Goal: Transaction & Acquisition: Purchase product/service

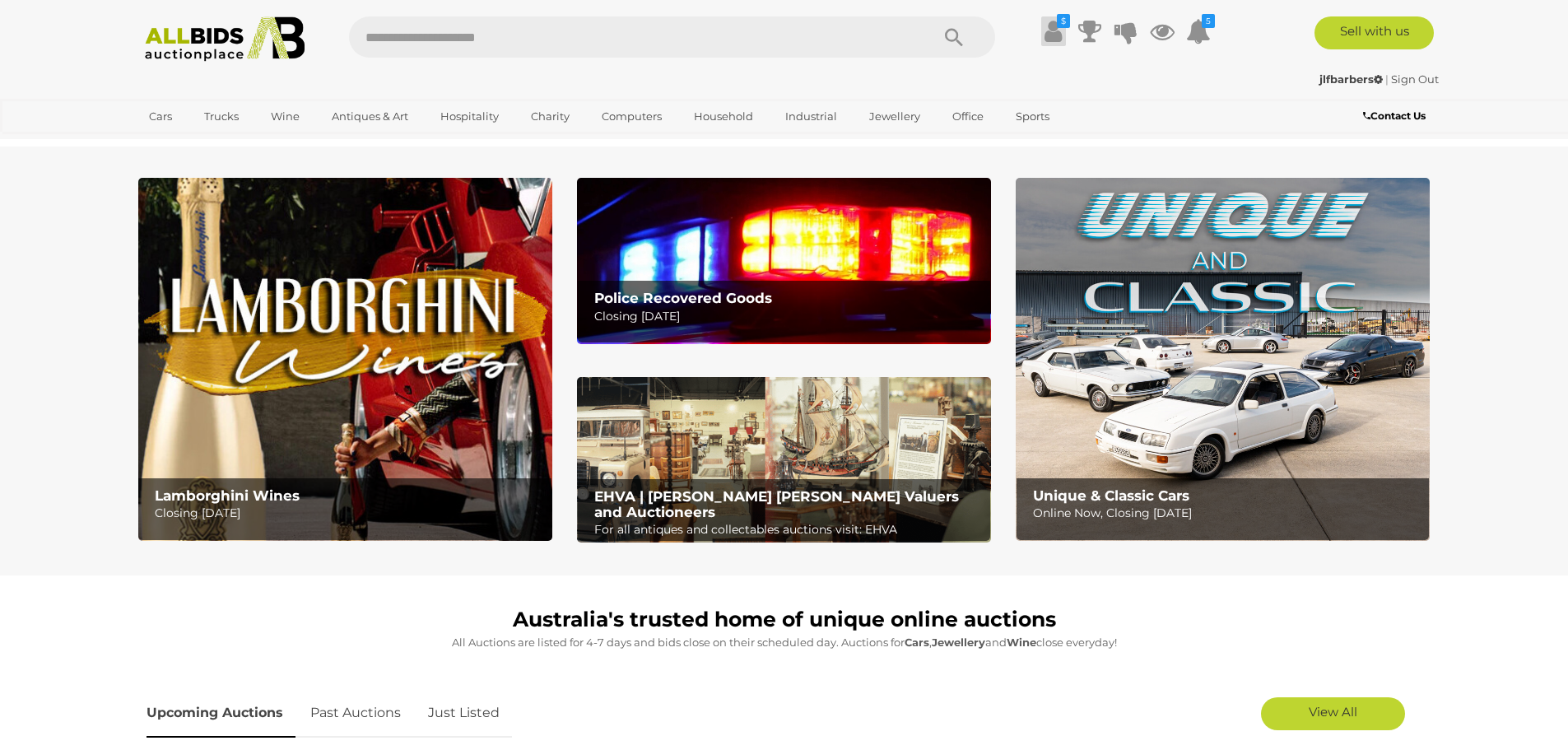
click at [1051, 33] on icon at bounding box center [1054, 31] width 18 height 29
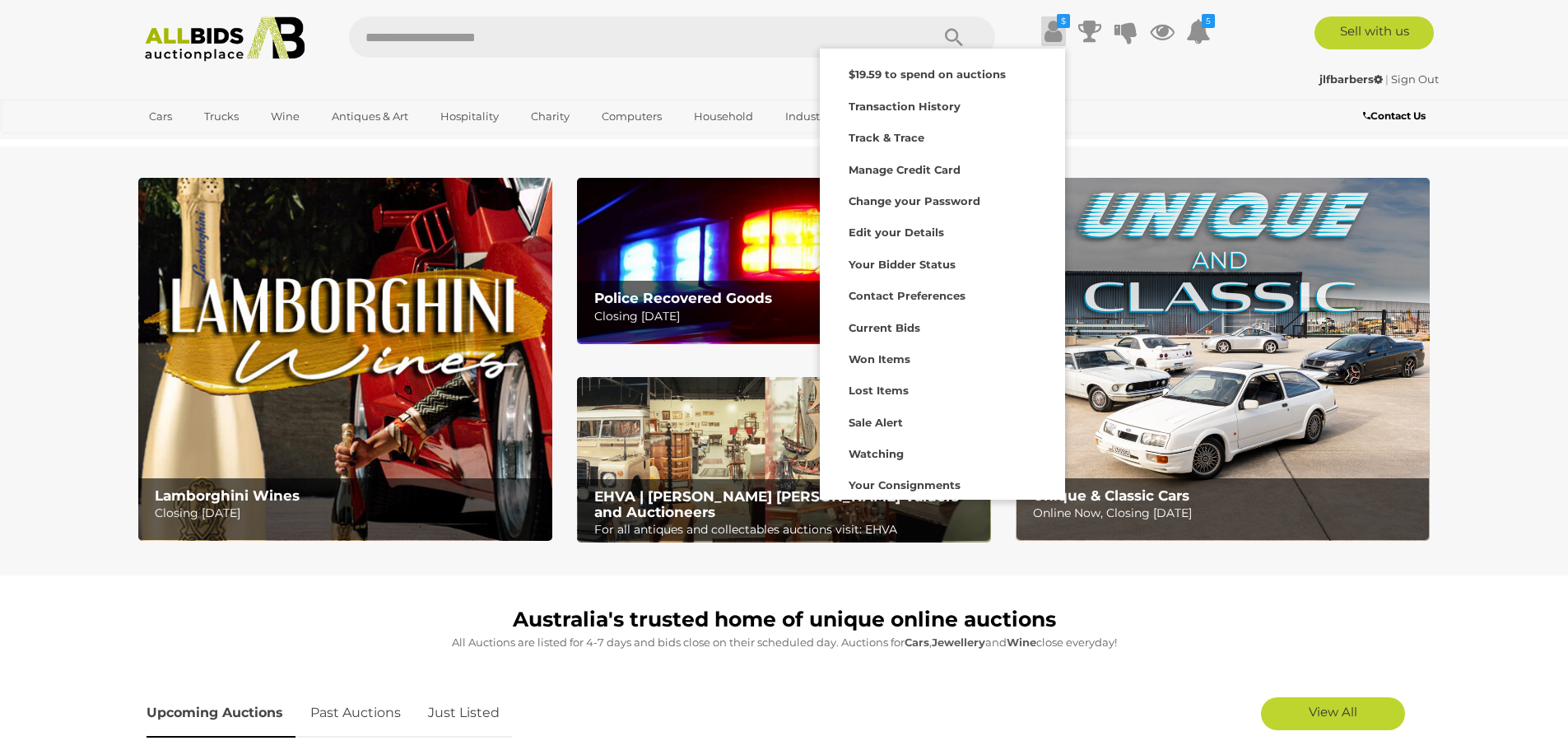
click at [1051, 33] on icon at bounding box center [1054, 31] width 18 height 29
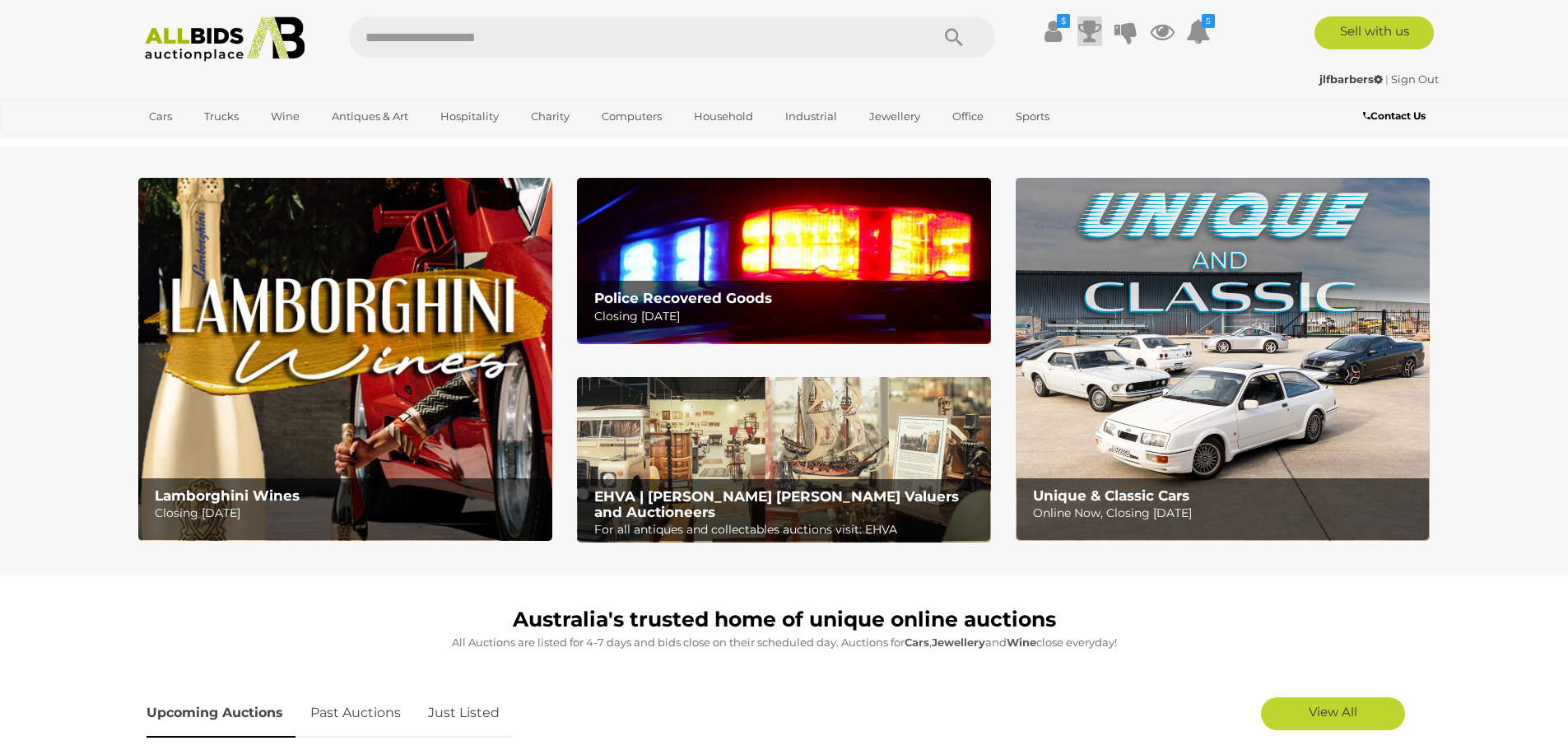
click at [1088, 30] on icon at bounding box center [1090, 31] width 24 height 29
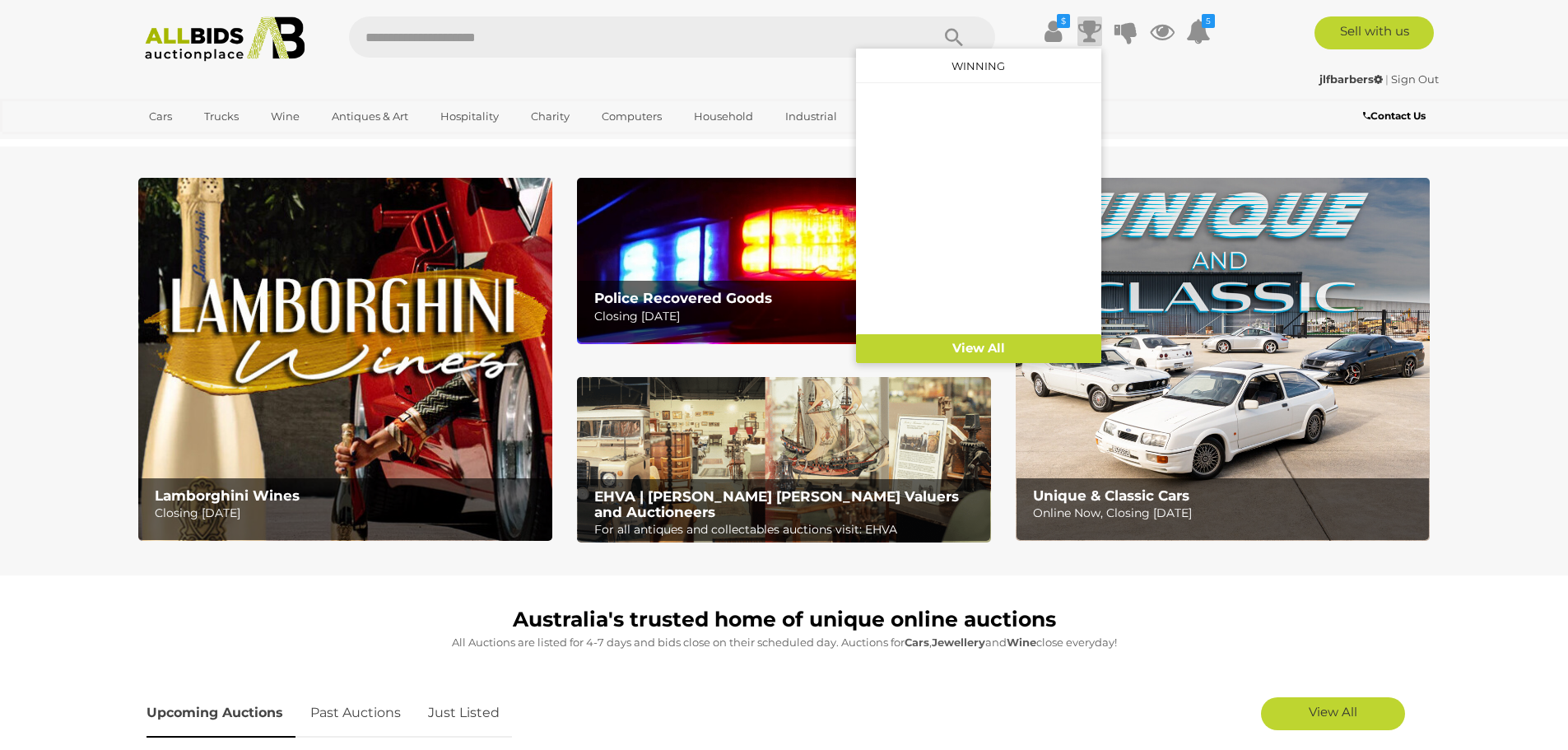
click at [1088, 30] on icon at bounding box center [1090, 31] width 24 height 29
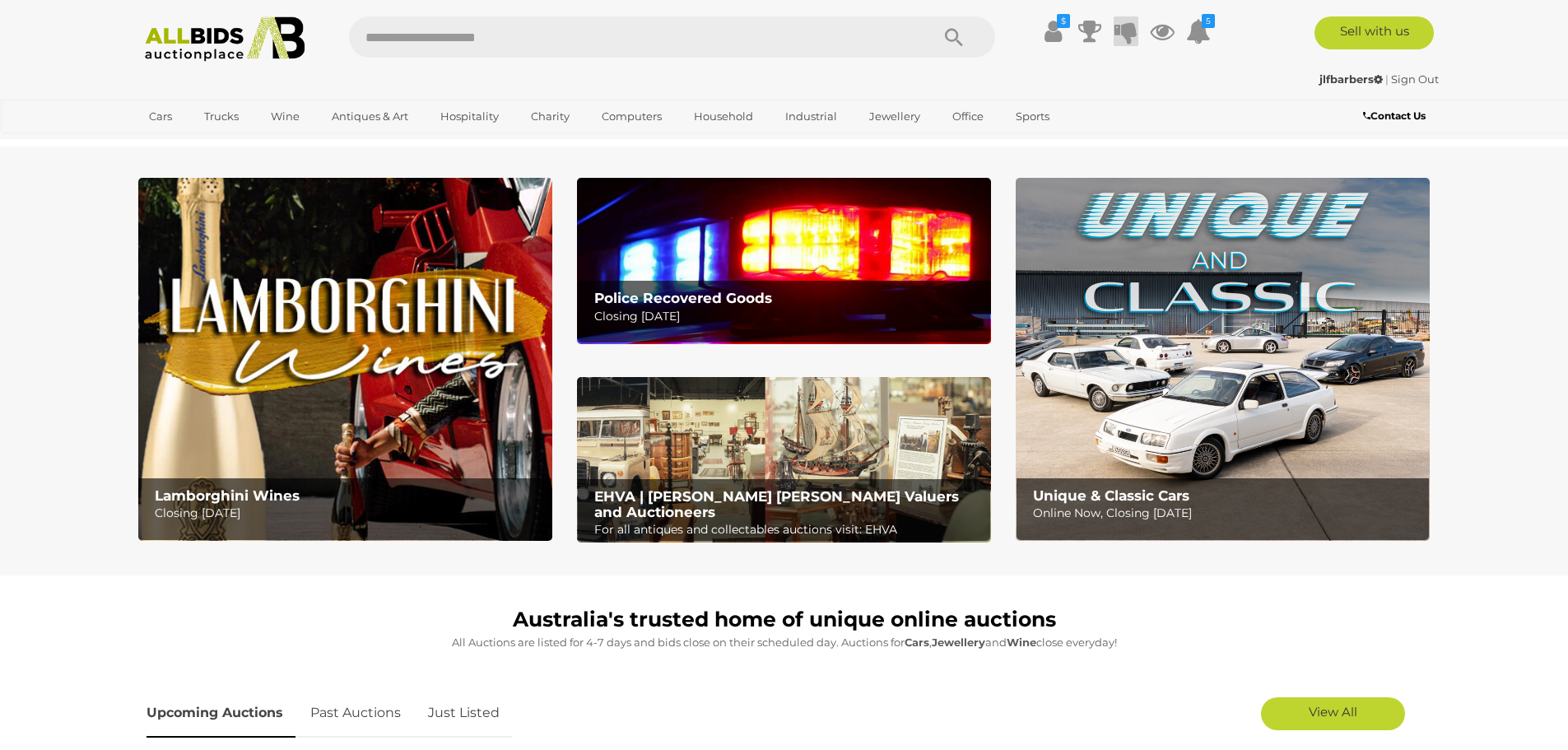
click at [1129, 41] on icon at bounding box center [1126, 31] width 24 height 29
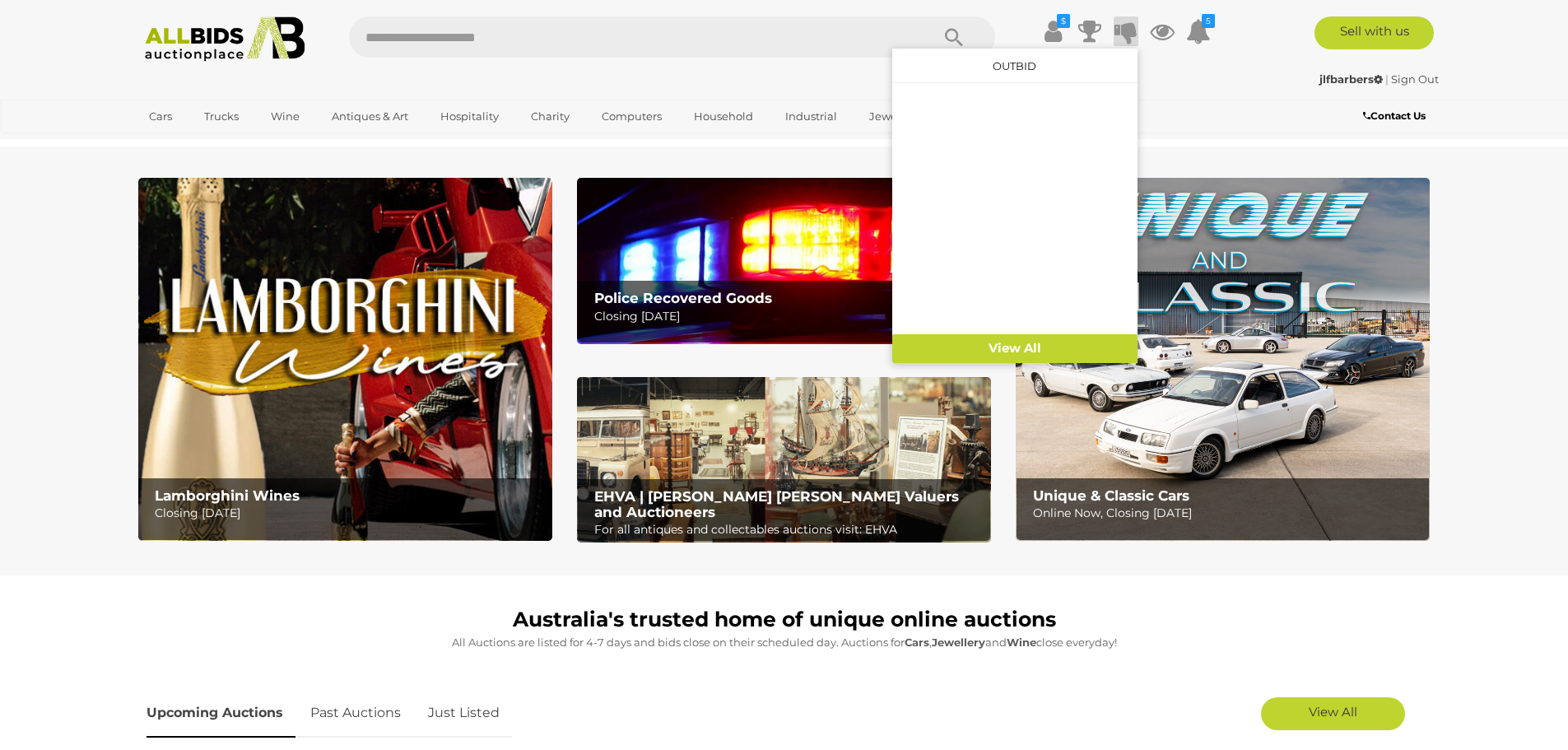
click at [1126, 26] on icon at bounding box center [1126, 31] width 24 height 29
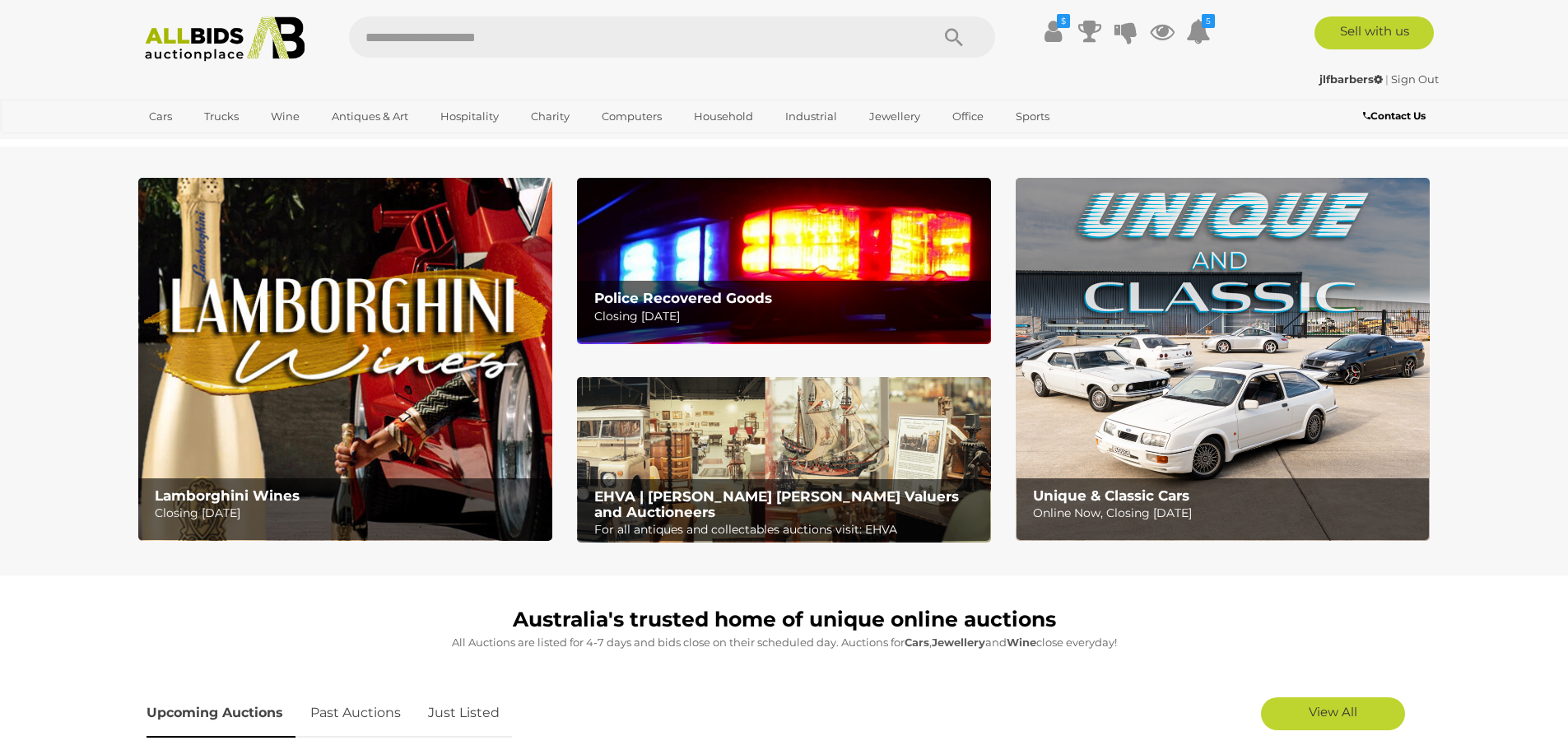
drag, startPoint x: 1177, startPoint y: 51, endPoint x: 1118, endPoint y: 97, distance: 74.8
click at [1178, 53] on div "$ $19.59 to spend on auctions Transaction History Watching" at bounding box center [1119, 35] width 223 height 37
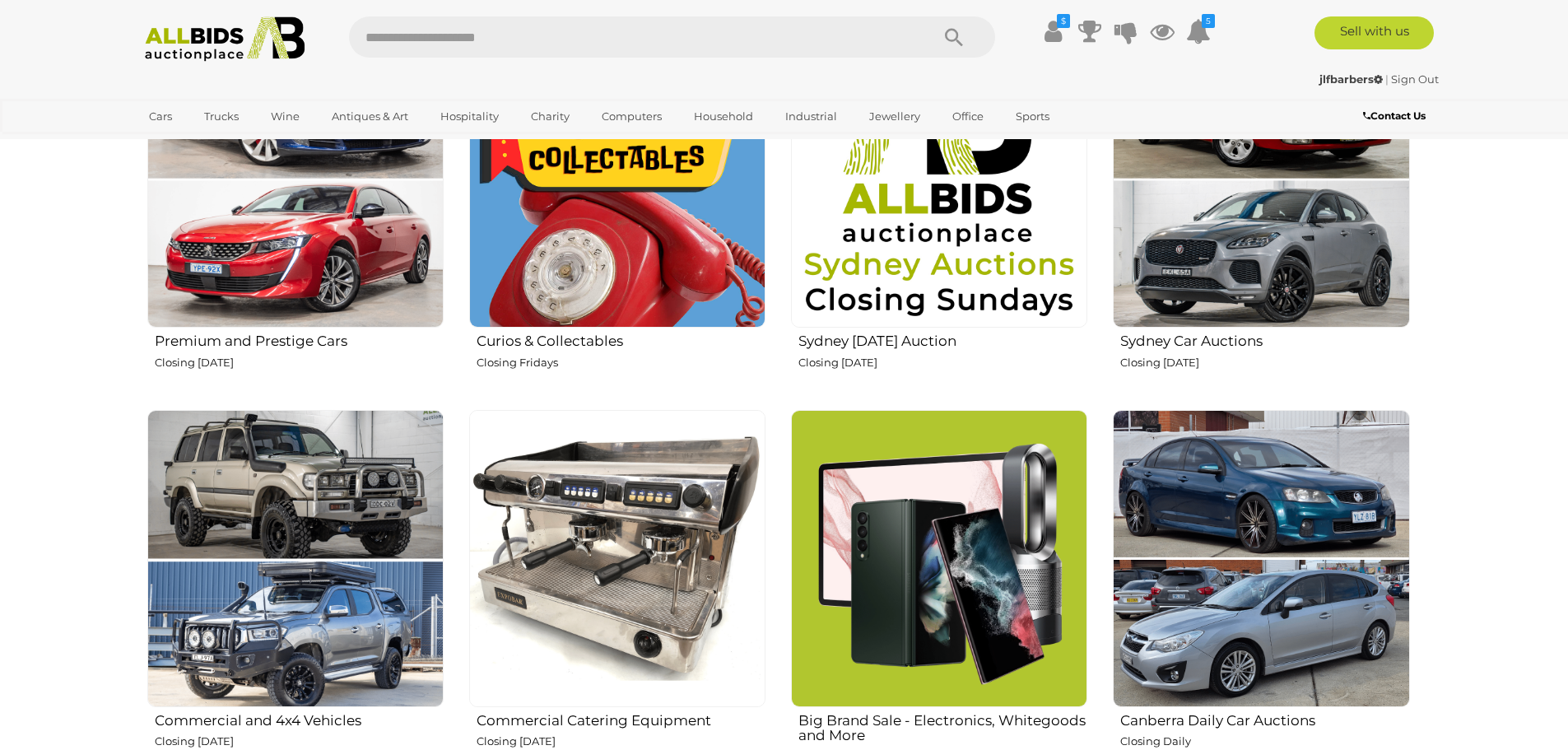
scroll to position [741, 0]
click at [665, 192] on img at bounding box center [617, 178] width 296 height 296
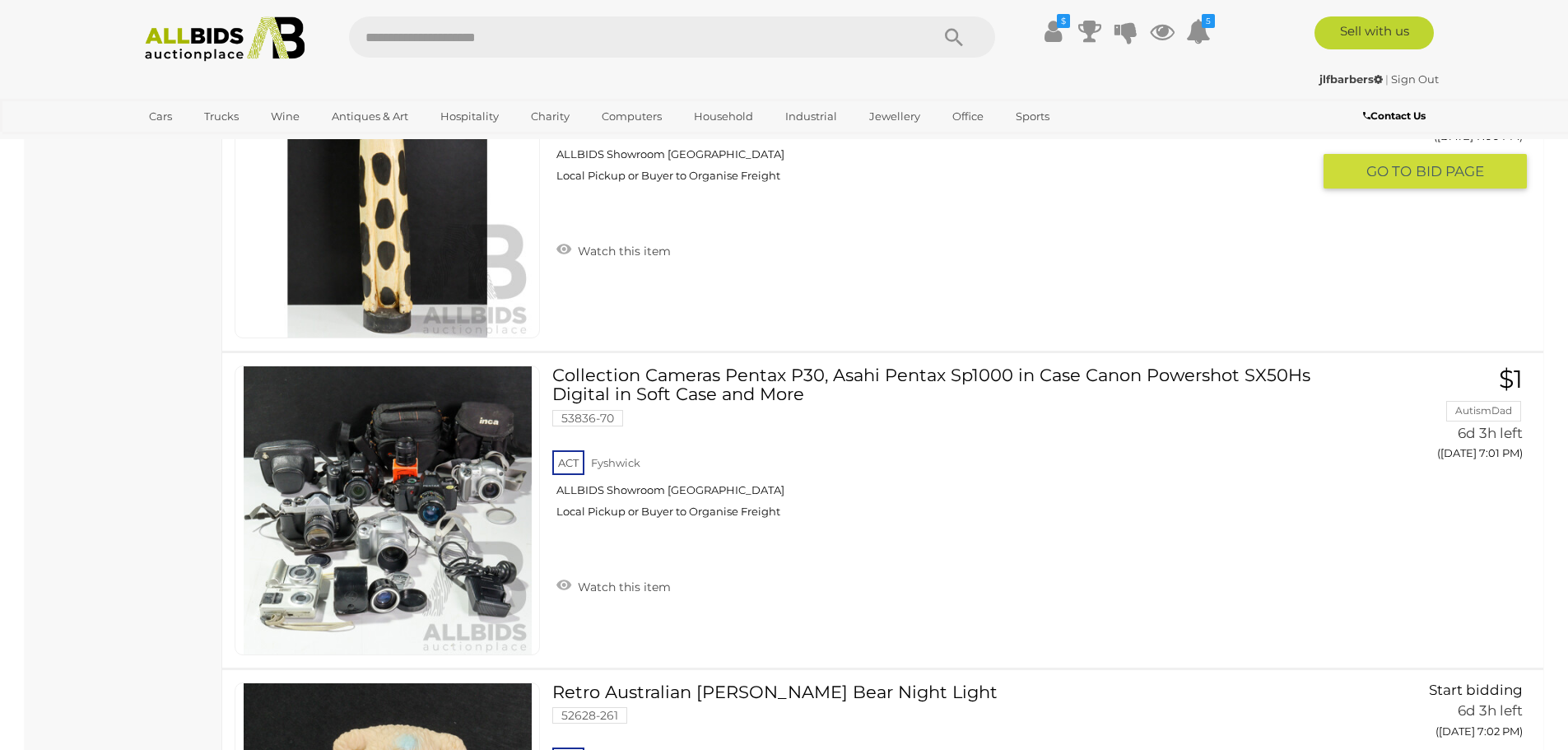
scroll to position [9387, 0]
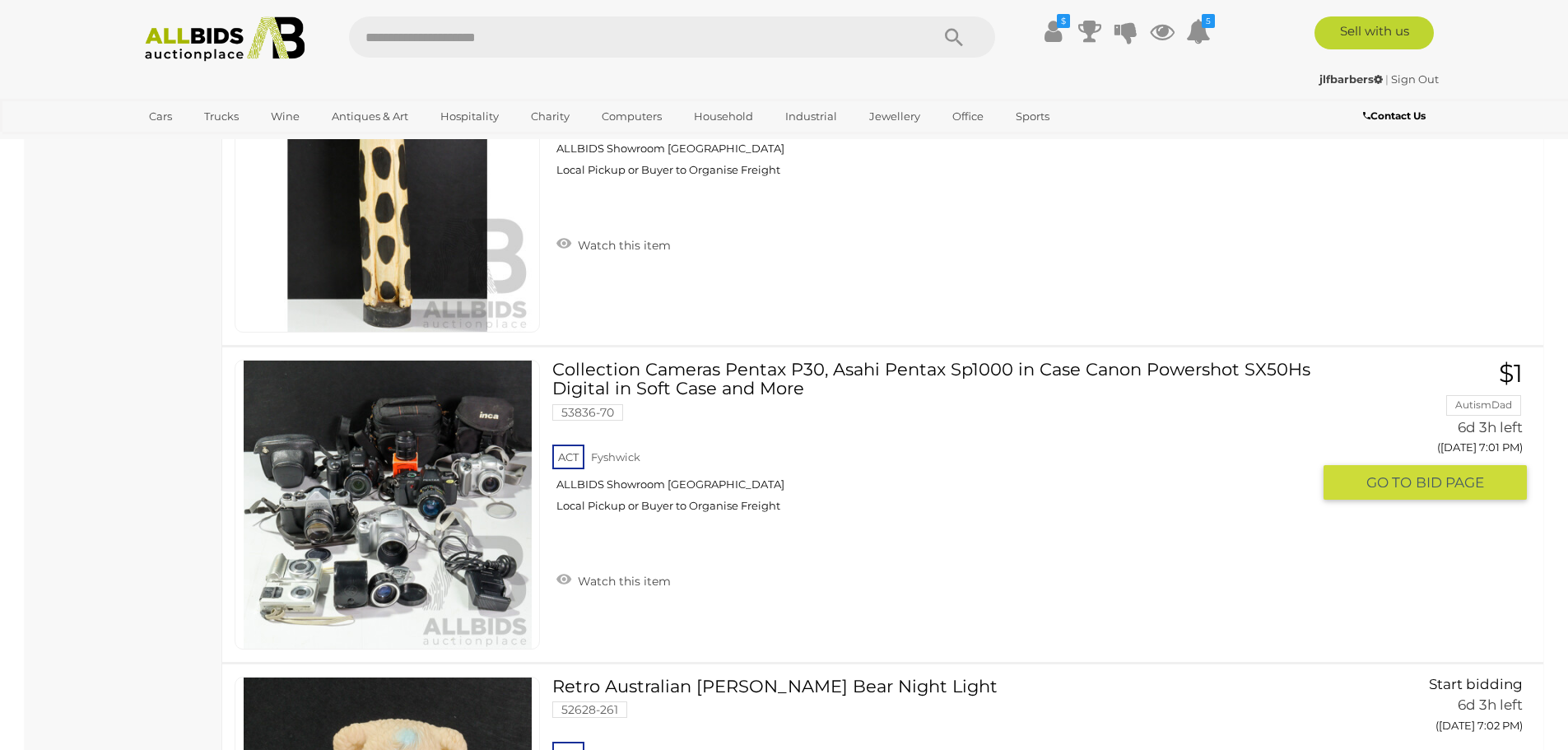
click at [380, 476] on link at bounding box center [387, 505] width 306 height 290
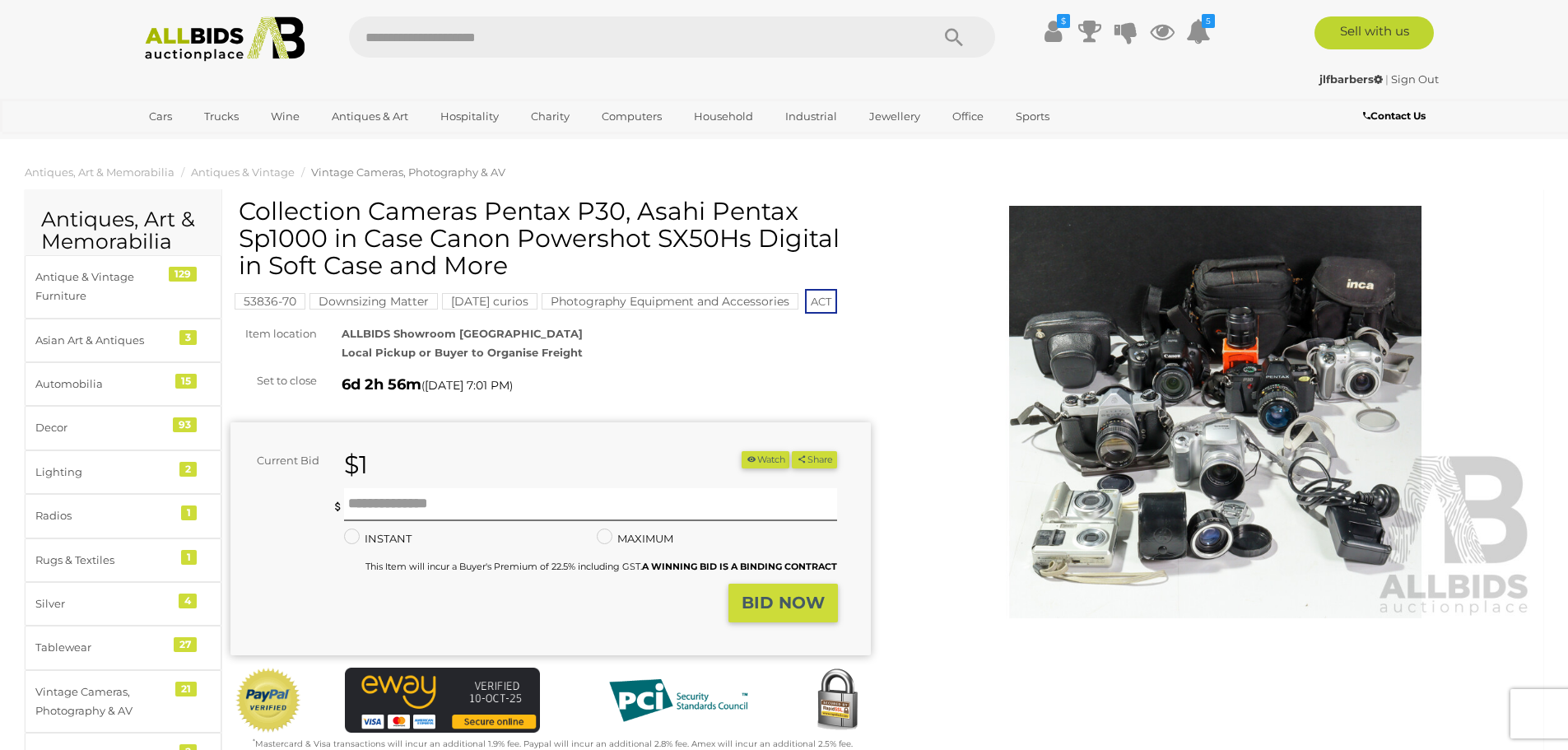
click at [1177, 358] on img at bounding box center [1215, 412] width 640 height 413
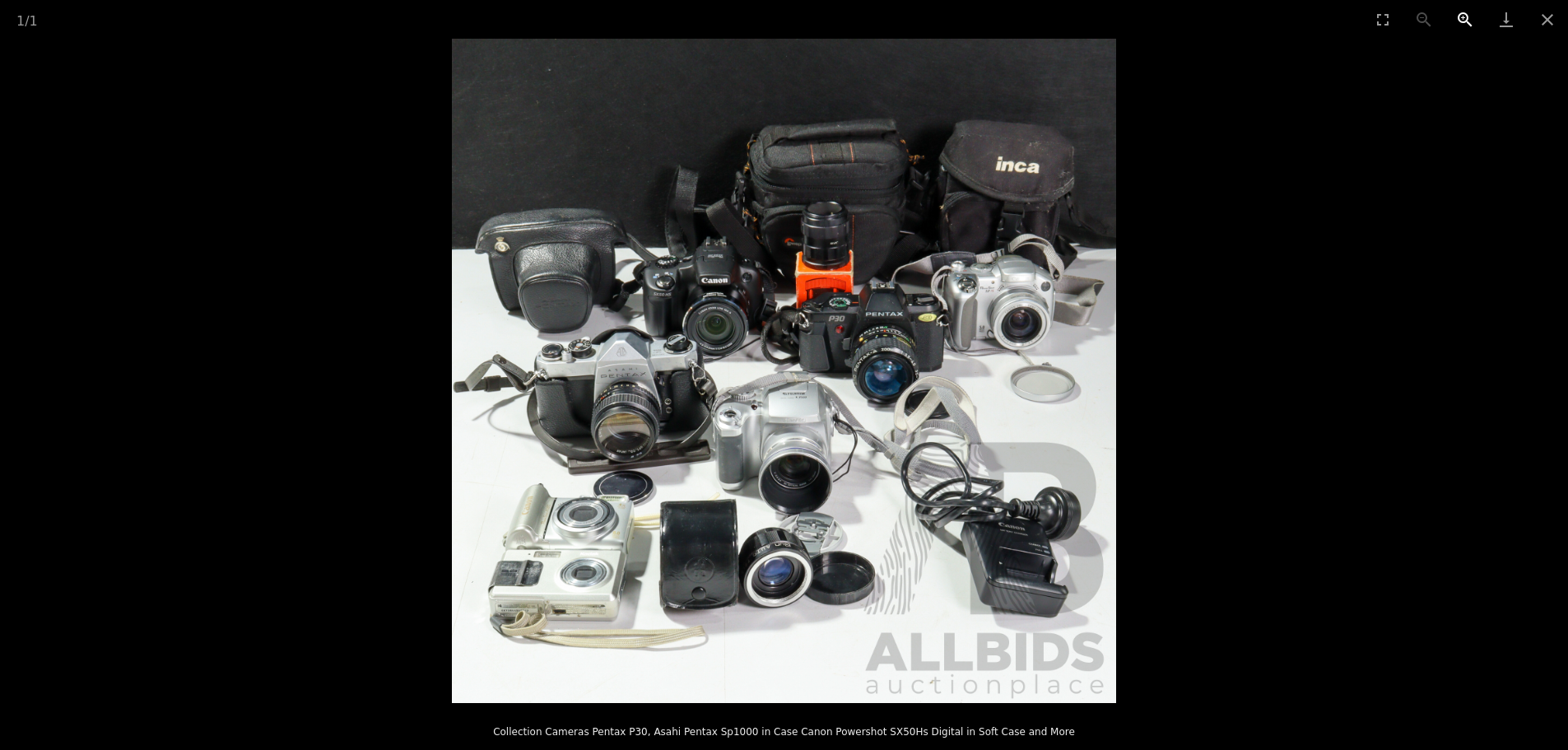
click at [1465, 19] on button "Zoom in" at bounding box center [1465, 19] width 41 height 38
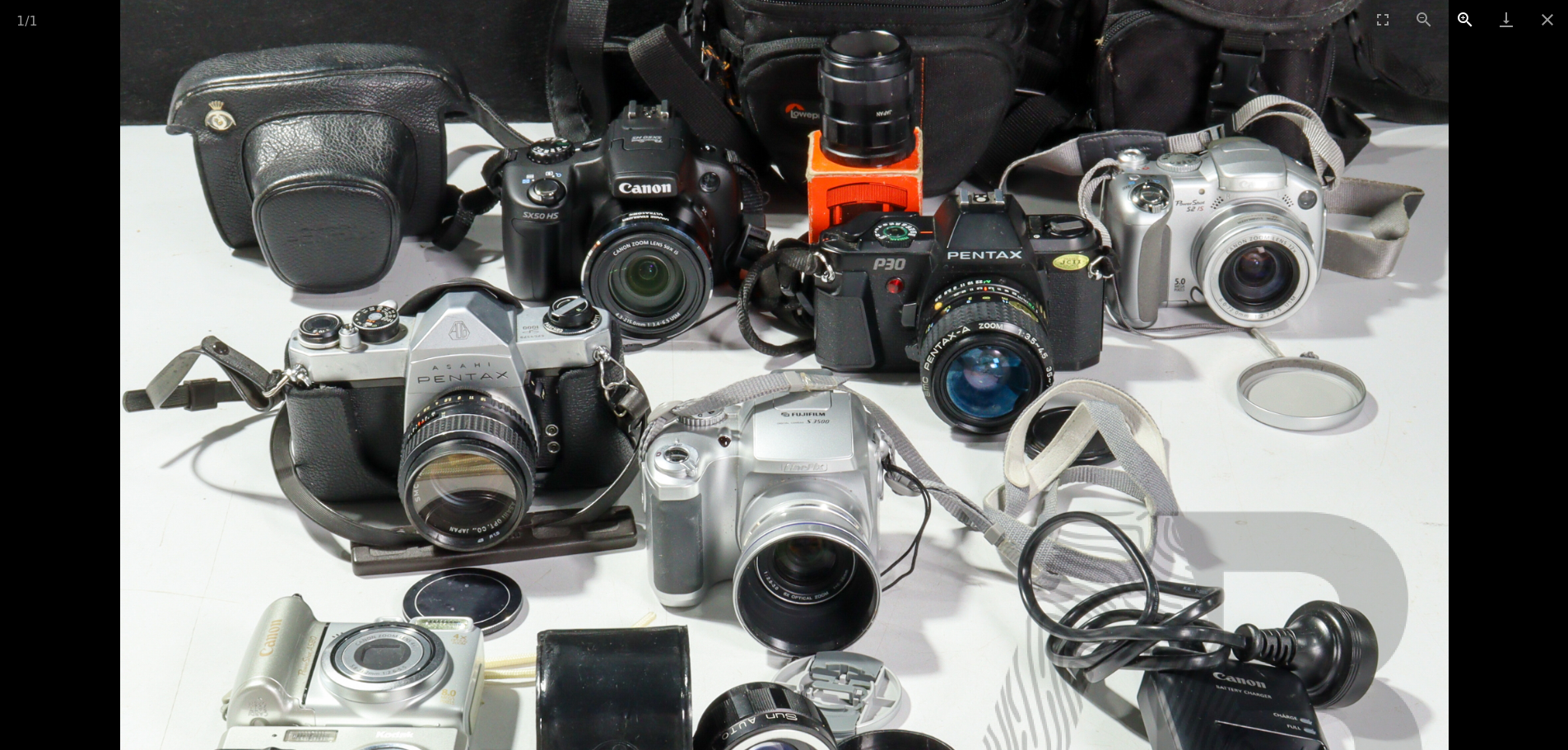
click at [1465, 19] on button "Zoom in" at bounding box center [1465, 19] width 41 height 38
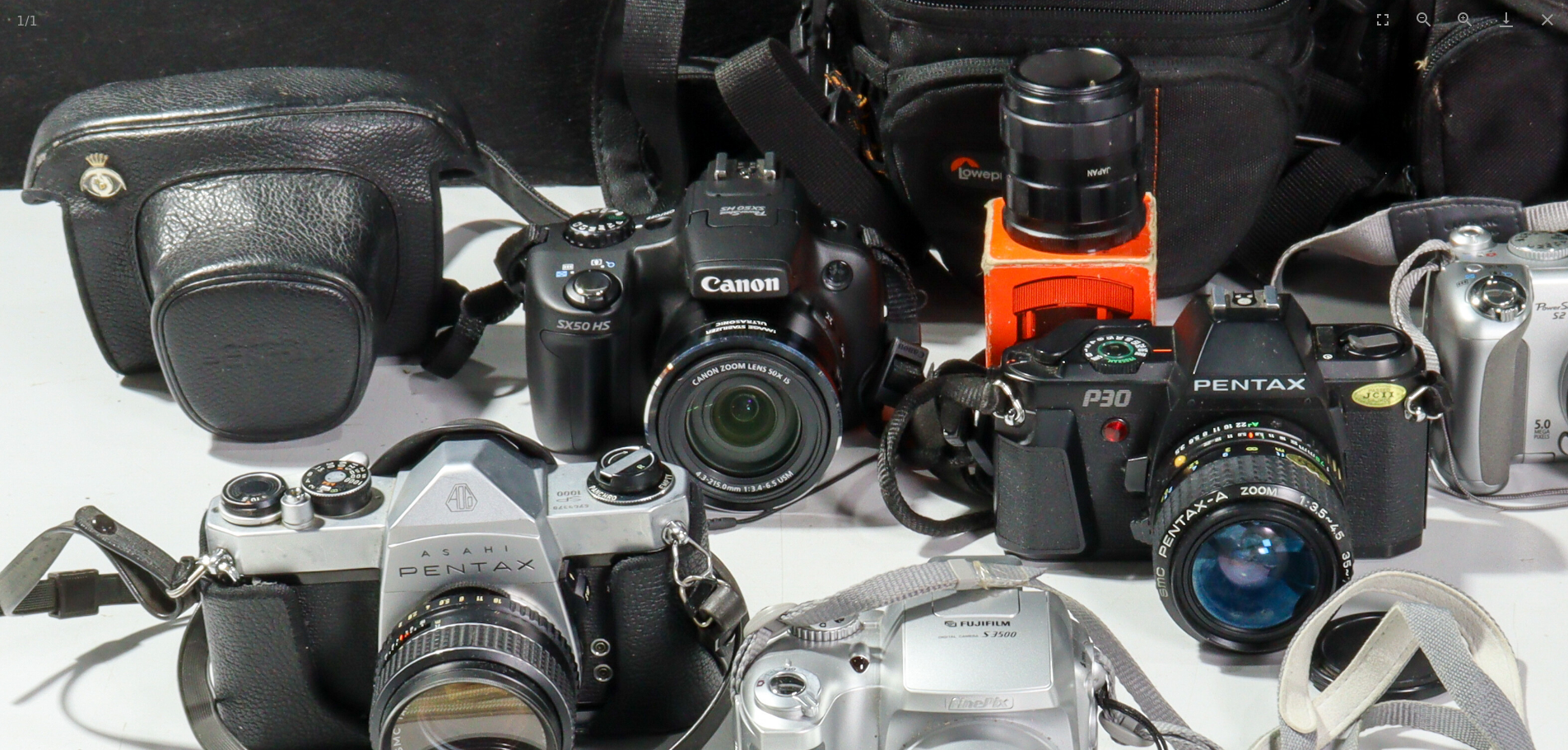
drag, startPoint x: 516, startPoint y: 296, endPoint x: 611, endPoint y: 444, distance: 175.9
click at [611, 444] on img at bounding box center [948, 555] width 1992 height 1993
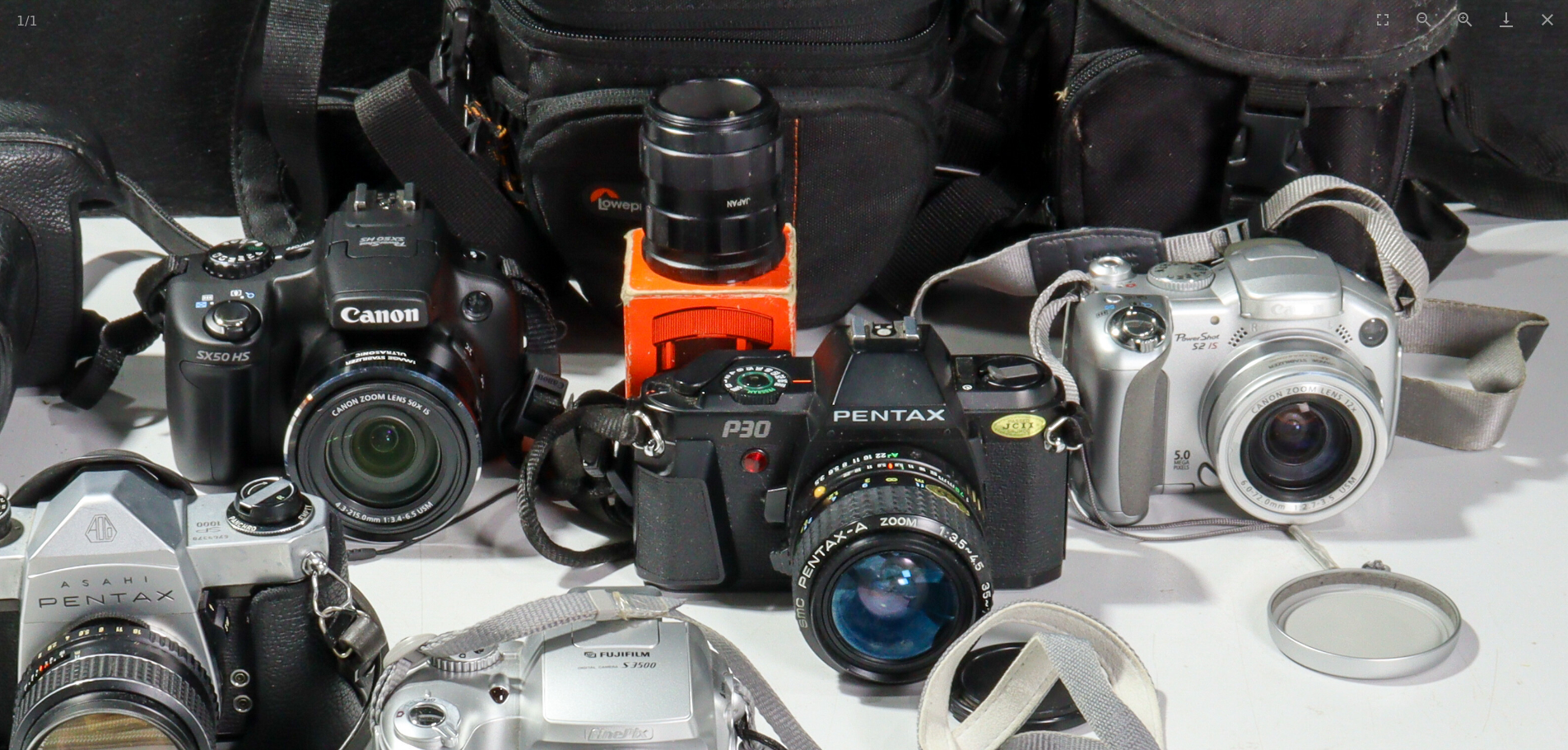
drag, startPoint x: 825, startPoint y: 362, endPoint x: 410, endPoint y: 336, distance: 415.8
click at [410, 336] on img at bounding box center [587, 585] width 1992 height 1993
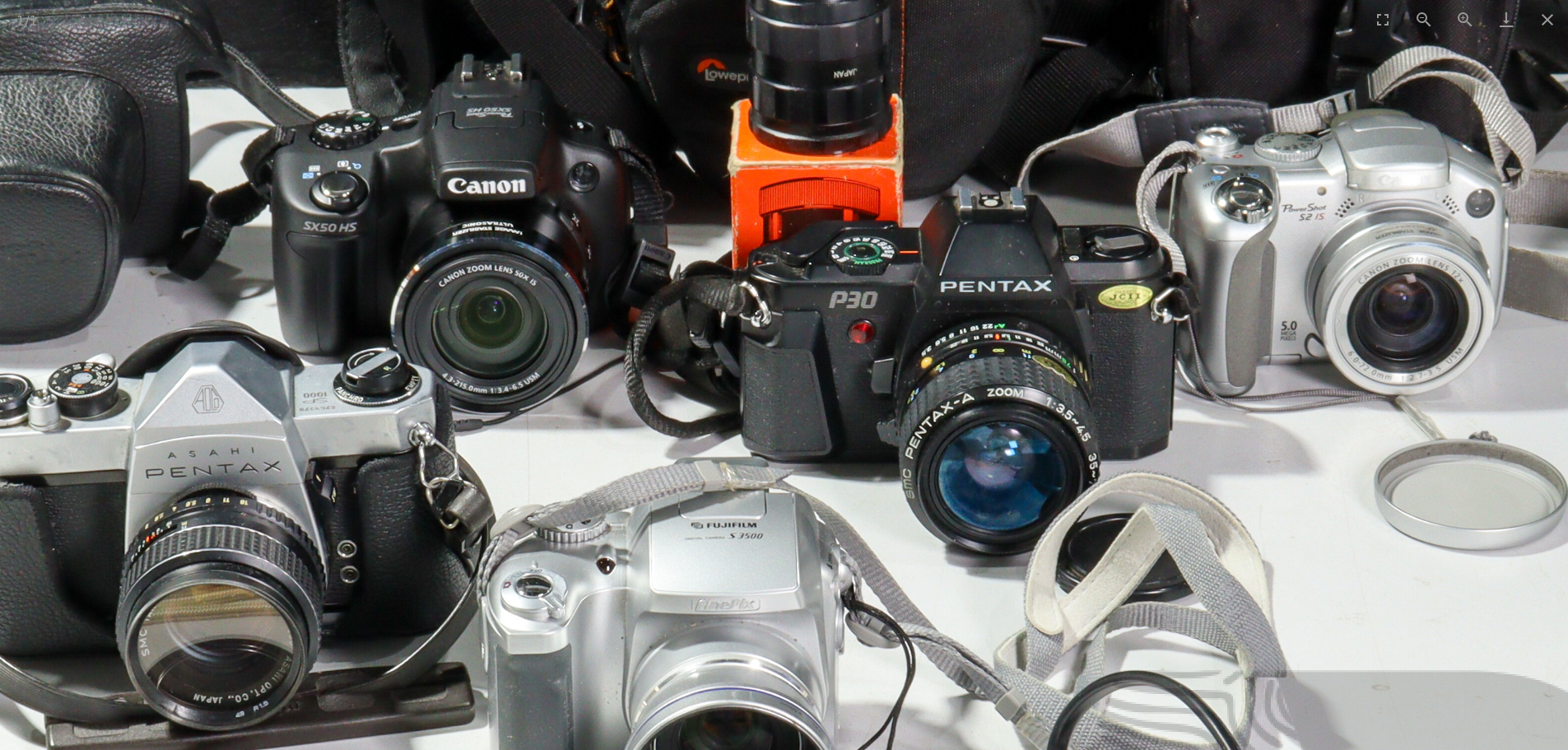
drag, startPoint x: 1191, startPoint y: 433, endPoint x: 1348, endPoint y: 198, distance: 282.6
click at [1346, 206] on img at bounding box center [695, 456] width 1992 height 1993
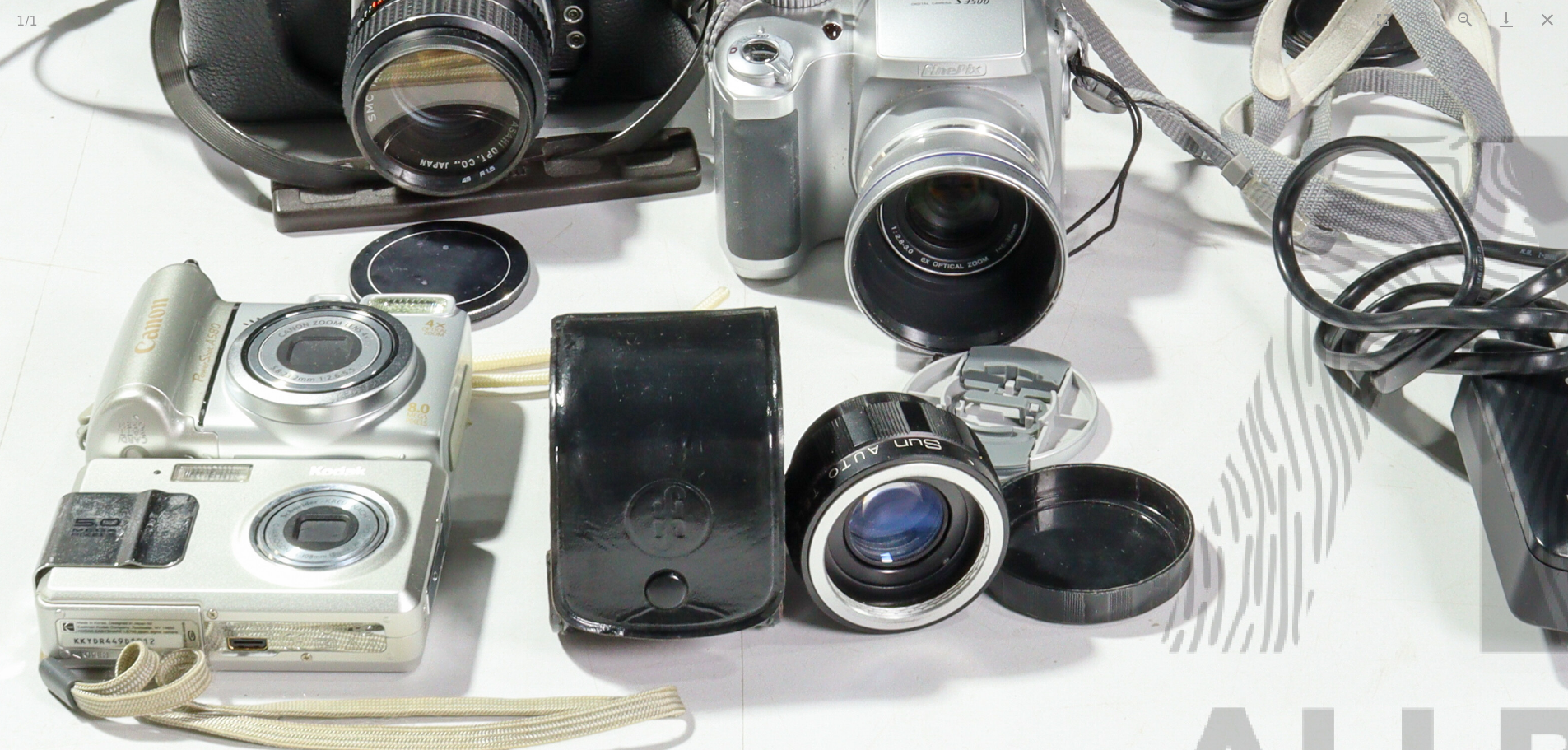
drag, startPoint x: 781, startPoint y: 610, endPoint x: 922, endPoint y: 290, distance: 349.7
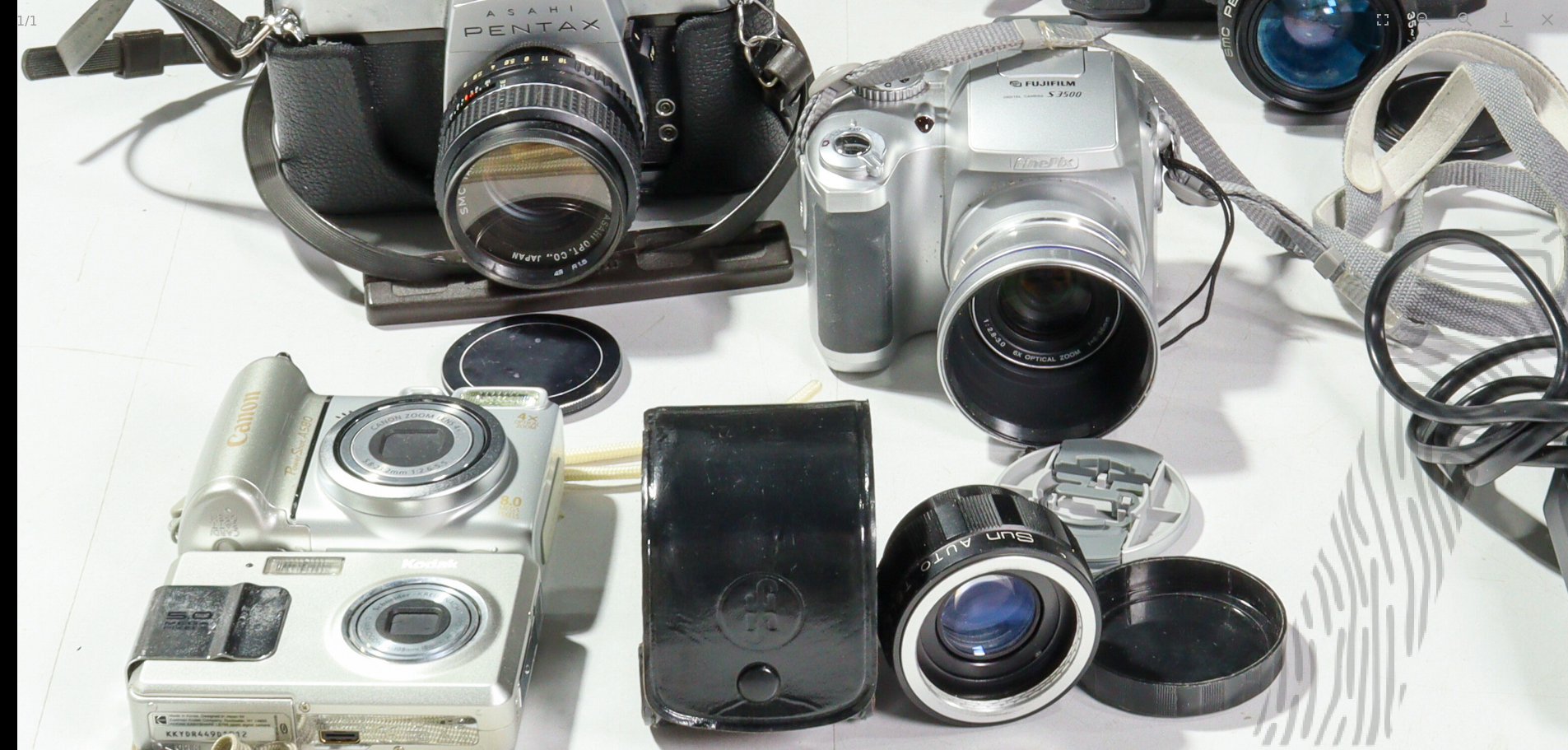
drag, startPoint x: 423, startPoint y: 246, endPoint x: 526, endPoint y: 518, distance: 290.8
click at [531, 523] on img at bounding box center [1013, 15] width 1992 height 1993
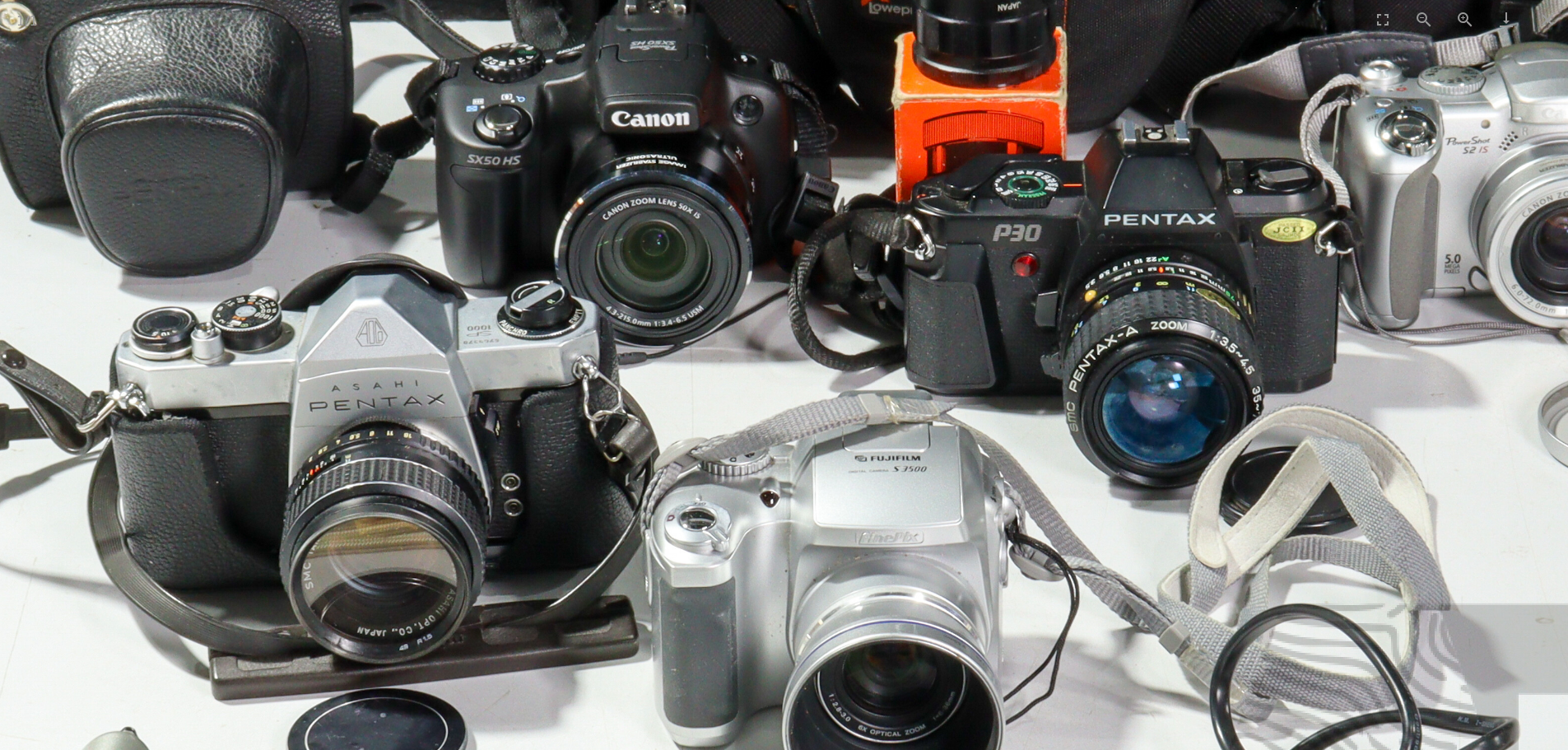
drag, startPoint x: 703, startPoint y: 273, endPoint x: 558, endPoint y: 544, distance: 307.4
click at [558, 544] on img at bounding box center [858, 389] width 1992 height 1993
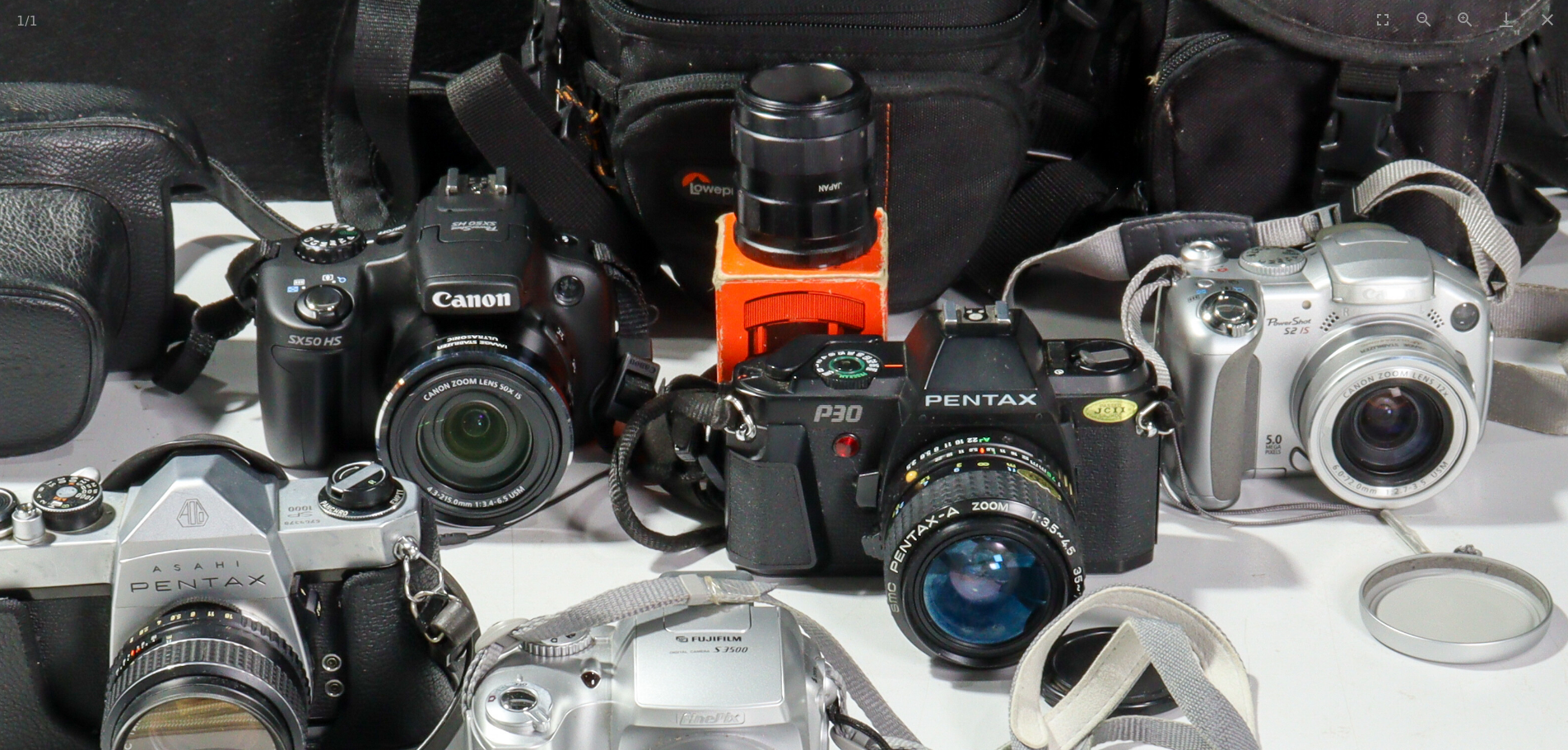
drag, startPoint x: 740, startPoint y: 304, endPoint x: 575, endPoint y: 338, distance: 168.5
click at [575, 338] on img at bounding box center [679, 571] width 1992 height 1993
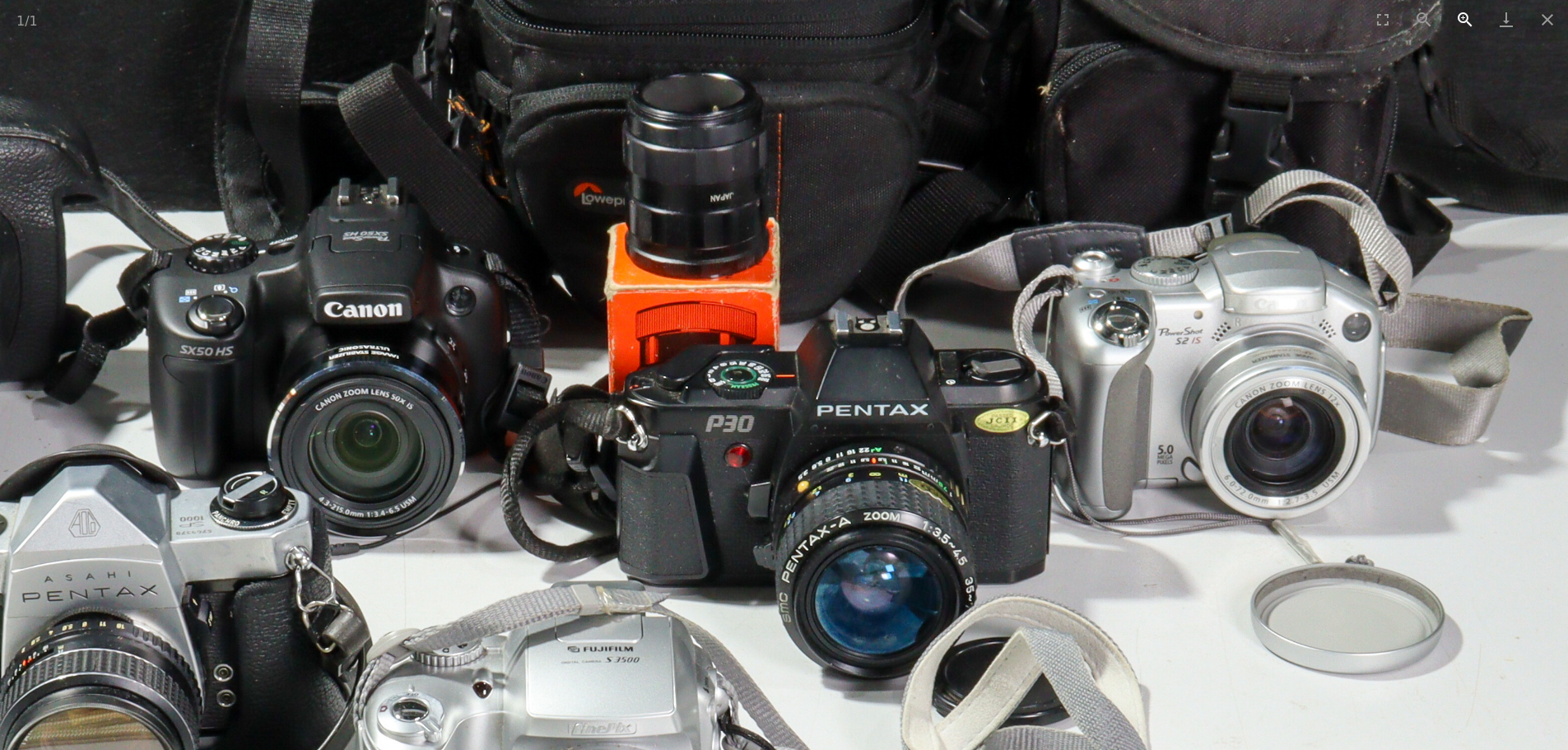
click at [1463, 18] on button "Zoom in" at bounding box center [1465, 19] width 41 height 38
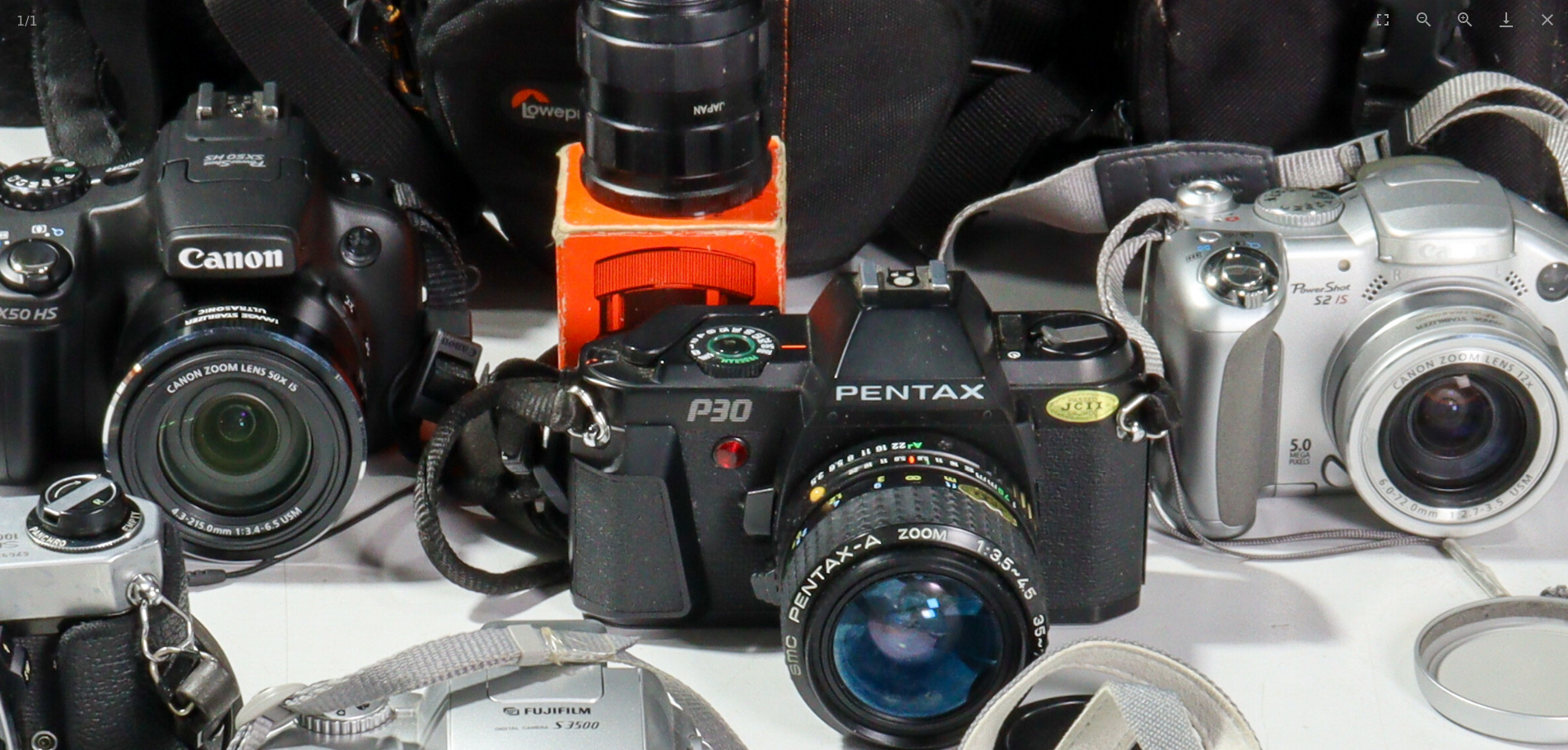
drag, startPoint x: 1403, startPoint y: 352, endPoint x: 1005, endPoint y: 54, distance: 497.2
click at [1006, 54] on img at bounding box center [508, 620] width 2657 height 2658
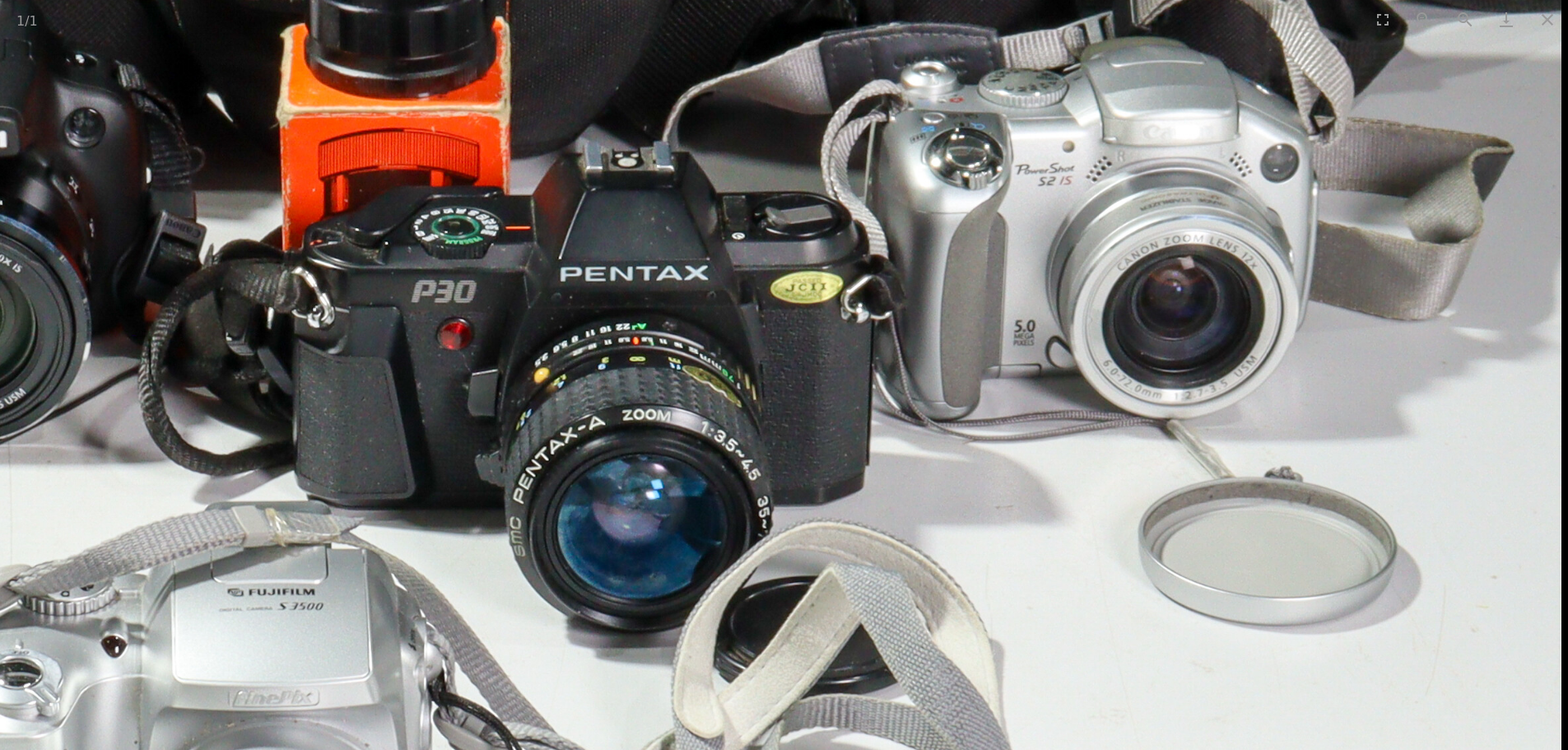
drag, startPoint x: 990, startPoint y: 284, endPoint x: 939, endPoint y: 310, distance: 57.2
click at [942, 311] on img at bounding box center [232, 500] width 2657 height 2658
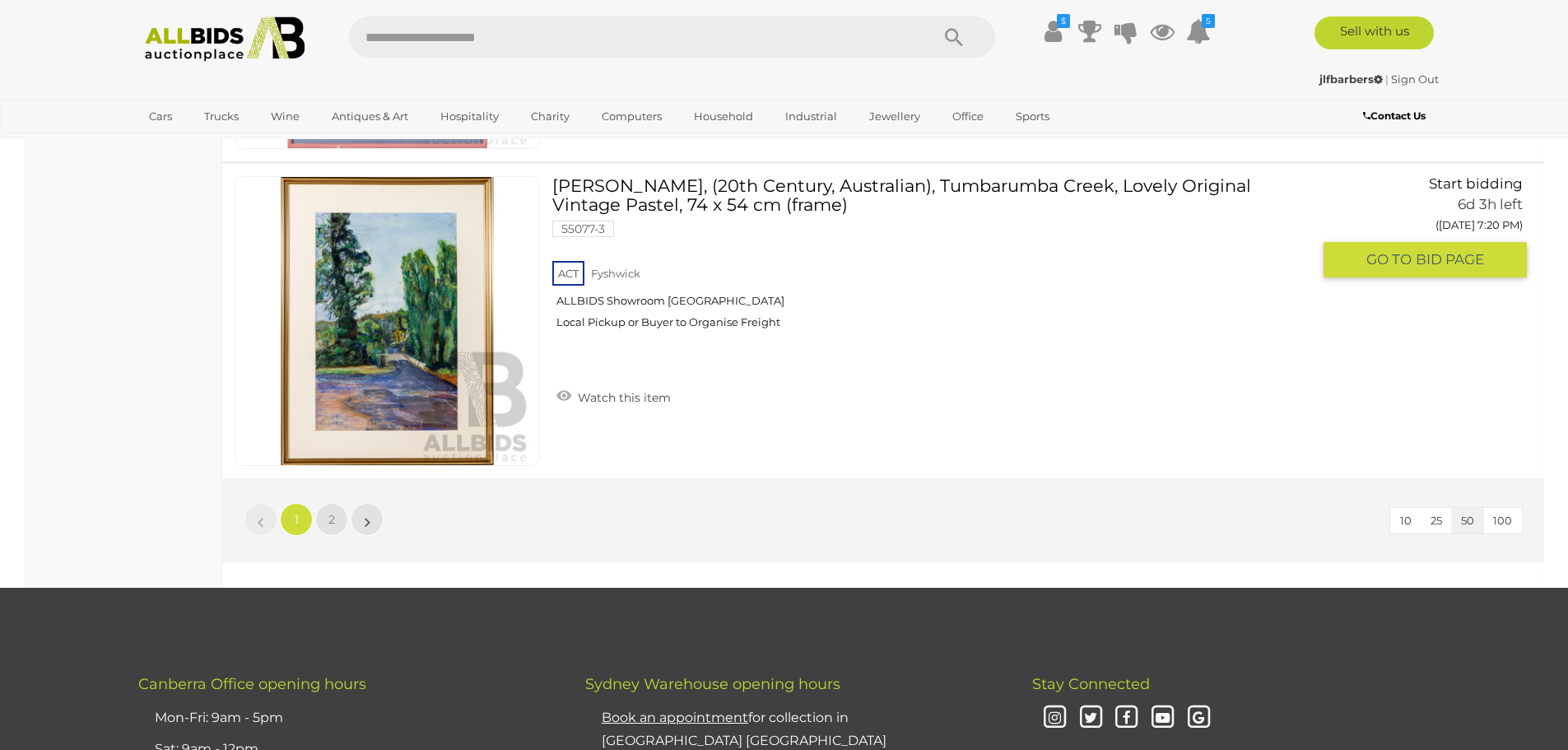
scroll to position [15481, 0]
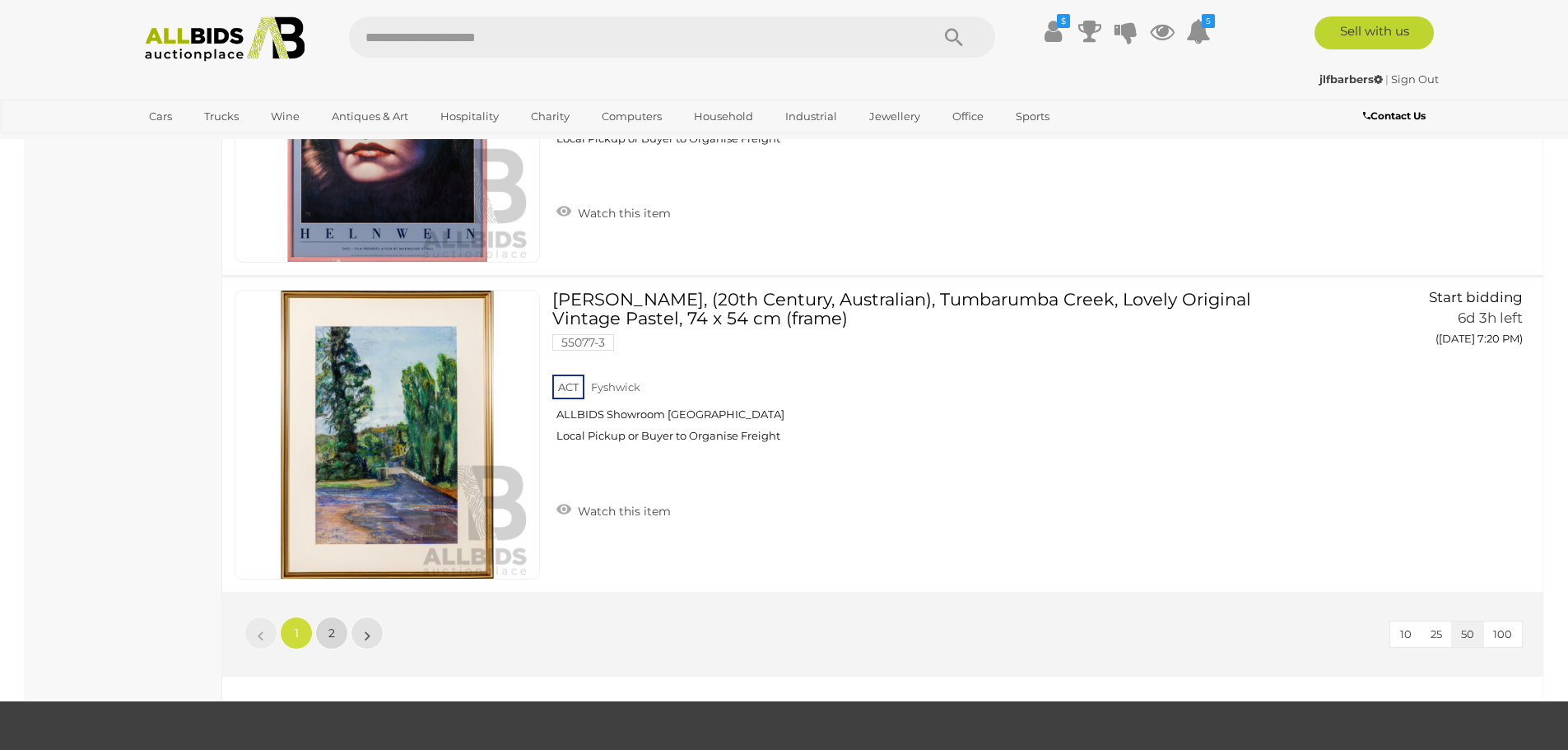
click at [324, 628] on link "2" at bounding box center [332, 633] width 33 height 33
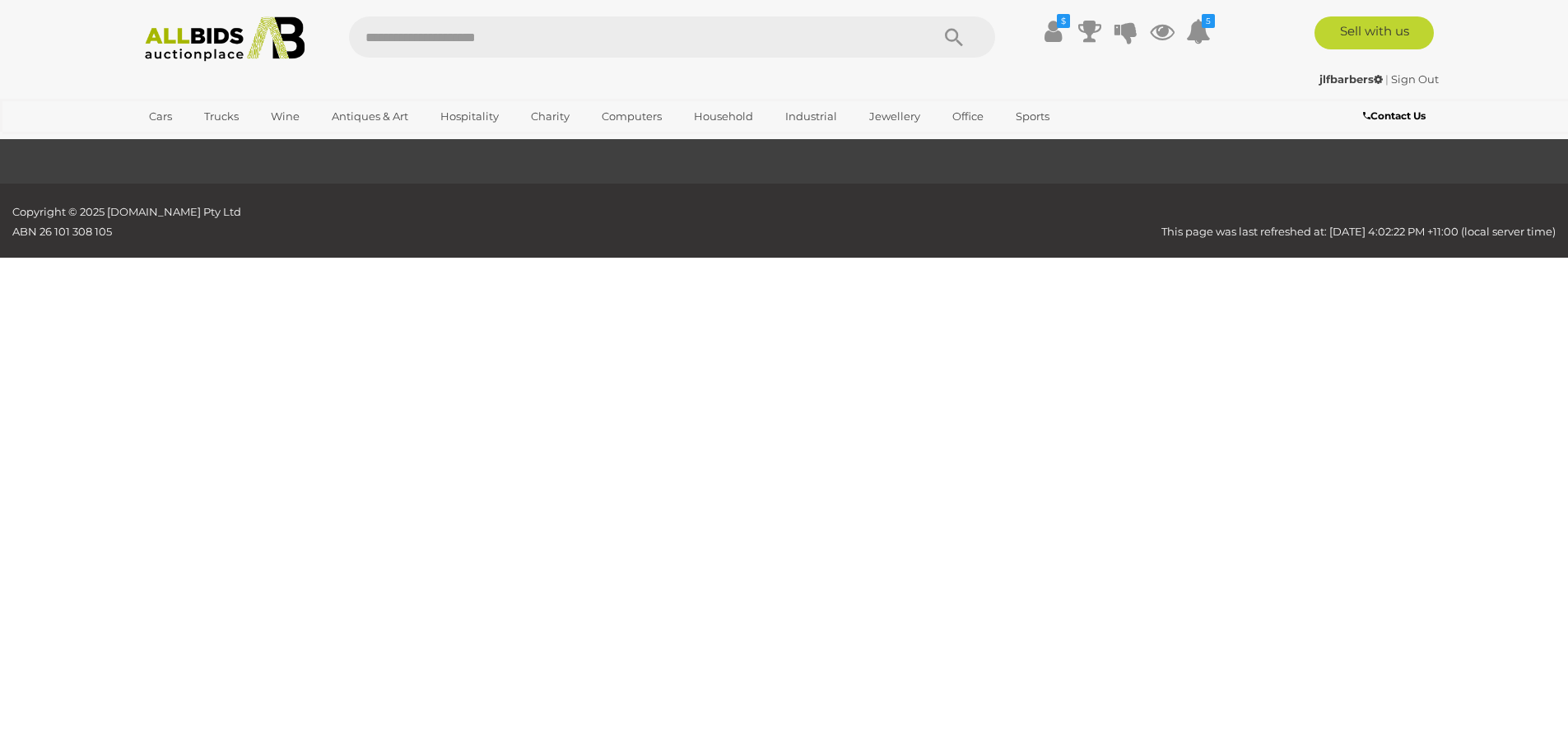
scroll to position [57, 0]
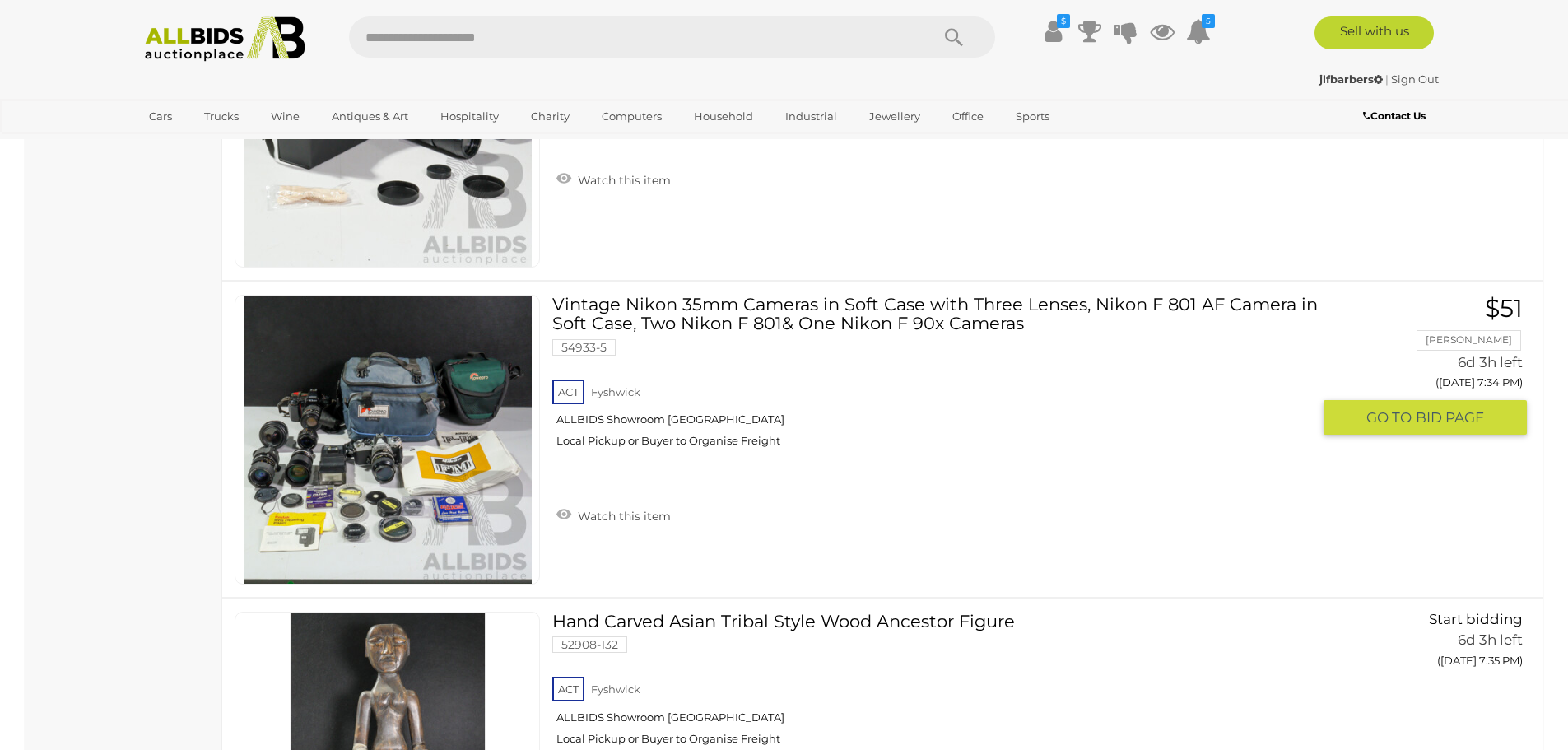
scroll to position [4092, 0]
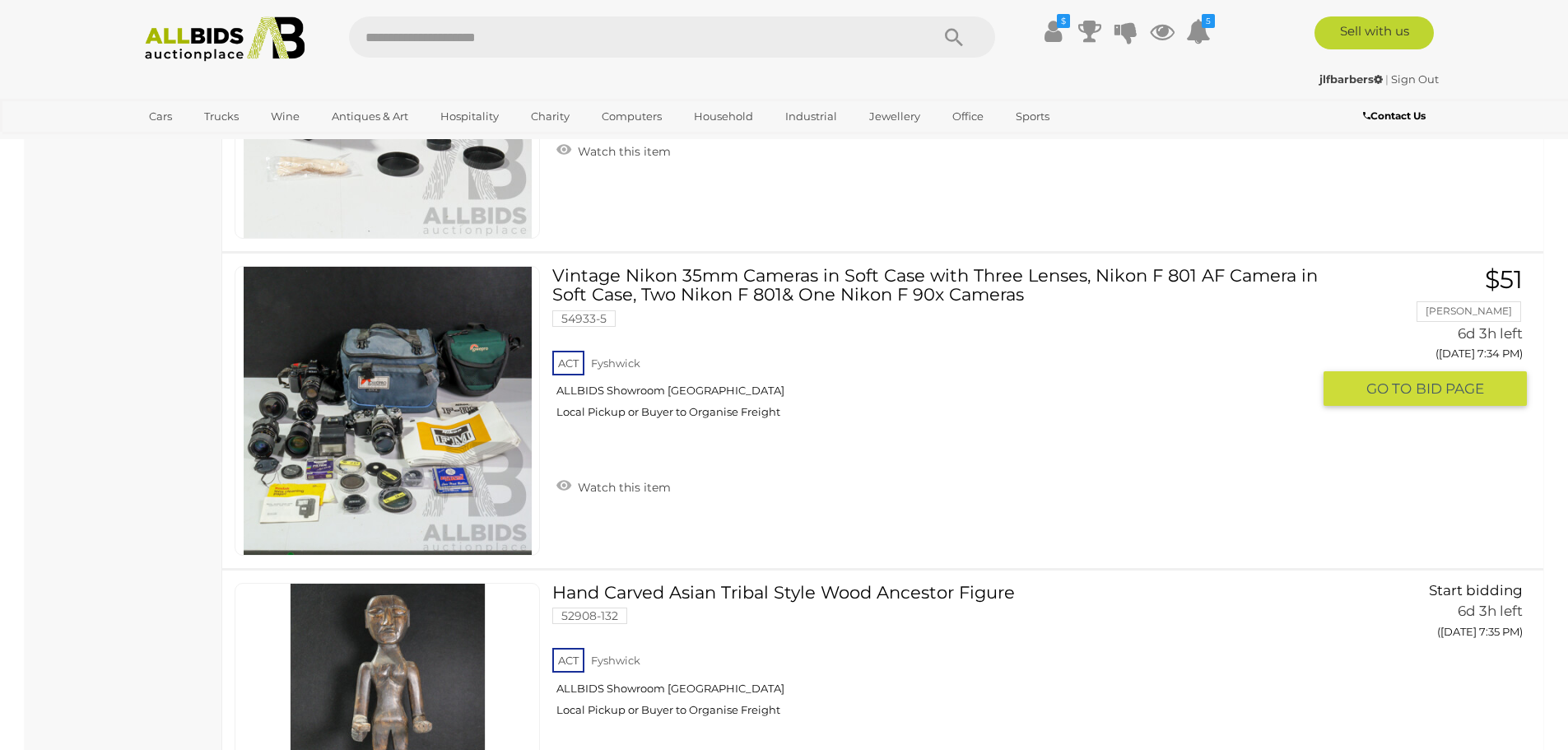
click at [390, 372] on link at bounding box center [387, 411] width 306 height 290
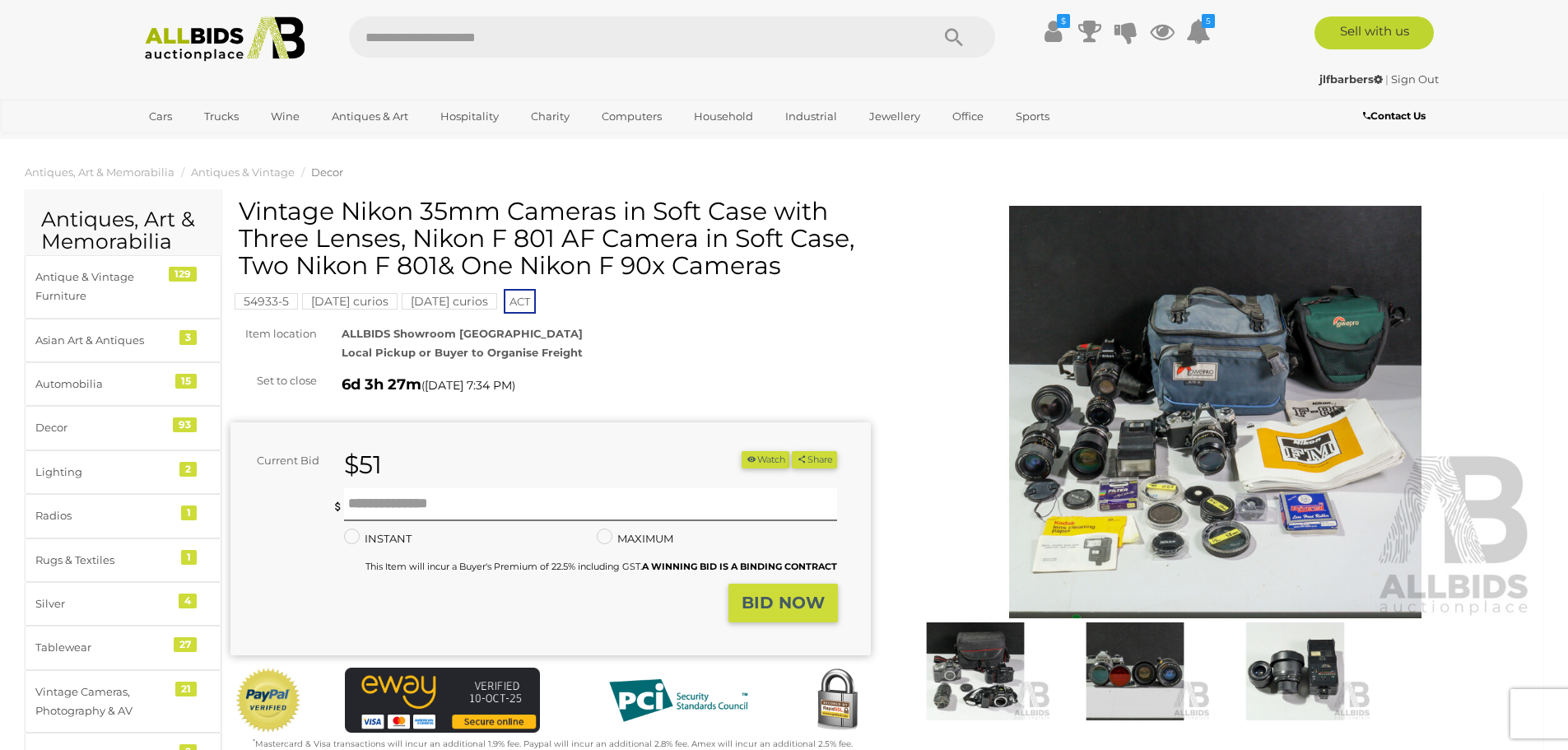
click at [1170, 359] on img at bounding box center [1215, 412] width 640 height 413
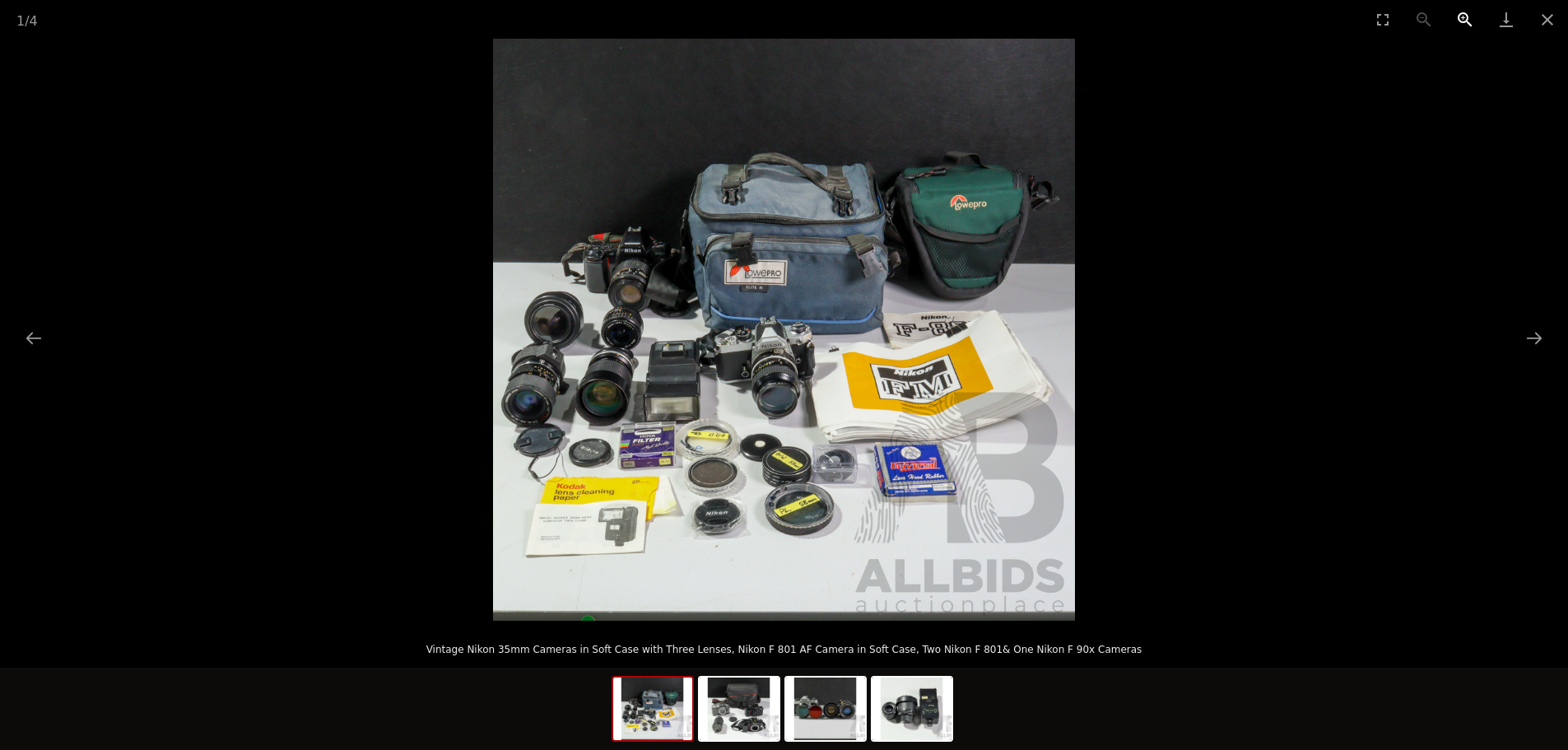
click at [1462, 18] on button "Zoom in" at bounding box center [1465, 19] width 41 height 38
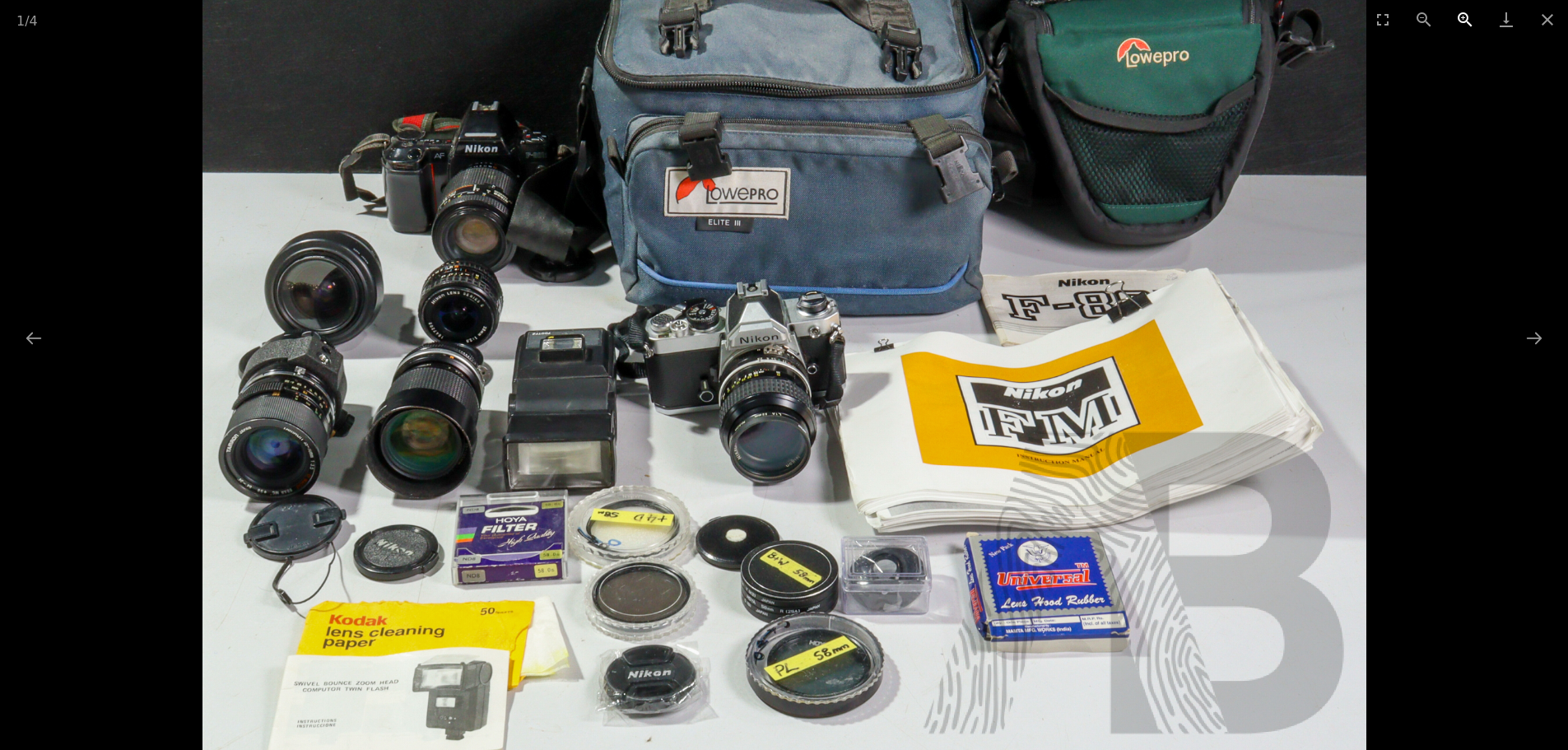
click at [1462, 18] on button "Zoom in" at bounding box center [1465, 19] width 41 height 38
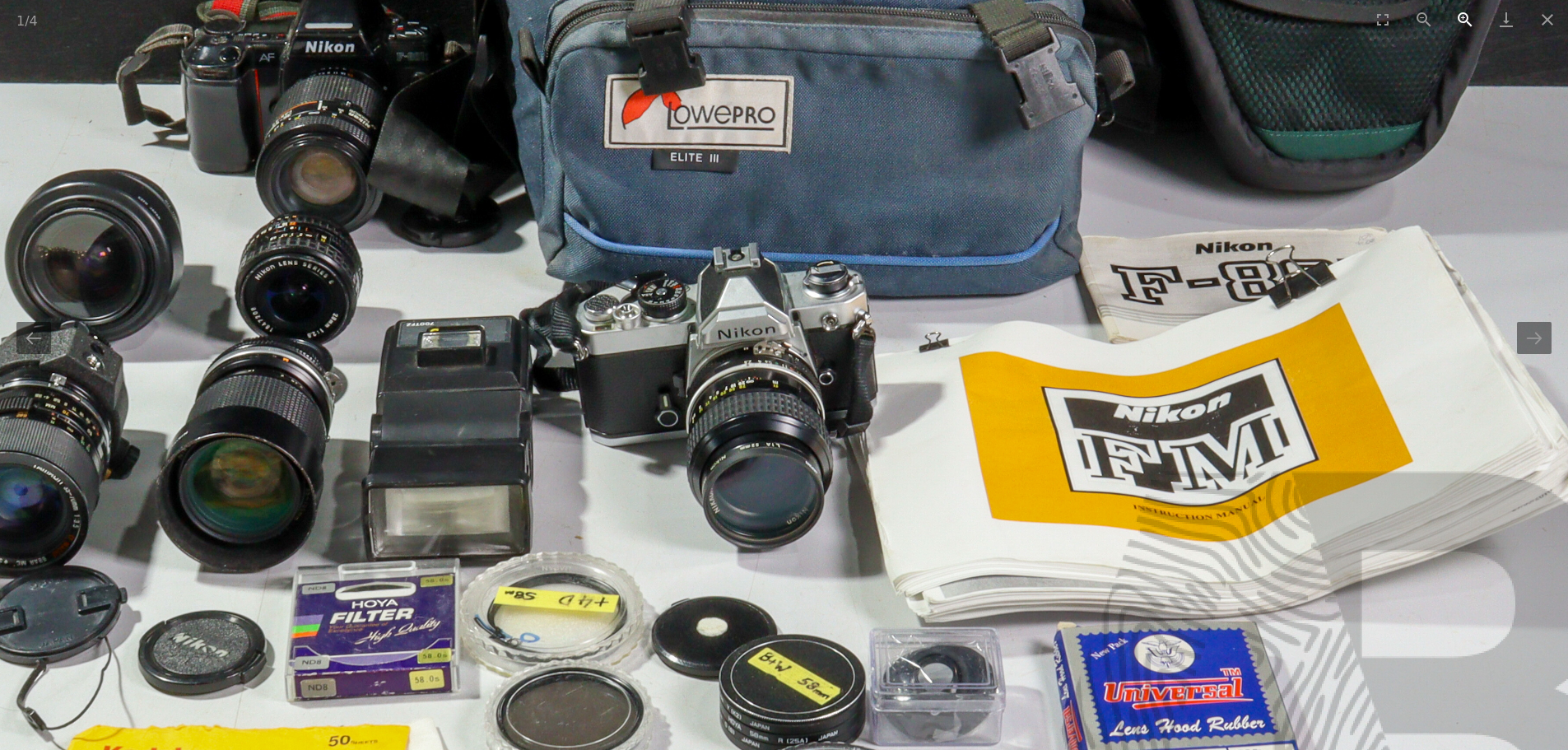
click at [1462, 18] on button "Zoom in" at bounding box center [1465, 19] width 41 height 38
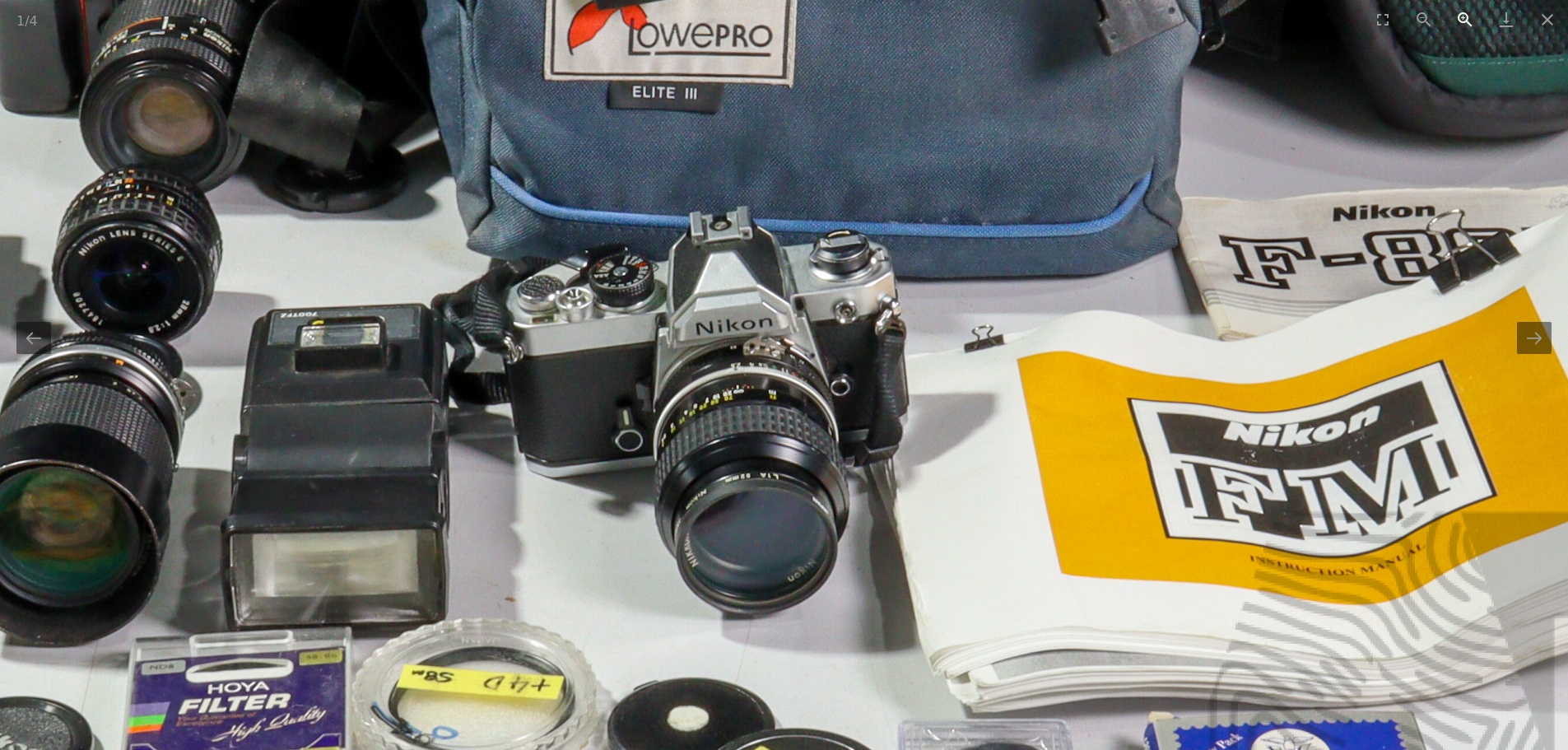
click at [1462, 18] on button "Zoom in" at bounding box center [1465, 19] width 41 height 38
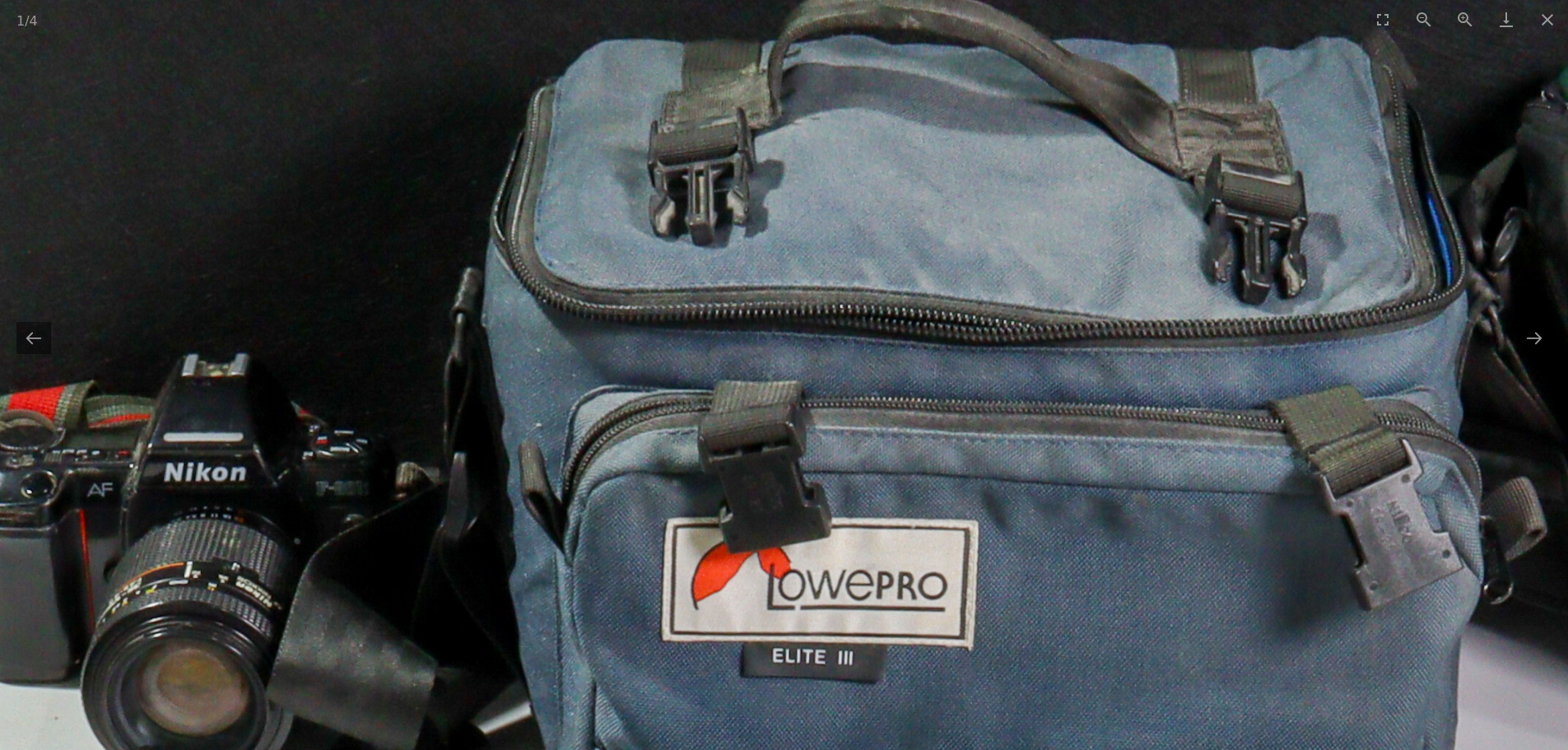
drag, startPoint x: 552, startPoint y: 121, endPoint x: 745, endPoint y: 780, distance: 686.7
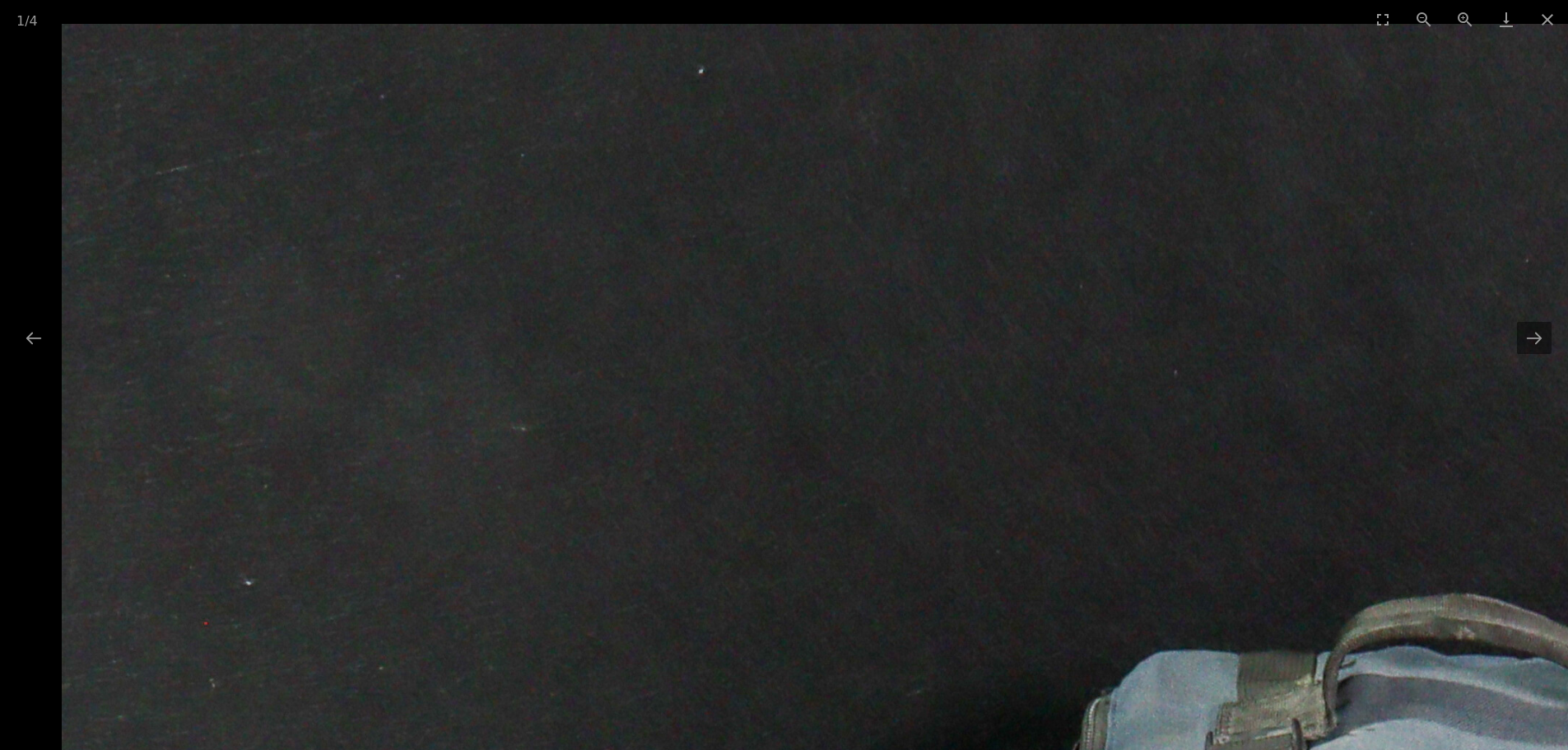
drag, startPoint x: 155, startPoint y: 309, endPoint x: 821, endPoint y: 404, distance: 672.7
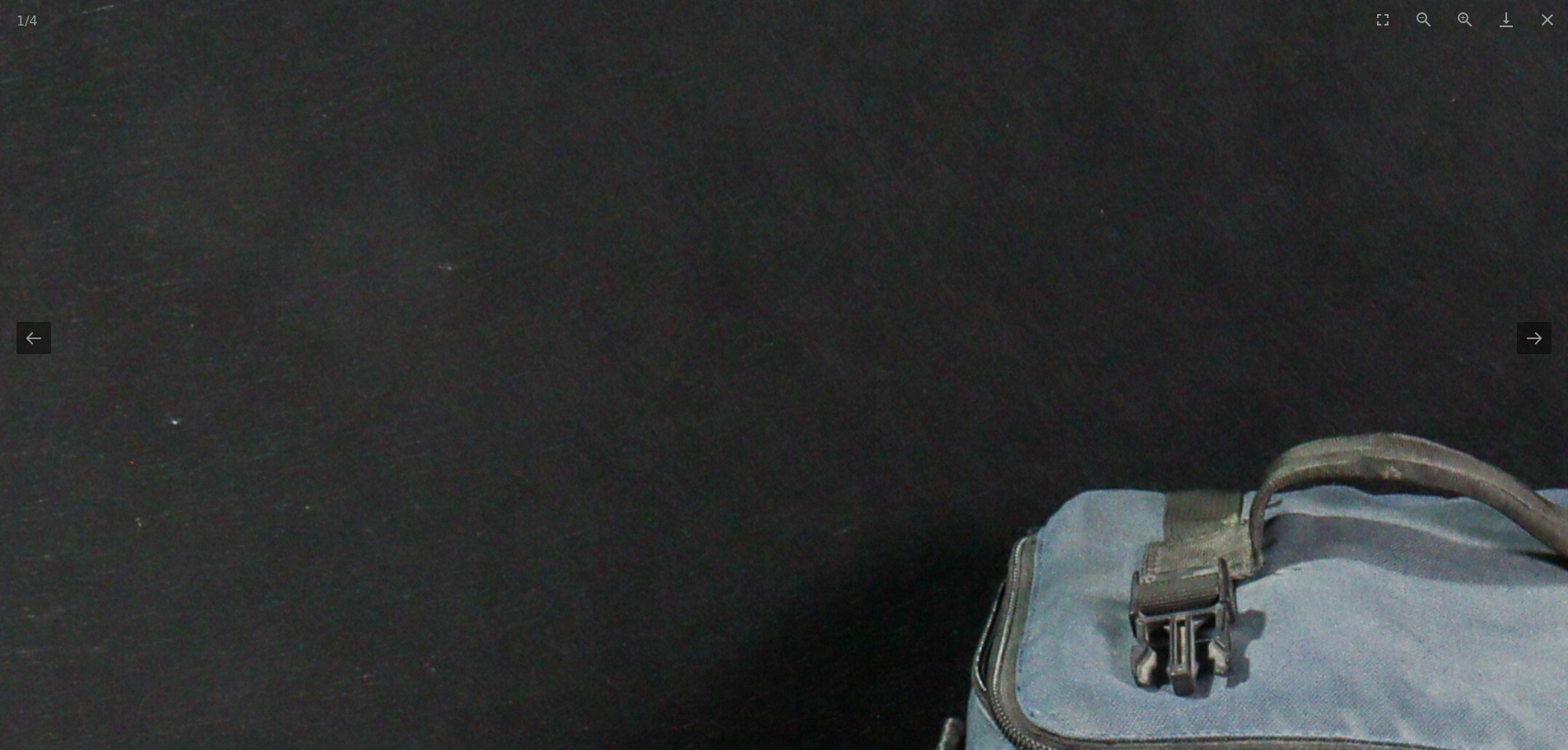
drag, startPoint x: 788, startPoint y: 590, endPoint x: 786, endPoint y: 307, distance: 283.0
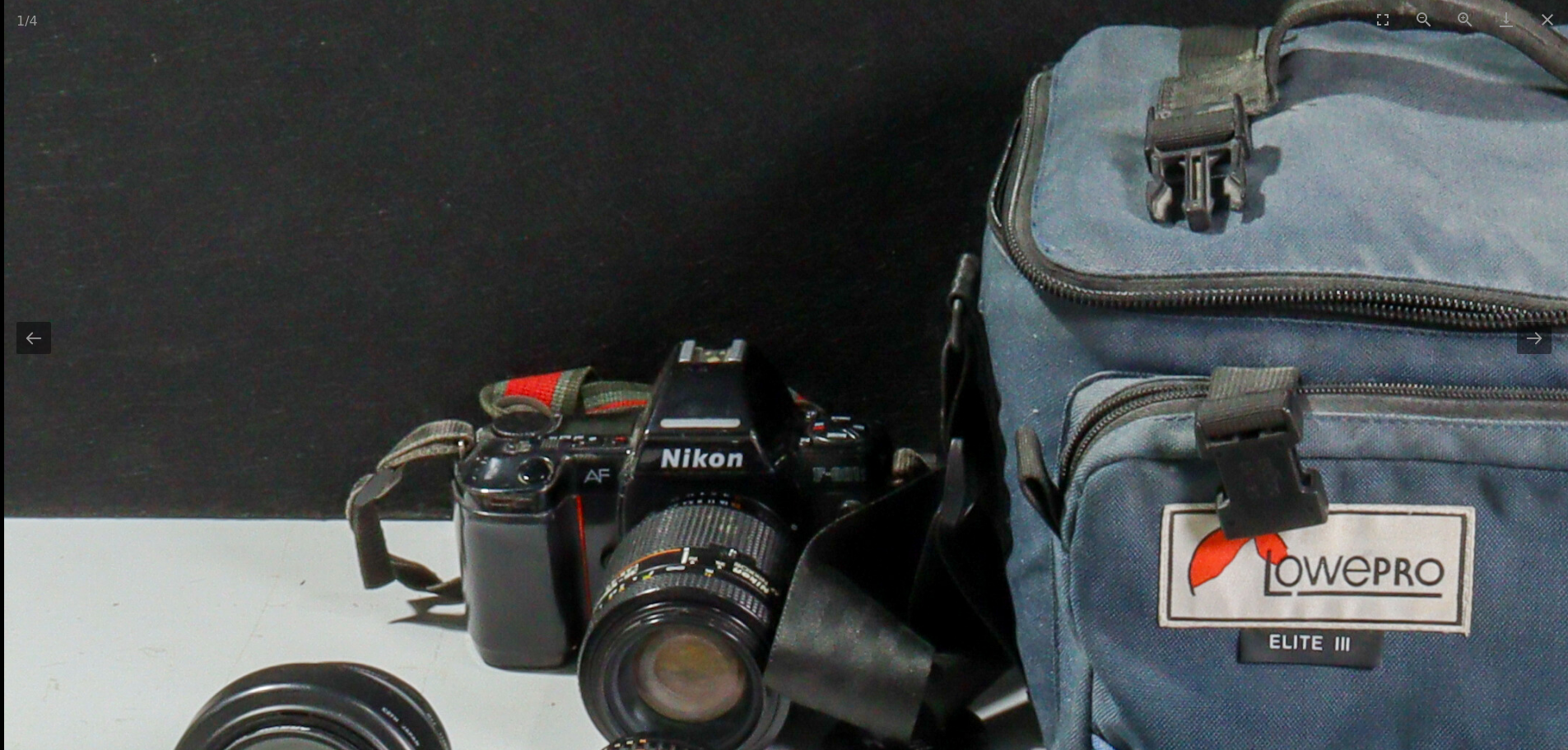
drag, startPoint x: 777, startPoint y: 573, endPoint x: 804, endPoint y: 405, distance: 170.2
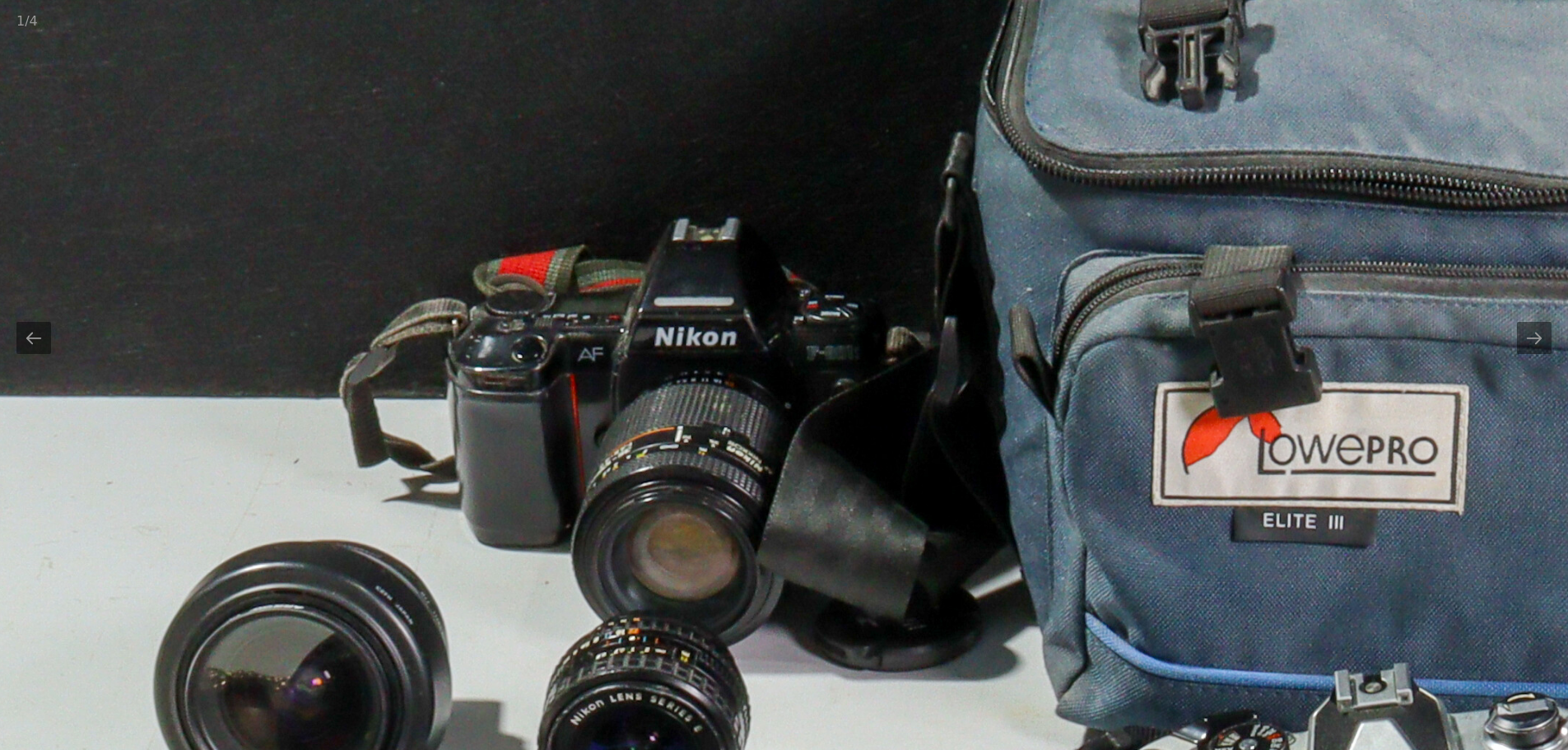
drag, startPoint x: 815, startPoint y: 578, endPoint x: 807, endPoint y: 388, distance: 190.2
click at [807, 388] on img at bounding box center [1451, 732] width 2910 height 2911
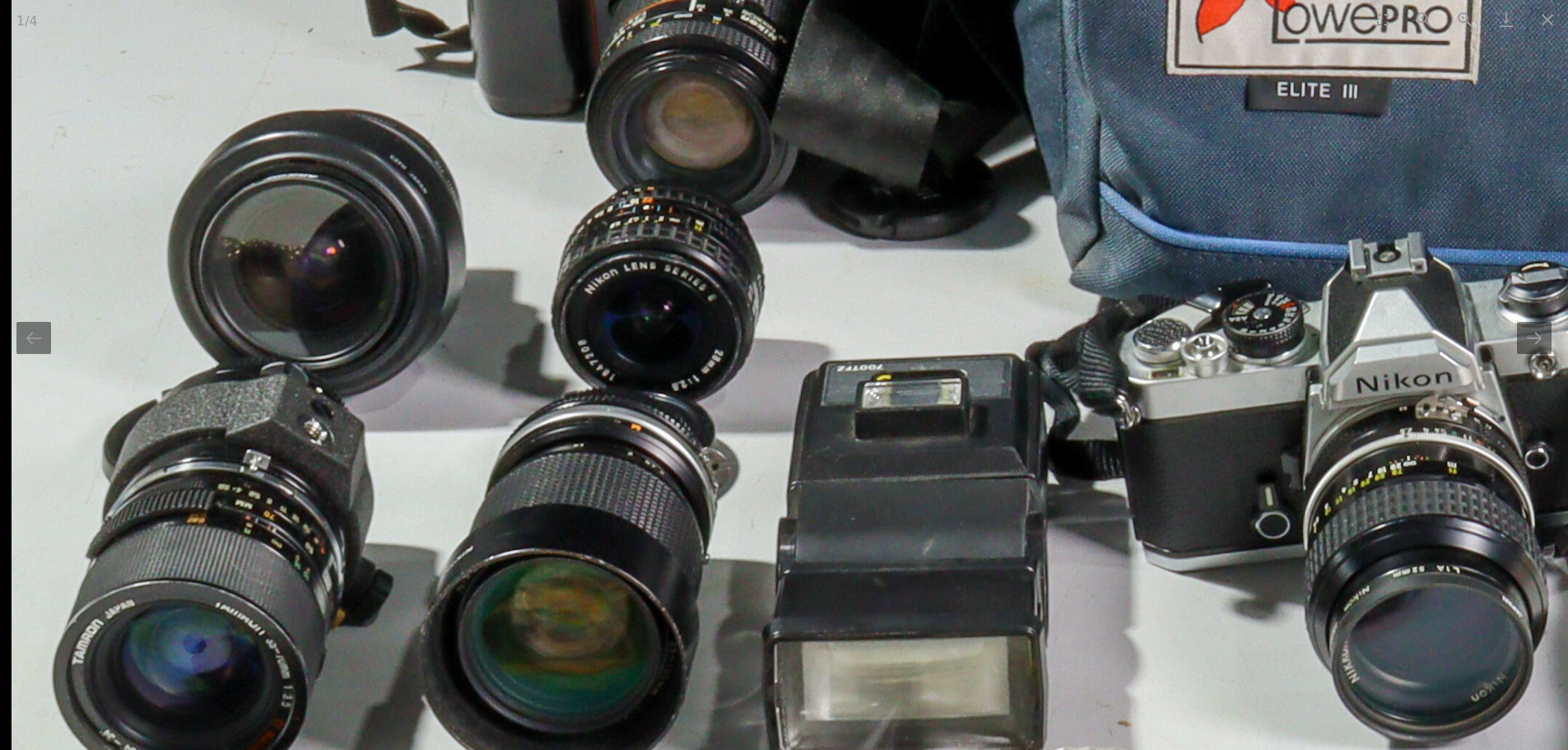
drag, startPoint x: 734, startPoint y: 643, endPoint x: 809, endPoint y: 472, distance: 186.7
click at [809, 472] on img at bounding box center [1466, 301] width 2910 height 2911
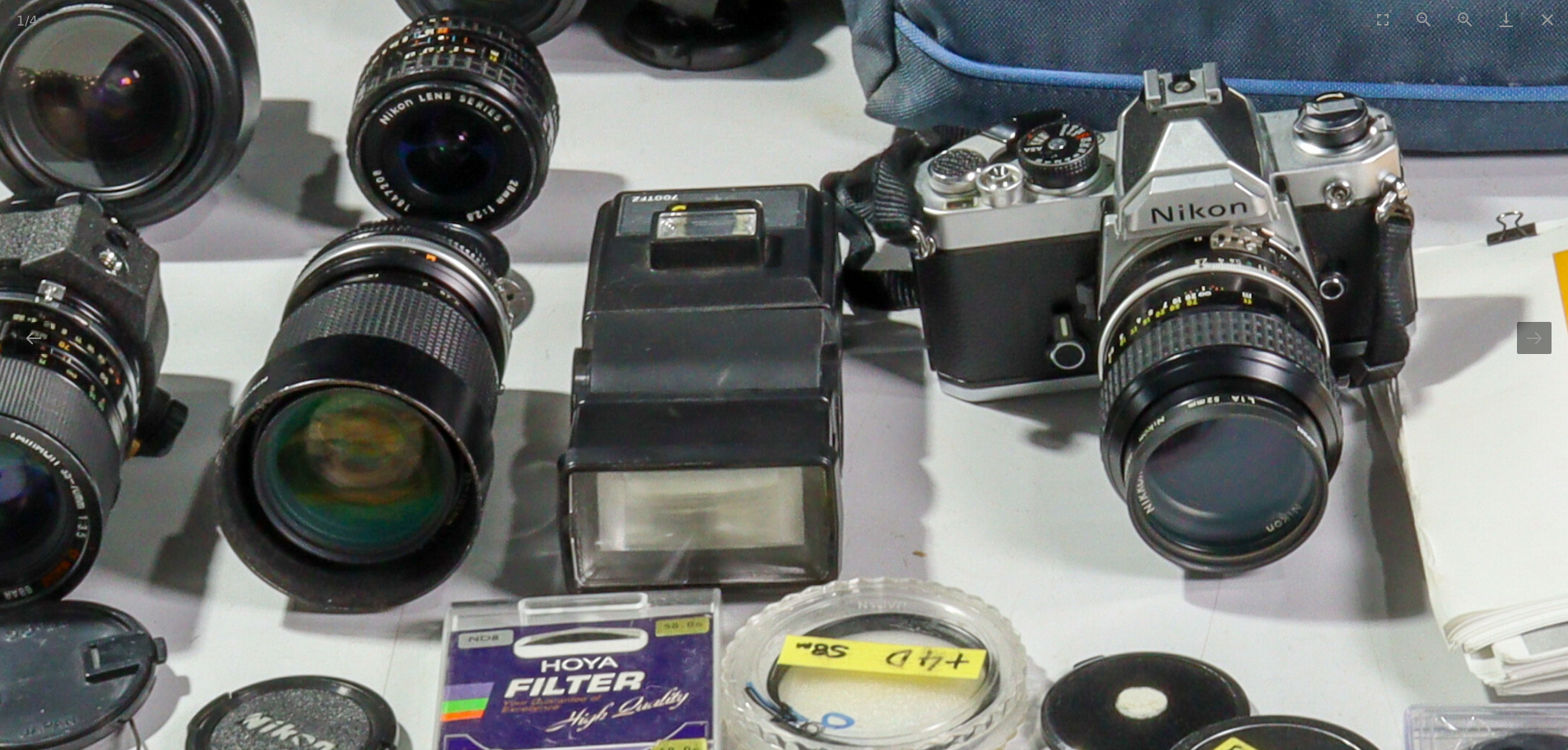
drag, startPoint x: 713, startPoint y: 441, endPoint x: 514, endPoint y: 393, distance: 204.7
click at [514, 393] on img at bounding box center [1261, 131] width 2910 height 2911
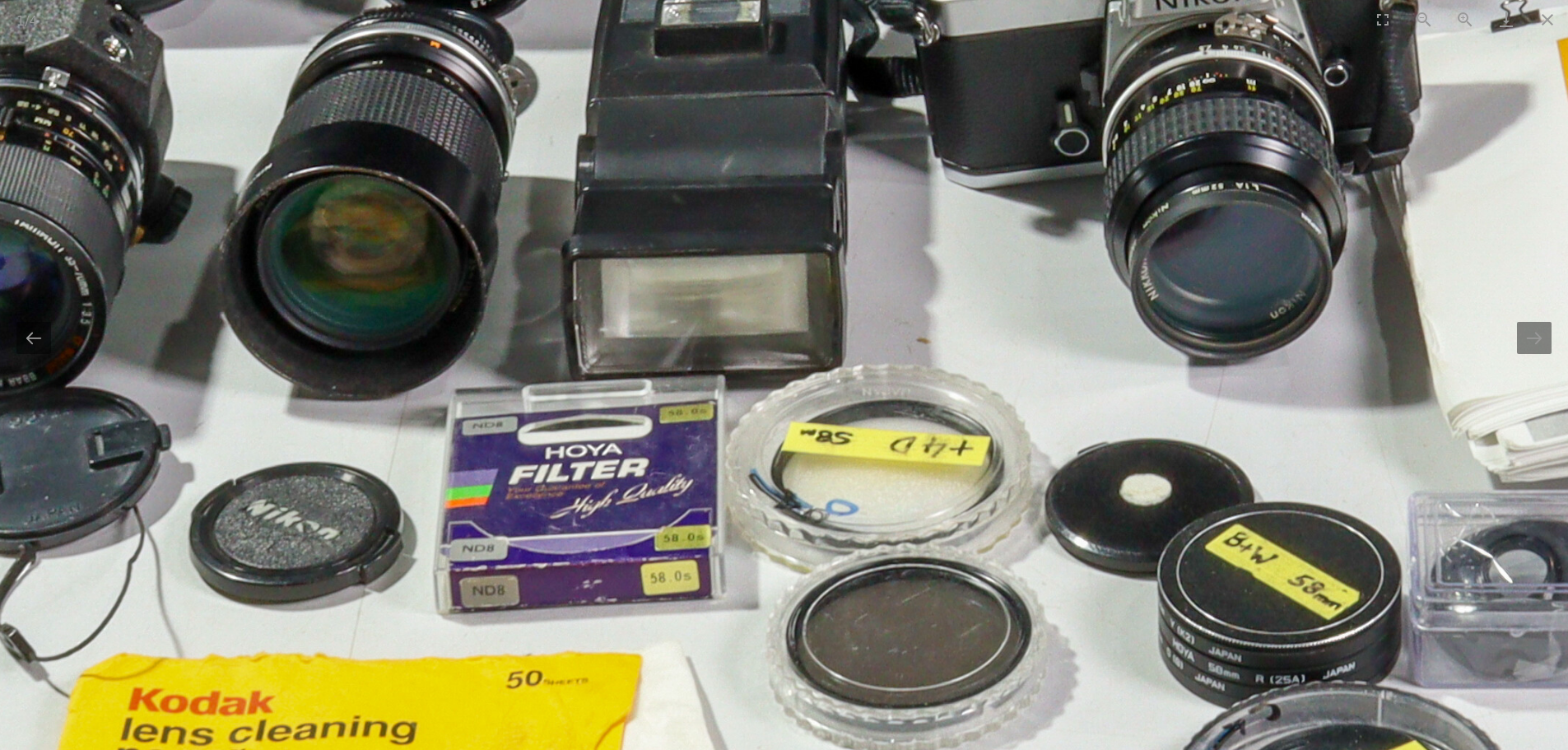
drag, startPoint x: 963, startPoint y: 425, endPoint x: 1030, endPoint y: 160, distance: 273.3
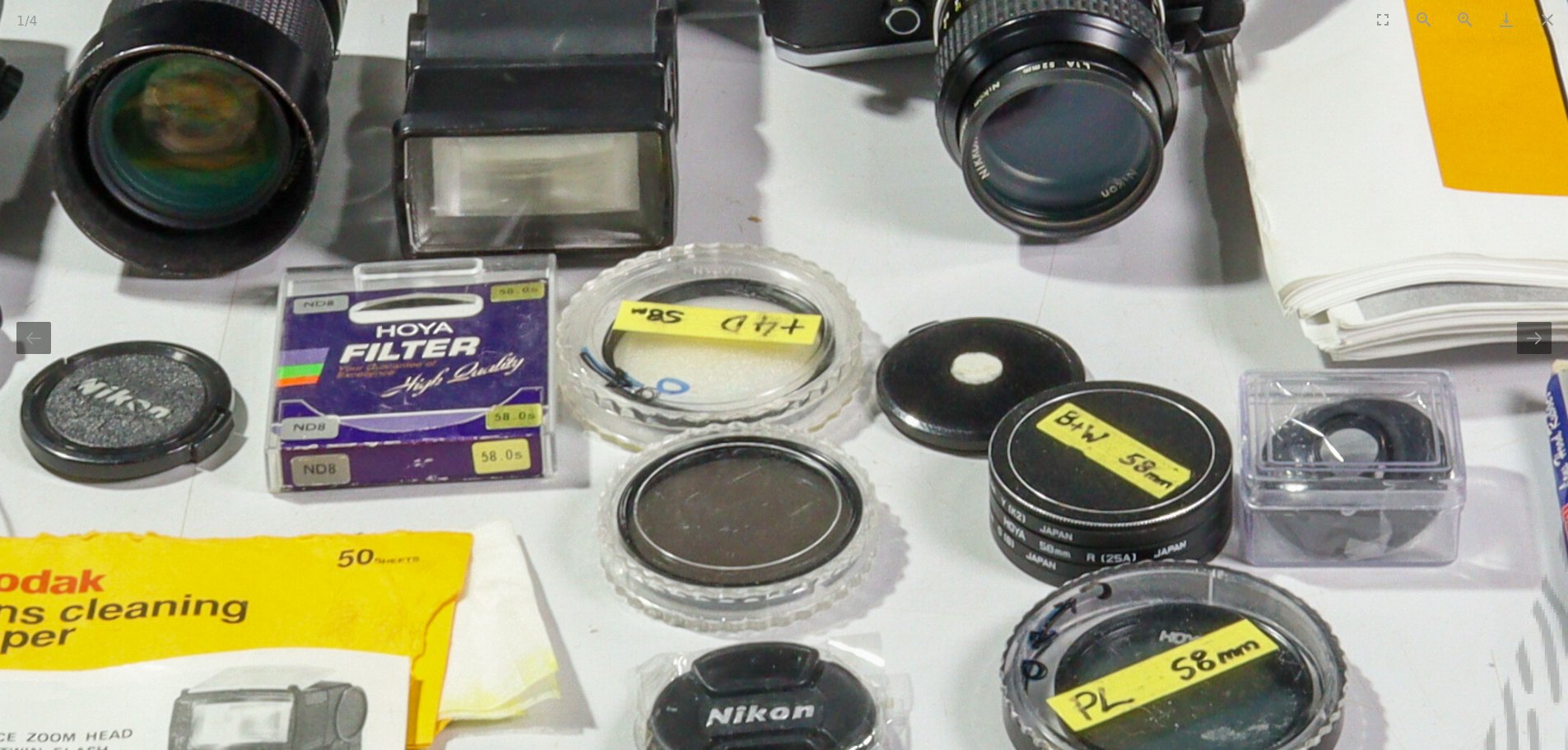
drag, startPoint x: 859, startPoint y: 507, endPoint x: 695, endPoint y: 577, distance: 178.3
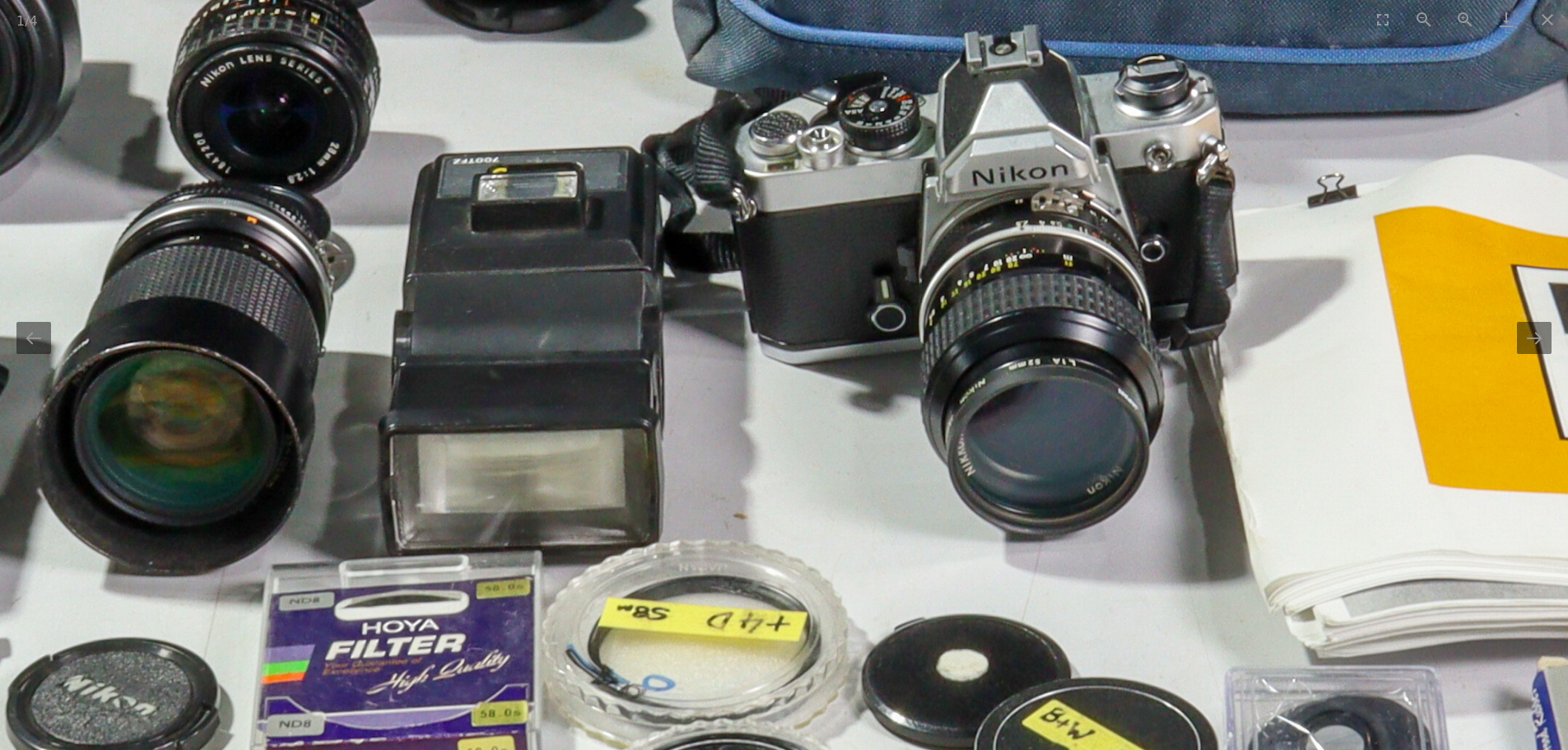
drag, startPoint x: 961, startPoint y: 228, endPoint x: 989, endPoint y: 444, distance: 217.8
click at [989, 444] on img at bounding box center [1082, 94] width 2910 height 2911
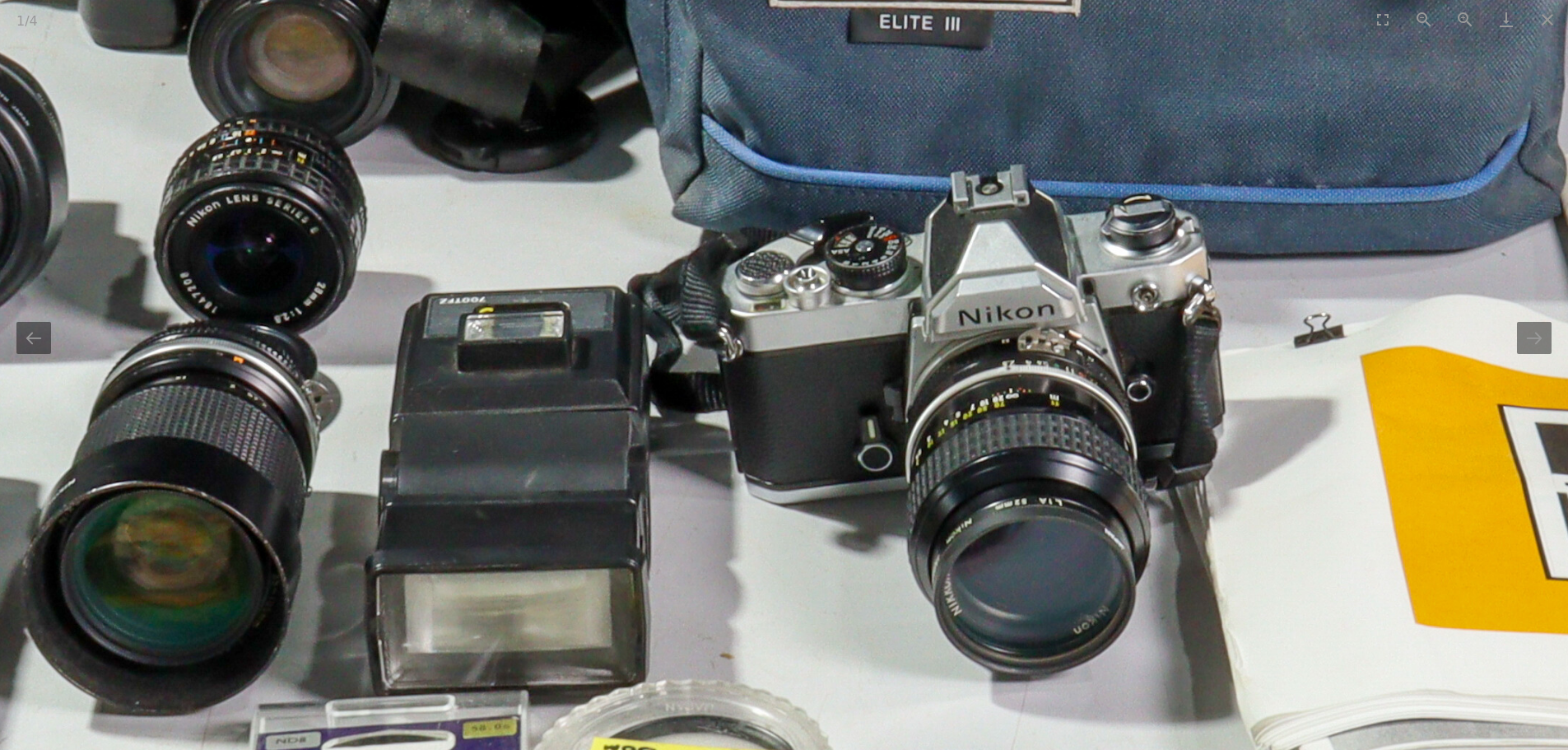
drag, startPoint x: 994, startPoint y: 626, endPoint x: 975, endPoint y: 514, distance: 113.6
click at [975, 514] on img at bounding box center [1068, 233] width 2910 height 2911
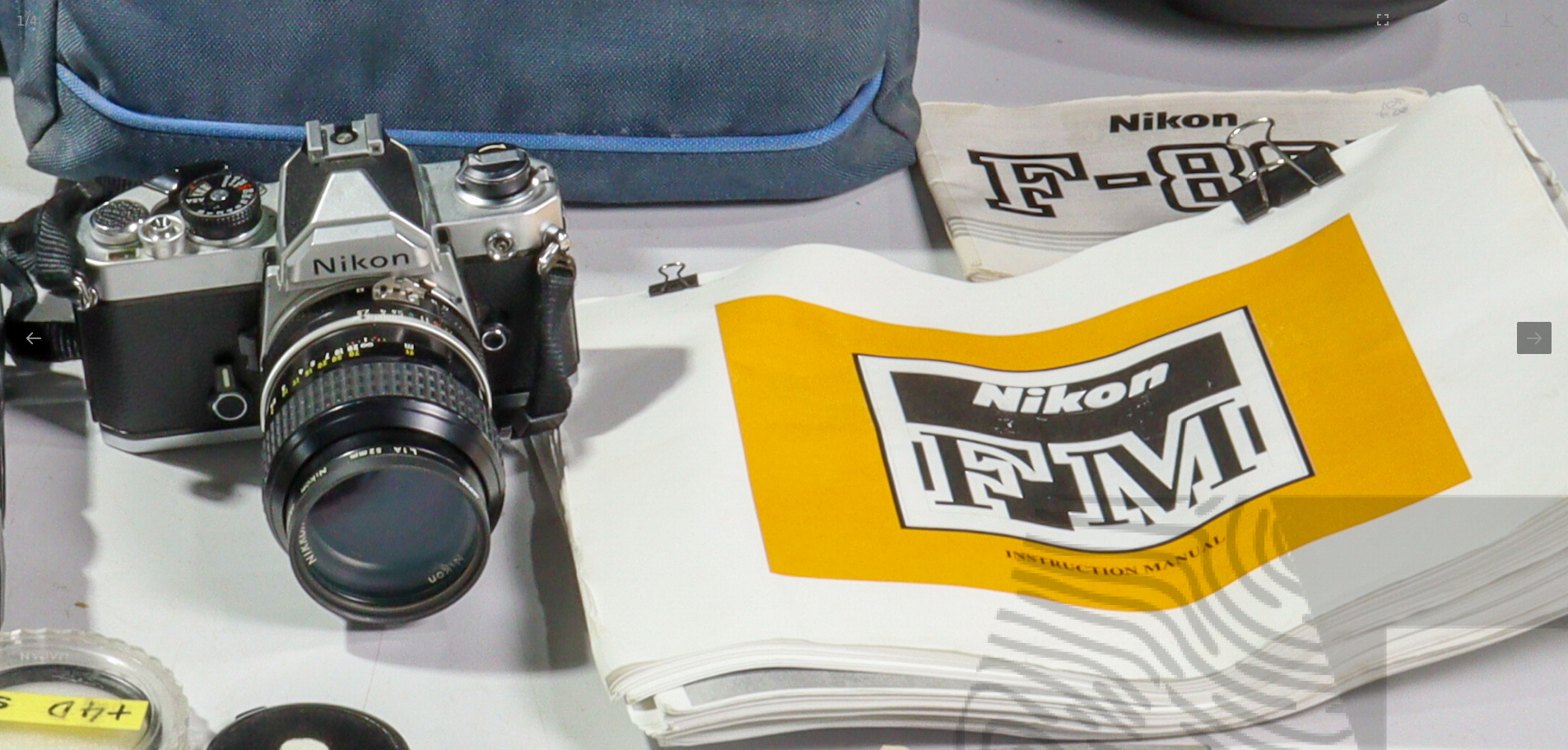
drag, startPoint x: 1237, startPoint y: 345, endPoint x: 556, endPoint y: 324, distance: 681.3
click at [556, 324] on img at bounding box center [423, 182] width 2910 height 2911
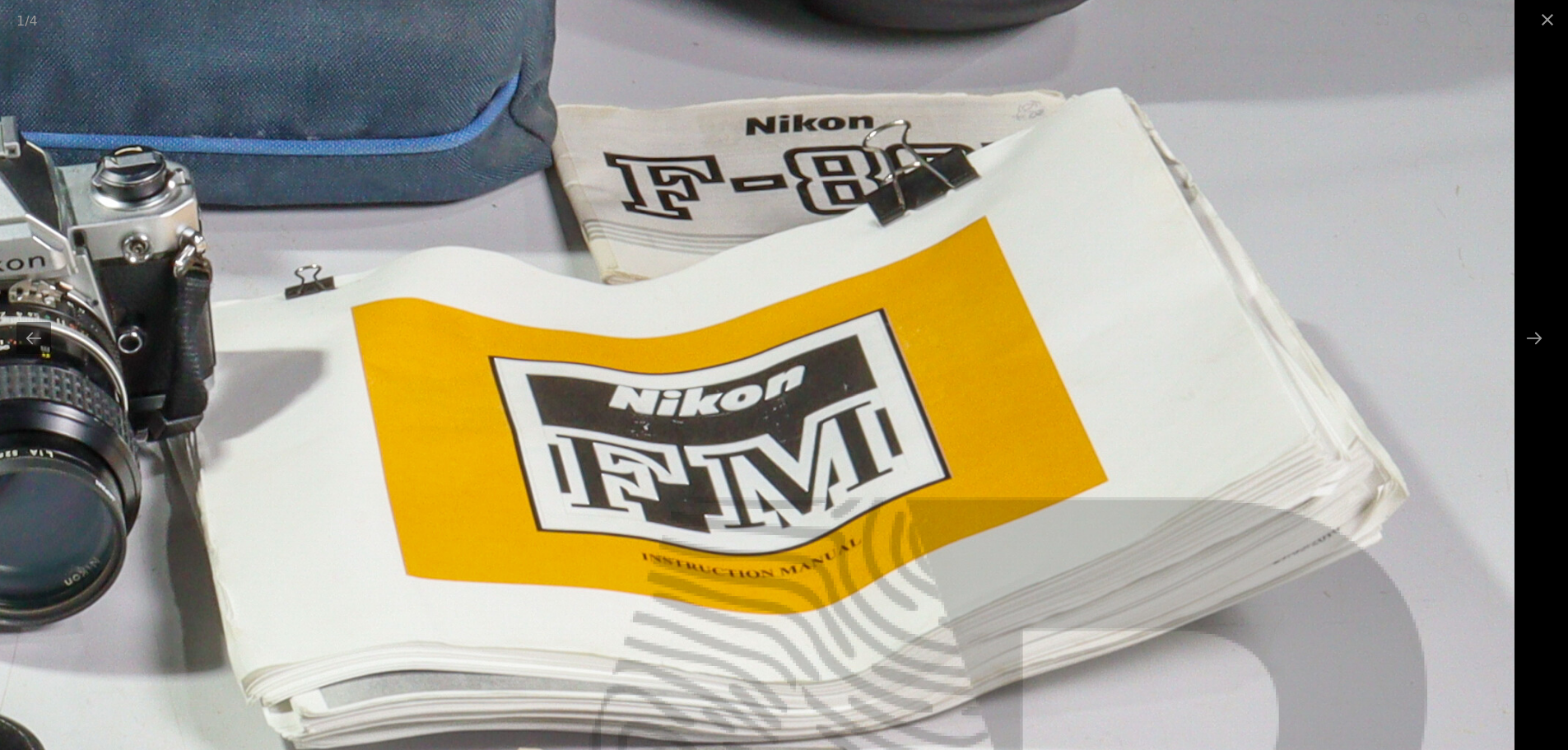
drag, startPoint x: 933, startPoint y: 350, endPoint x: 597, endPoint y: 357, distance: 336.1
click at [597, 357] on img at bounding box center [59, 185] width 2910 height 2911
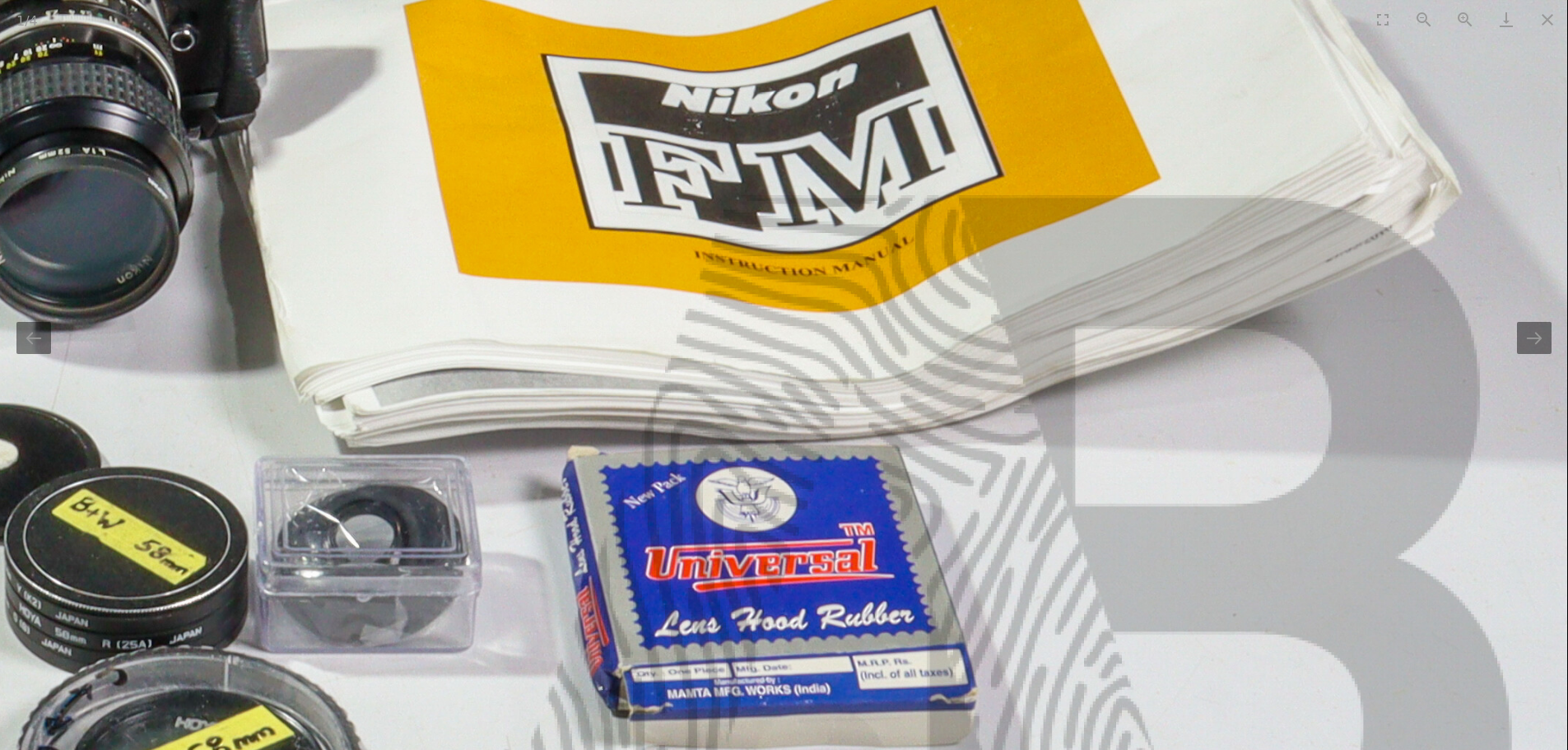
drag, startPoint x: 730, startPoint y: 711, endPoint x: 722, endPoint y: 453, distance: 258.1
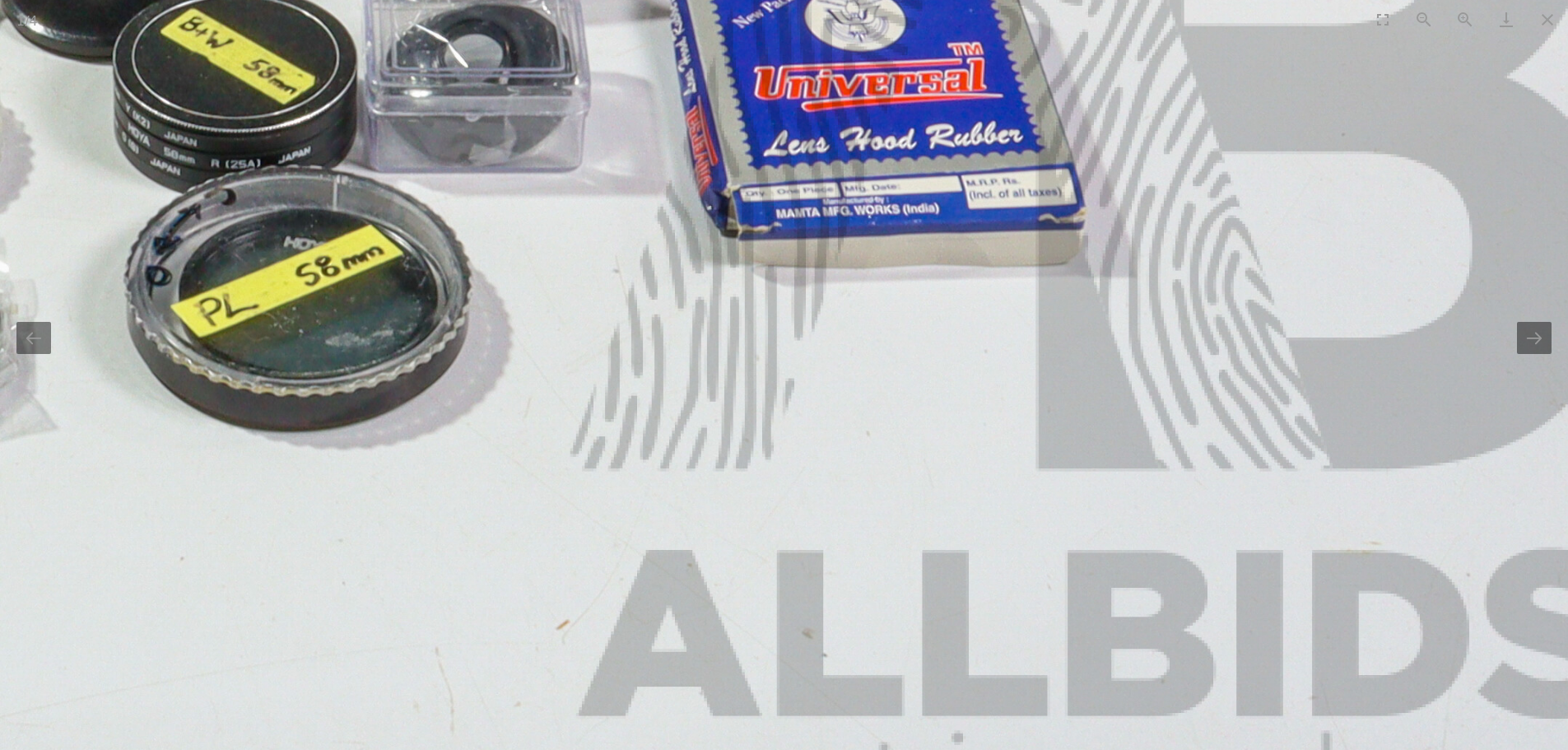
drag, startPoint x: 810, startPoint y: 614, endPoint x: 922, endPoint y: 326, distance: 309.0
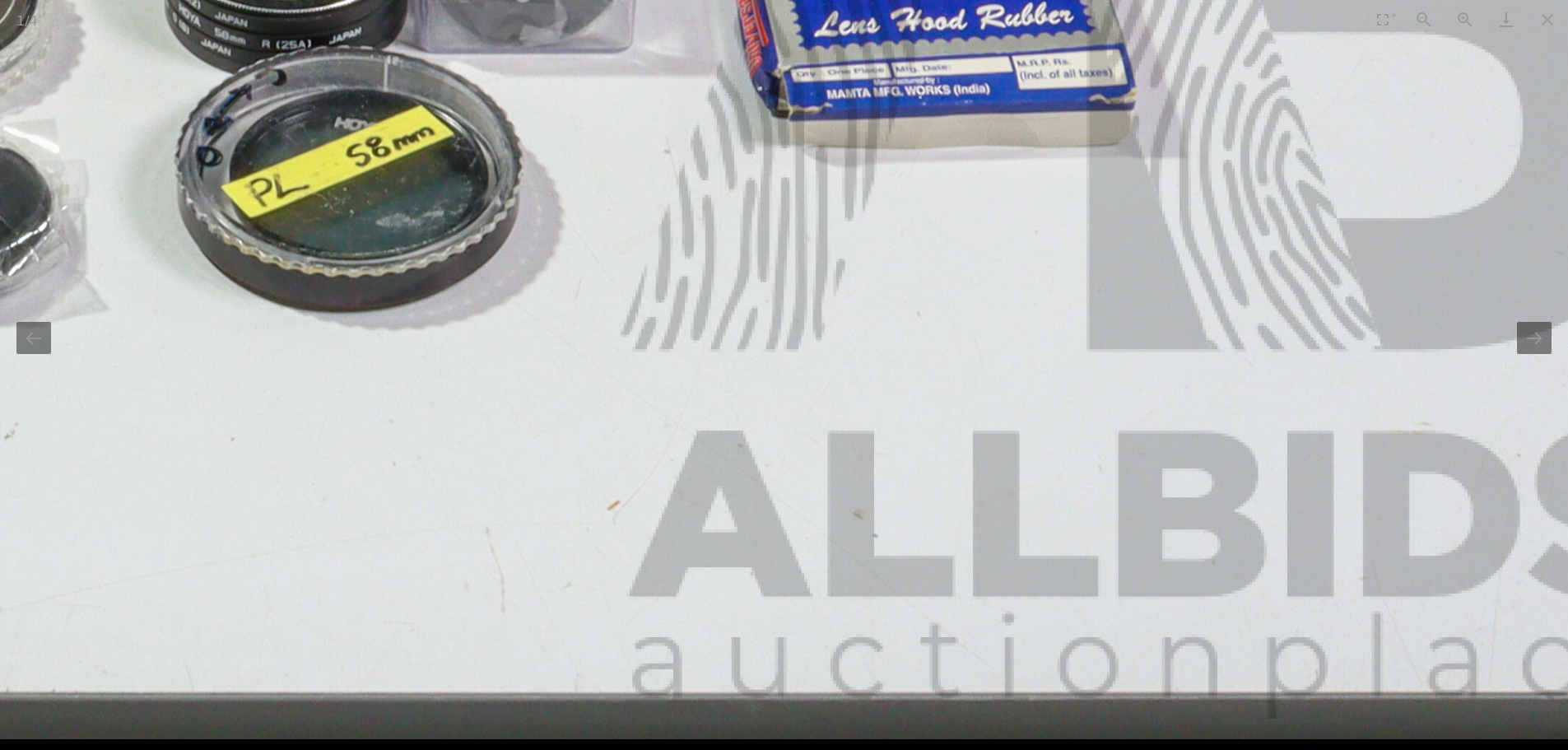
drag, startPoint x: 860, startPoint y: 580, endPoint x: 927, endPoint y: 360, distance: 230.0
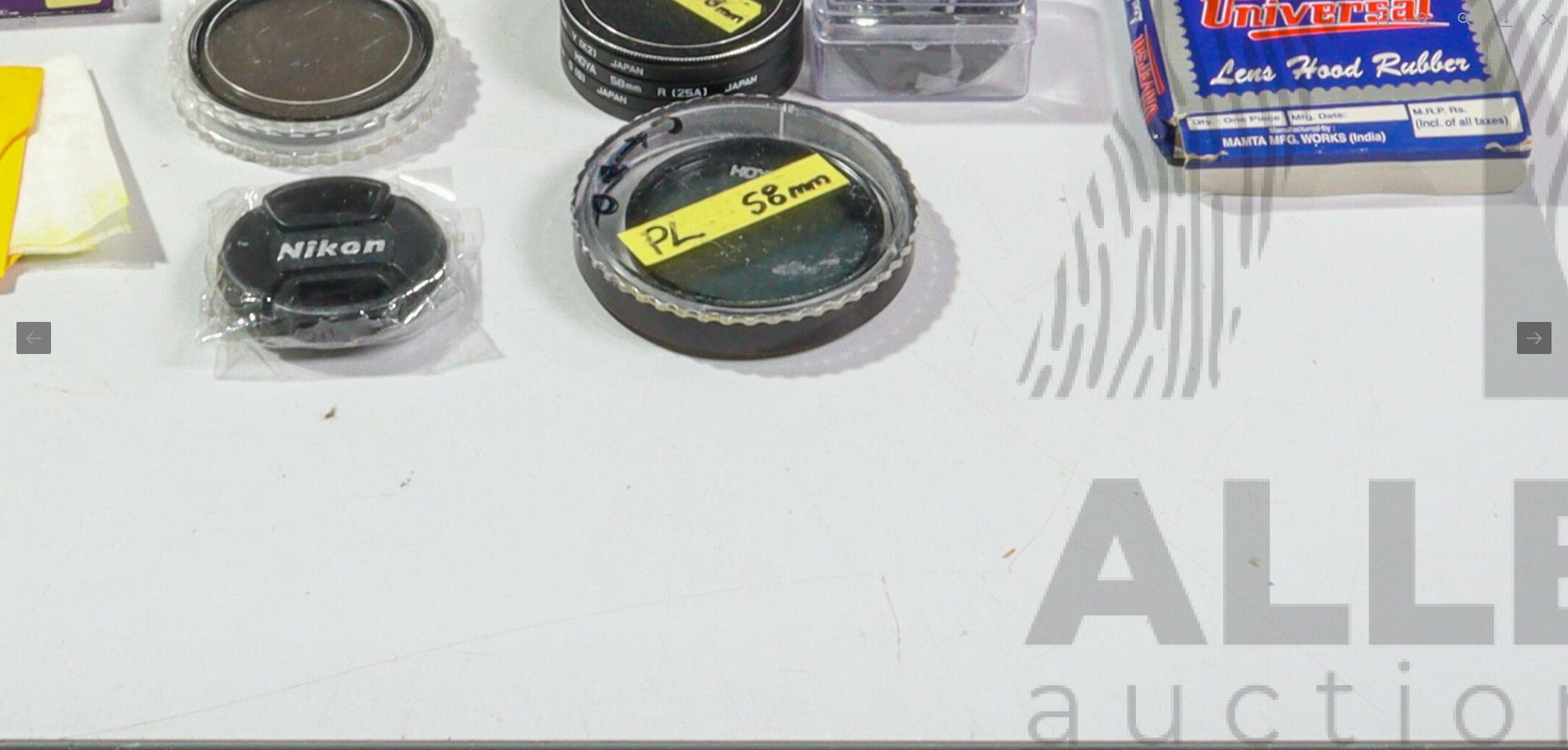
drag, startPoint x: 748, startPoint y: 396, endPoint x: 1074, endPoint y: 427, distance: 327.5
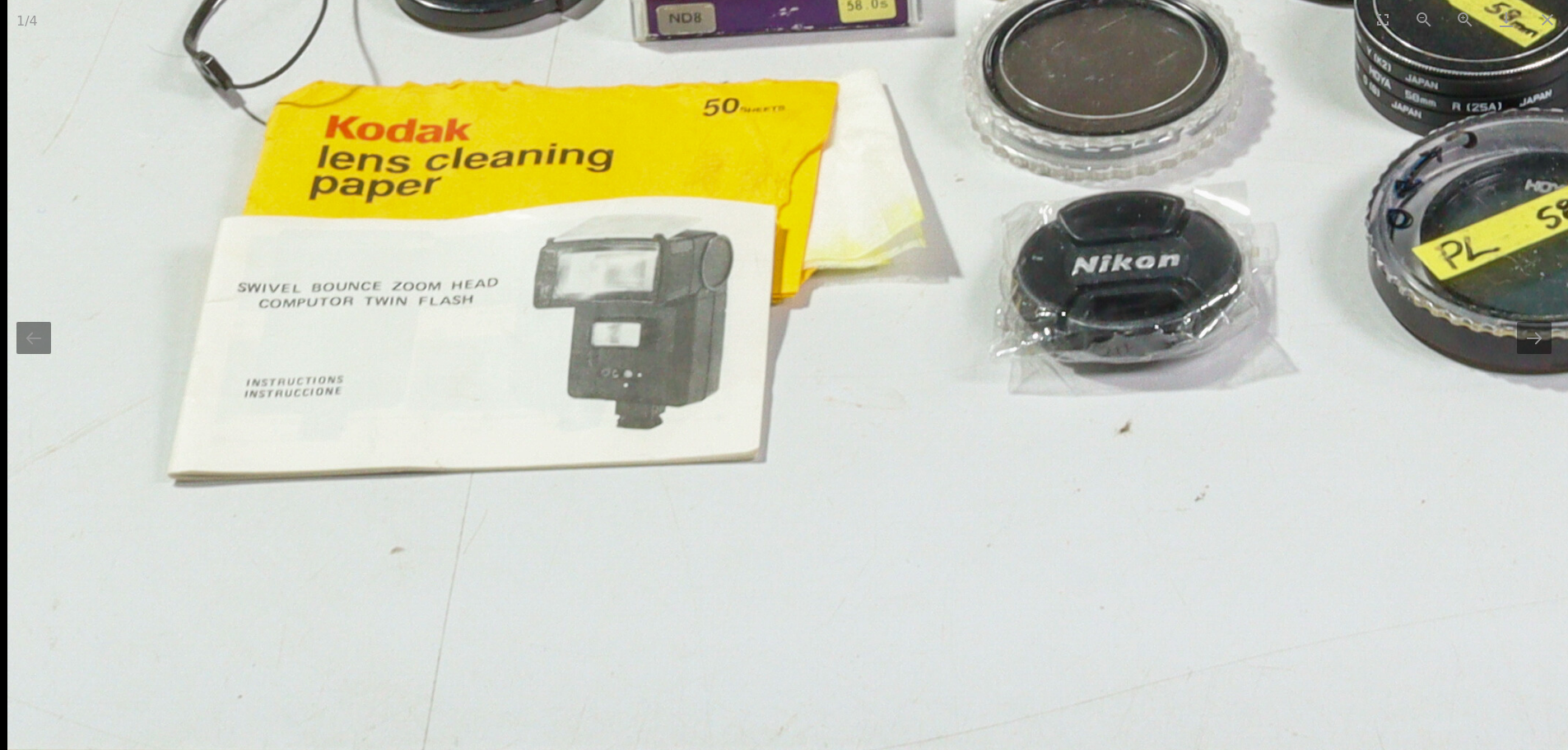
drag, startPoint x: 903, startPoint y: 505, endPoint x: 956, endPoint y: 514, distance: 53.8
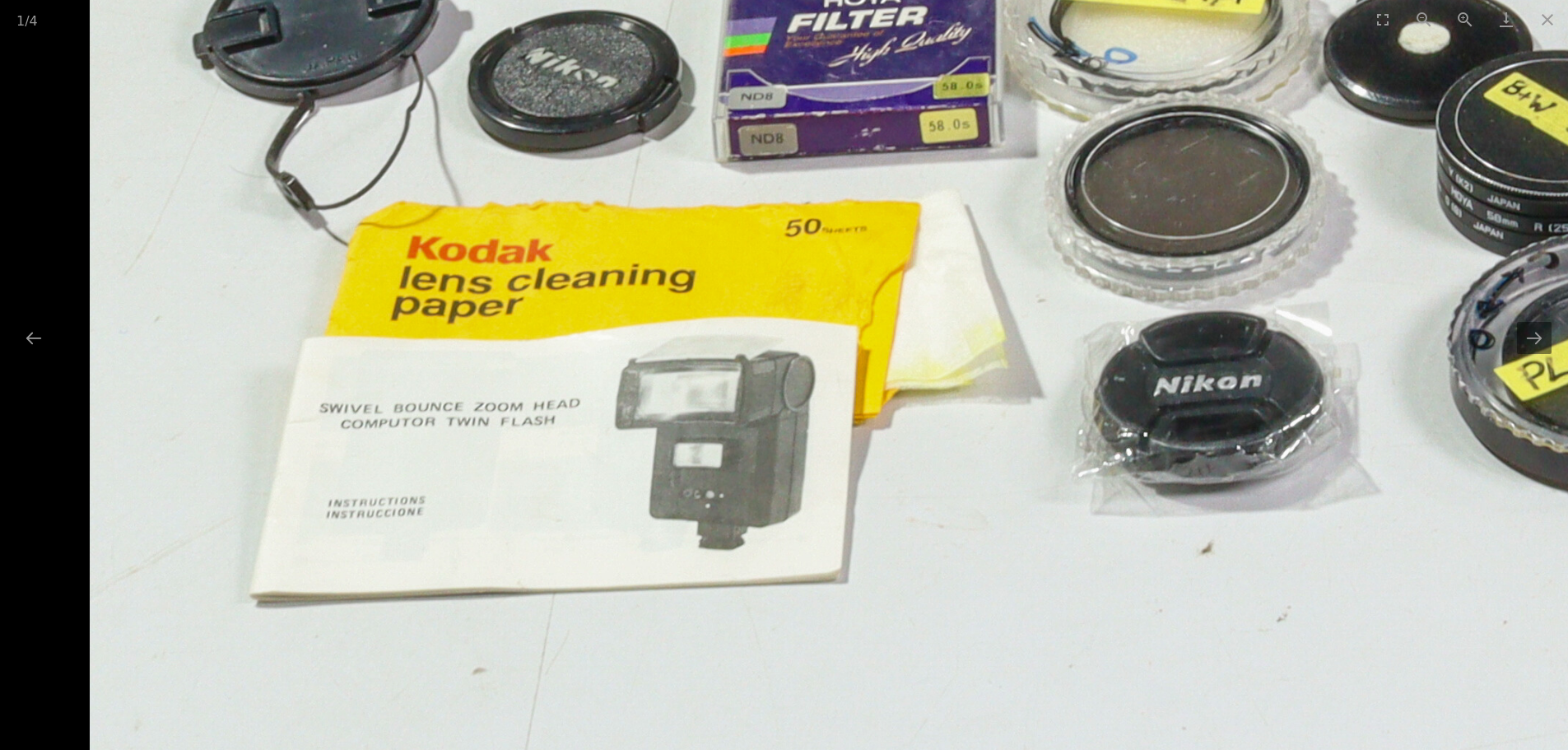
drag, startPoint x: 537, startPoint y: 404, endPoint x: 1141, endPoint y: 534, distance: 617.8
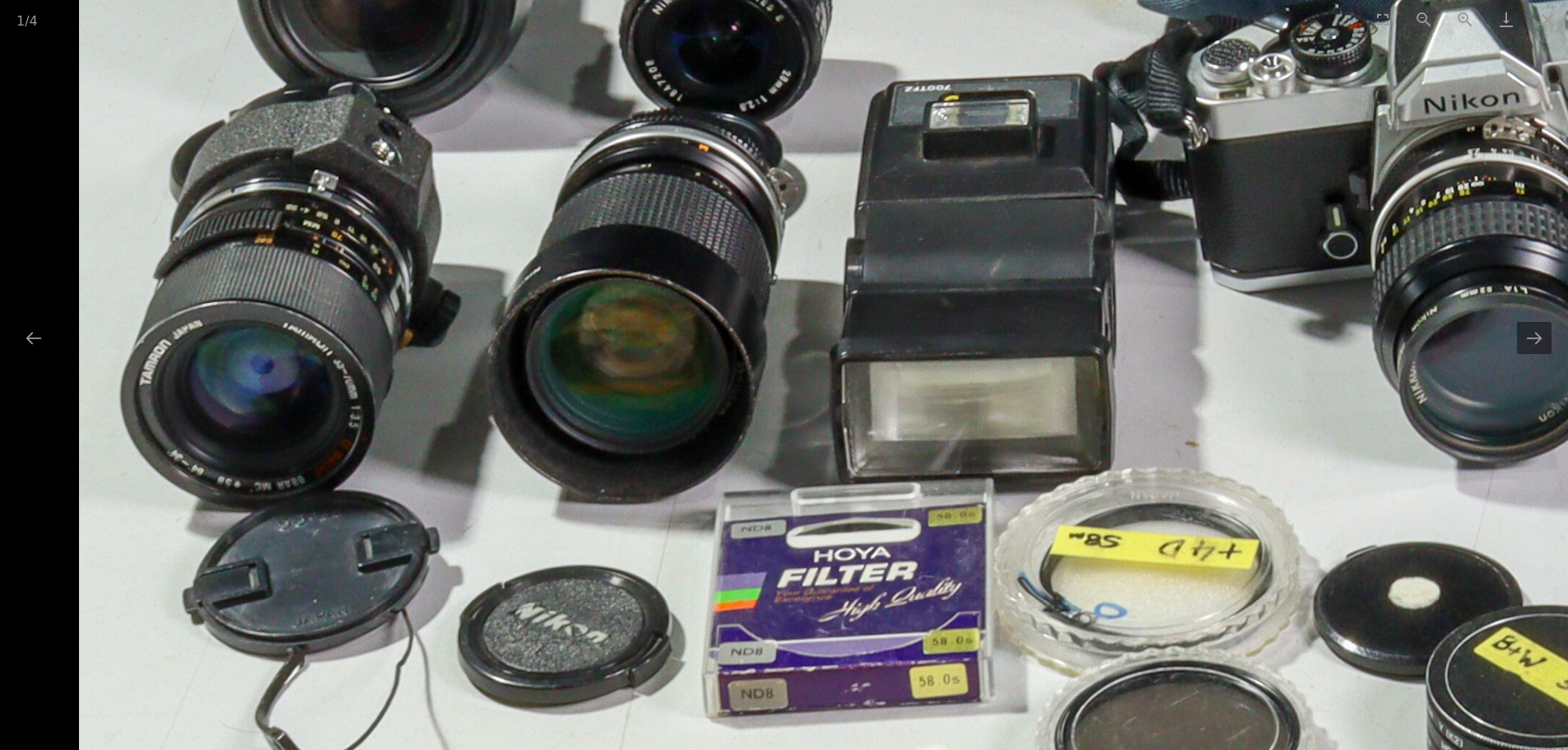
drag, startPoint x: 722, startPoint y: 260, endPoint x: 962, endPoint y: 660, distance: 466.5
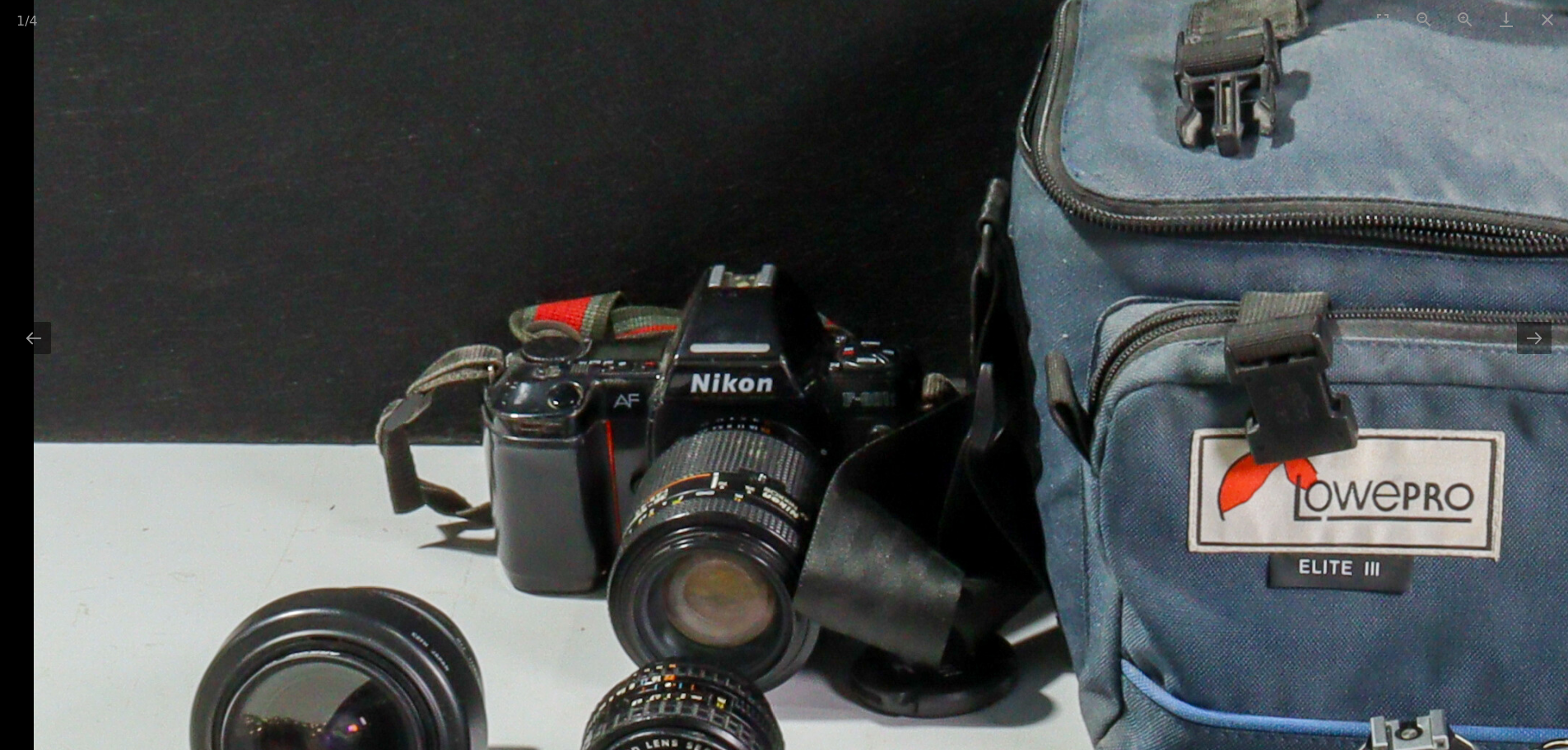
drag, startPoint x: 465, startPoint y: 267, endPoint x: 665, endPoint y: 650, distance: 432.1
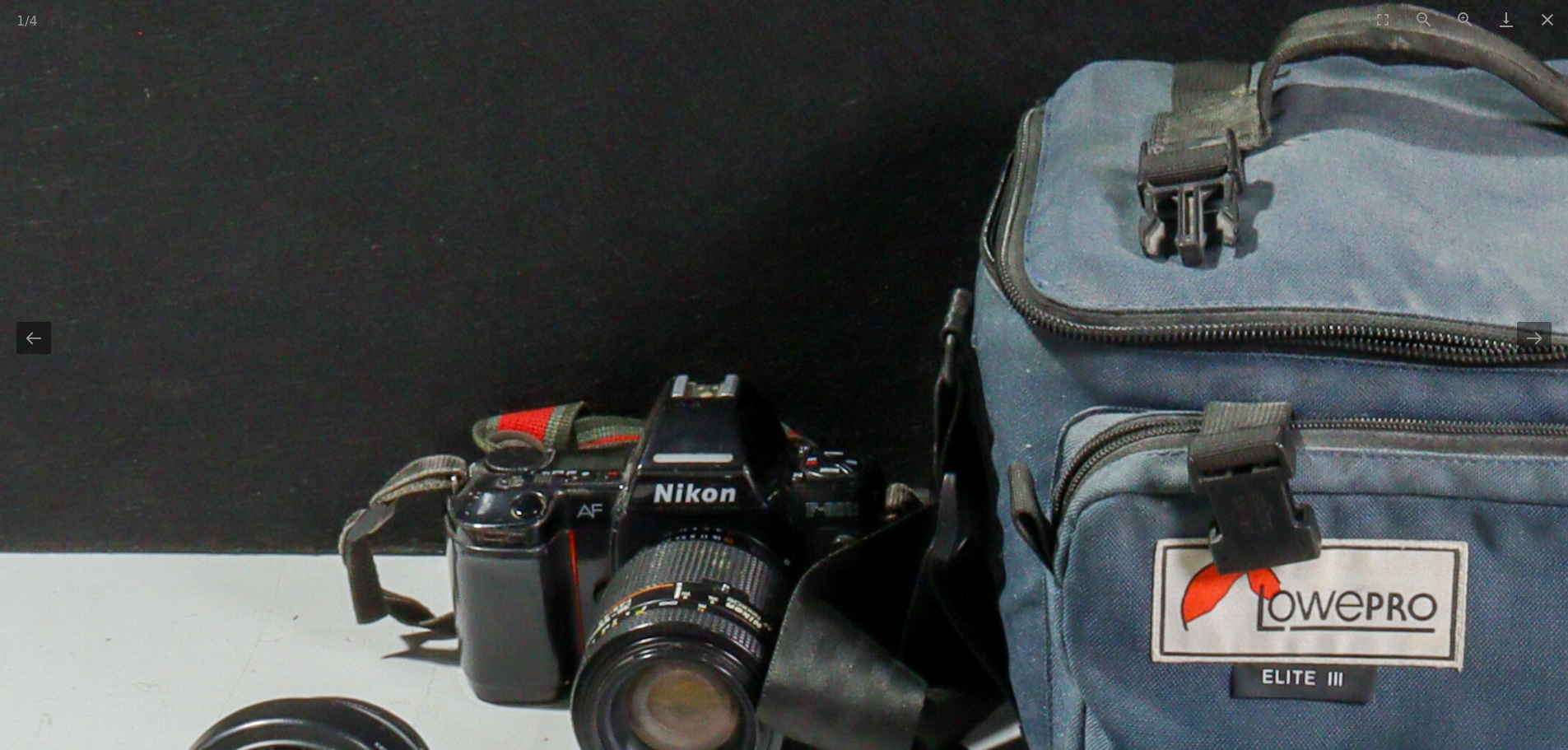
drag, startPoint x: 756, startPoint y: 656, endPoint x: 728, endPoint y: 488, distance: 170.3
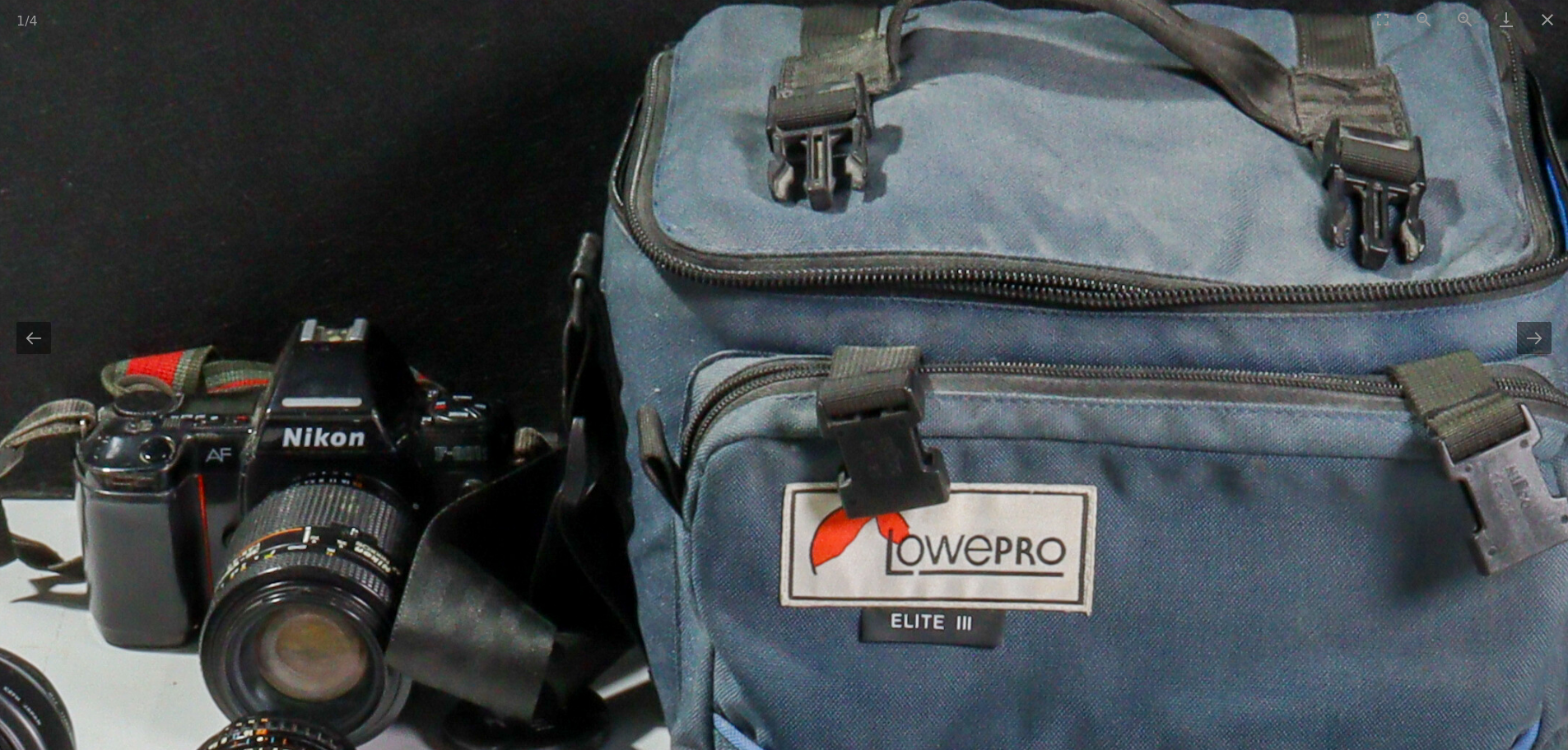
drag, startPoint x: 933, startPoint y: 443, endPoint x: 416, endPoint y: 381, distance: 520.7
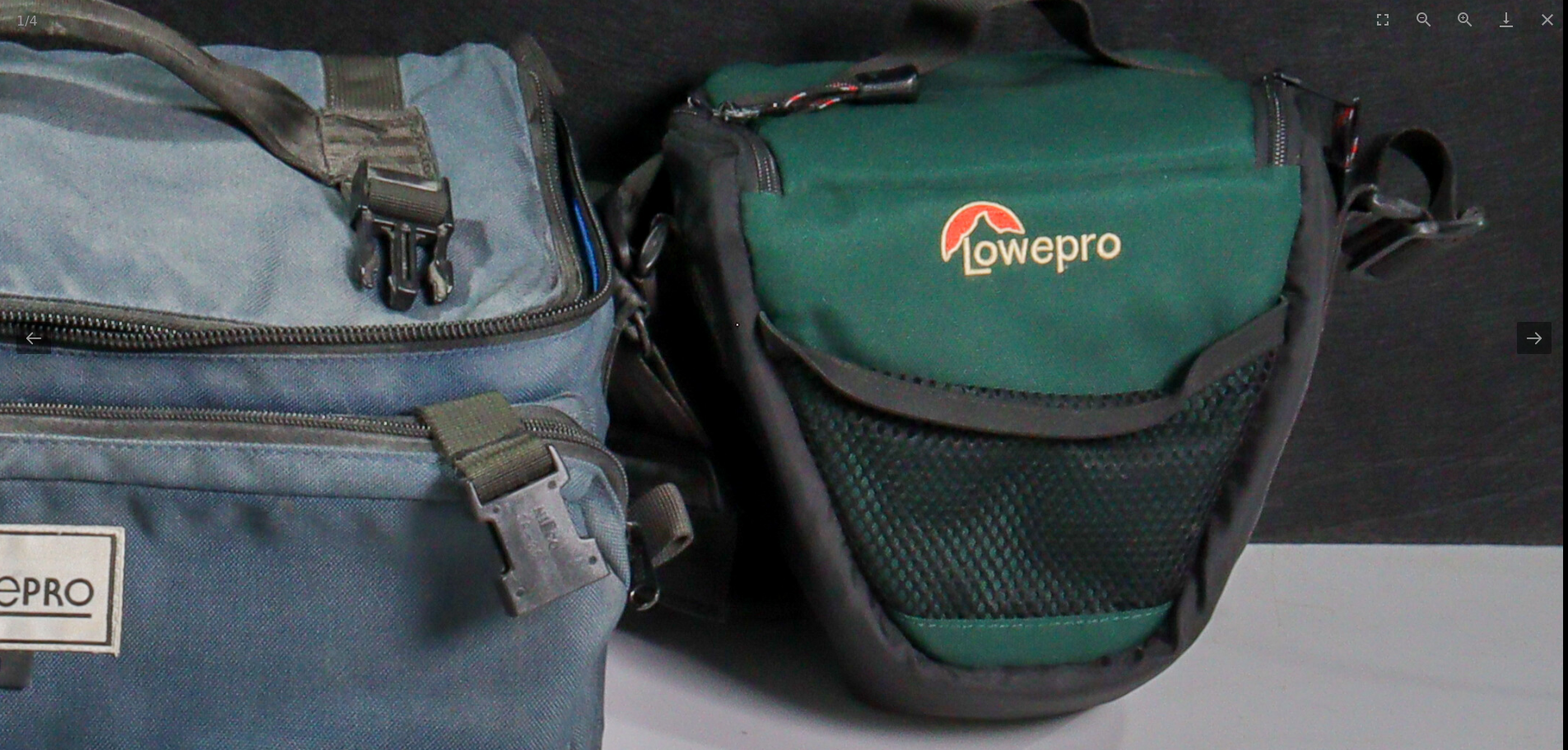
drag, startPoint x: 1066, startPoint y: 454, endPoint x: 578, endPoint y: 499, distance: 490.1
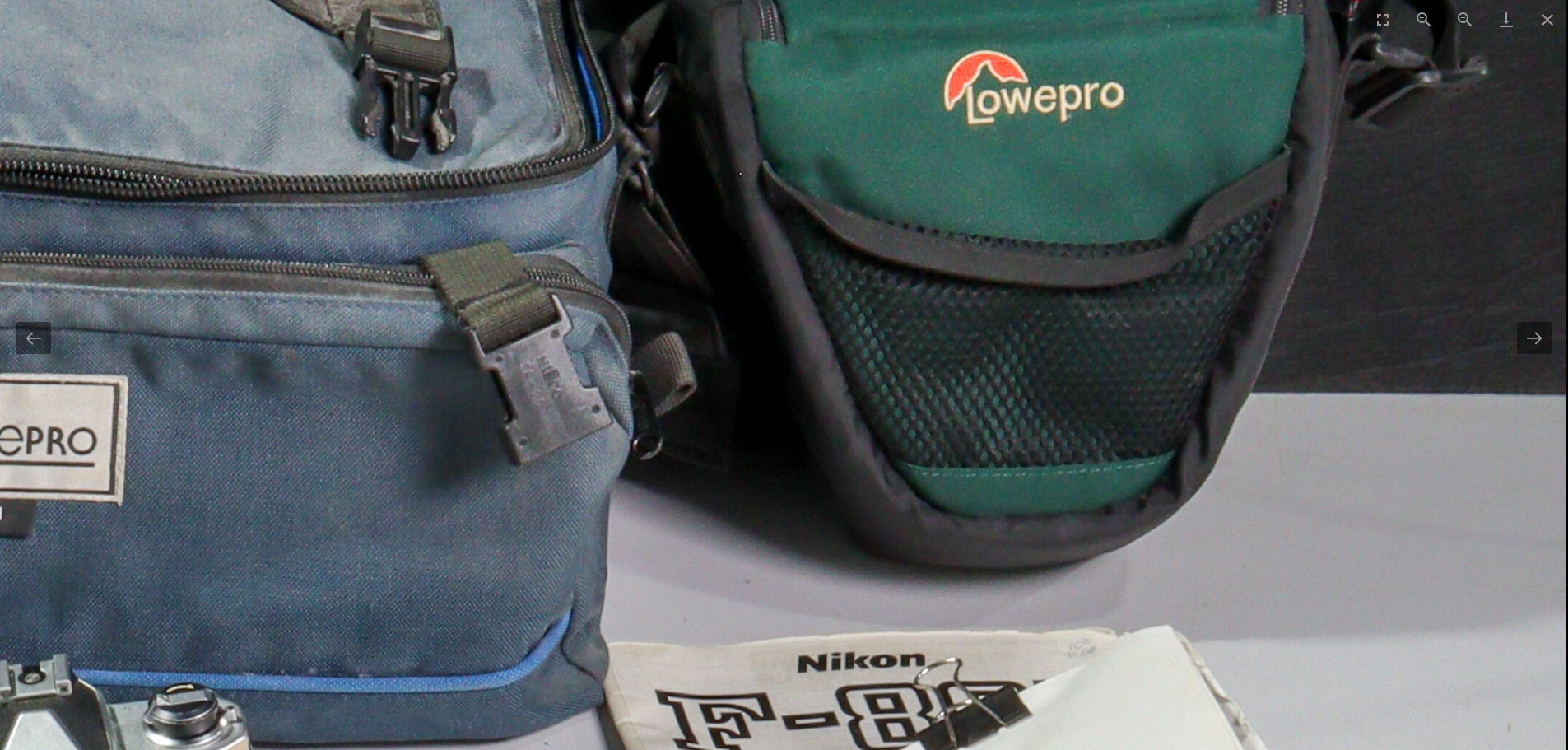
drag, startPoint x: 1214, startPoint y: 635, endPoint x: 1220, endPoint y: 350, distance: 285.1
click at [1220, 352] on img at bounding box center [111, 723] width 2910 height 2911
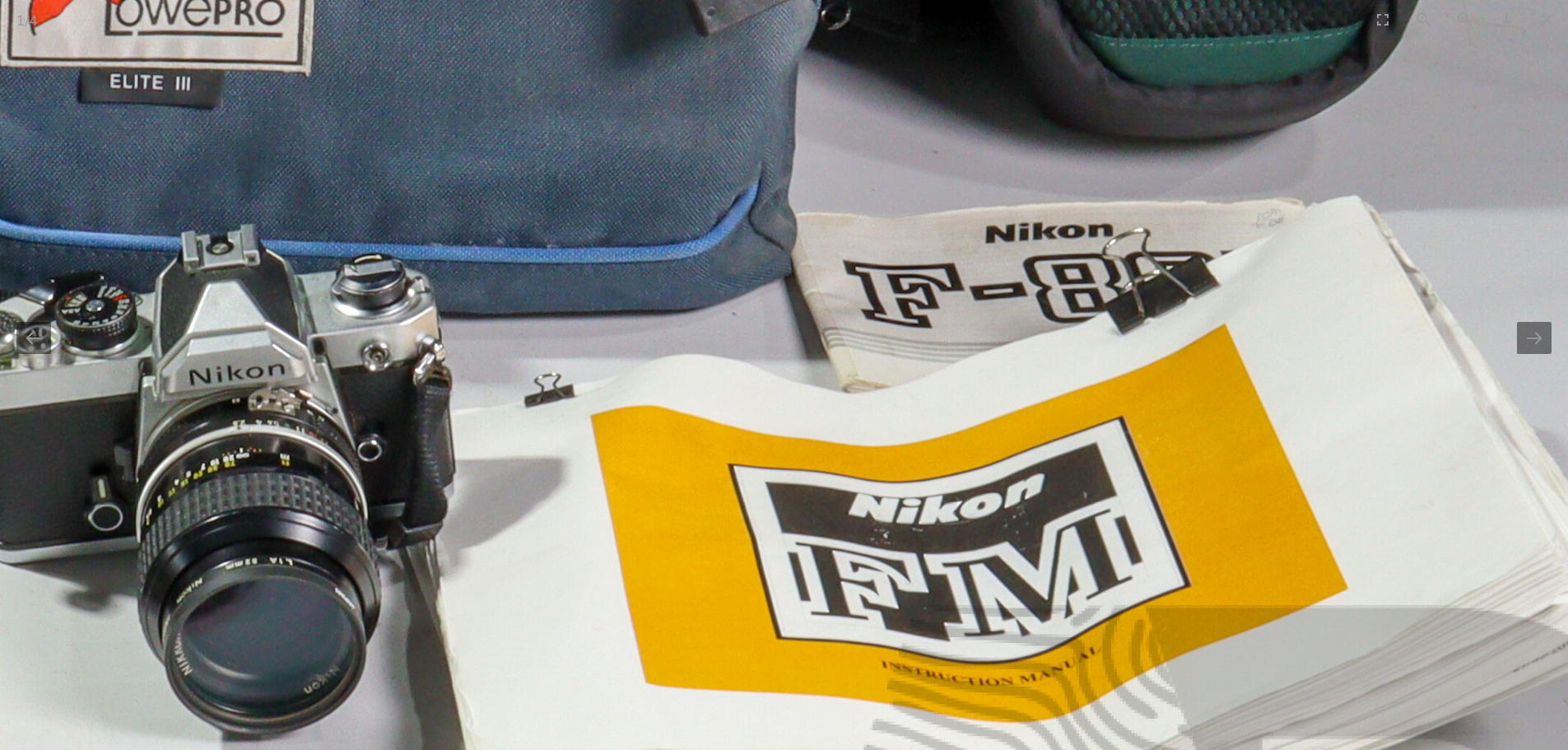
drag, startPoint x: 1193, startPoint y: 642, endPoint x: 1318, endPoint y: 600, distance: 131.9
click at [1375, 615] on img at bounding box center [299, 293] width 2910 height 2911
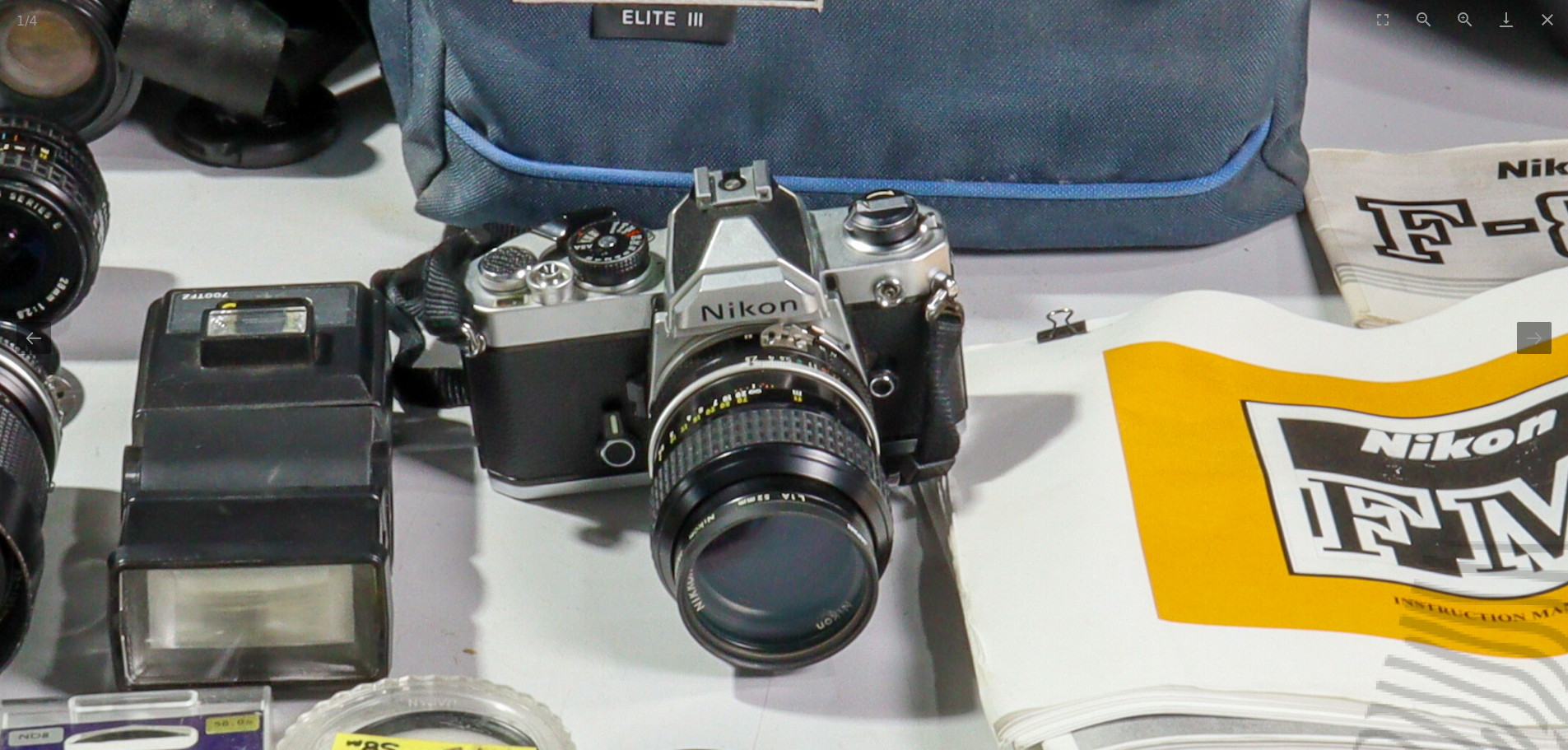
drag, startPoint x: 879, startPoint y: 629, endPoint x: 1227, endPoint y: 498, distance: 371.8
click at [1227, 498] on img at bounding box center [811, 228] width 2910 height 2911
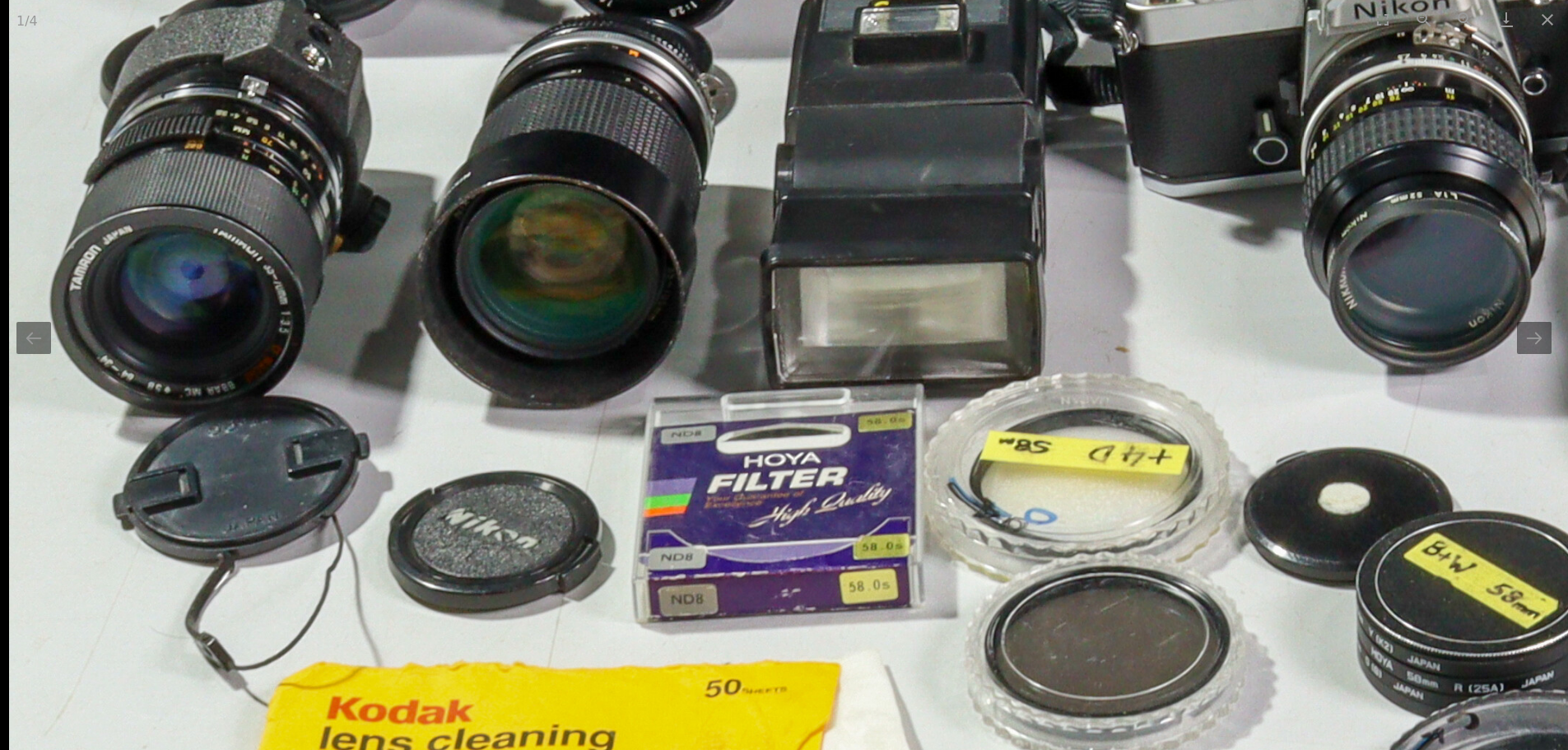
drag, startPoint x: 891, startPoint y: 568, endPoint x: 926, endPoint y: 309, distance: 261.4
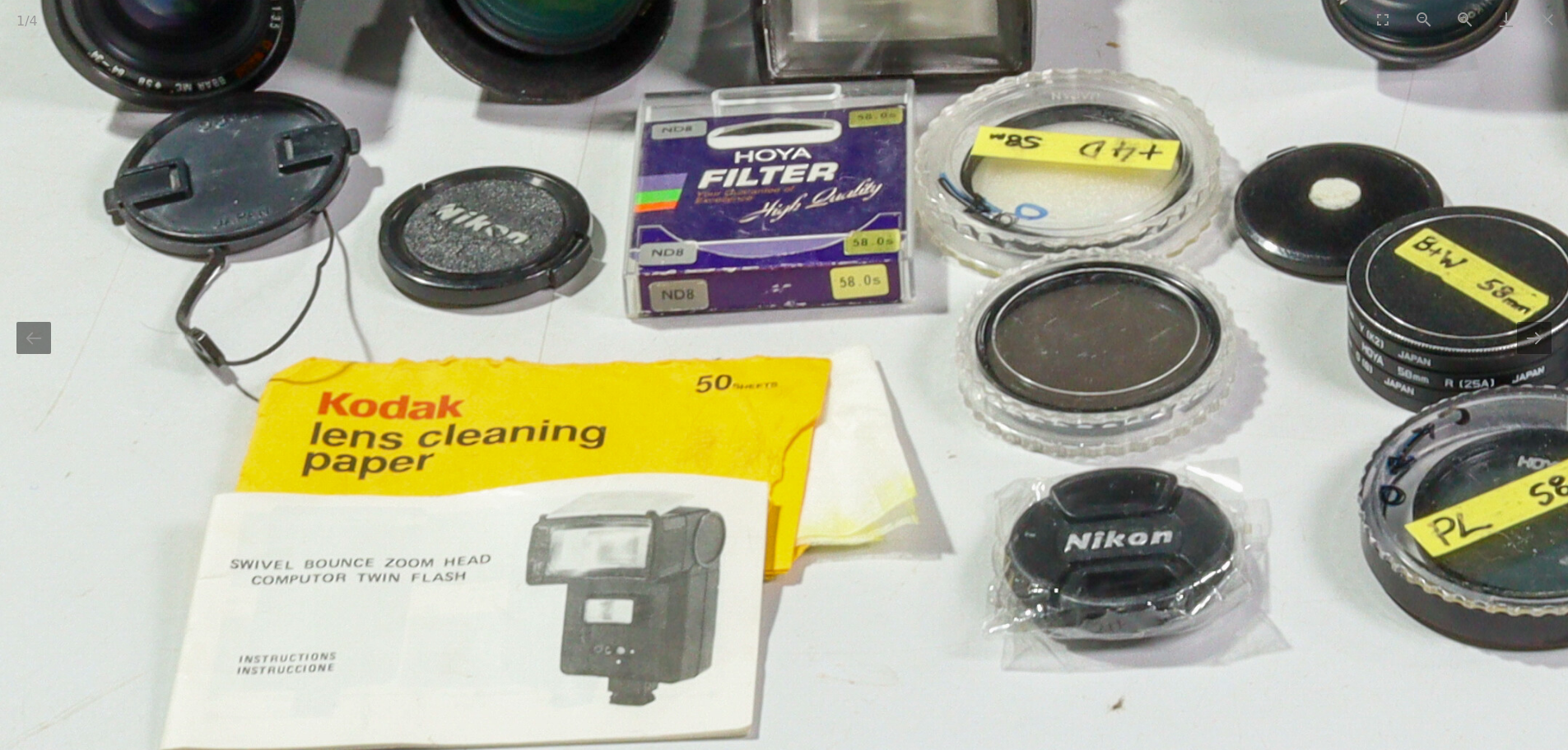
scroll to position [1074, 0]
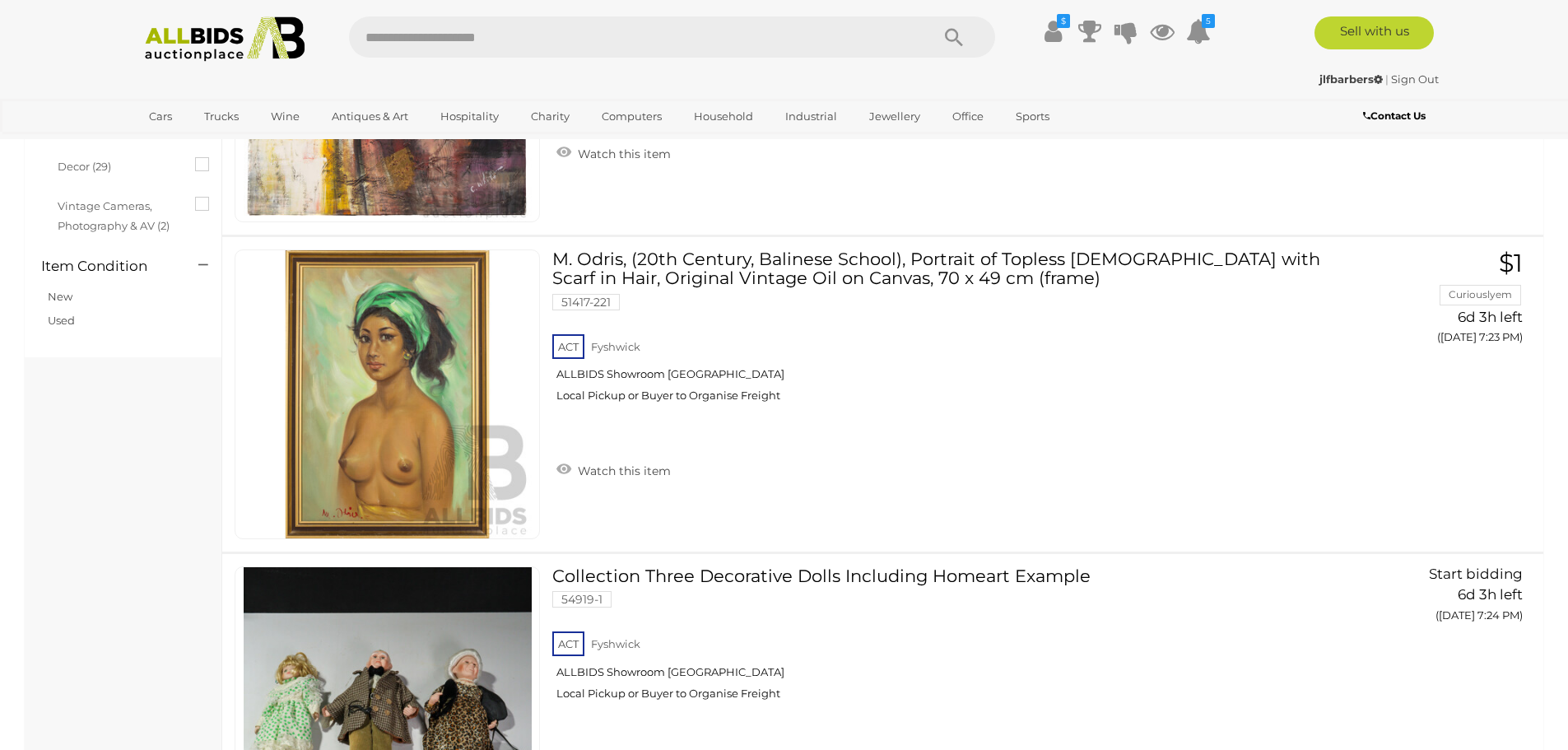
scroll to position [4259, 0]
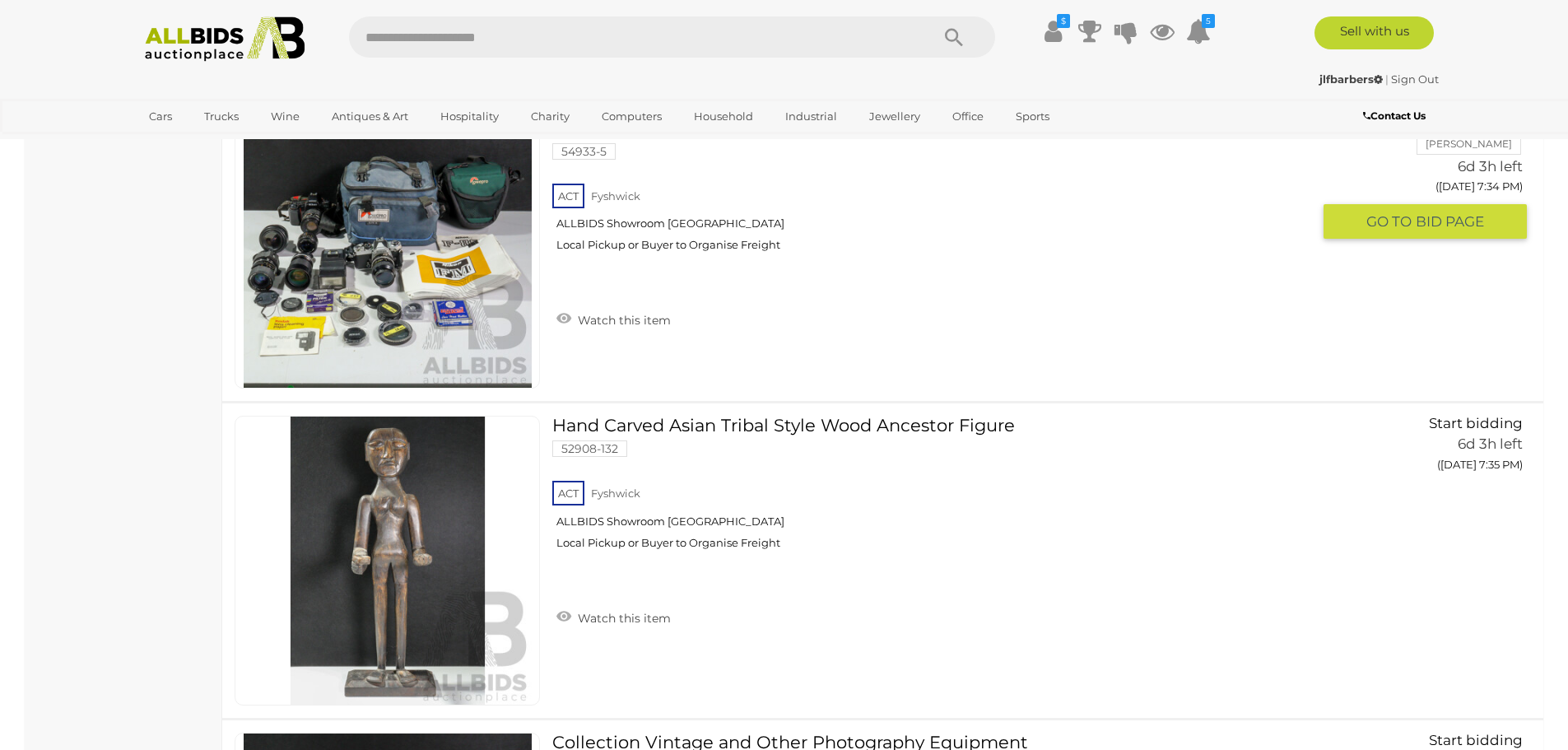
click at [391, 275] on img at bounding box center [388, 244] width 288 height 288
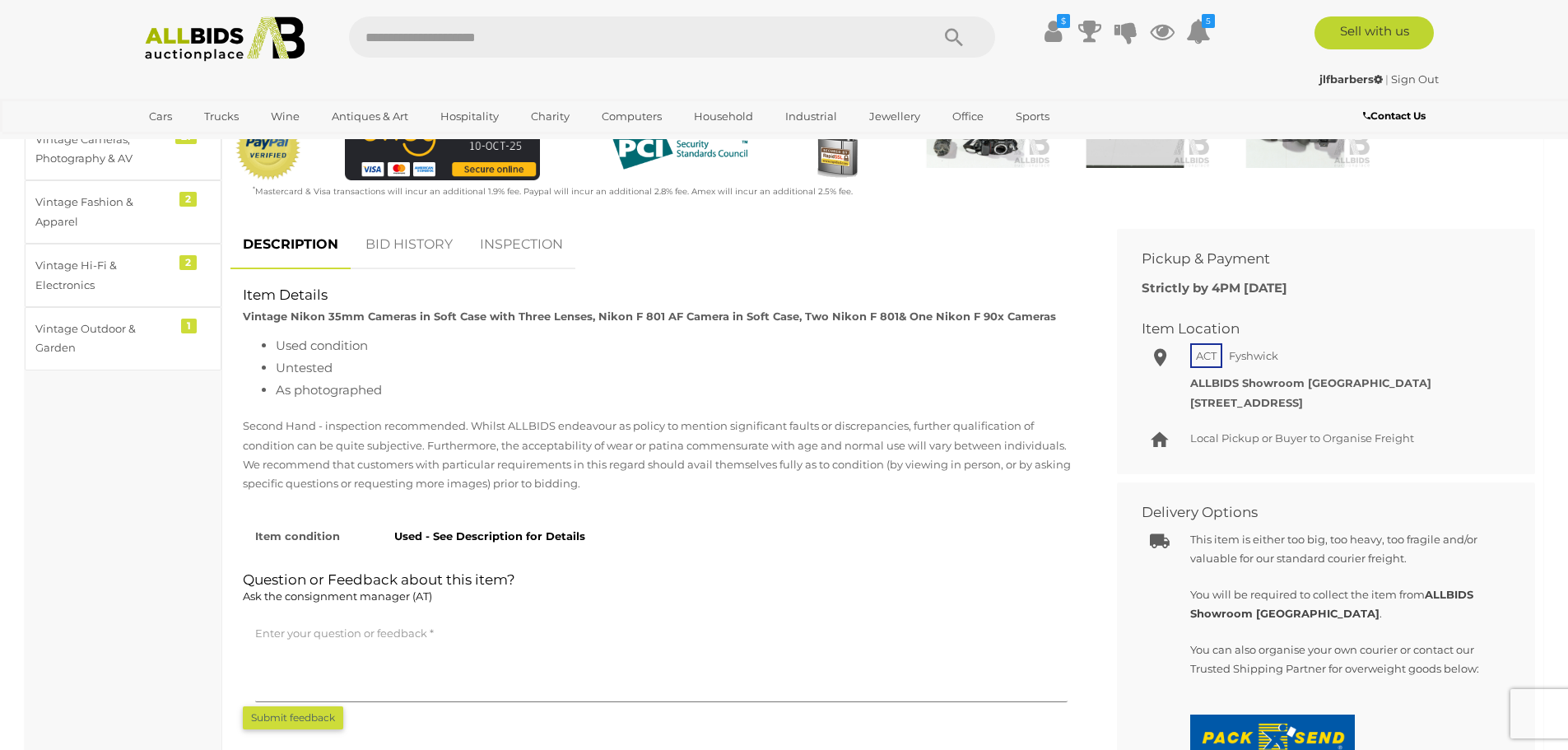
scroll to position [659, 0]
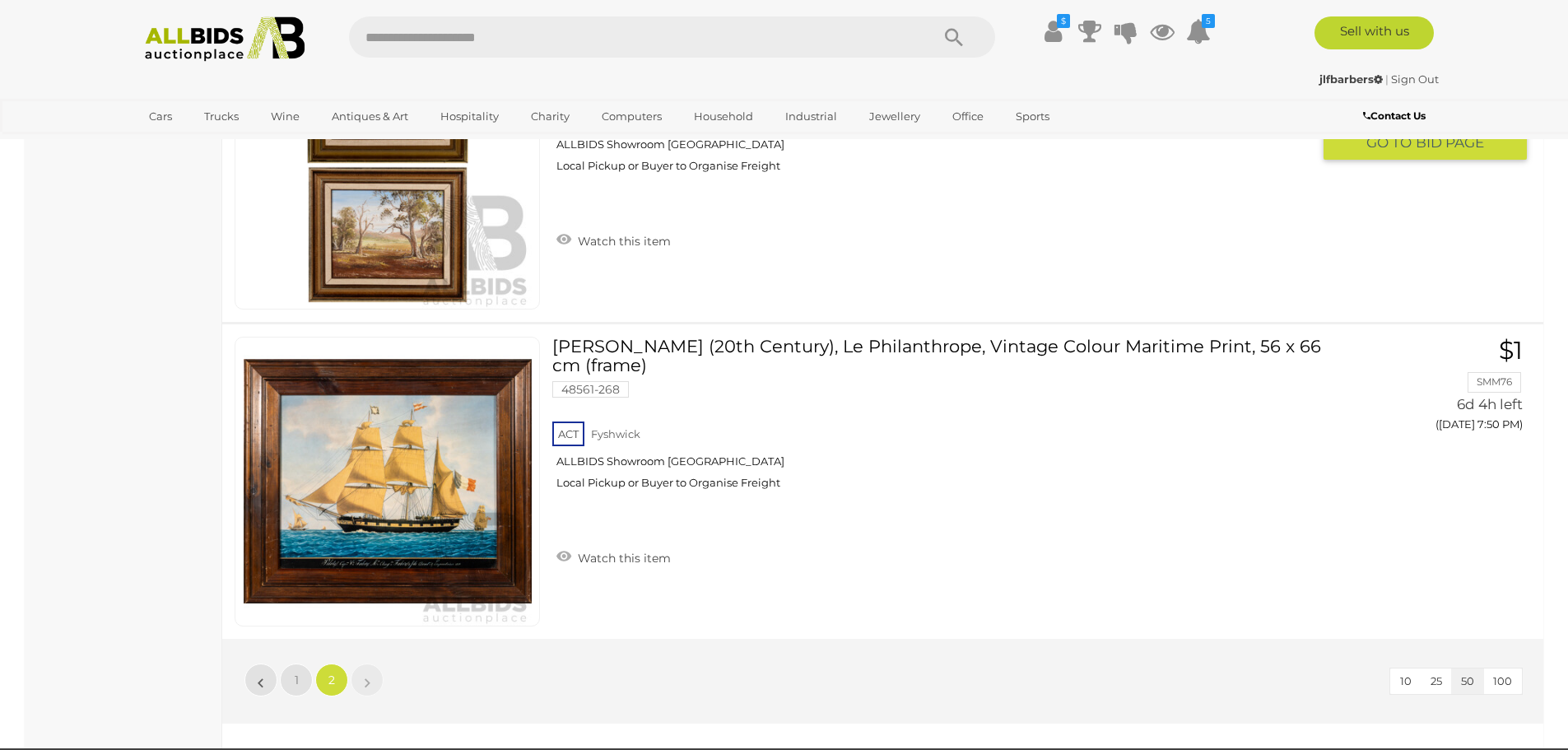
scroll to position [9118, 0]
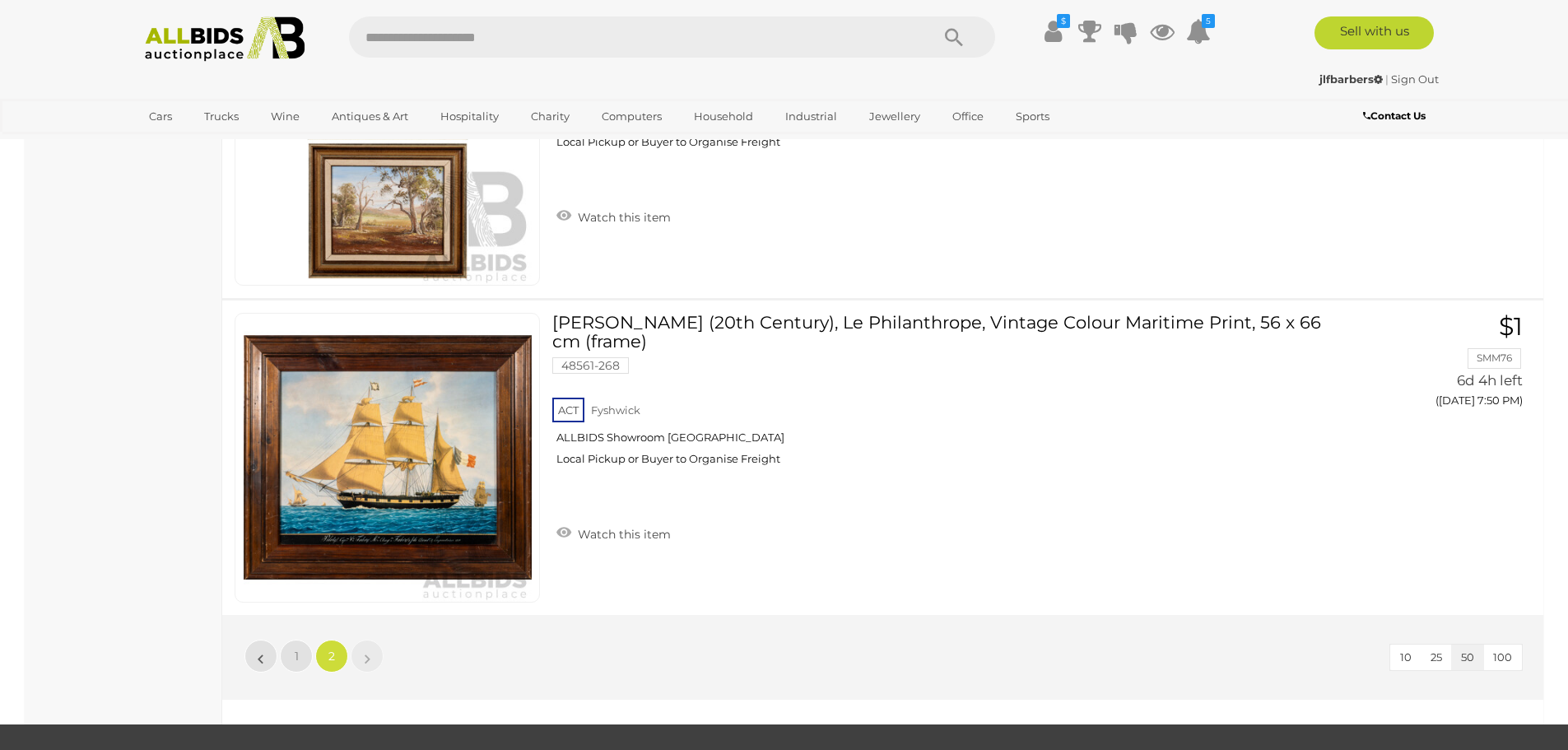
scroll to position [57, 0]
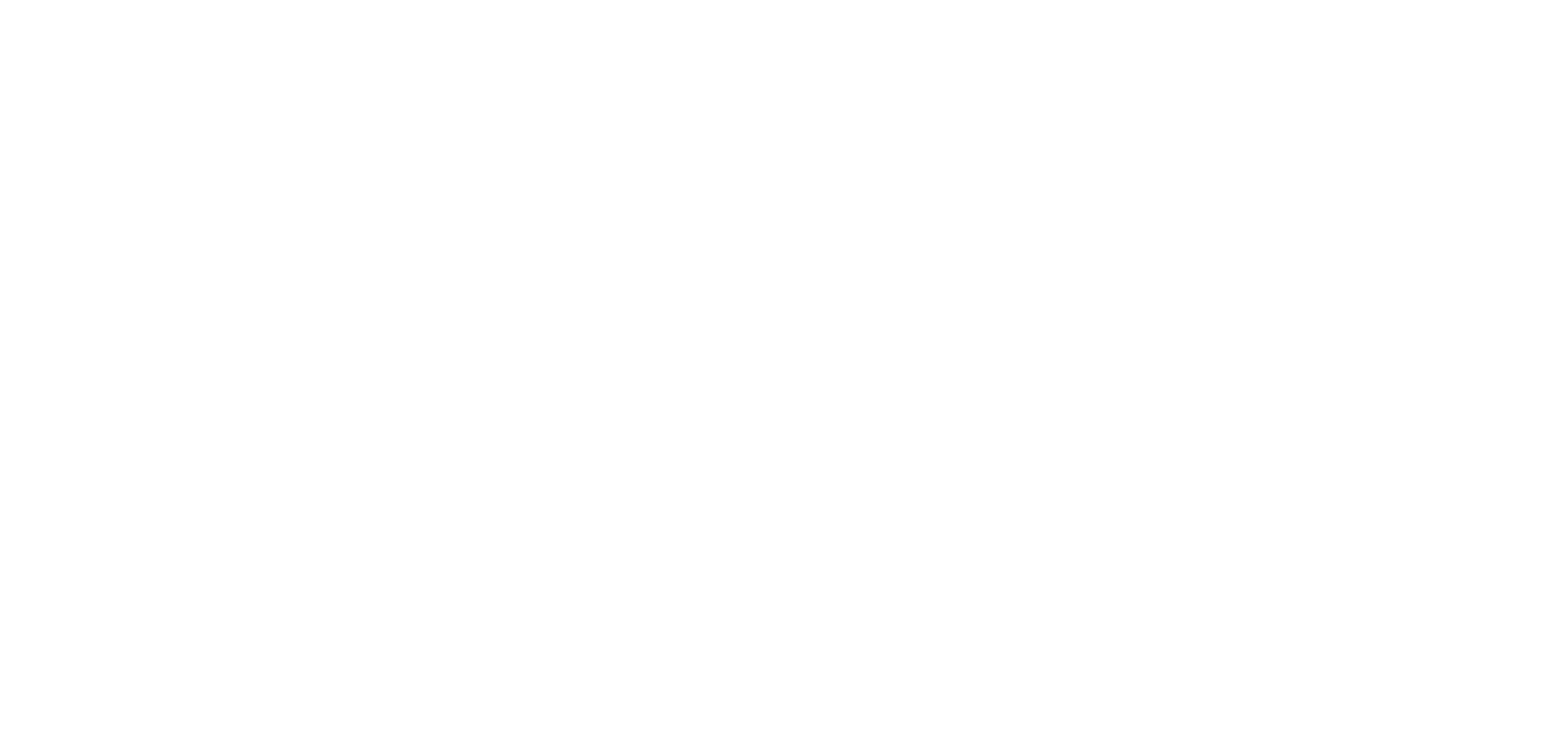
scroll to position [741, 0]
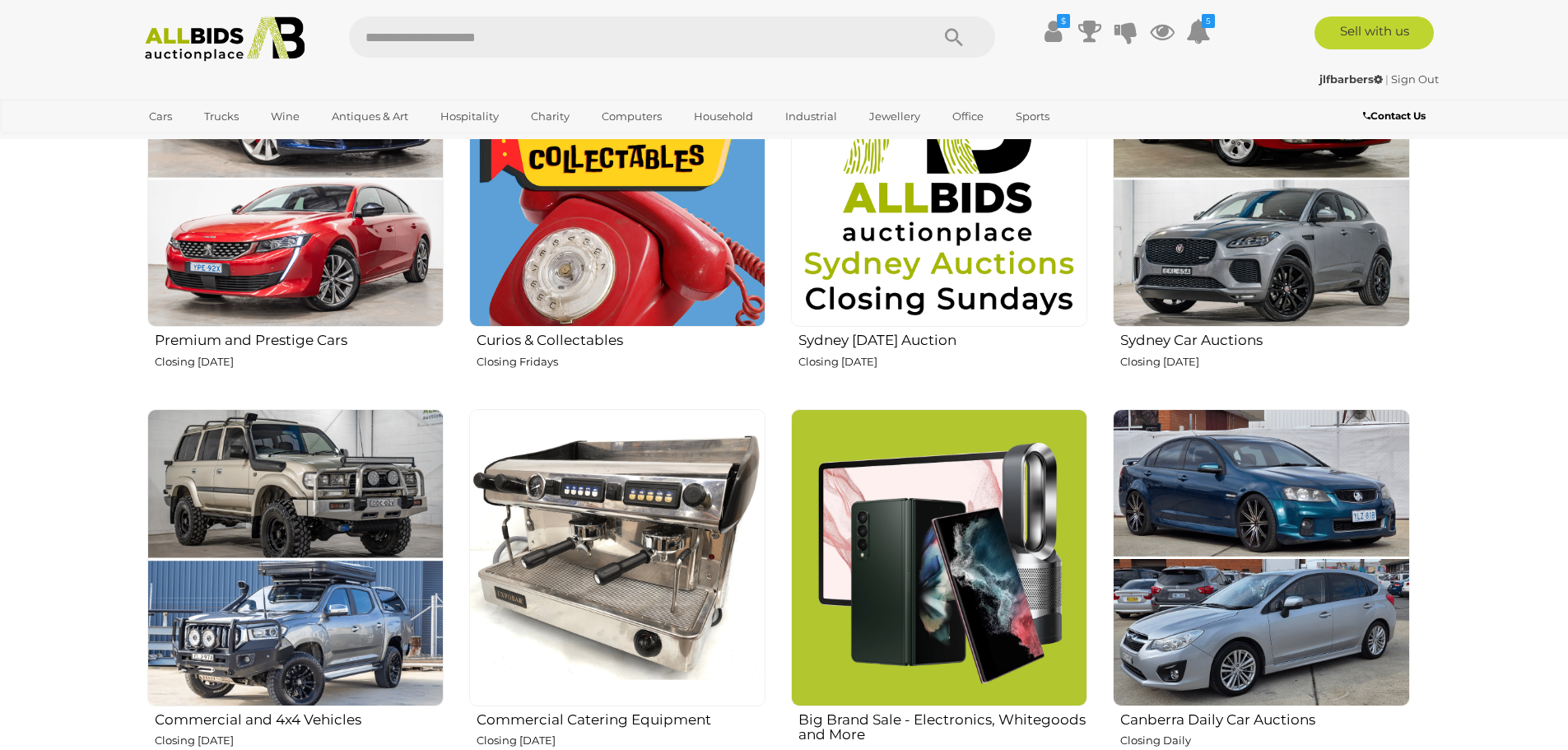
click at [535, 543] on img at bounding box center [617, 557] width 296 height 296
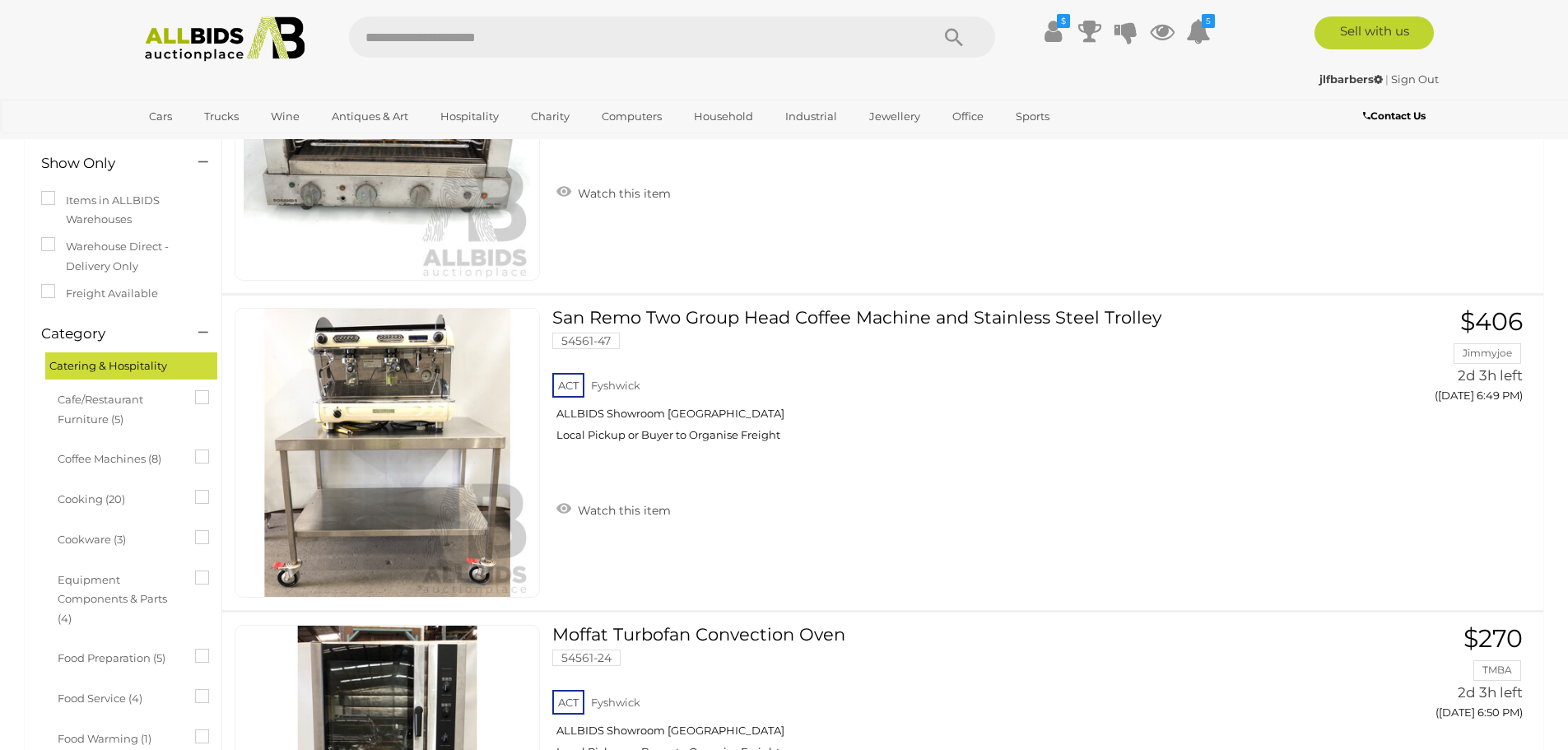
scroll to position [247, 0]
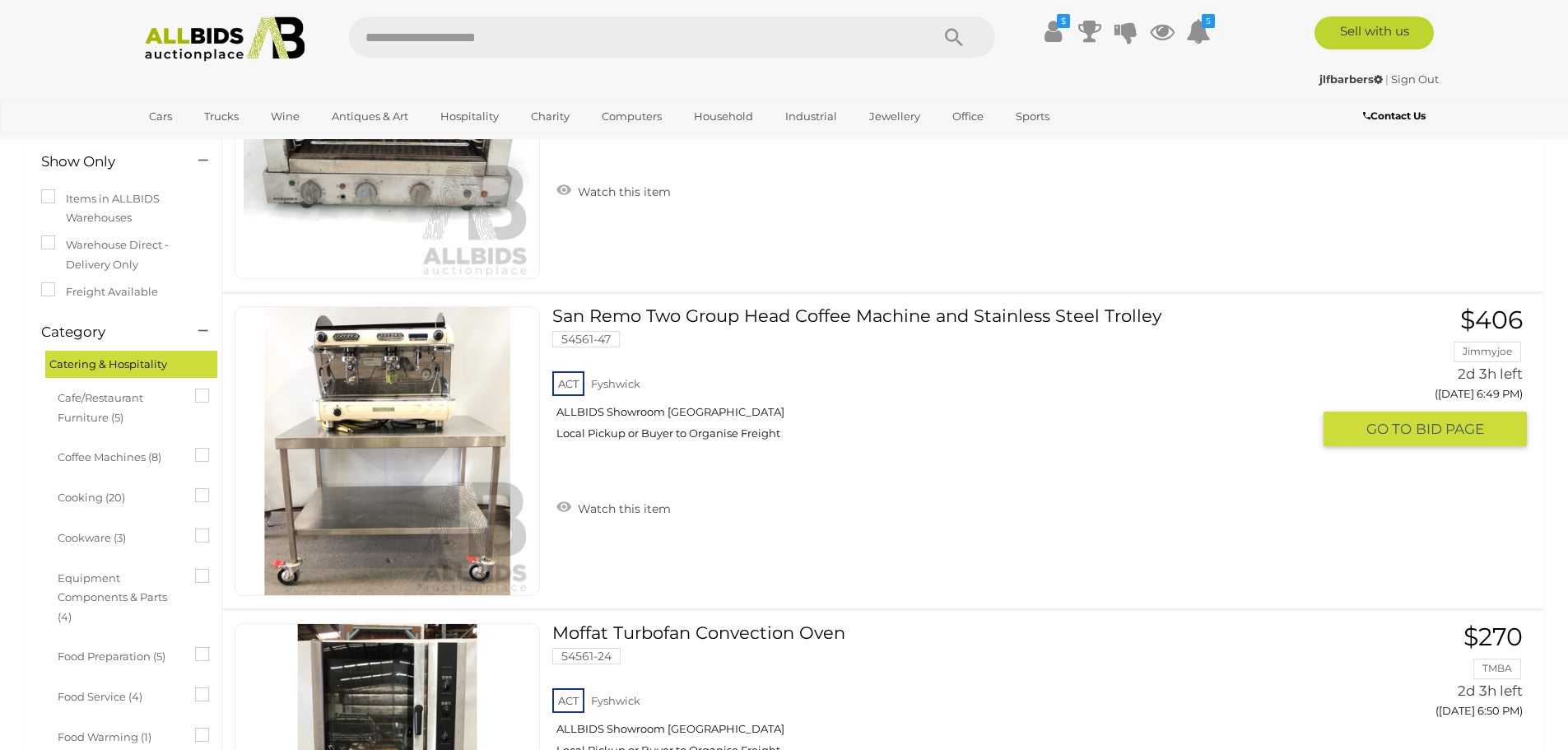
click at [377, 375] on link at bounding box center [387, 451] width 306 height 290
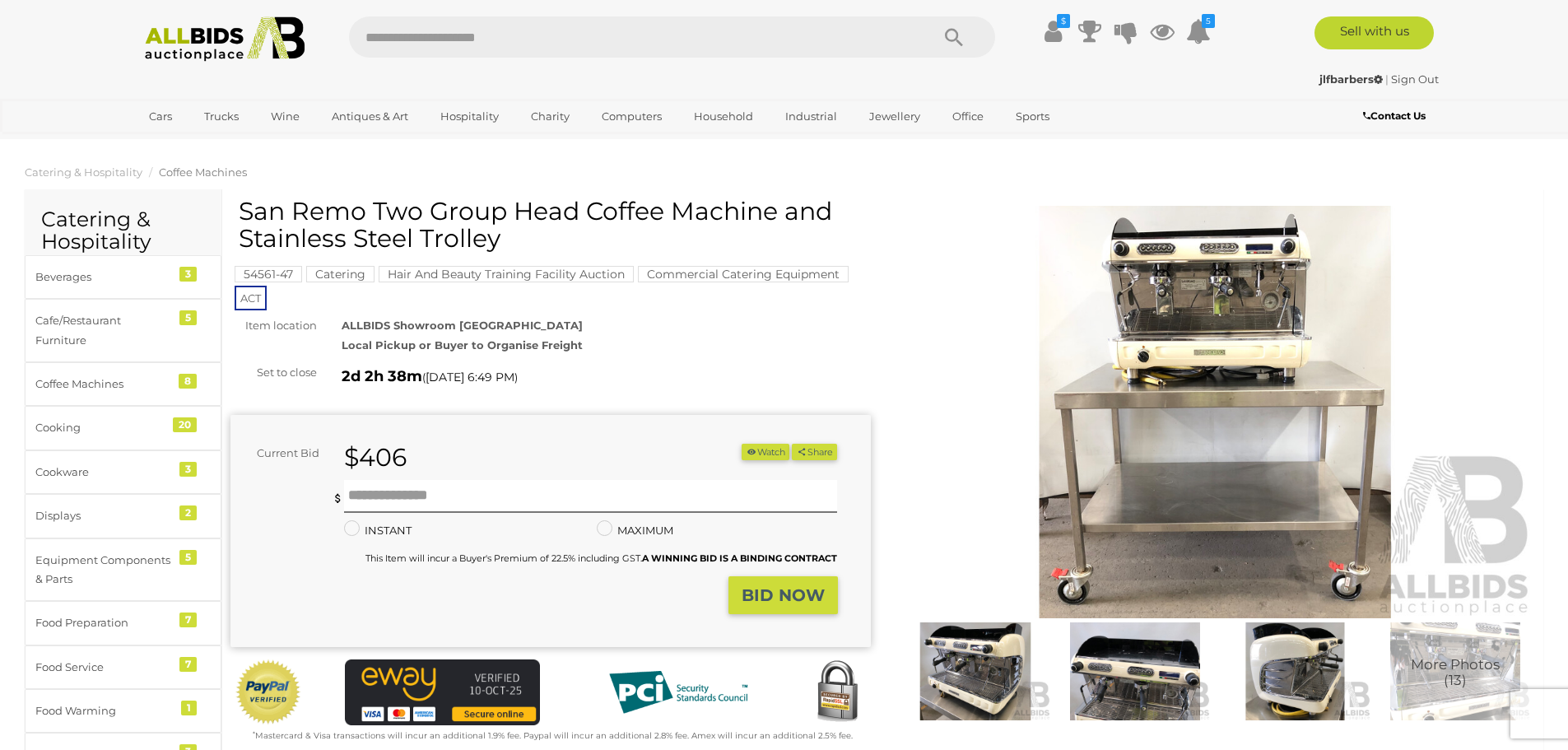
click at [1221, 306] on img at bounding box center [1215, 412] width 640 height 413
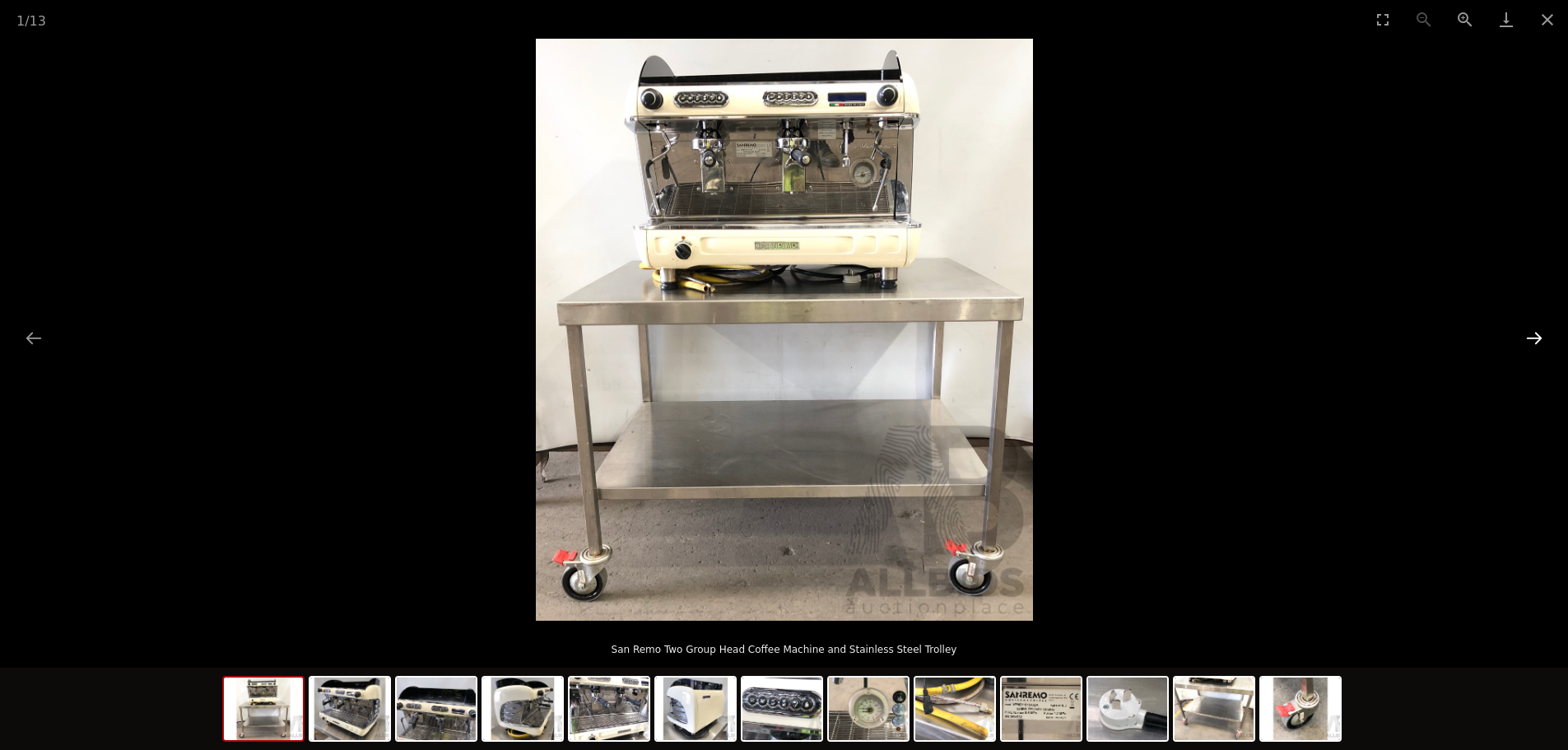
click at [1540, 335] on button "Next slide" at bounding box center [1534, 337] width 34 height 32
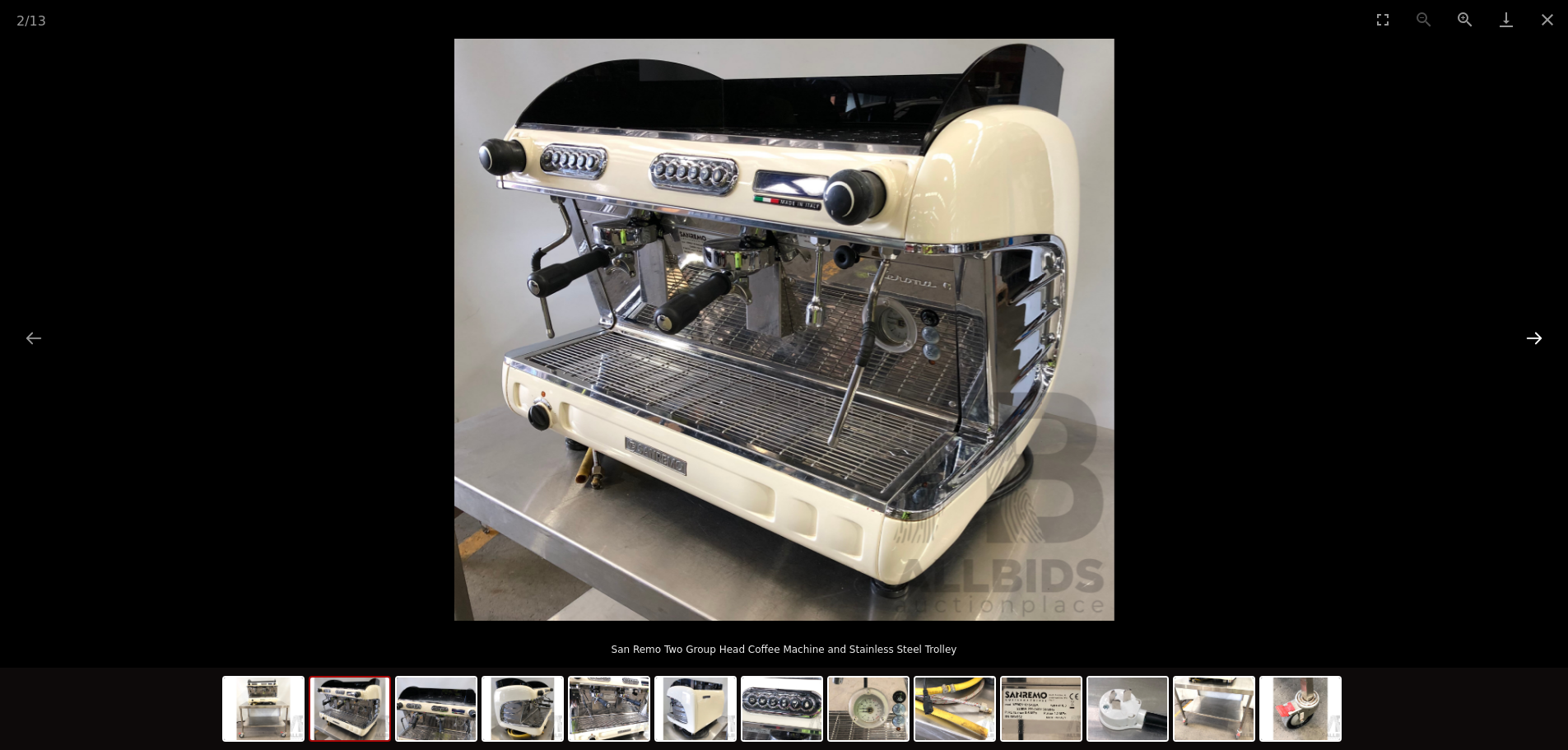
click at [1539, 336] on button "Next slide" at bounding box center [1534, 337] width 34 height 32
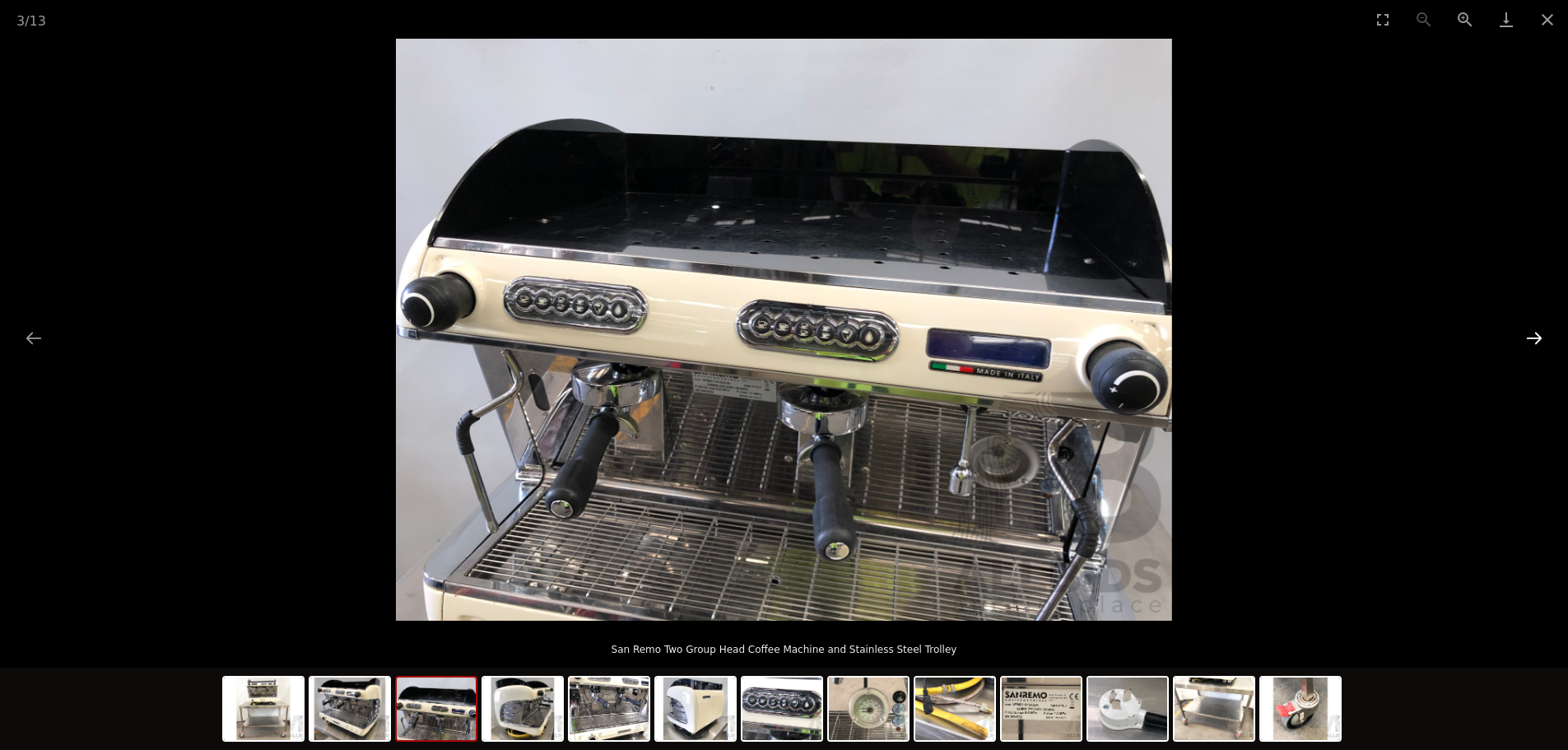
click at [1539, 336] on button "Next slide" at bounding box center [1534, 337] width 34 height 32
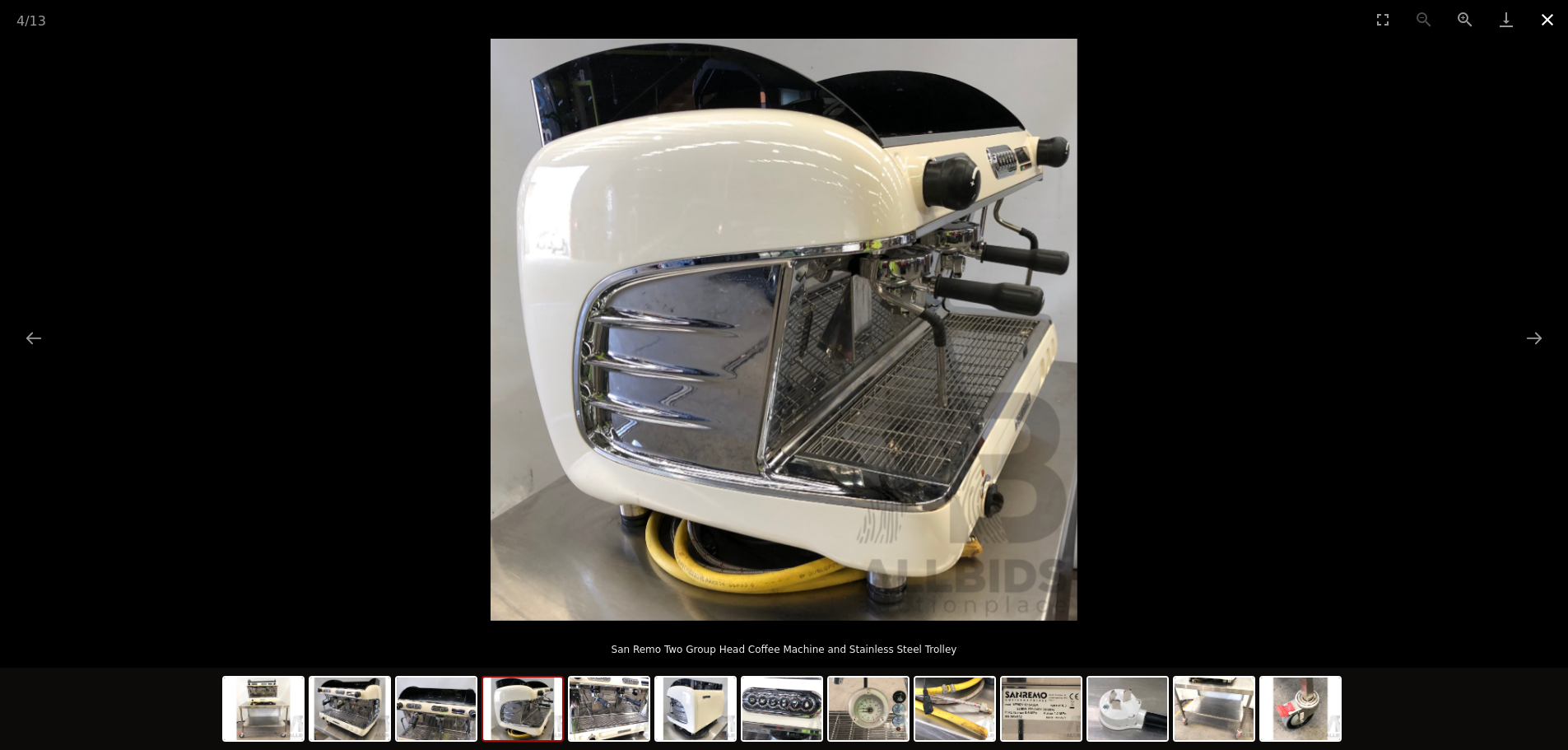
click at [1545, 23] on button "Close gallery" at bounding box center [1547, 19] width 41 height 38
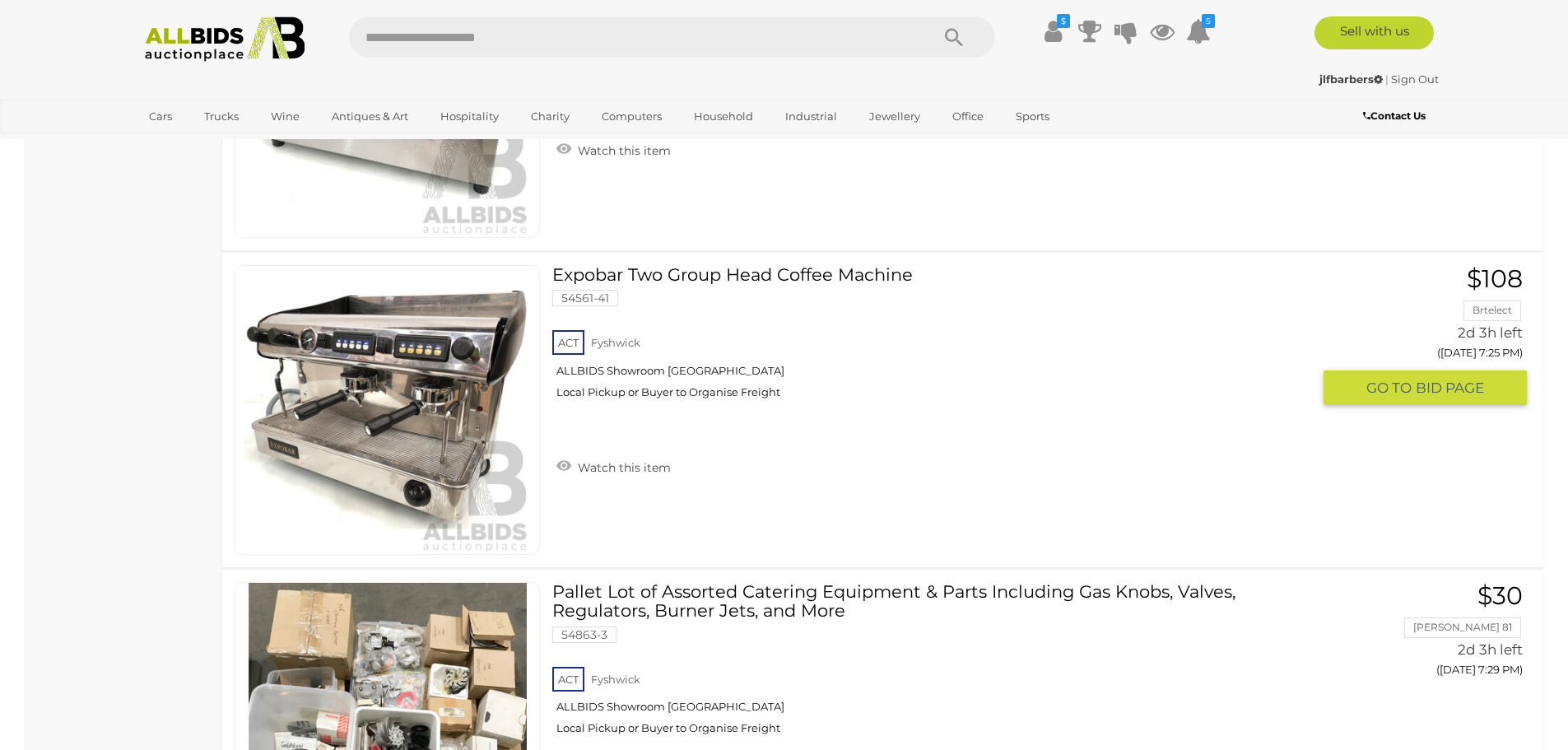
scroll to position [6423, 0]
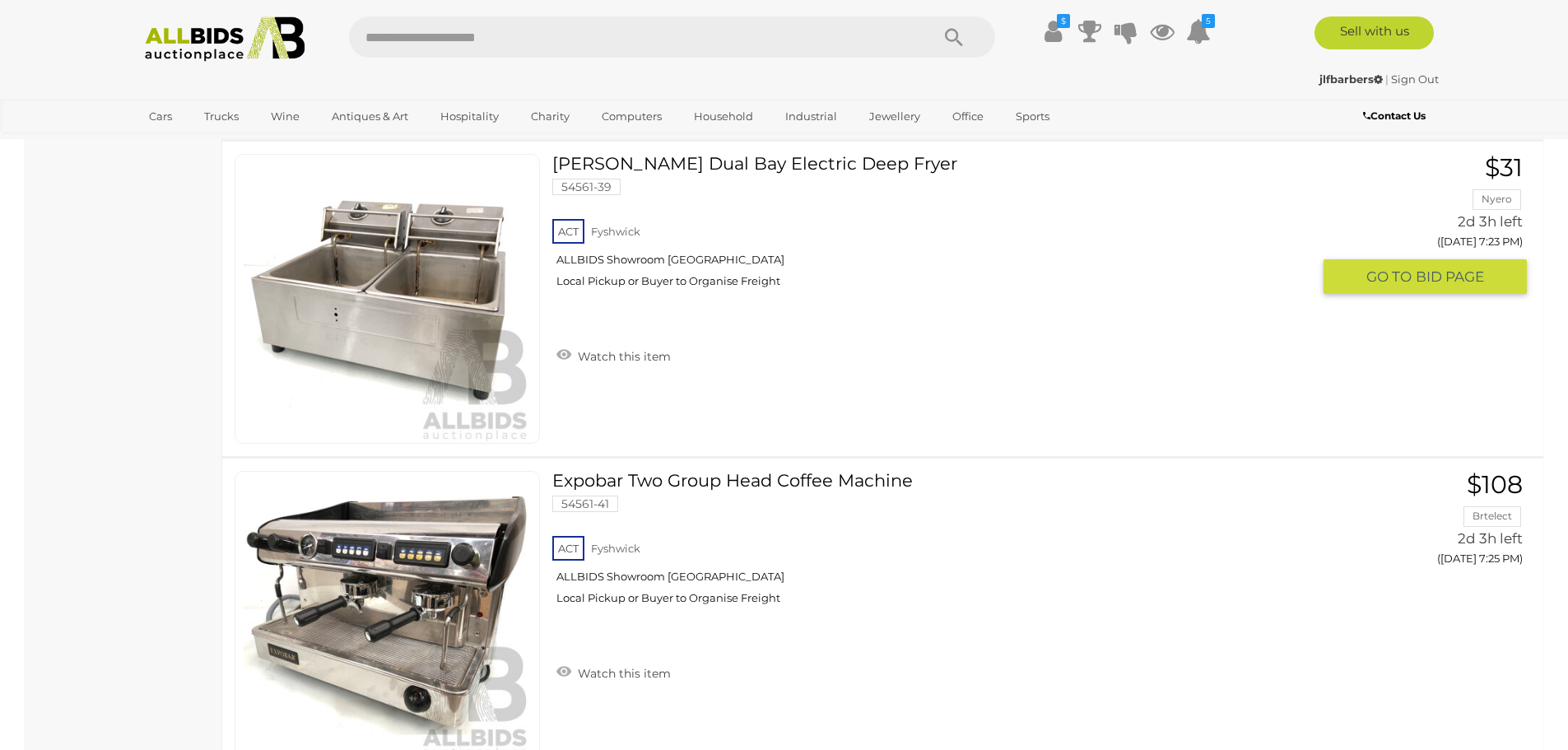
click at [367, 261] on link at bounding box center [387, 299] width 306 height 290
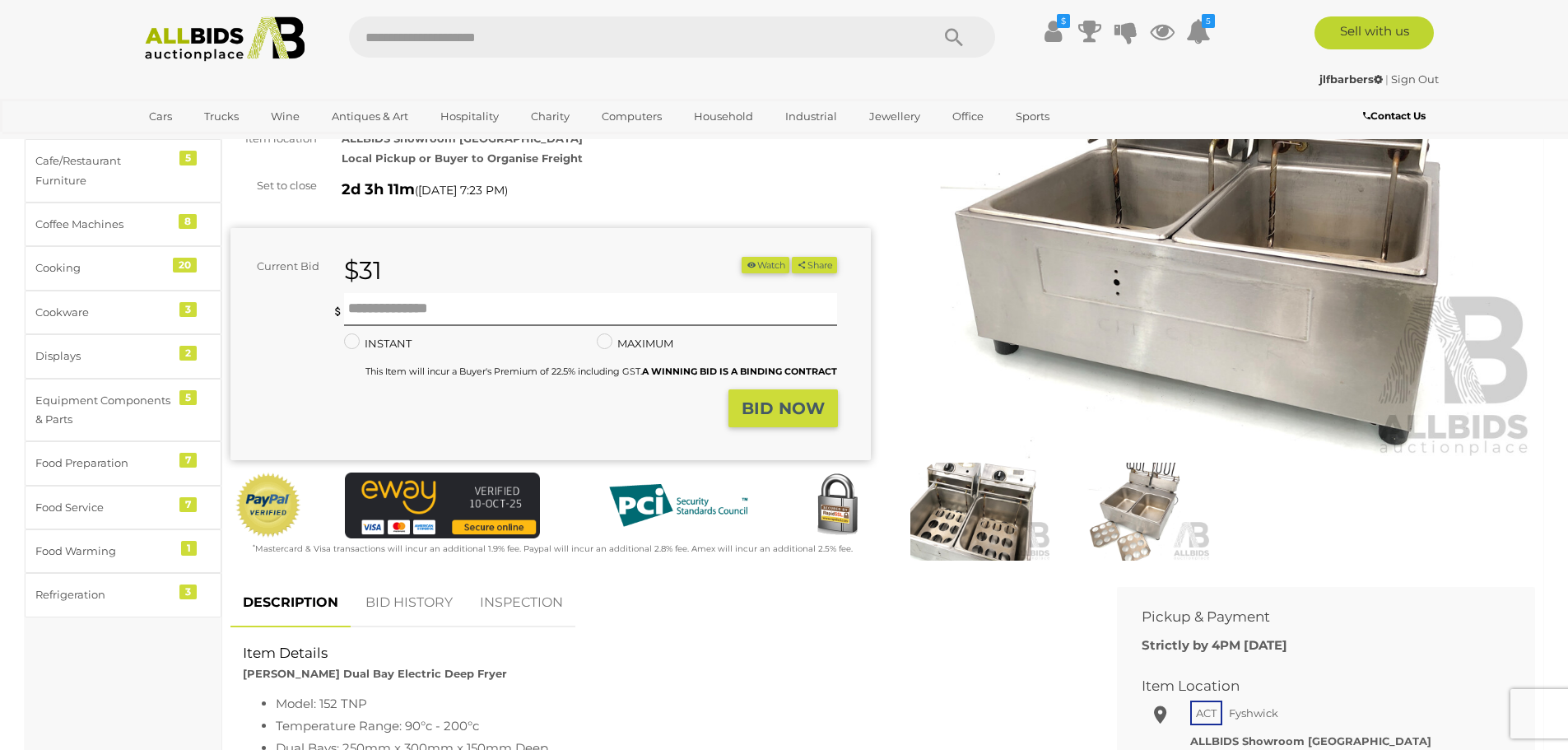
scroll to position [165, 0]
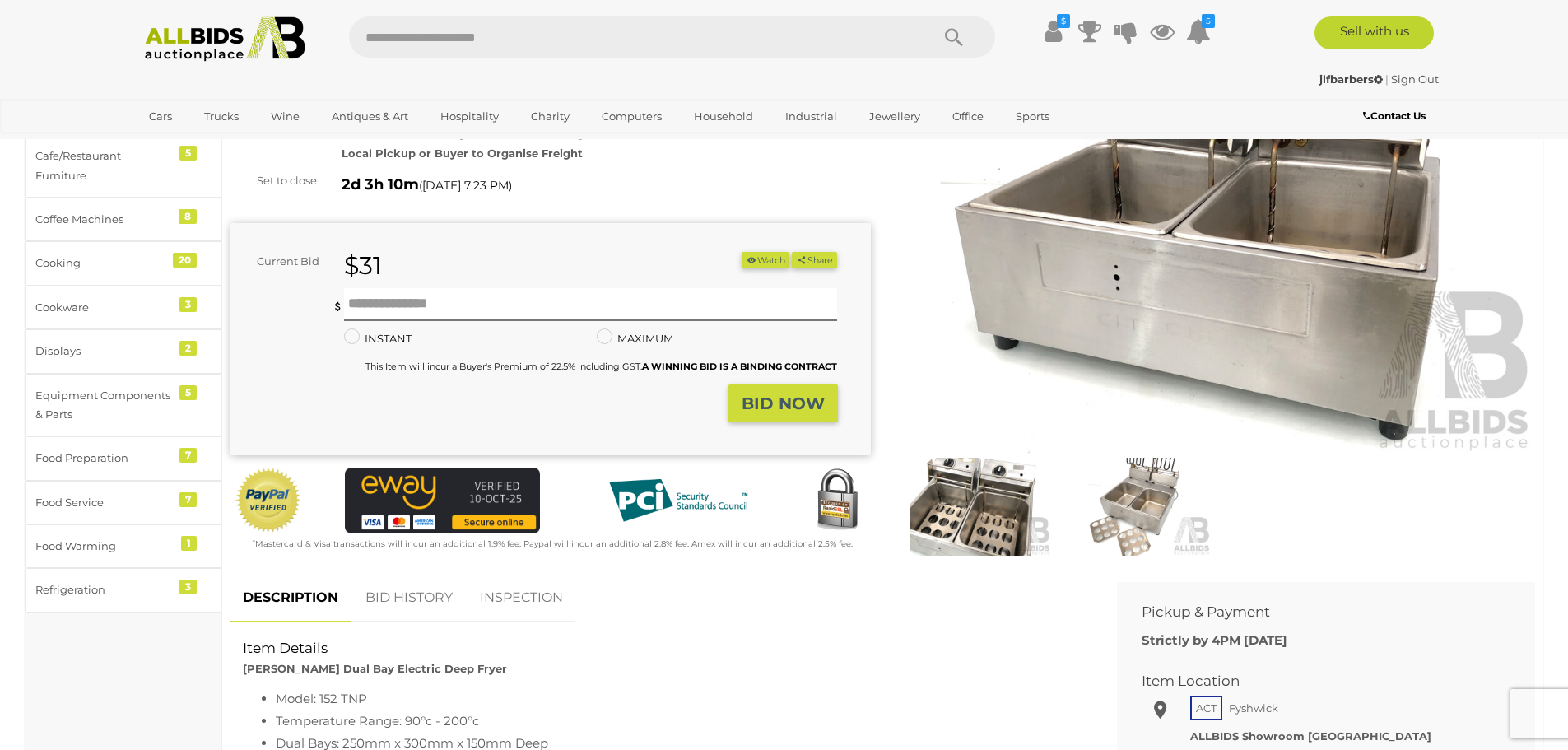
click at [1202, 265] on img at bounding box center [1215, 247] width 640 height 413
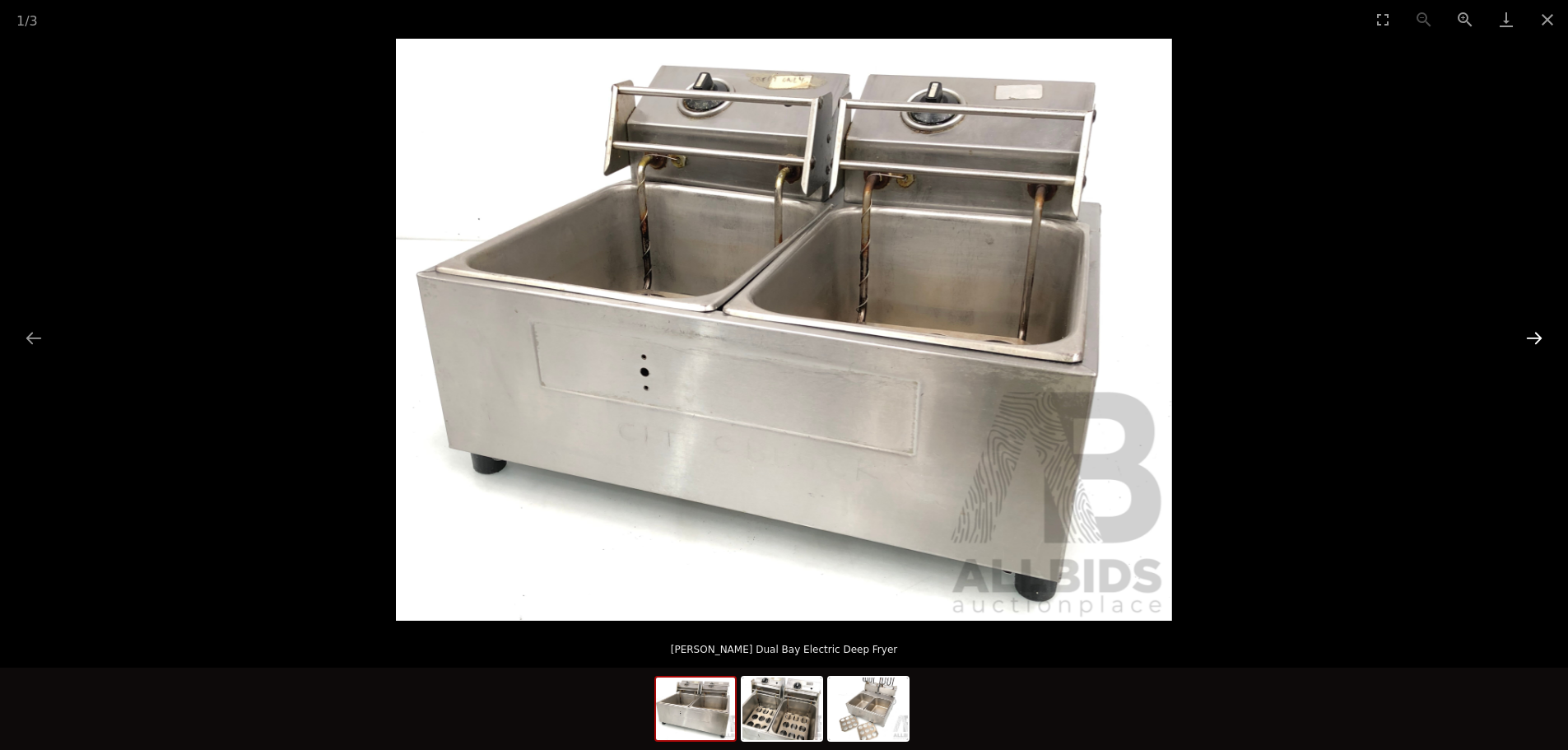
click at [1539, 336] on button "Next slide" at bounding box center [1534, 337] width 34 height 32
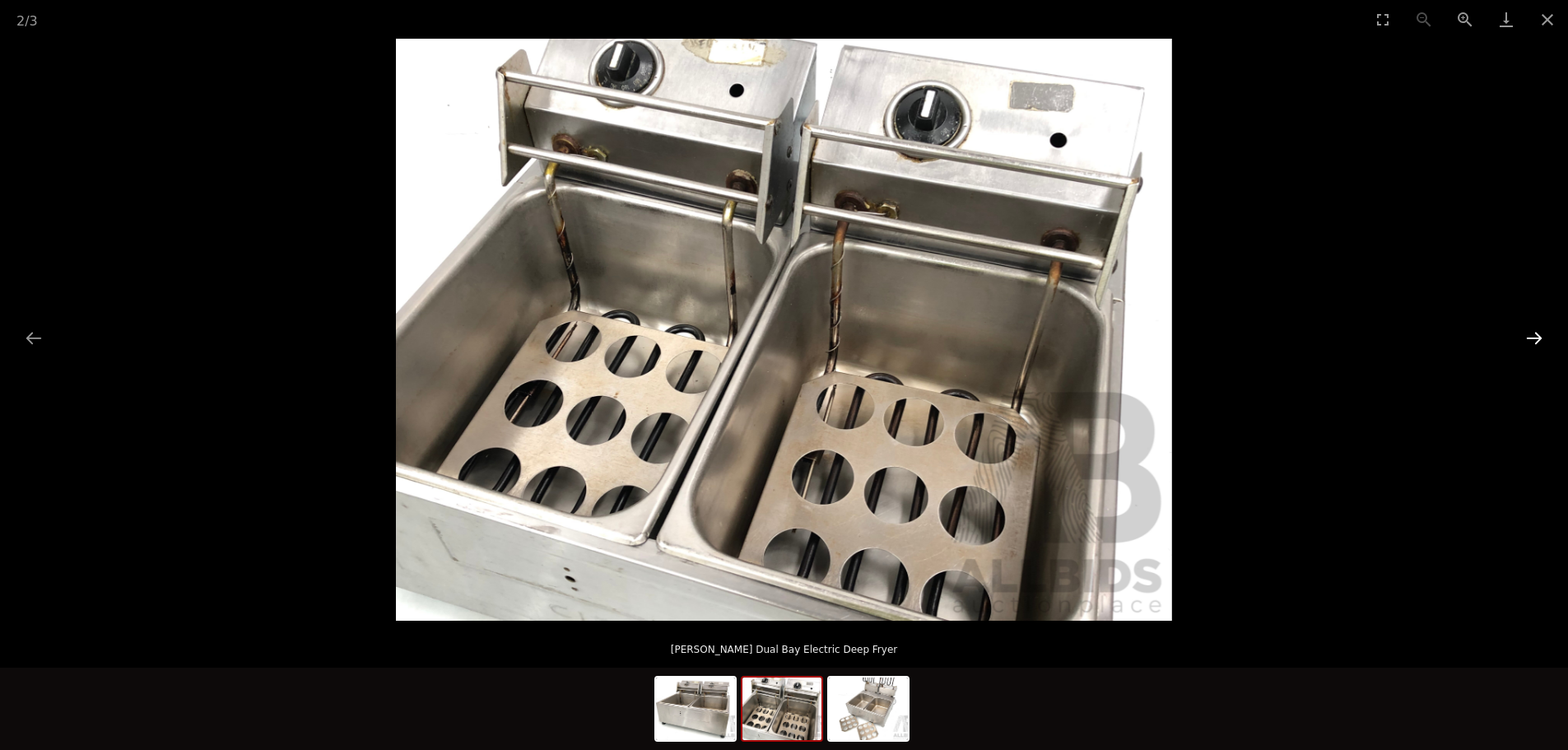
click at [1539, 336] on button "Next slide" at bounding box center [1534, 337] width 34 height 32
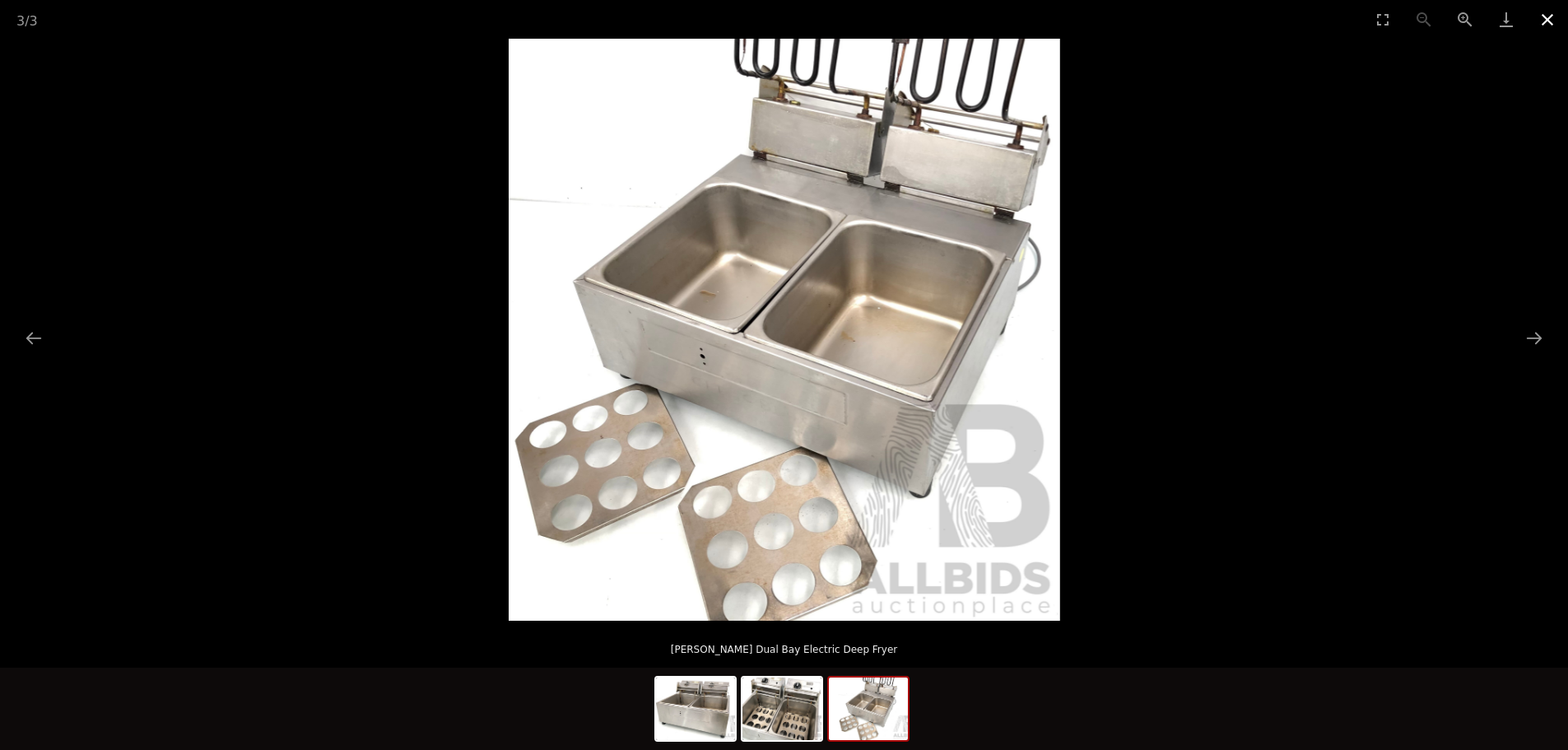
click at [1546, 24] on button "Close gallery" at bounding box center [1547, 19] width 41 height 38
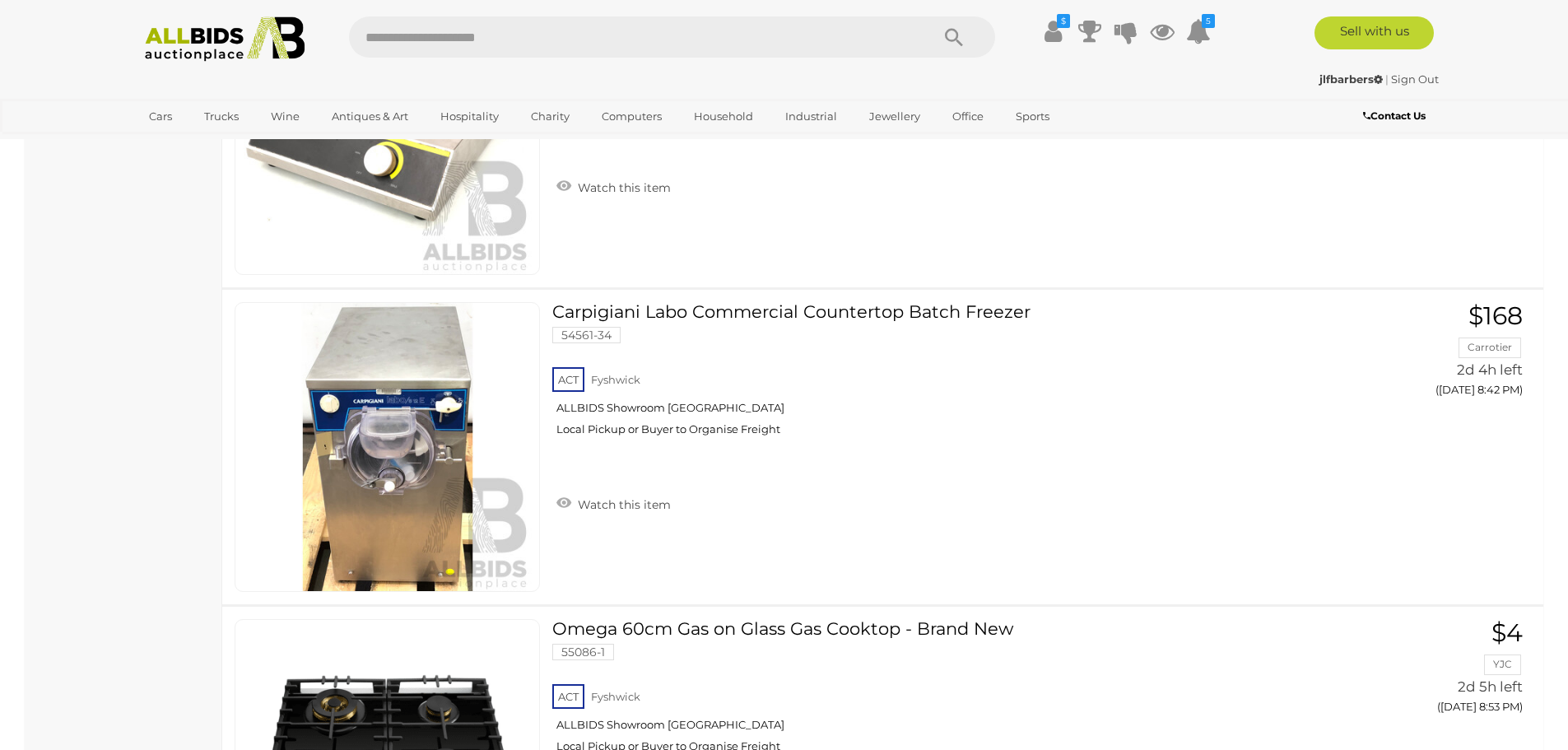
scroll to position [14548, 0]
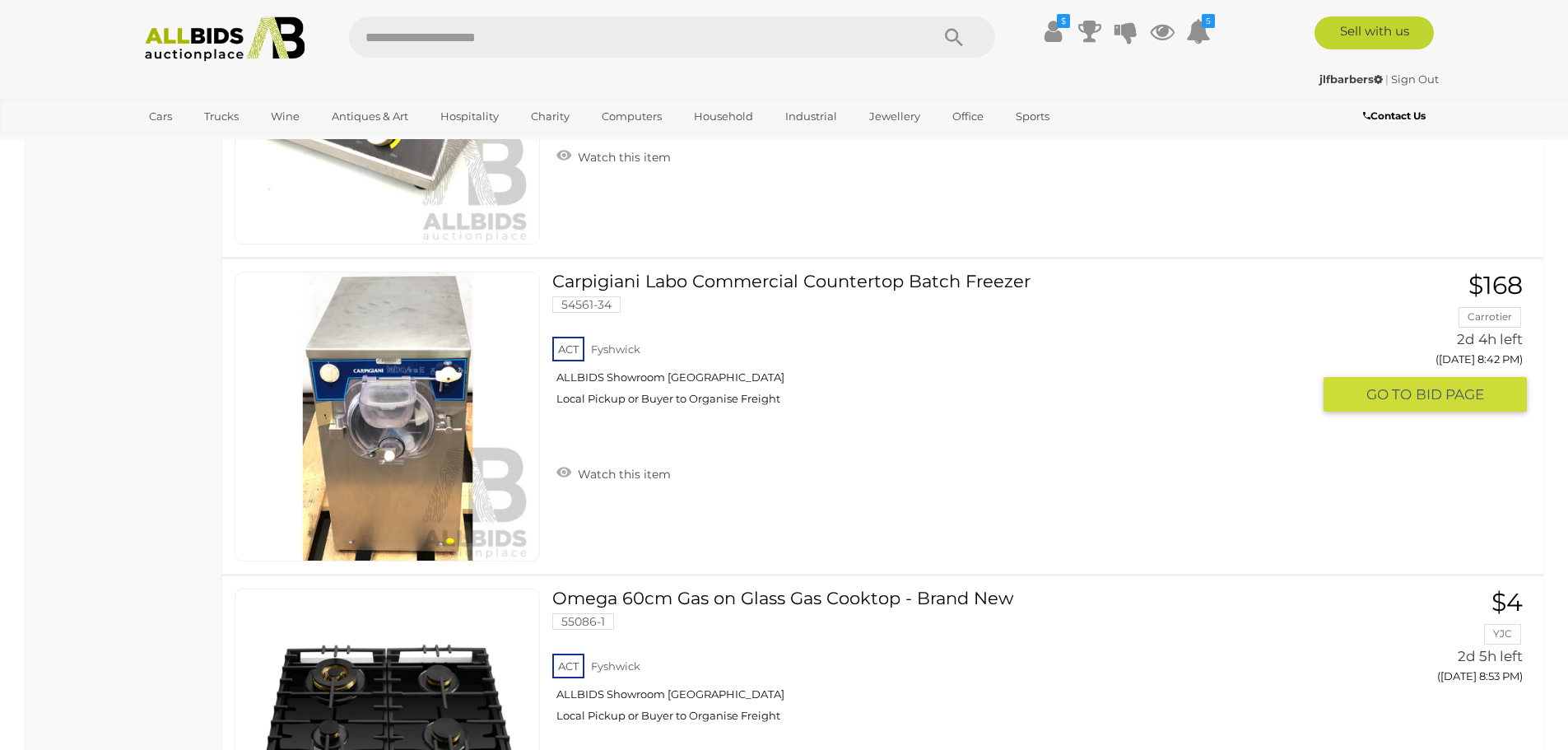
click at [391, 415] on img at bounding box center [388, 417] width 288 height 288
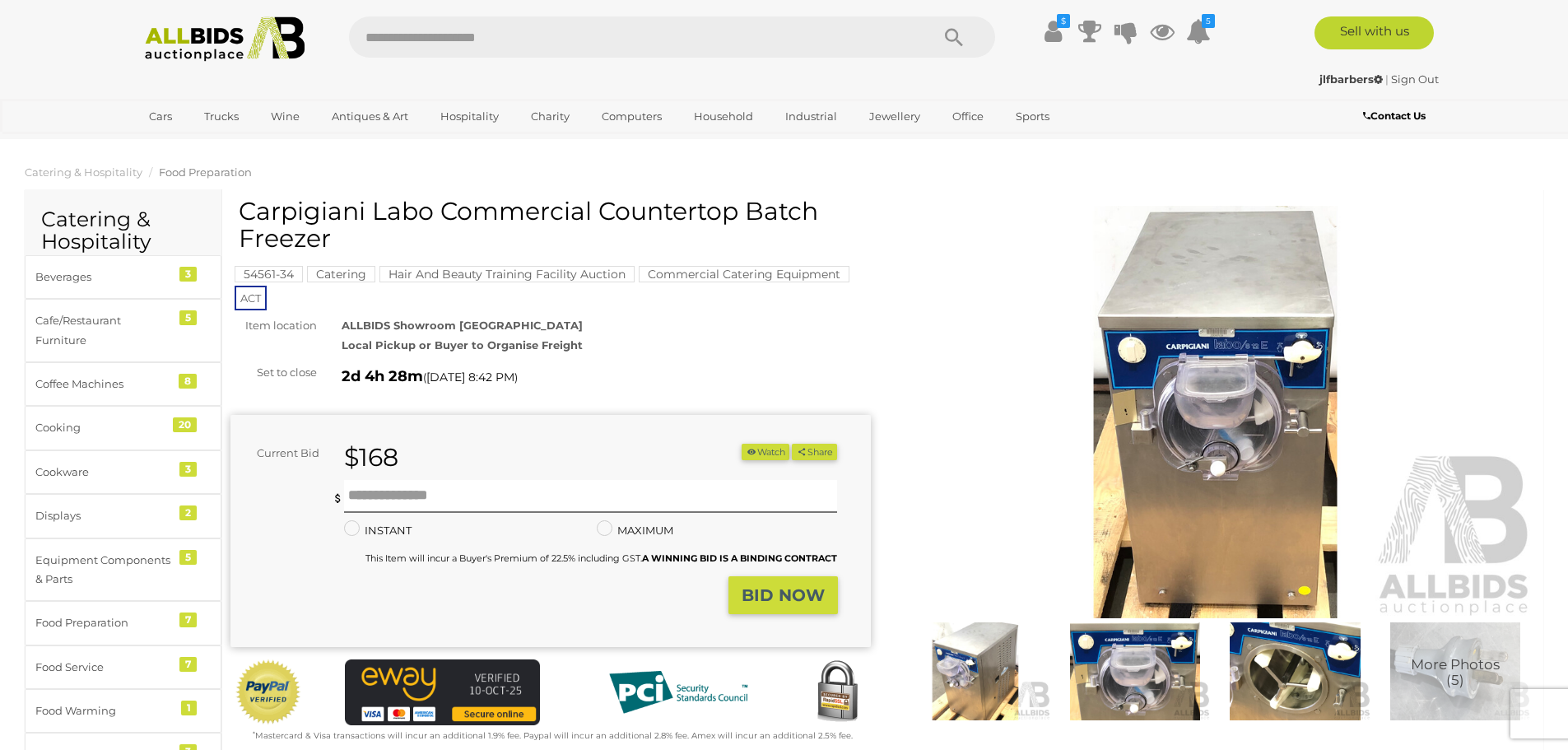
click at [1232, 368] on img at bounding box center [1215, 412] width 640 height 413
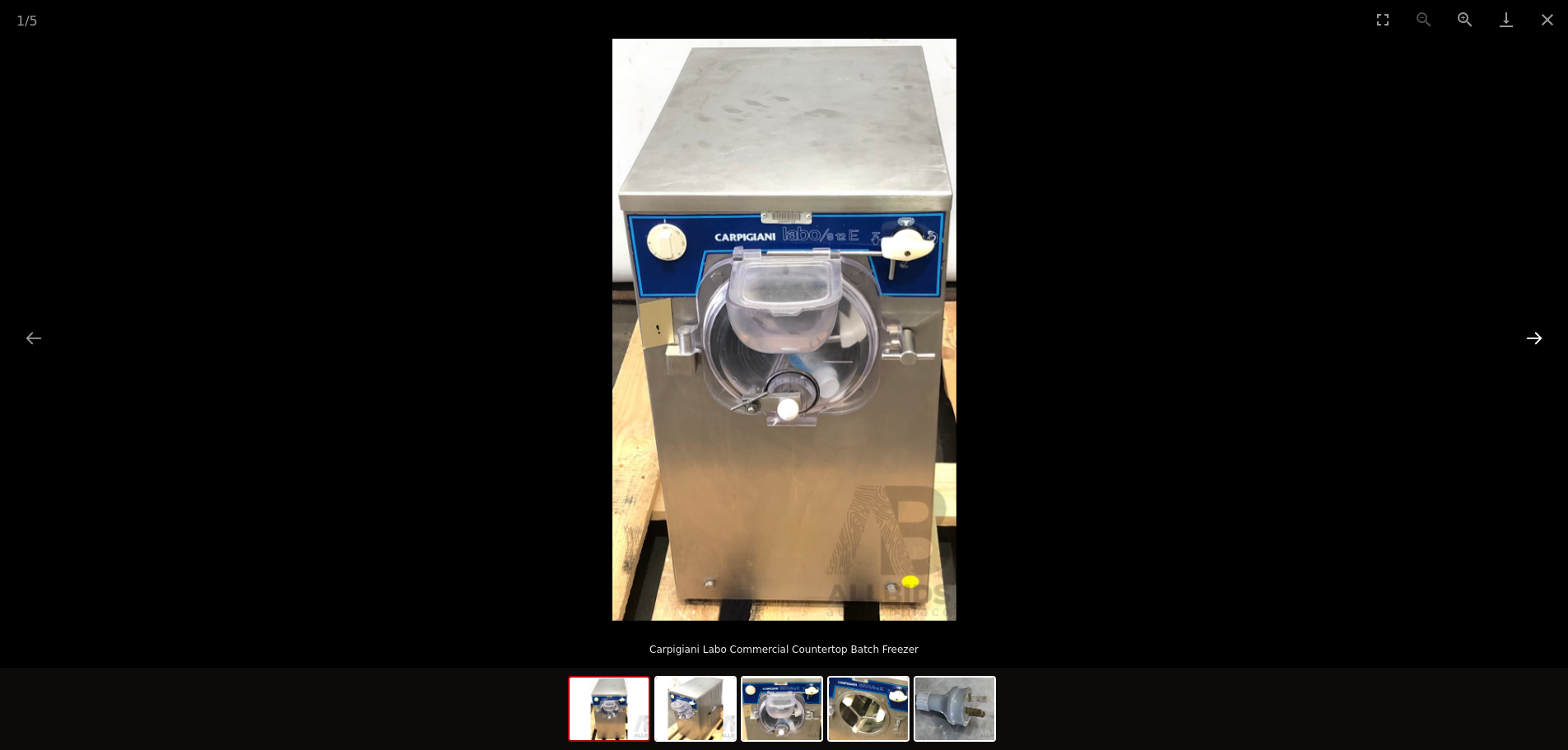
click at [1539, 332] on button "Next slide" at bounding box center [1534, 337] width 34 height 32
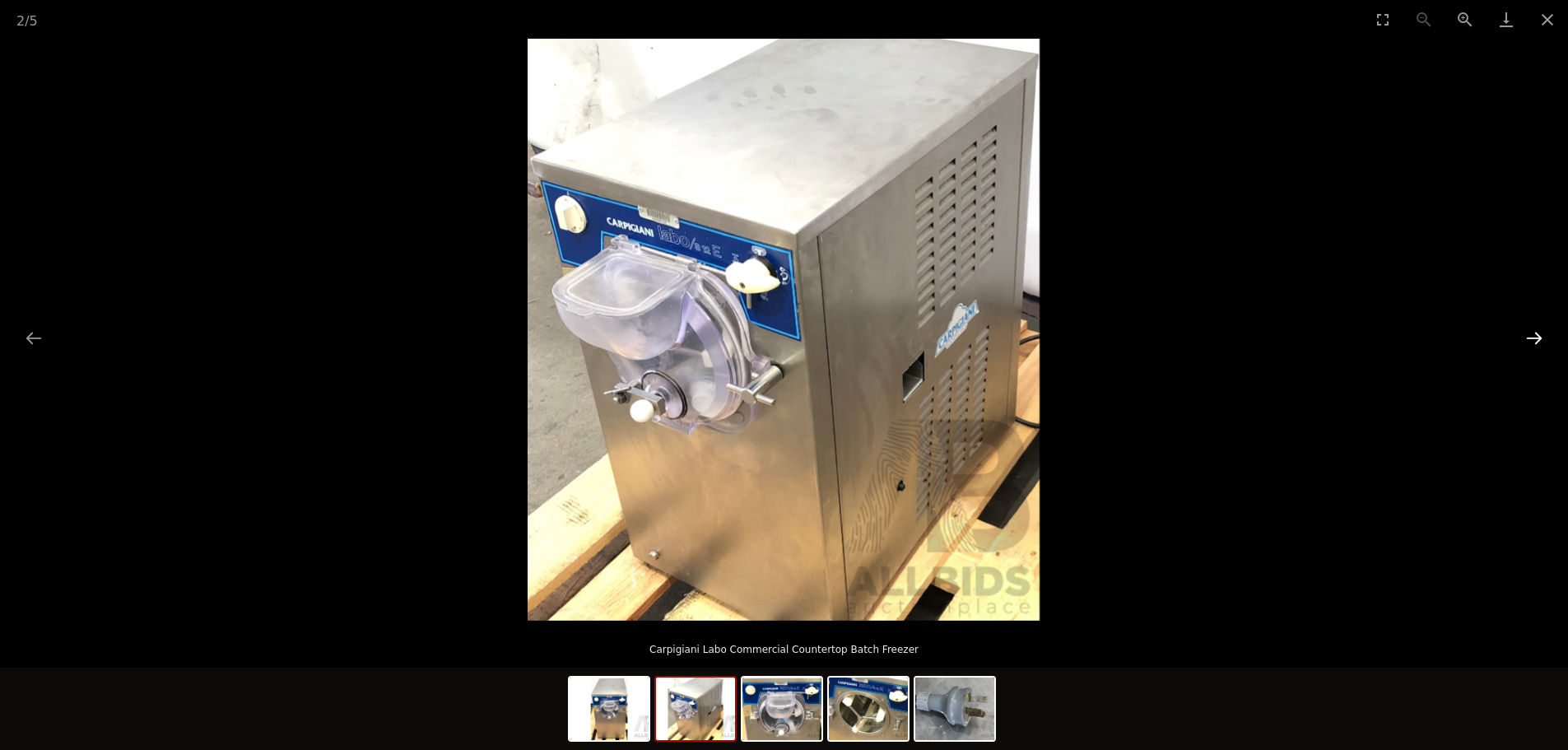
click at [1539, 332] on button "Next slide" at bounding box center [1534, 337] width 34 height 32
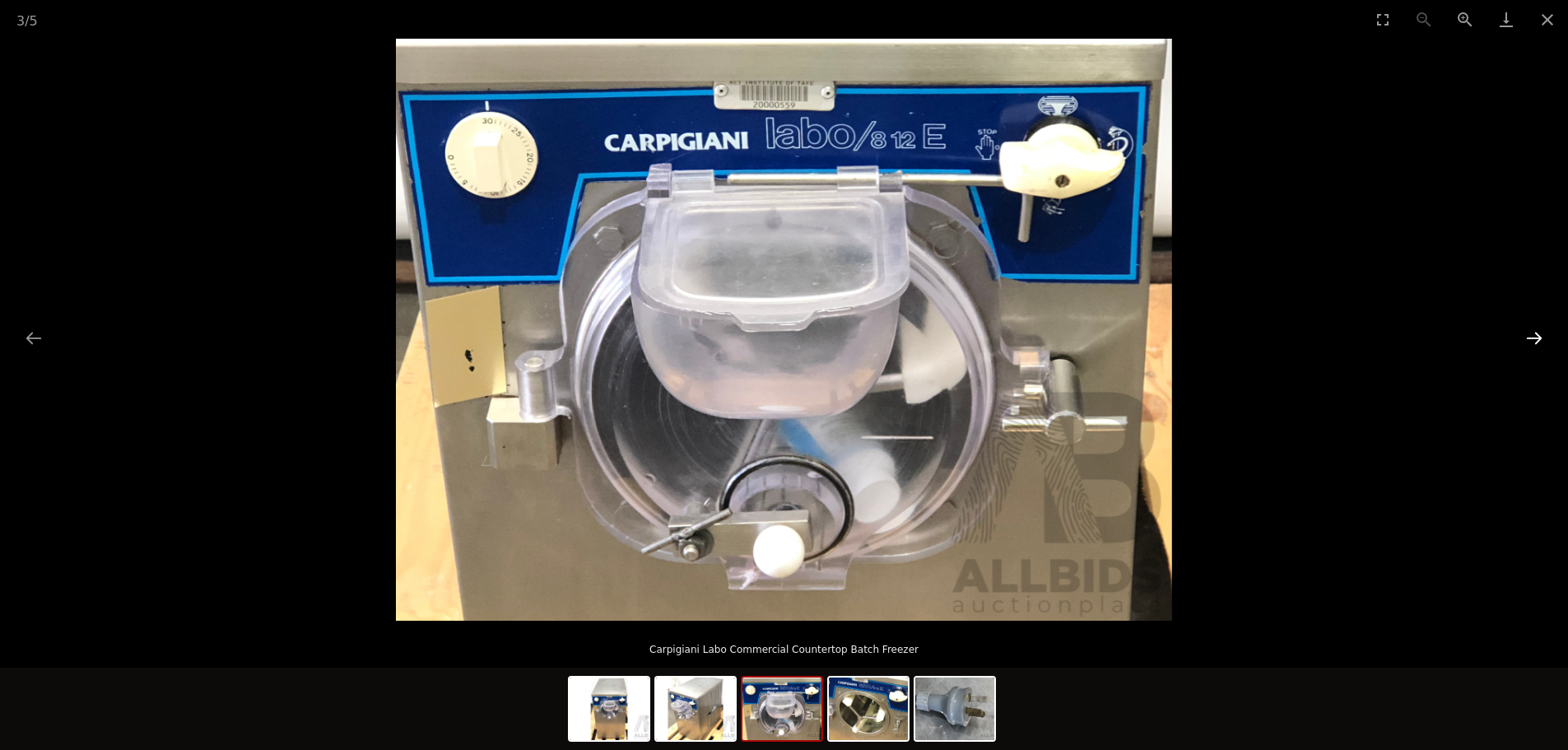
click at [1539, 332] on button "Next slide" at bounding box center [1534, 337] width 34 height 32
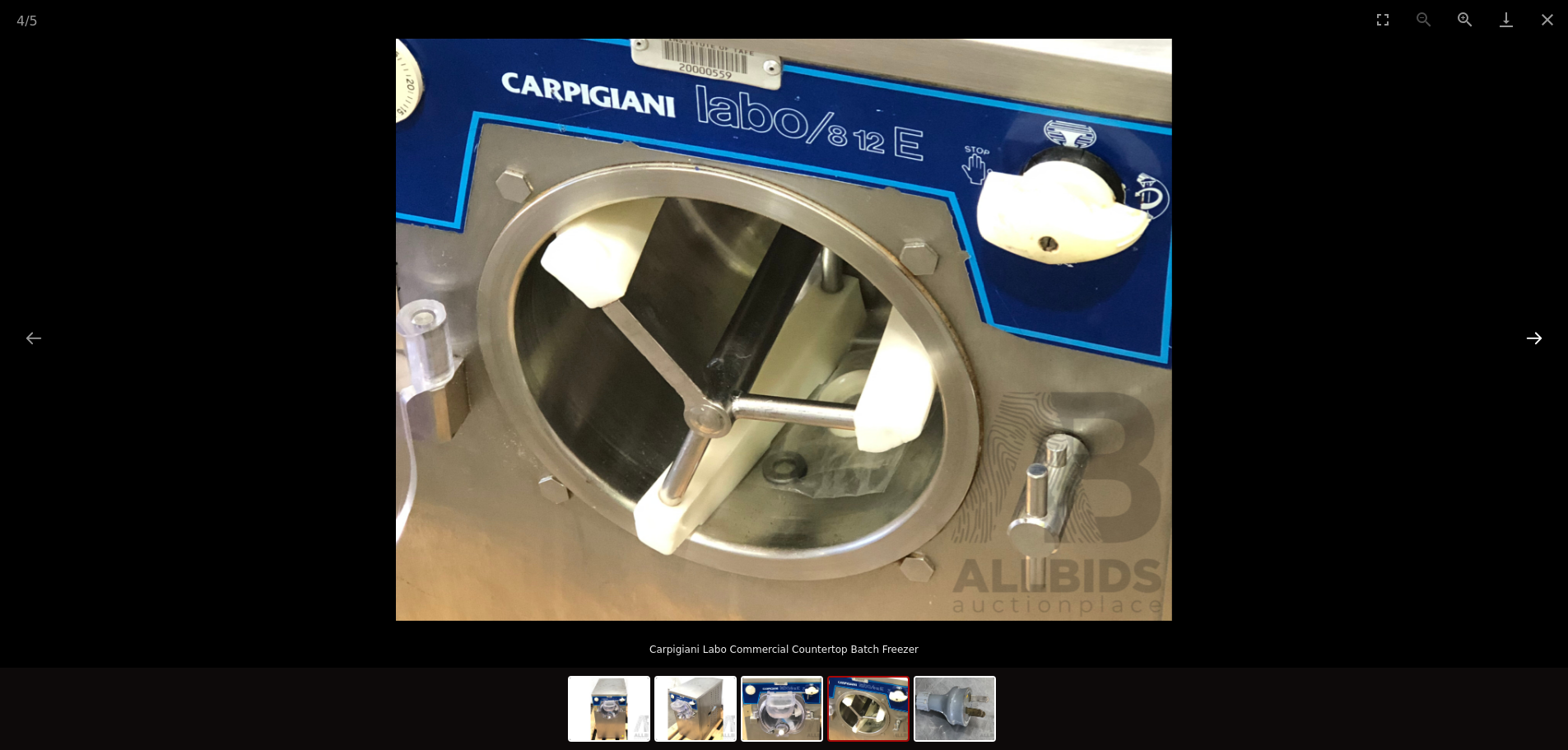
click at [1539, 332] on button "Next slide" at bounding box center [1534, 337] width 34 height 32
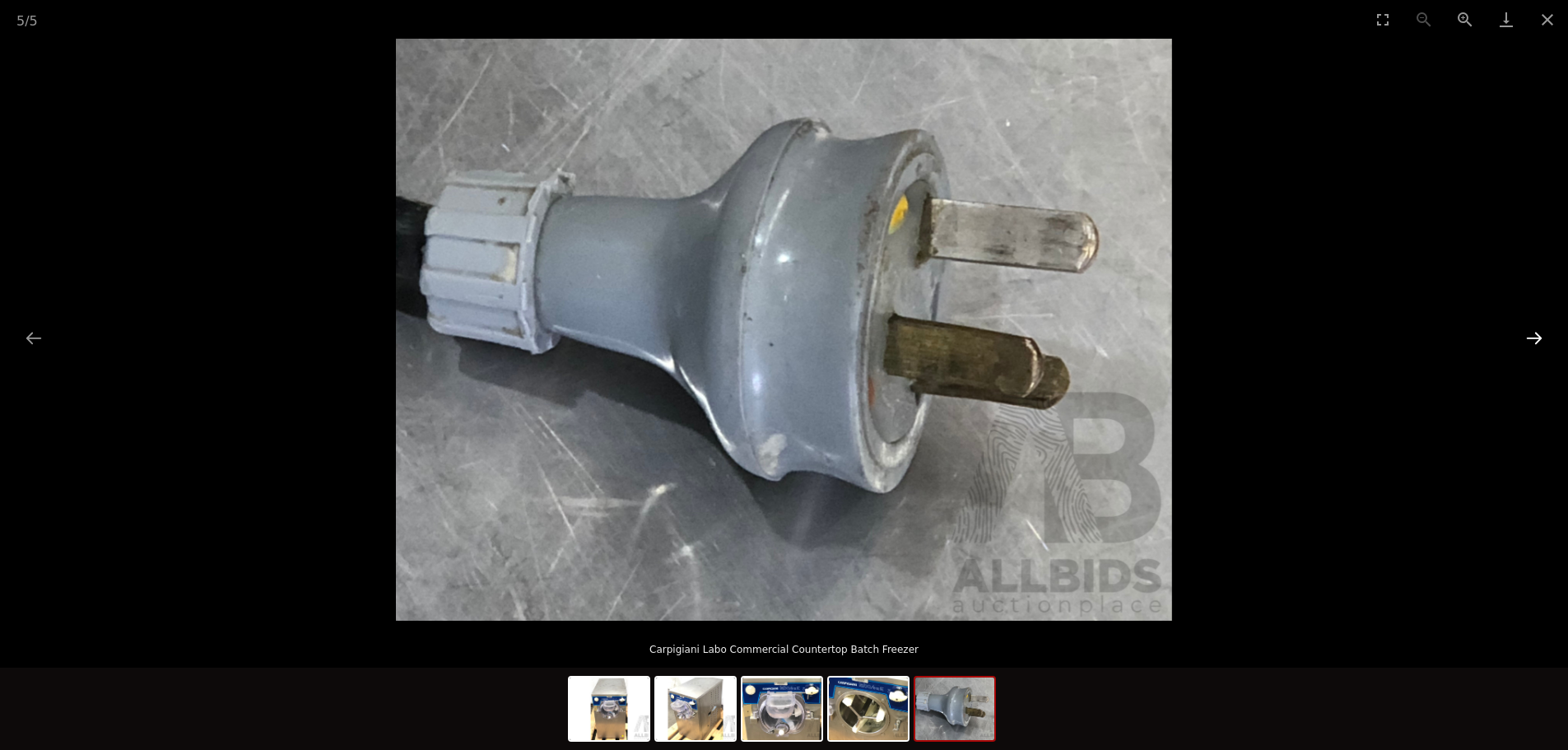
click at [1539, 332] on button "Next slide" at bounding box center [1534, 337] width 34 height 32
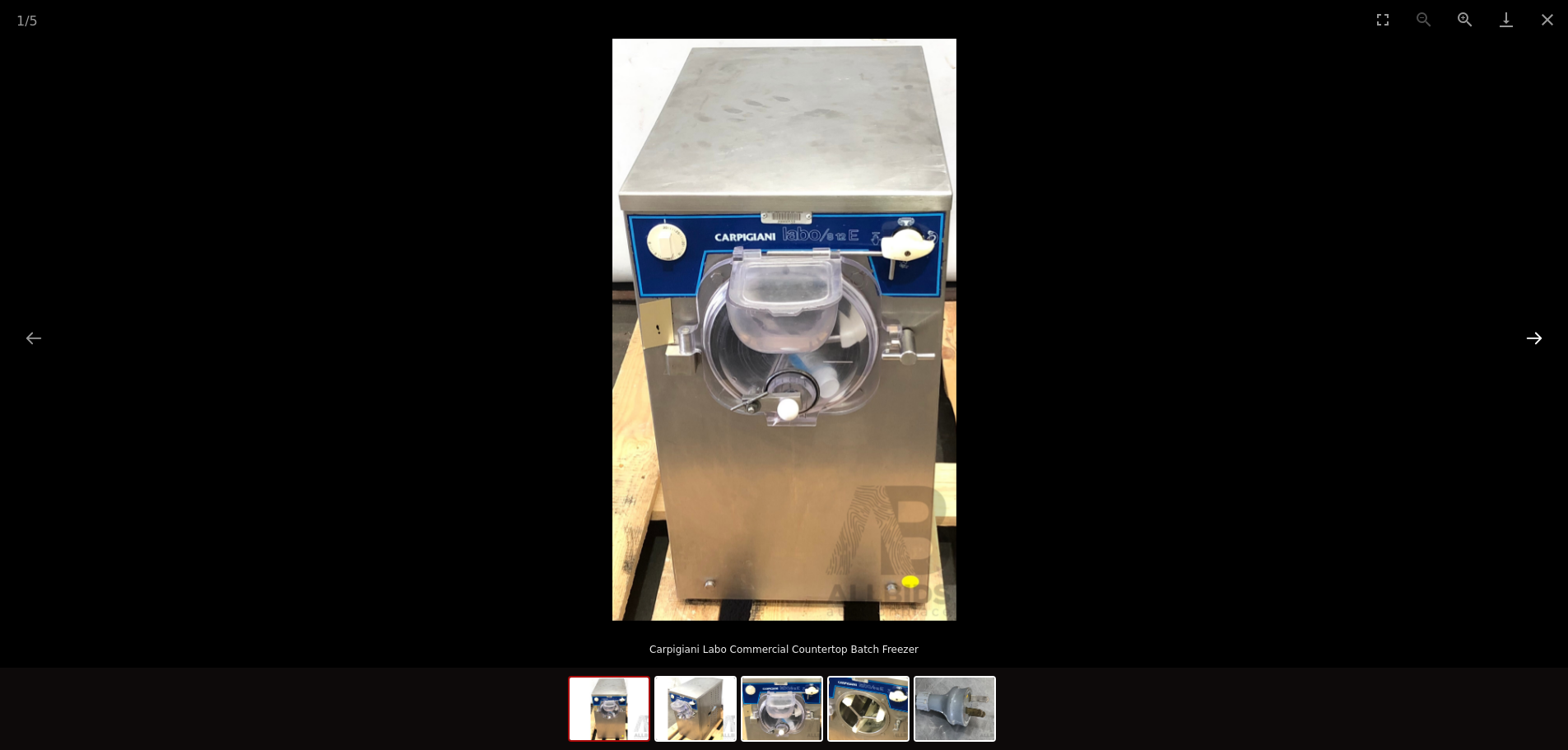
click at [1539, 332] on button "Next slide" at bounding box center [1534, 337] width 34 height 32
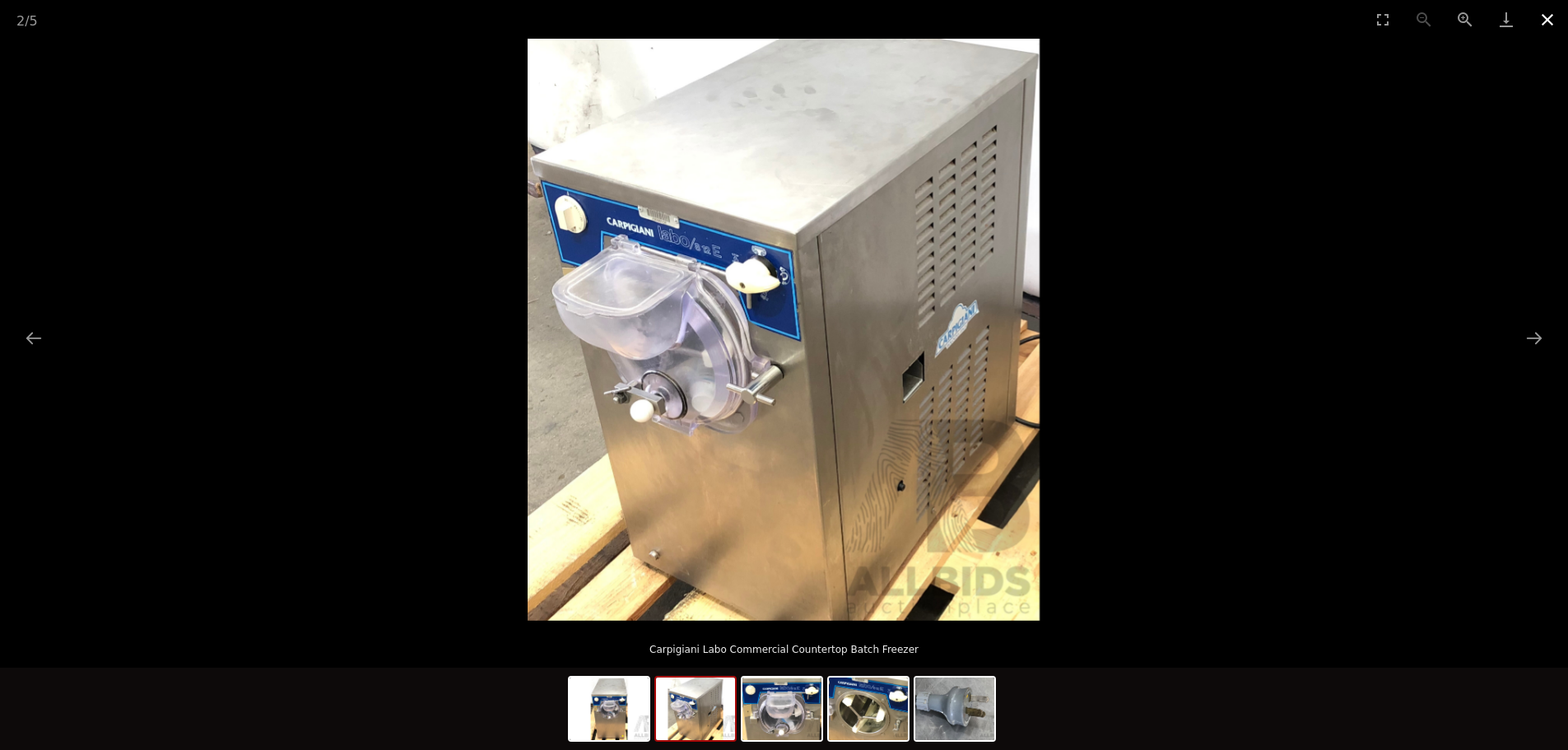
click at [1548, 23] on button "Close gallery" at bounding box center [1547, 19] width 41 height 38
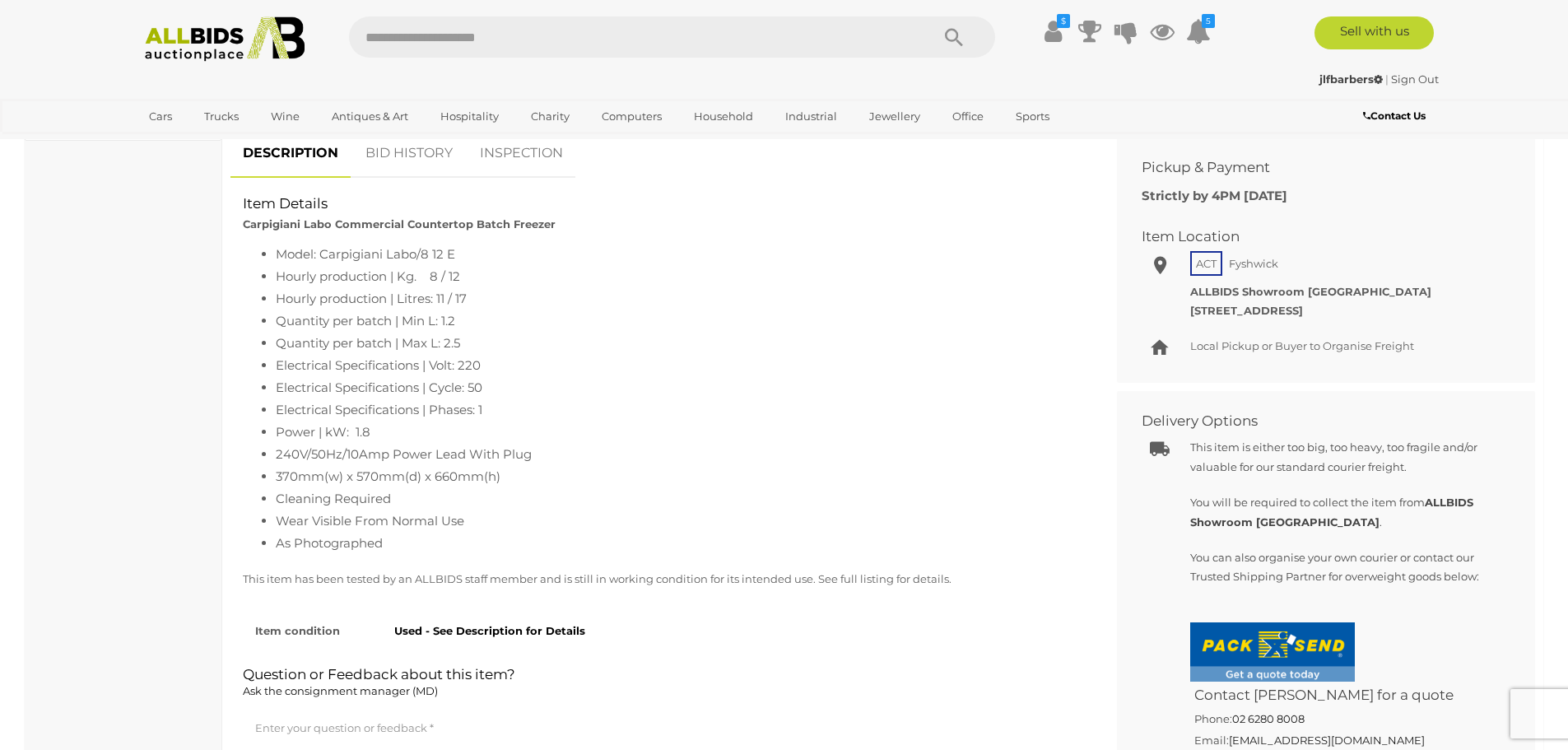
scroll to position [659, 0]
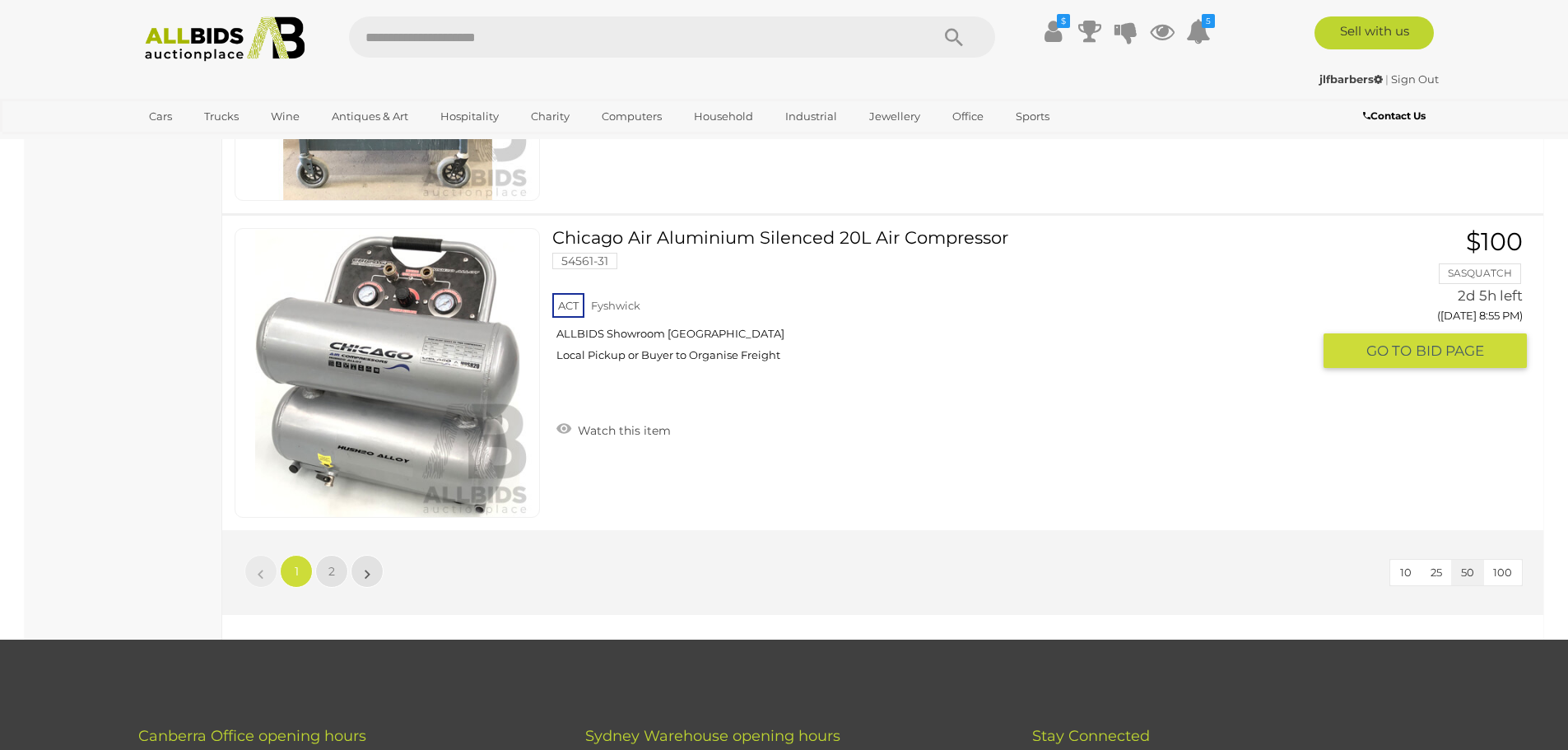
scroll to position [15544, 0]
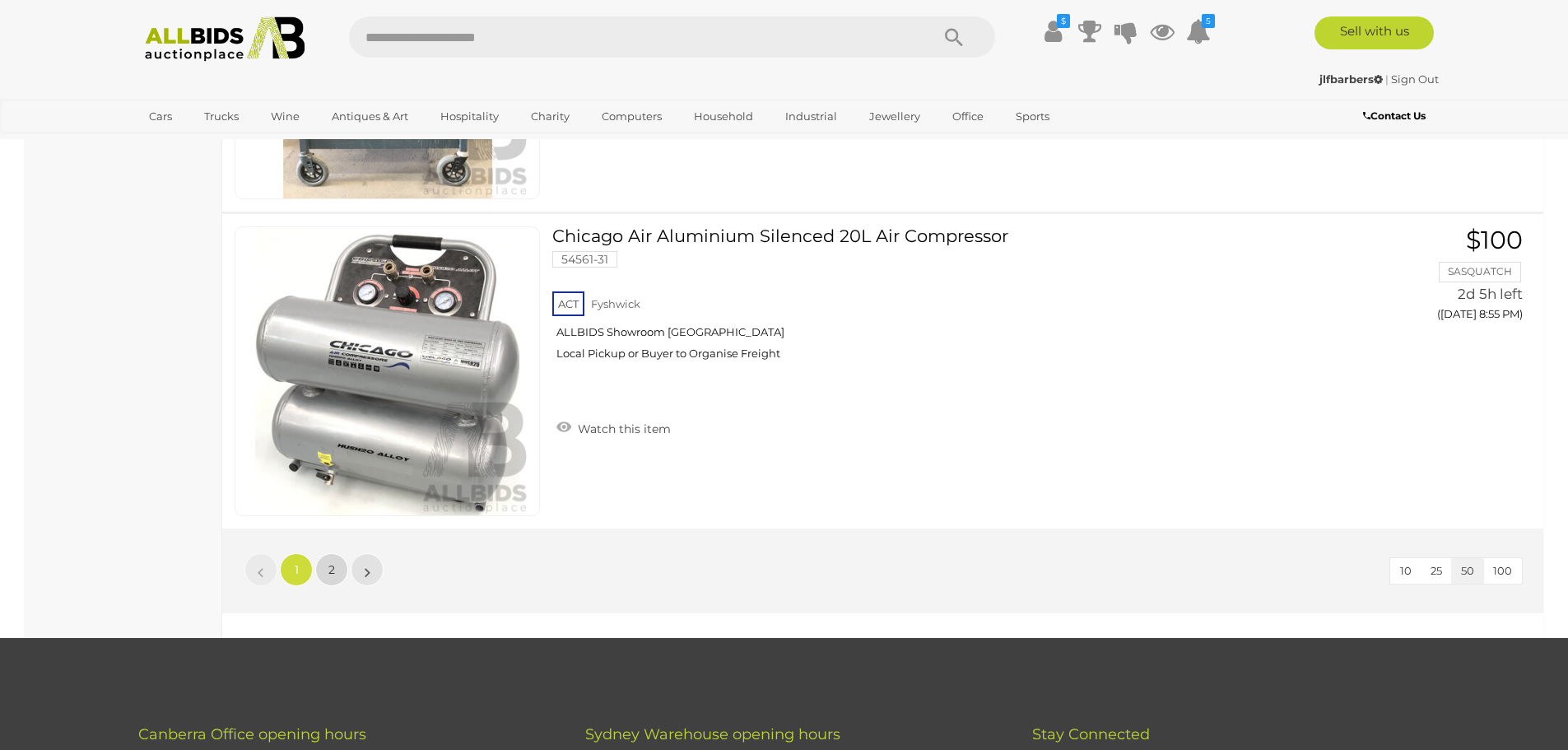
click at [333, 571] on span "2" at bounding box center [331, 570] width 7 height 15
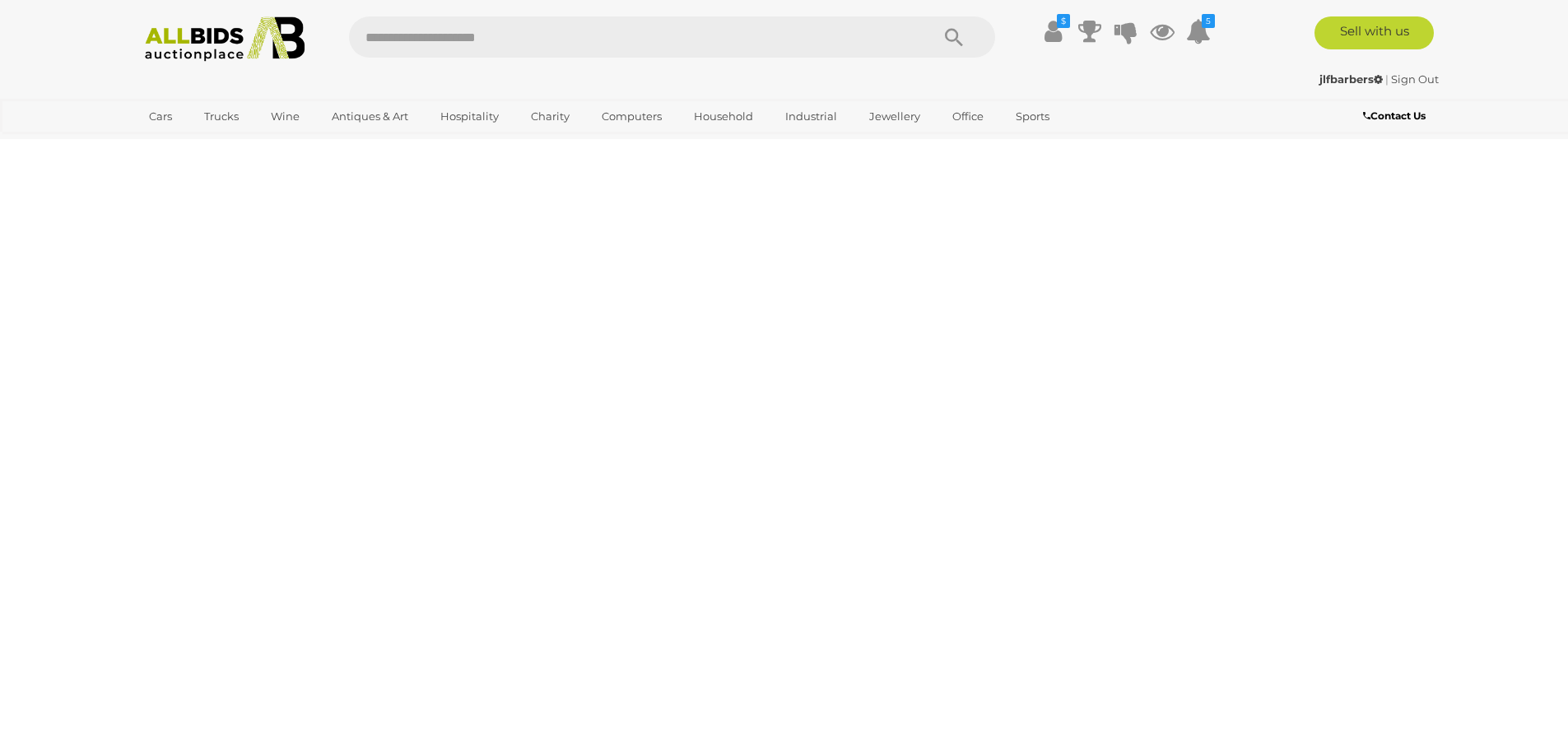
scroll to position [57, 0]
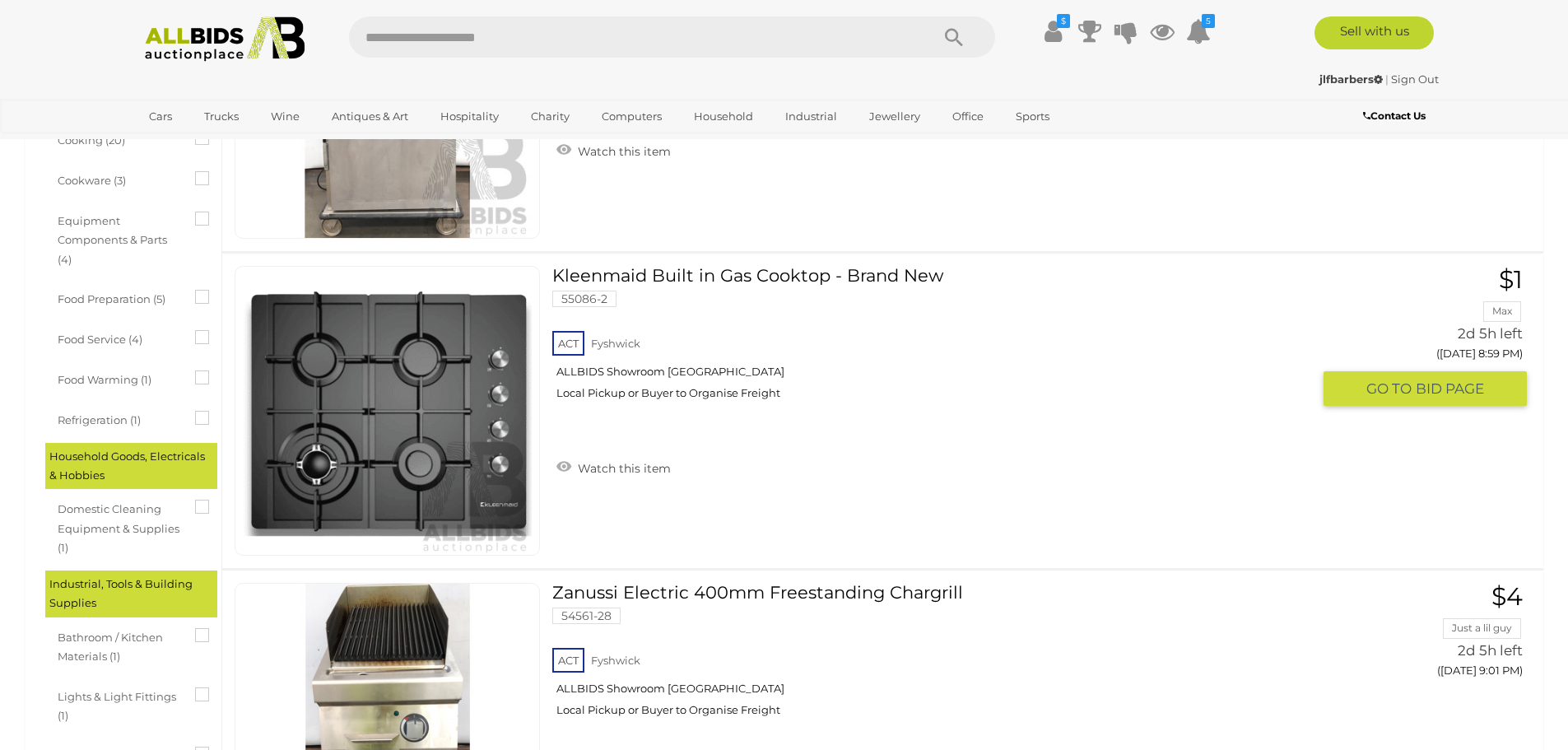
scroll to position [633, 0]
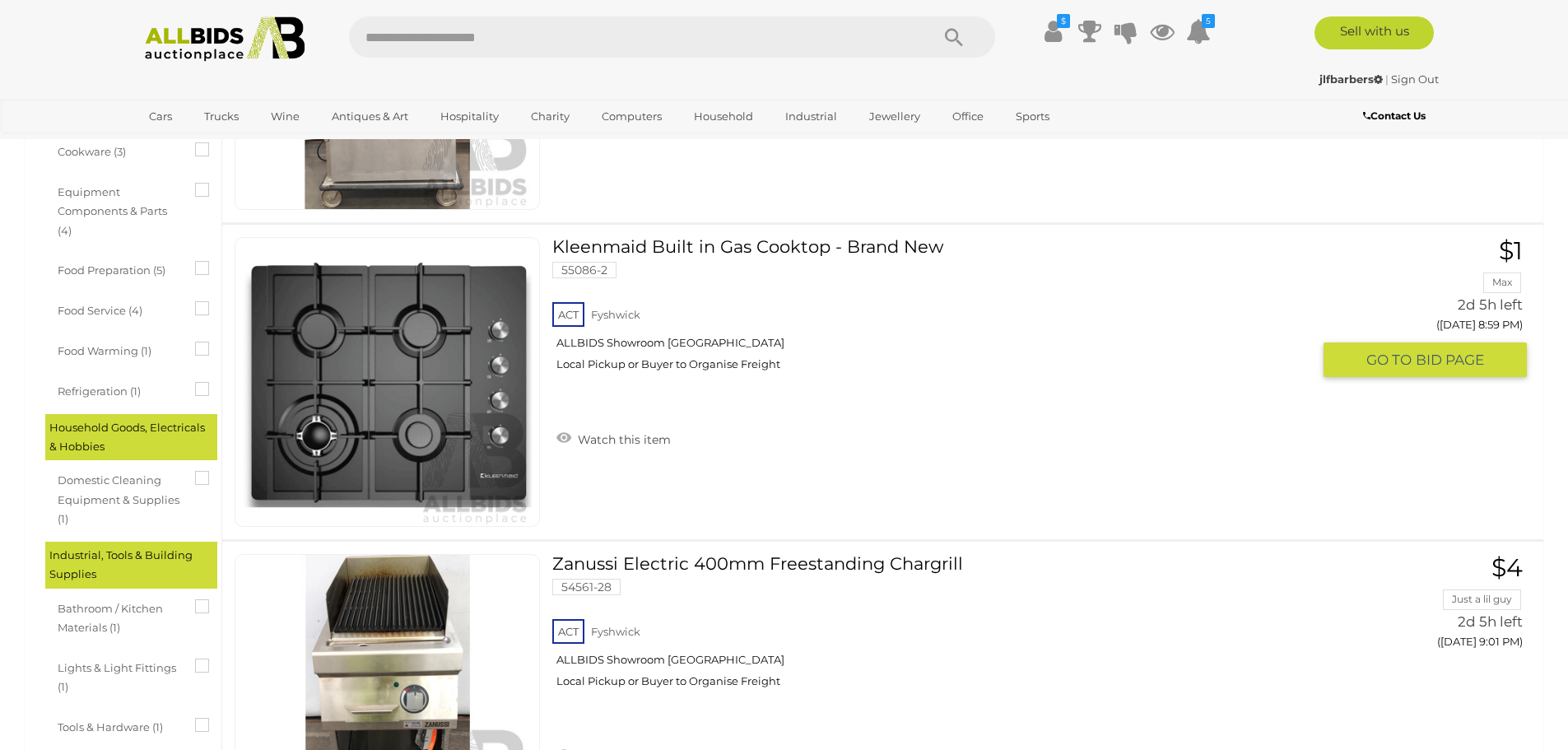
click at [399, 350] on link at bounding box center [387, 382] width 306 height 290
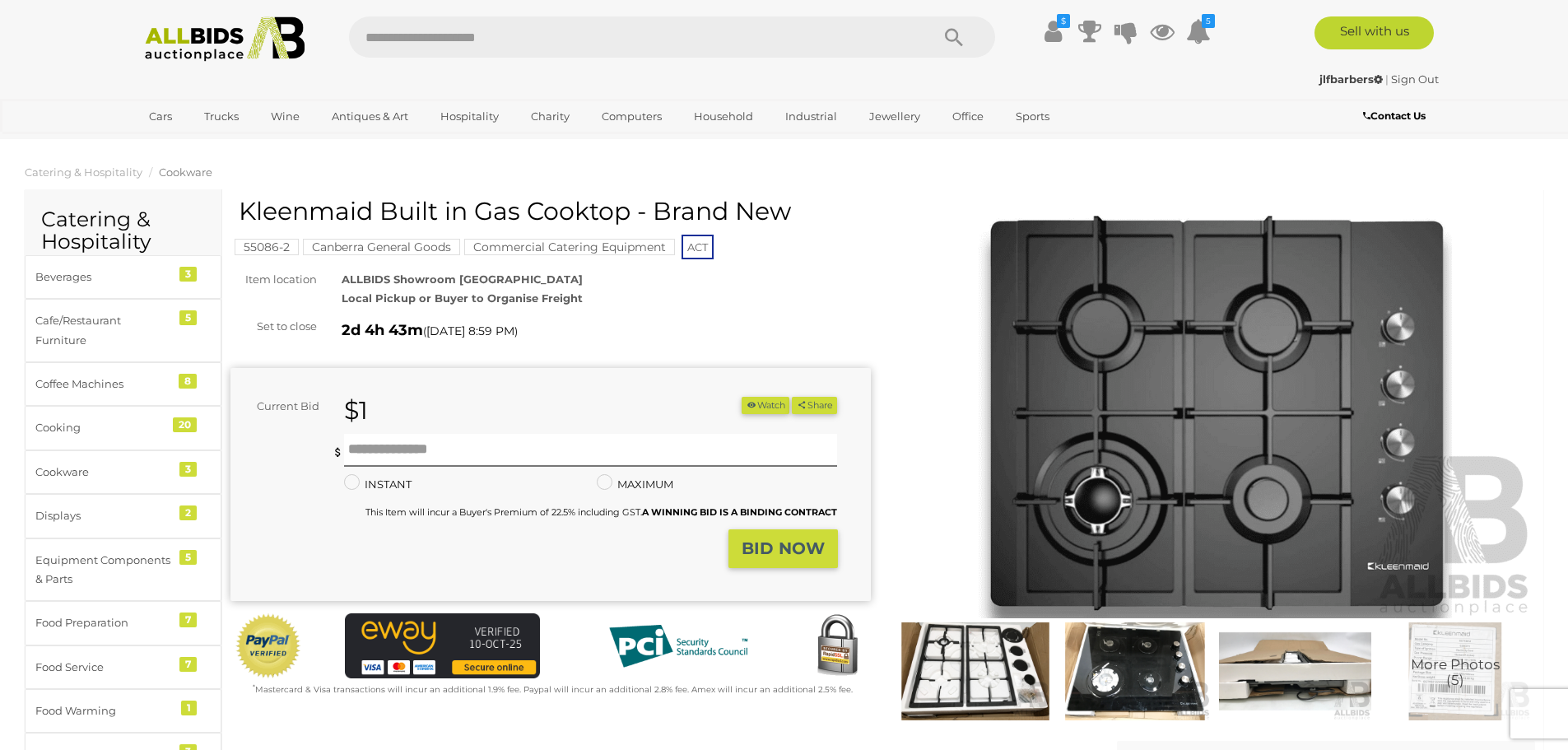
click at [1159, 387] on img at bounding box center [1215, 412] width 640 height 413
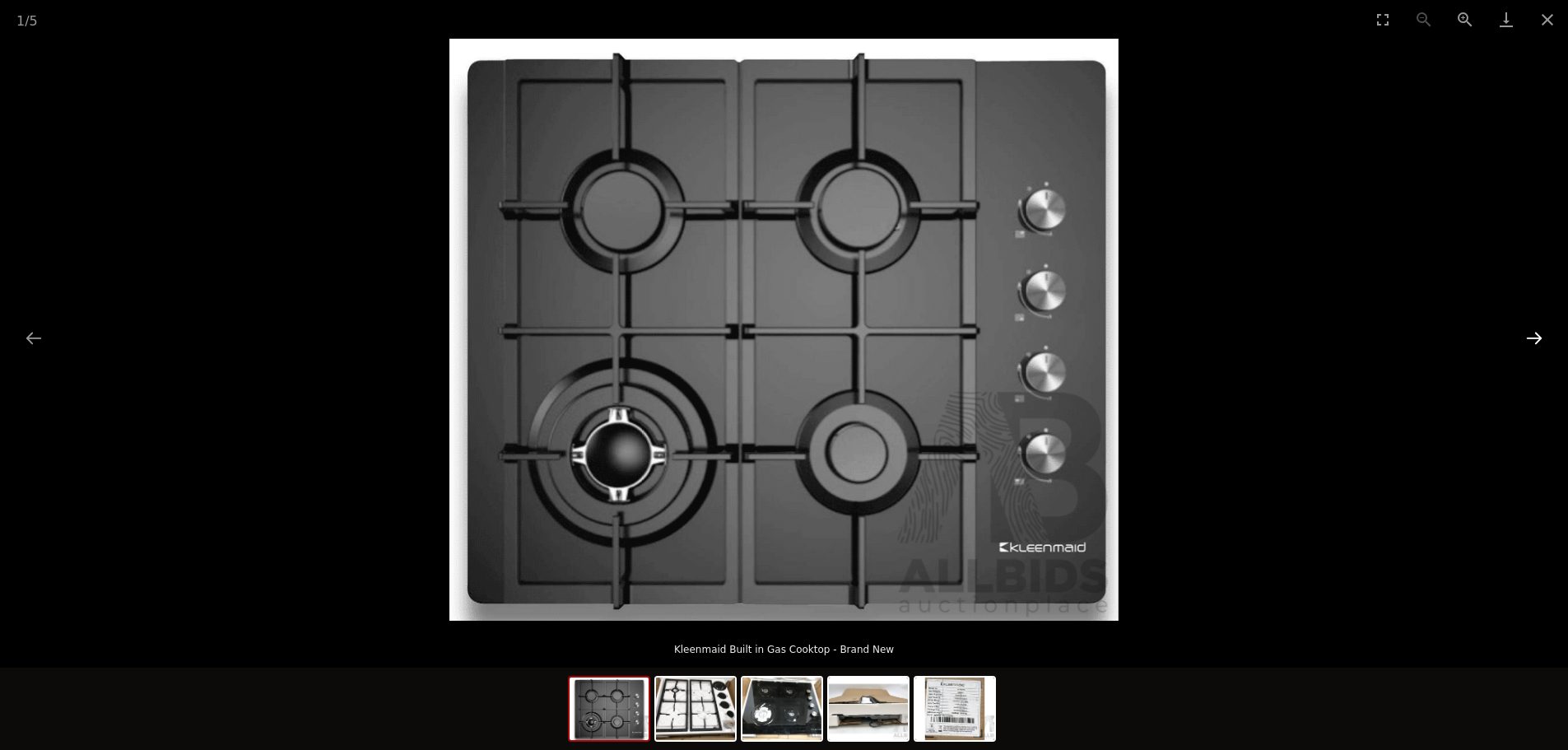
click at [1534, 337] on button "Next slide" at bounding box center [1534, 337] width 34 height 32
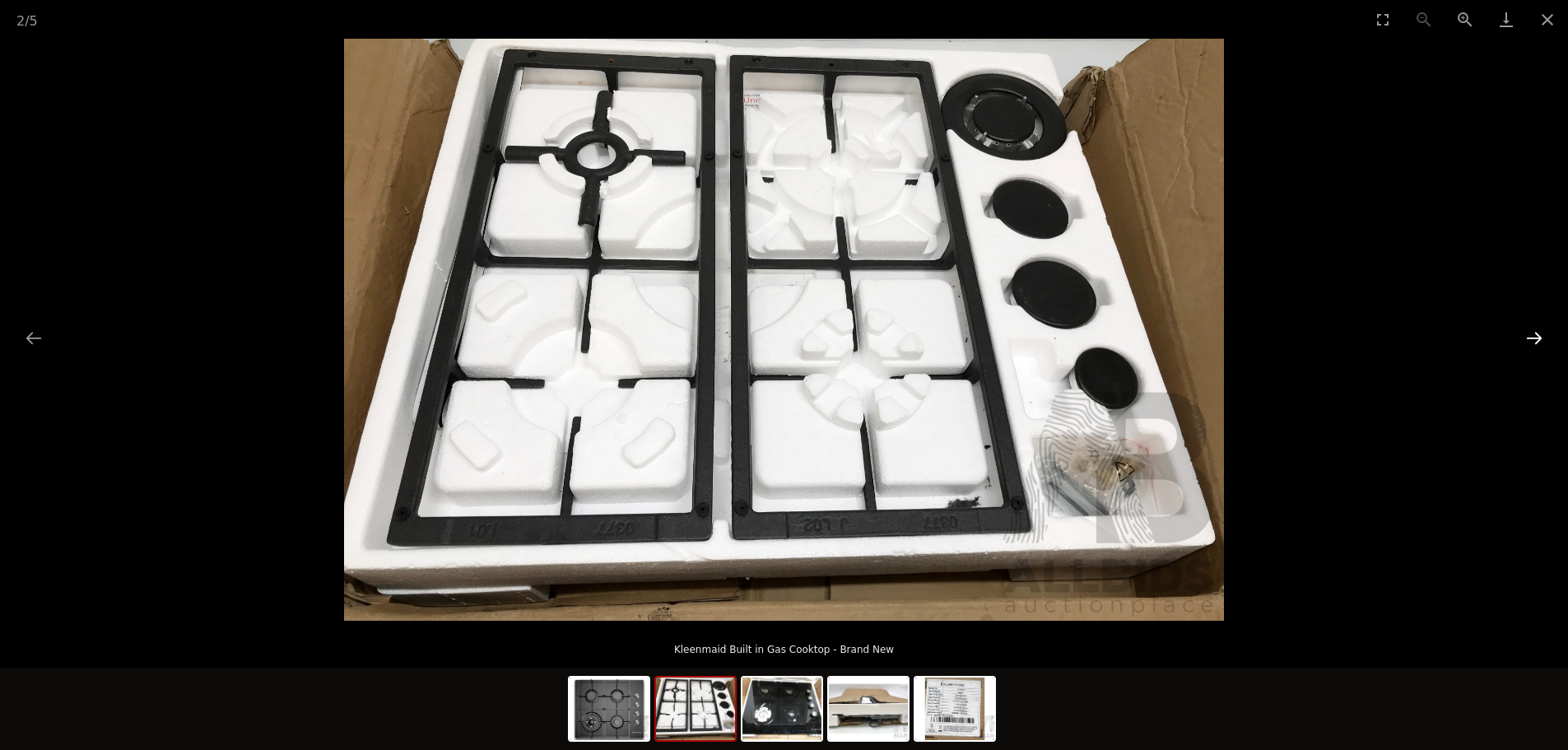
click at [1535, 337] on button "Next slide" at bounding box center [1534, 337] width 34 height 32
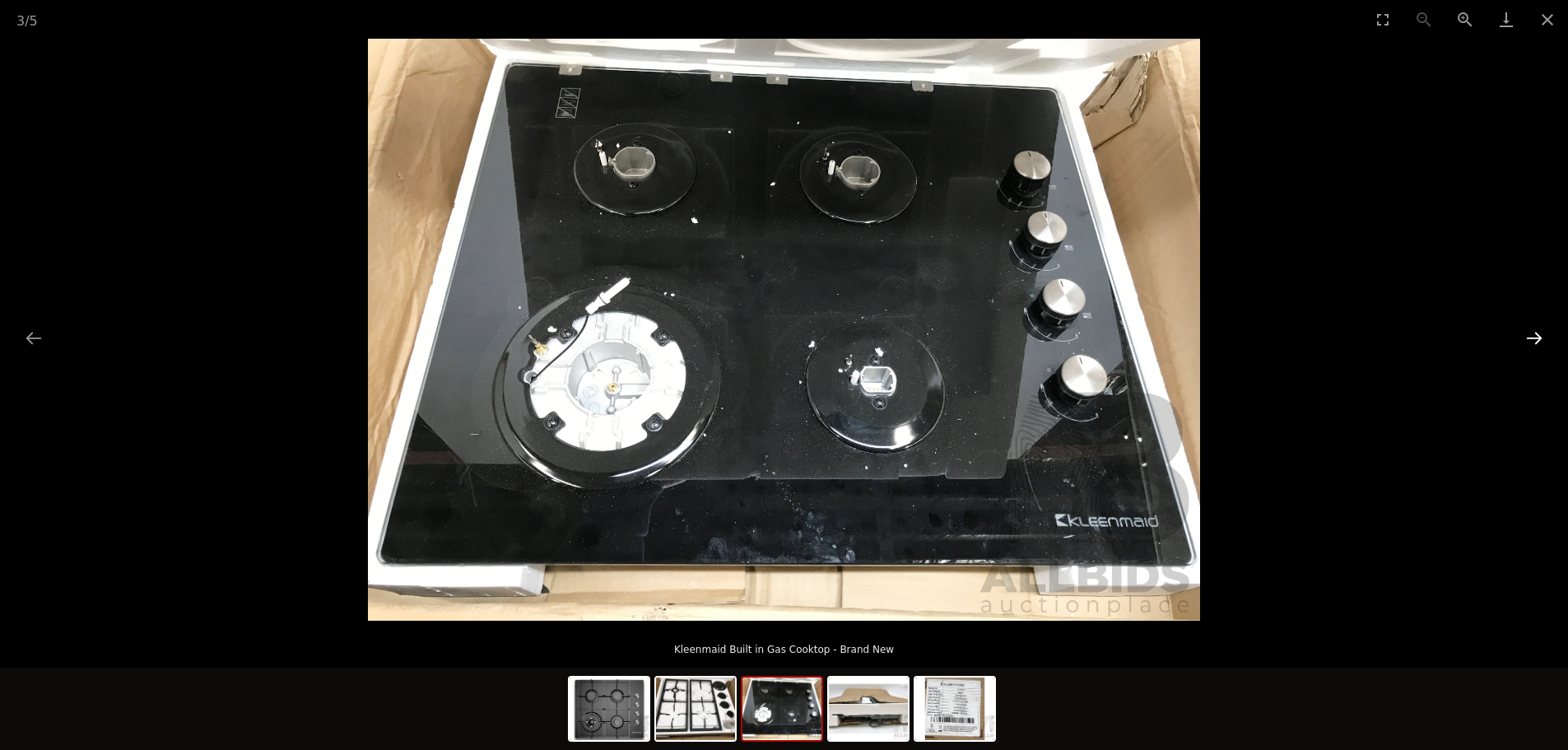
click at [1535, 337] on button "Next slide" at bounding box center [1534, 337] width 34 height 32
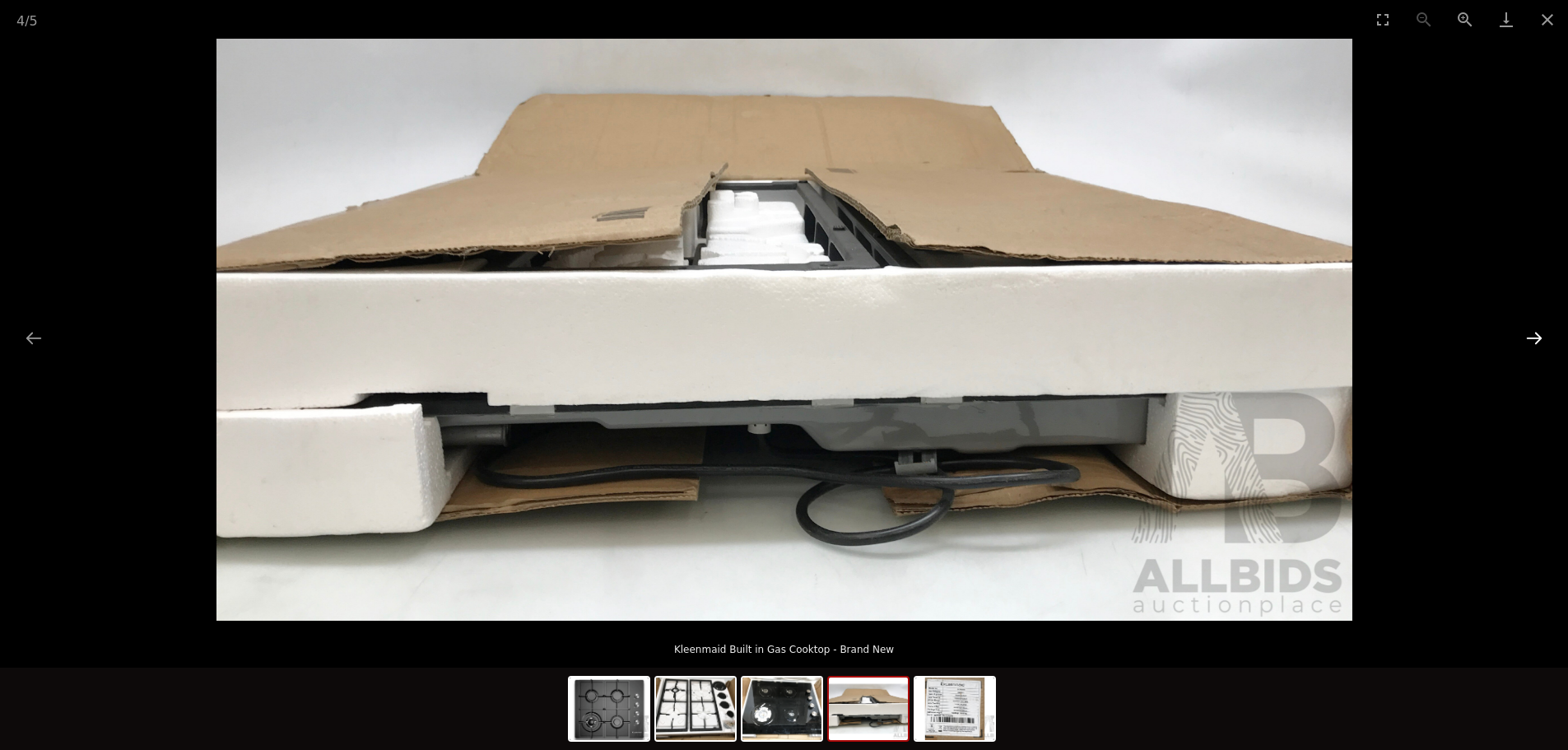
click at [1535, 337] on button "Next slide" at bounding box center [1534, 337] width 34 height 32
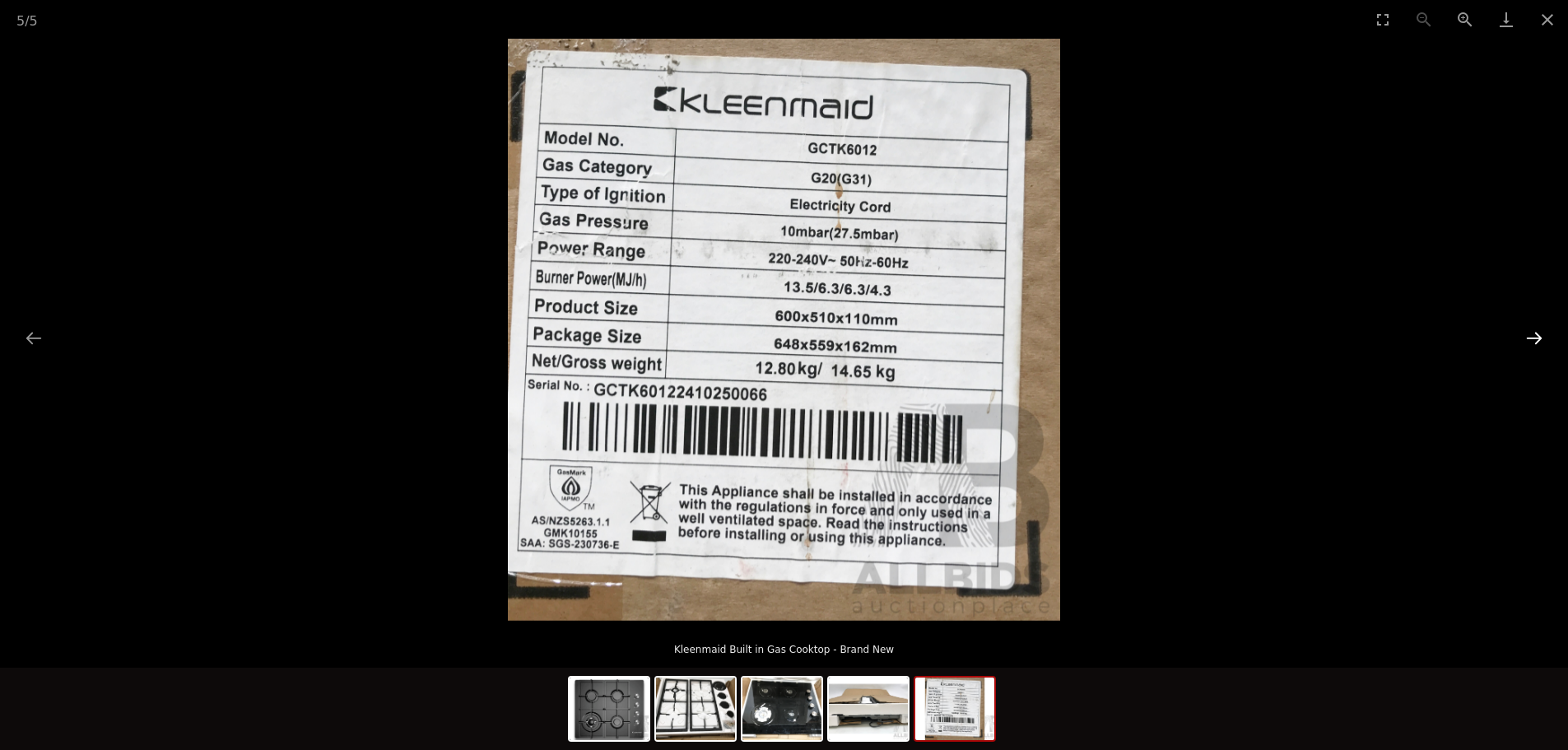
click at [1541, 337] on button "Next slide" at bounding box center [1534, 337] width 34 height 32
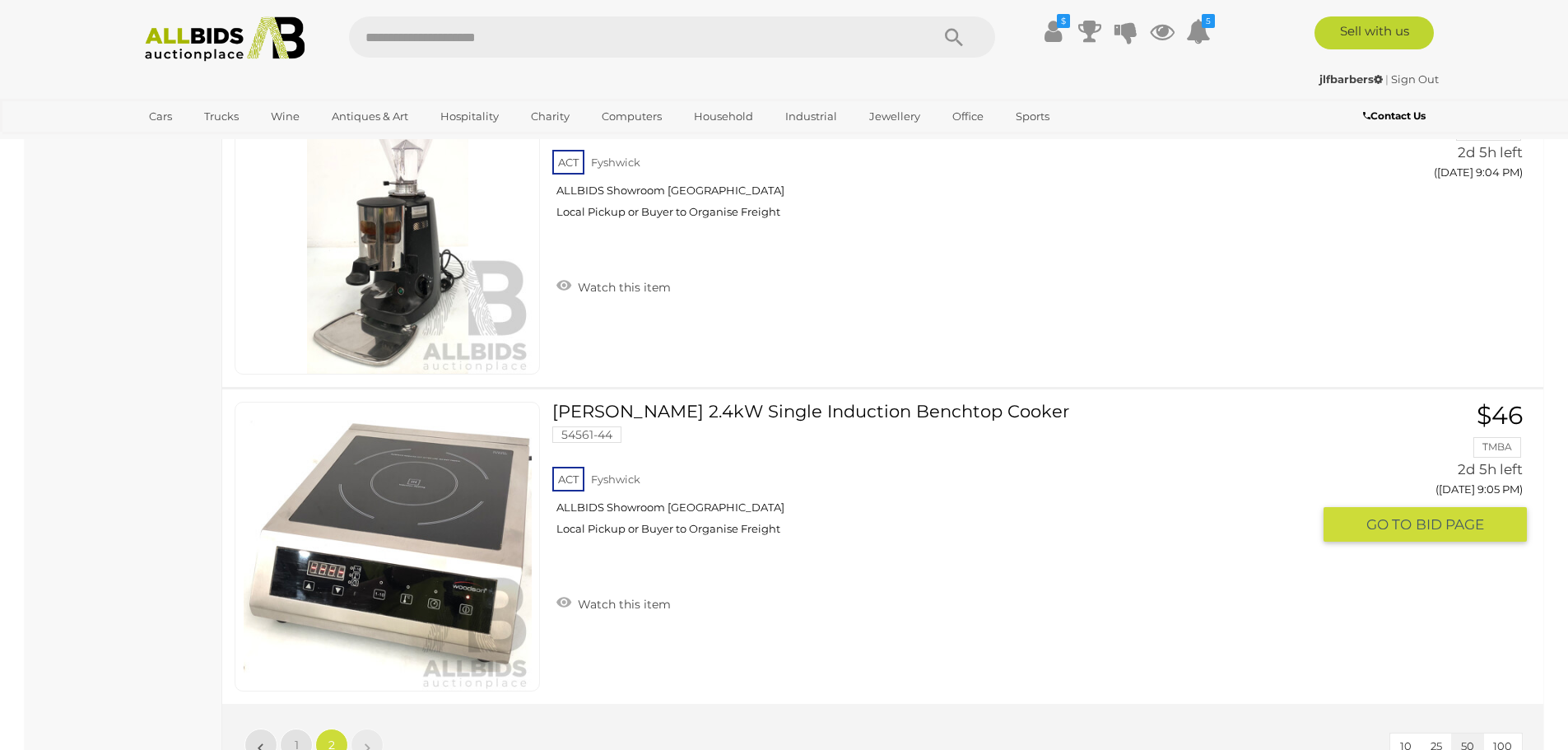
scroll to position [1677, 0]
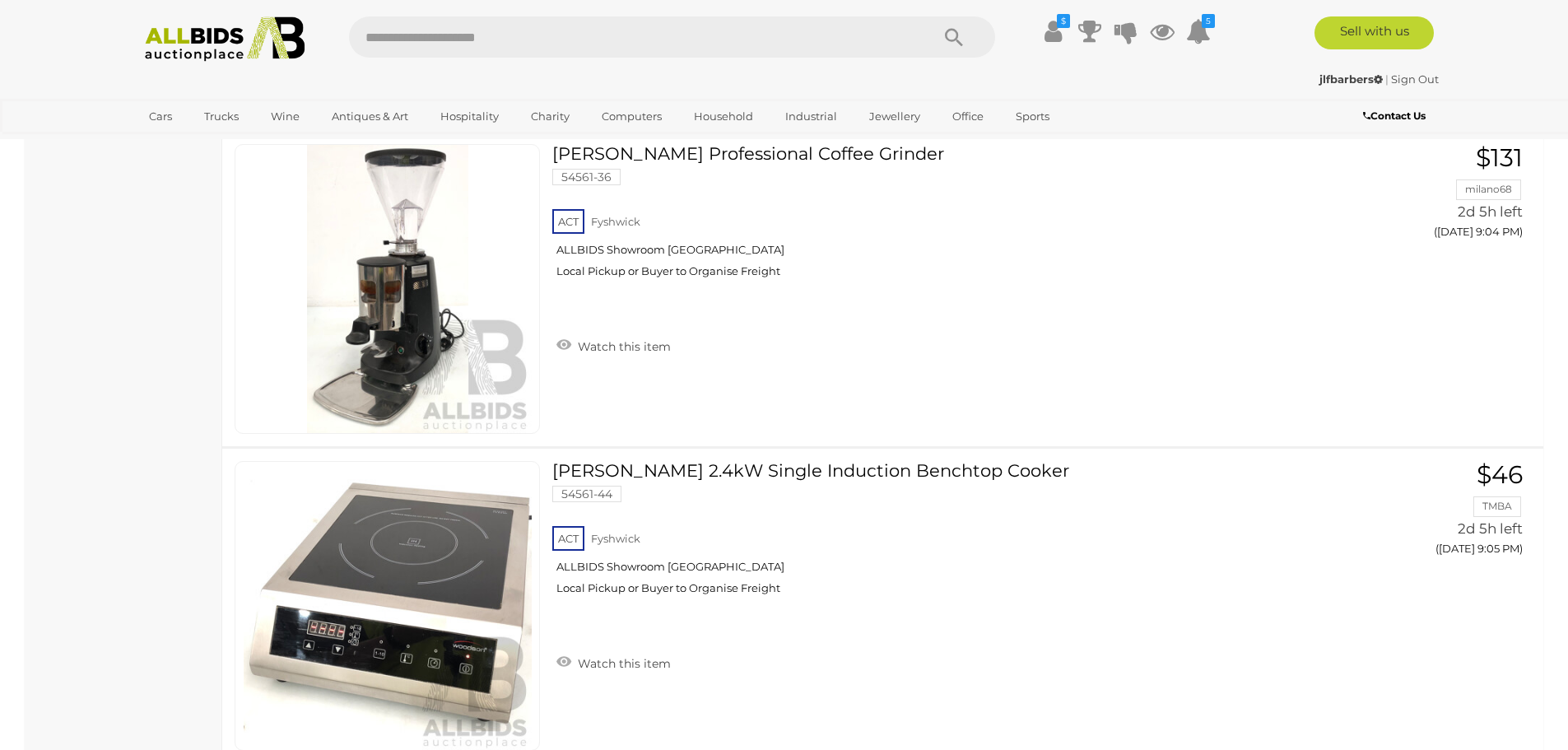
scroll to position [57, 0]
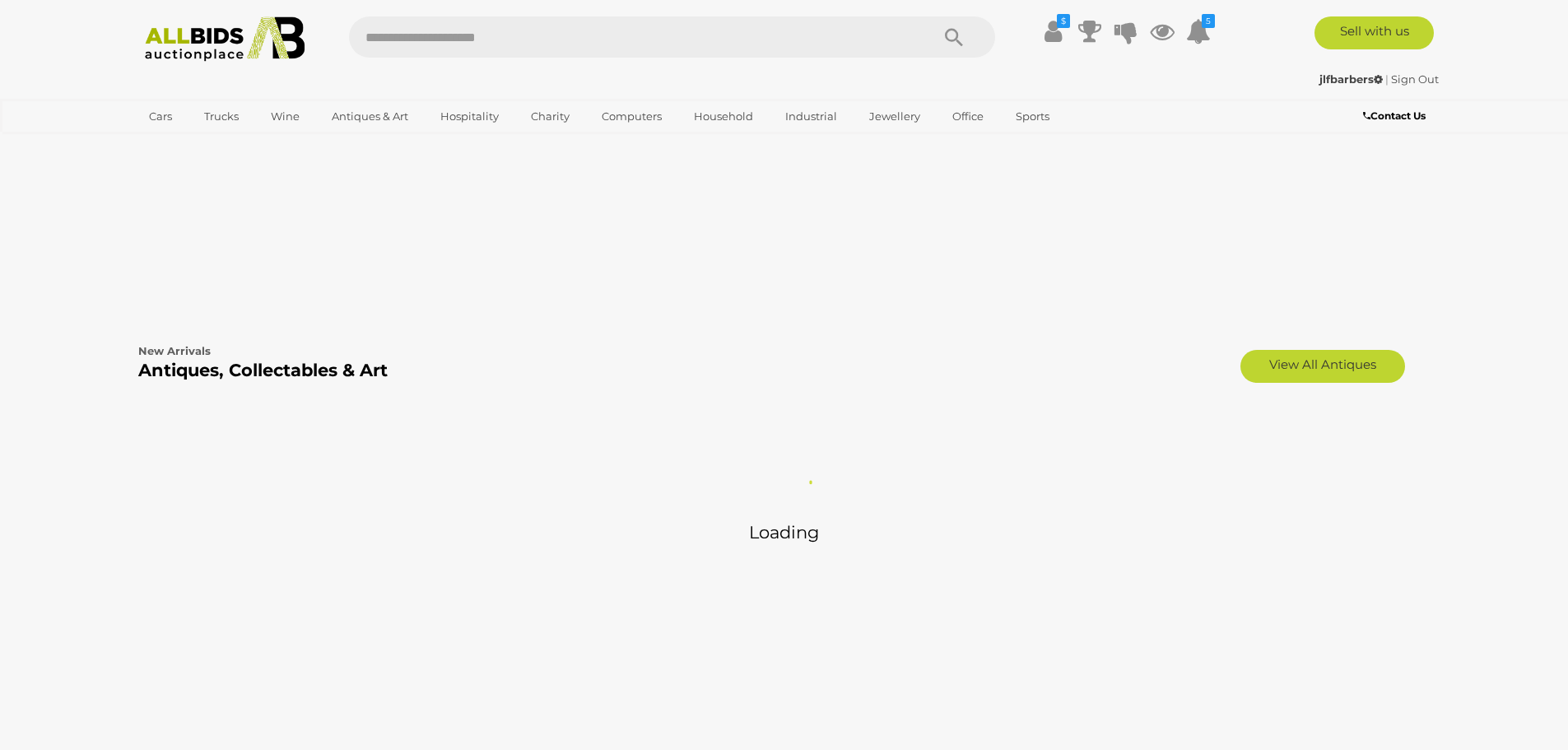
scroll to position [1812, 0]
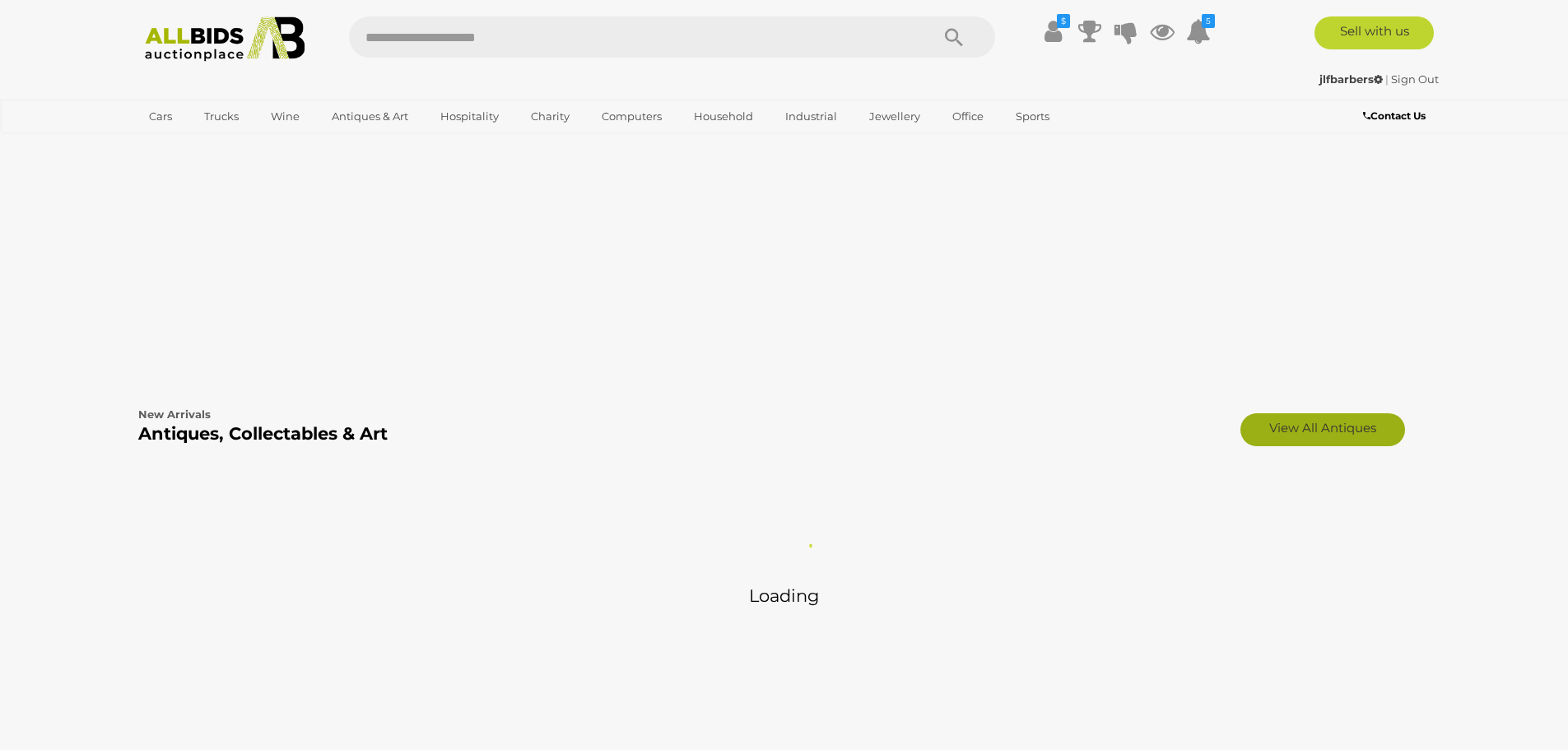
click at [1331, 425] on link "View All Antiques" at bounding box center [1323, 430] width 165 height 33
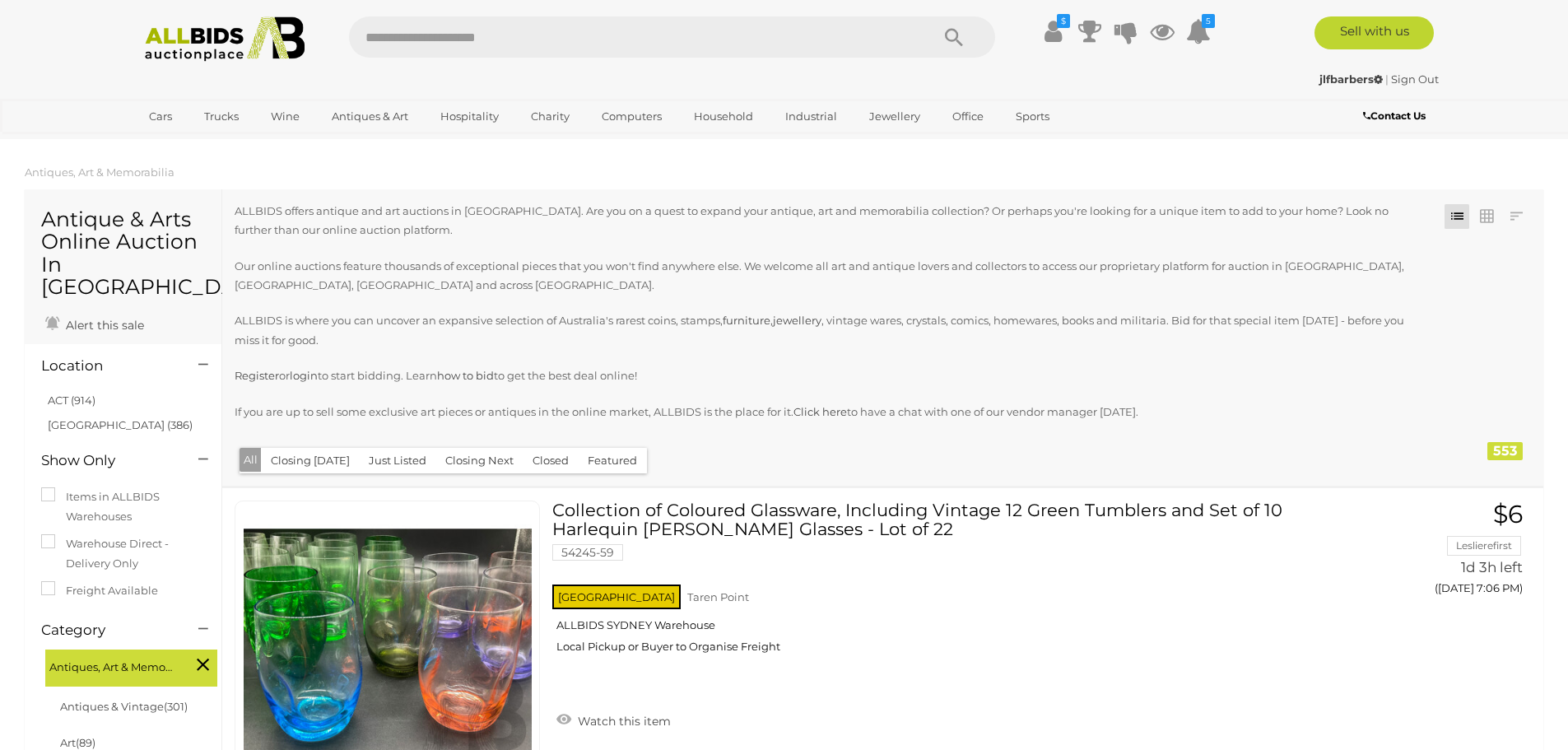
click at [522, 448] on button "Closed" at bounding box center [550, 461] width 56 height 25
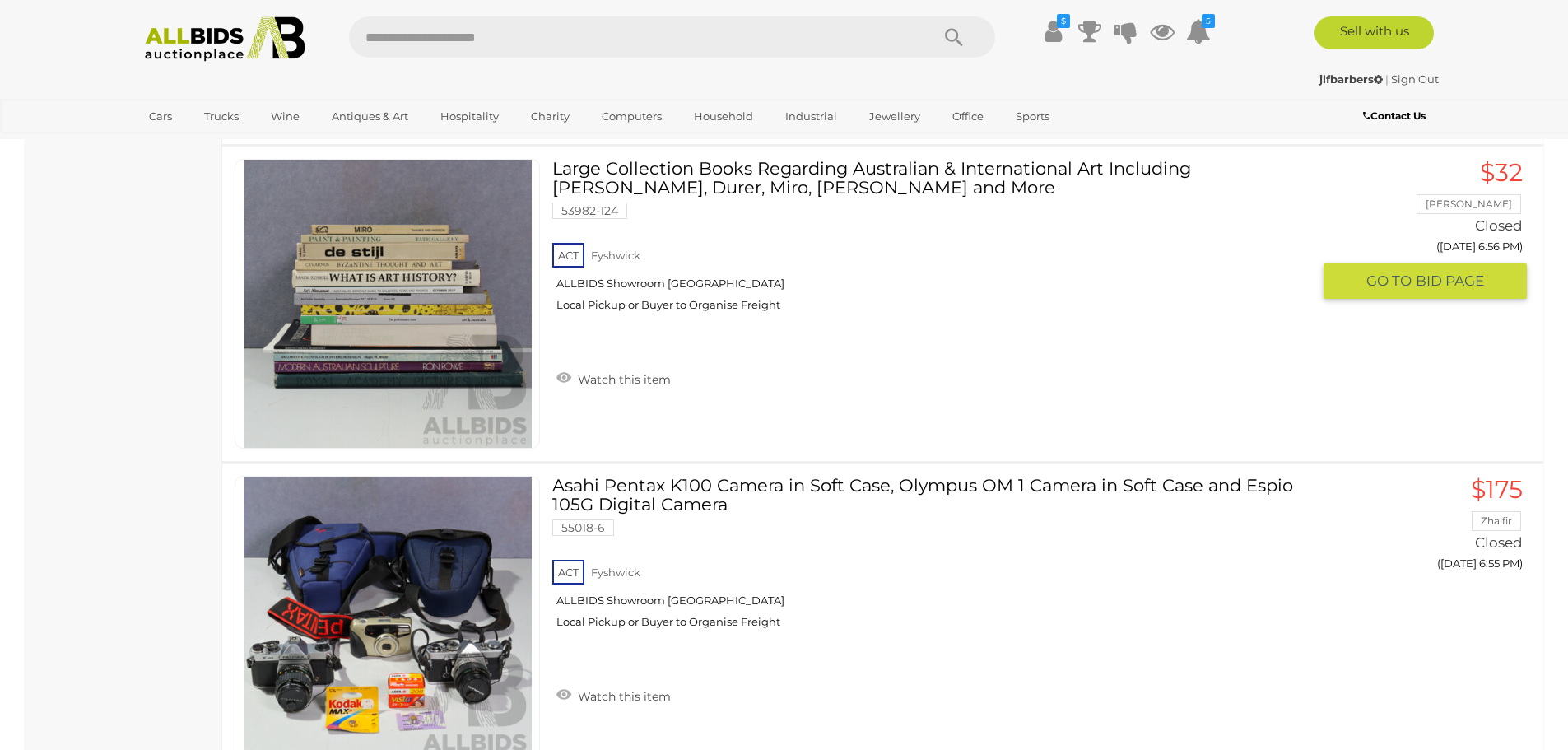
scroll to position [15564, 0]
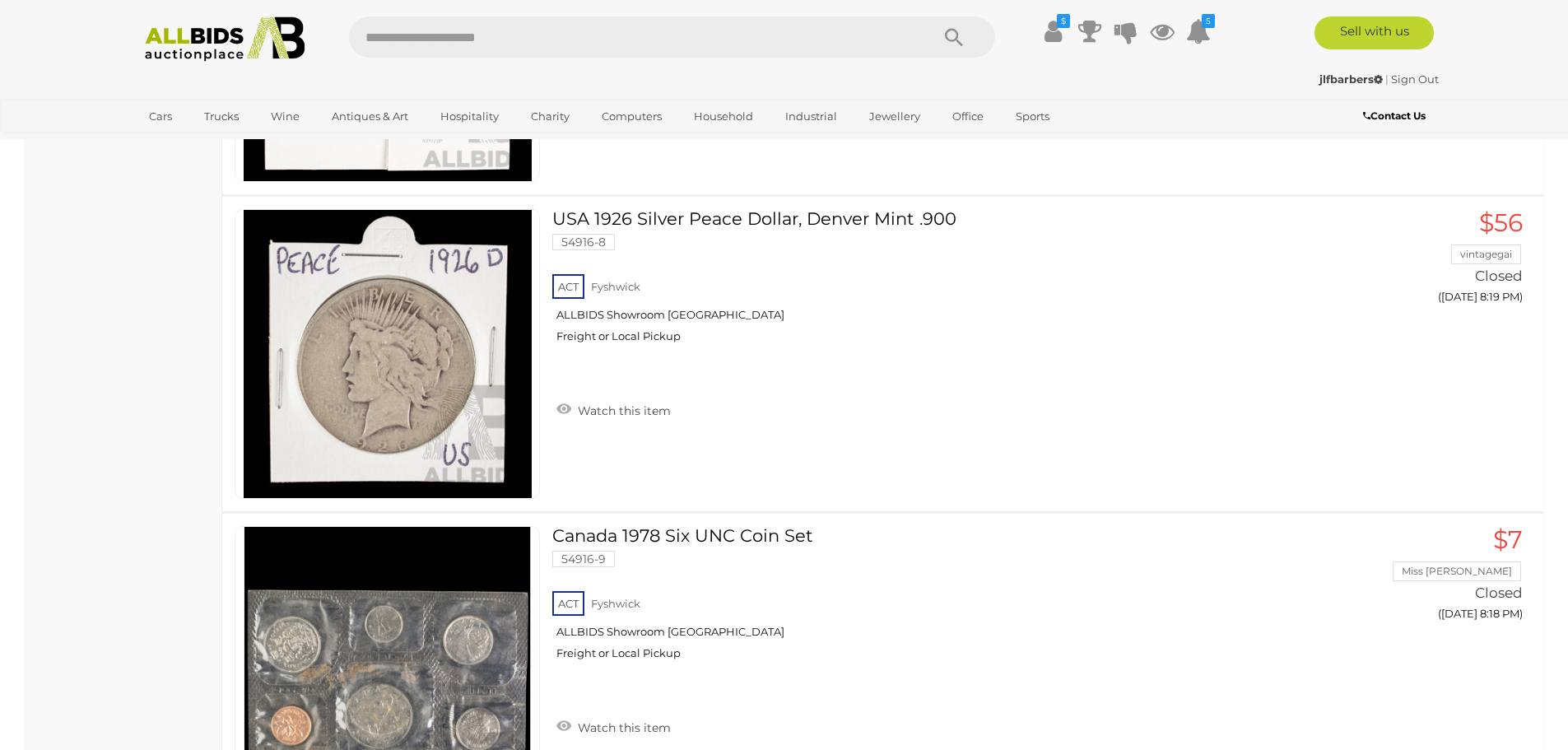
scroll to position [14838, 0]
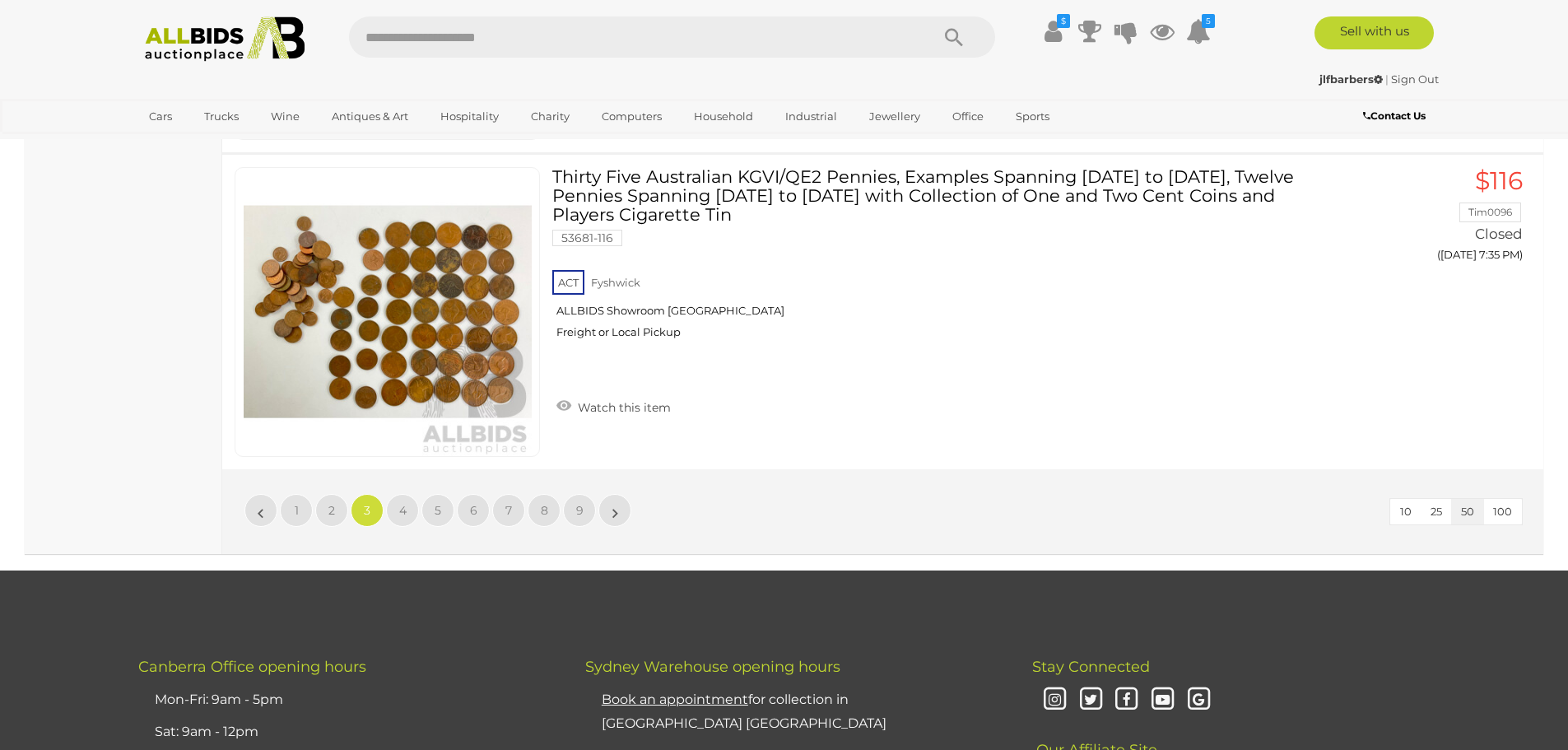
scroll to position [14180, 0]
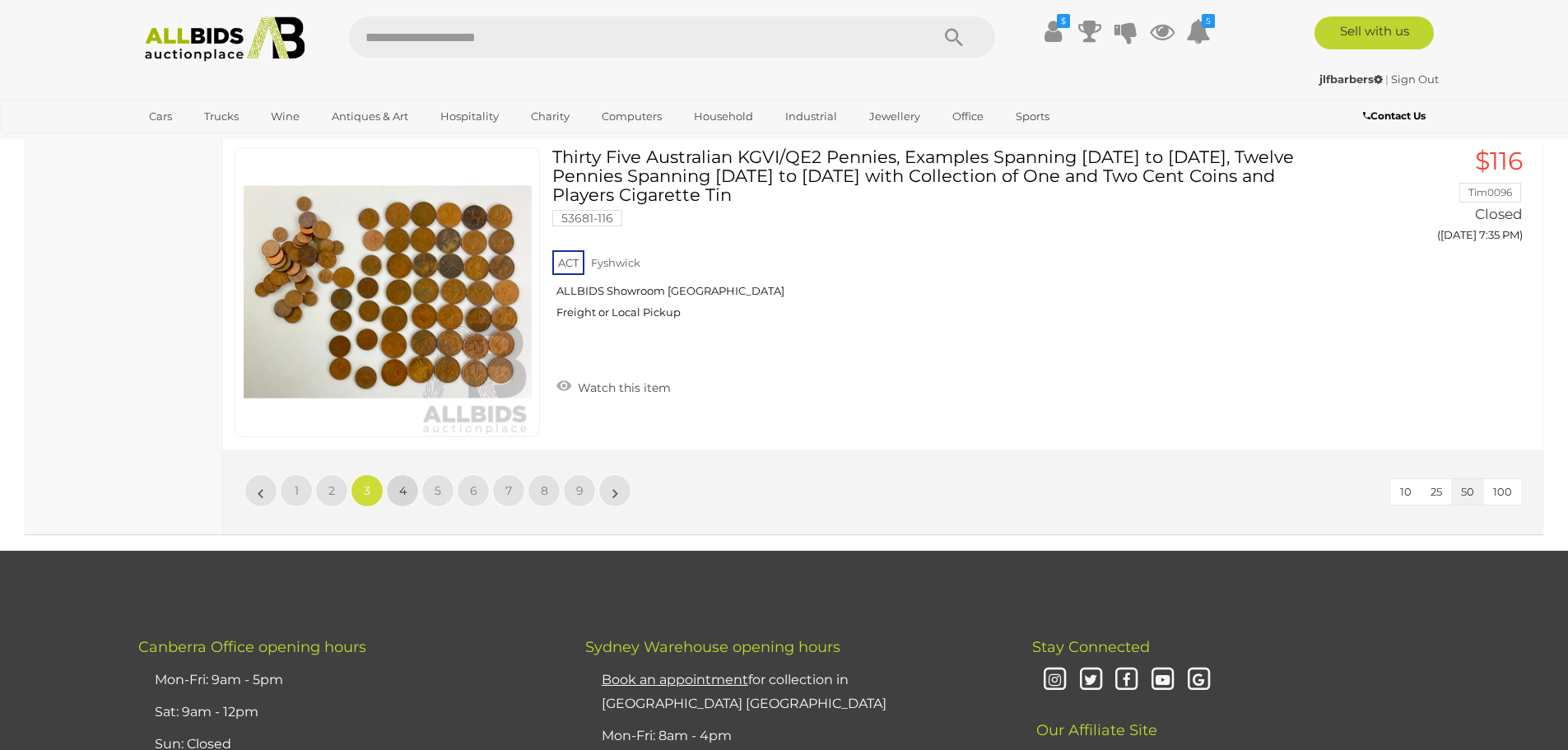
click at [406, 475] on link "4" at bounding box center [403, 491] width 33 height 33
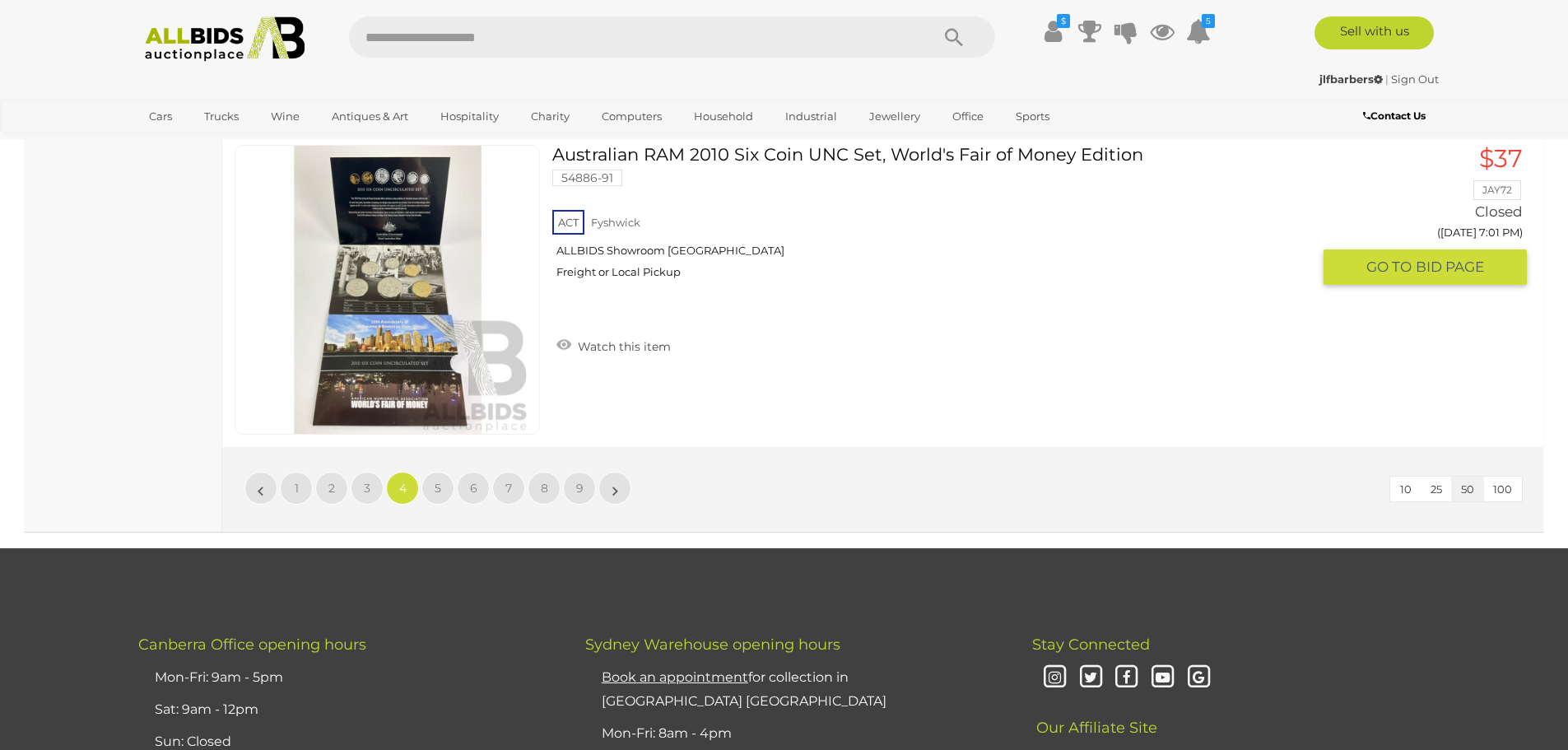
scroll to position [15909, 0]
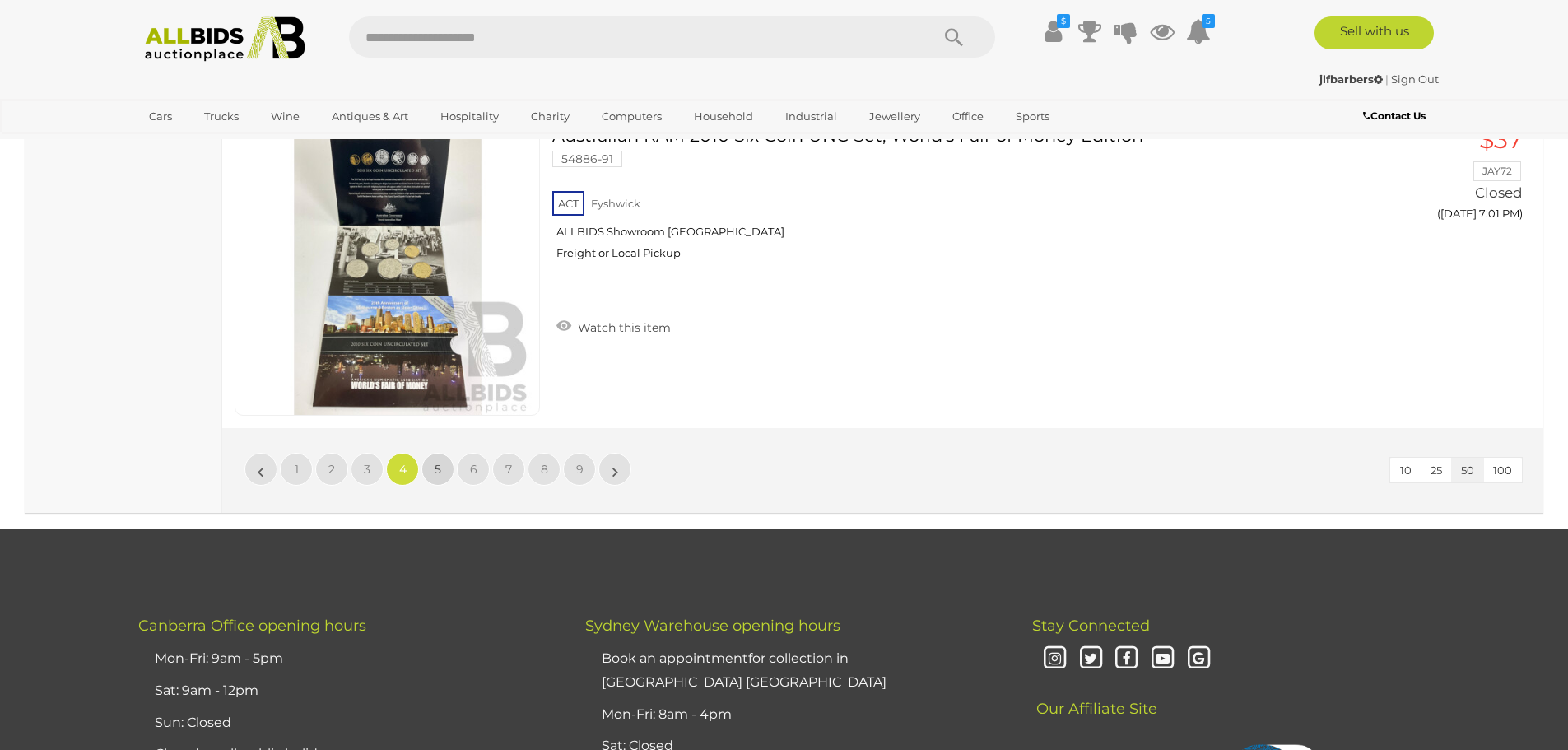
click at [431, 453] on link "5" at bounding box center [438, 470] width 33 height 33
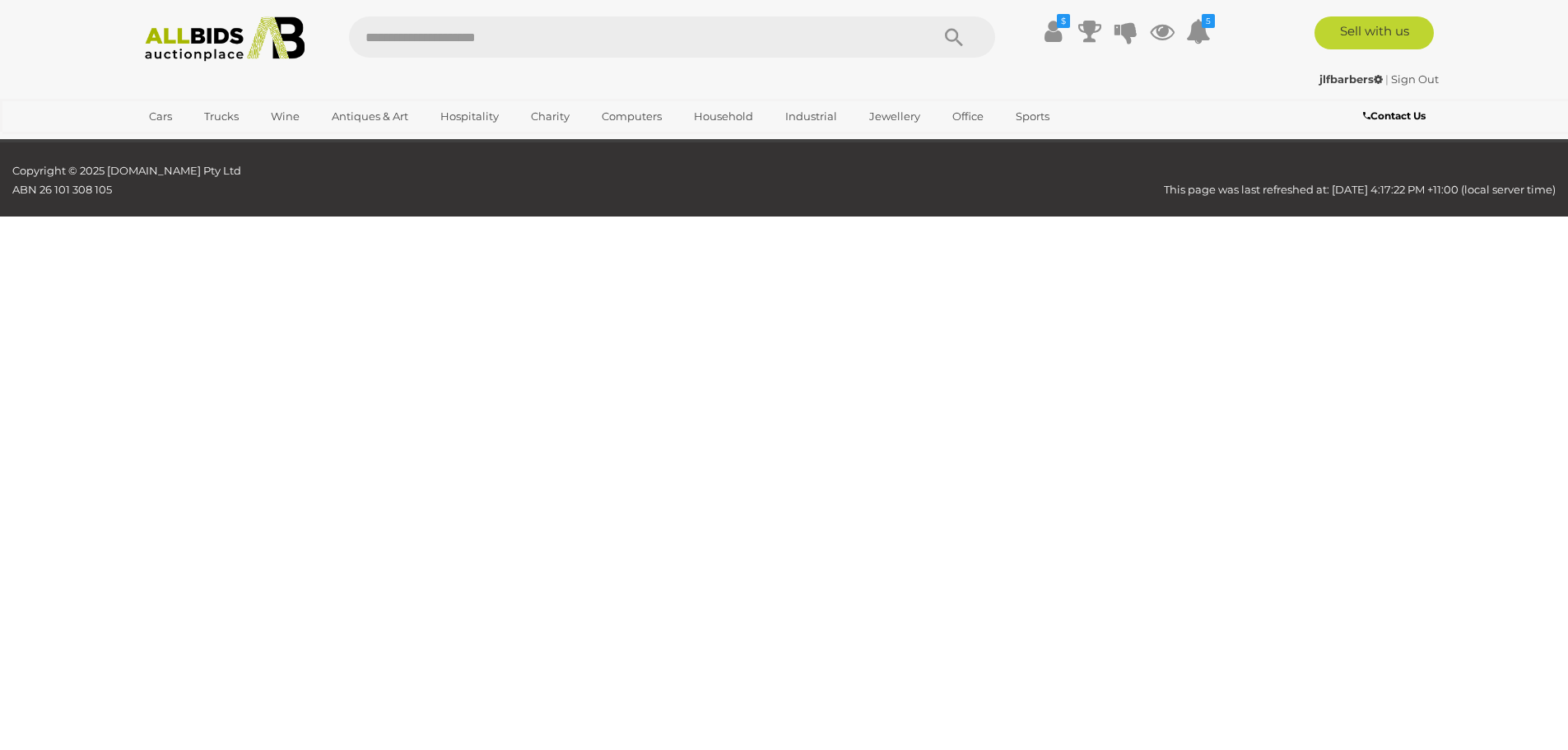
scroll to position [264, 0]
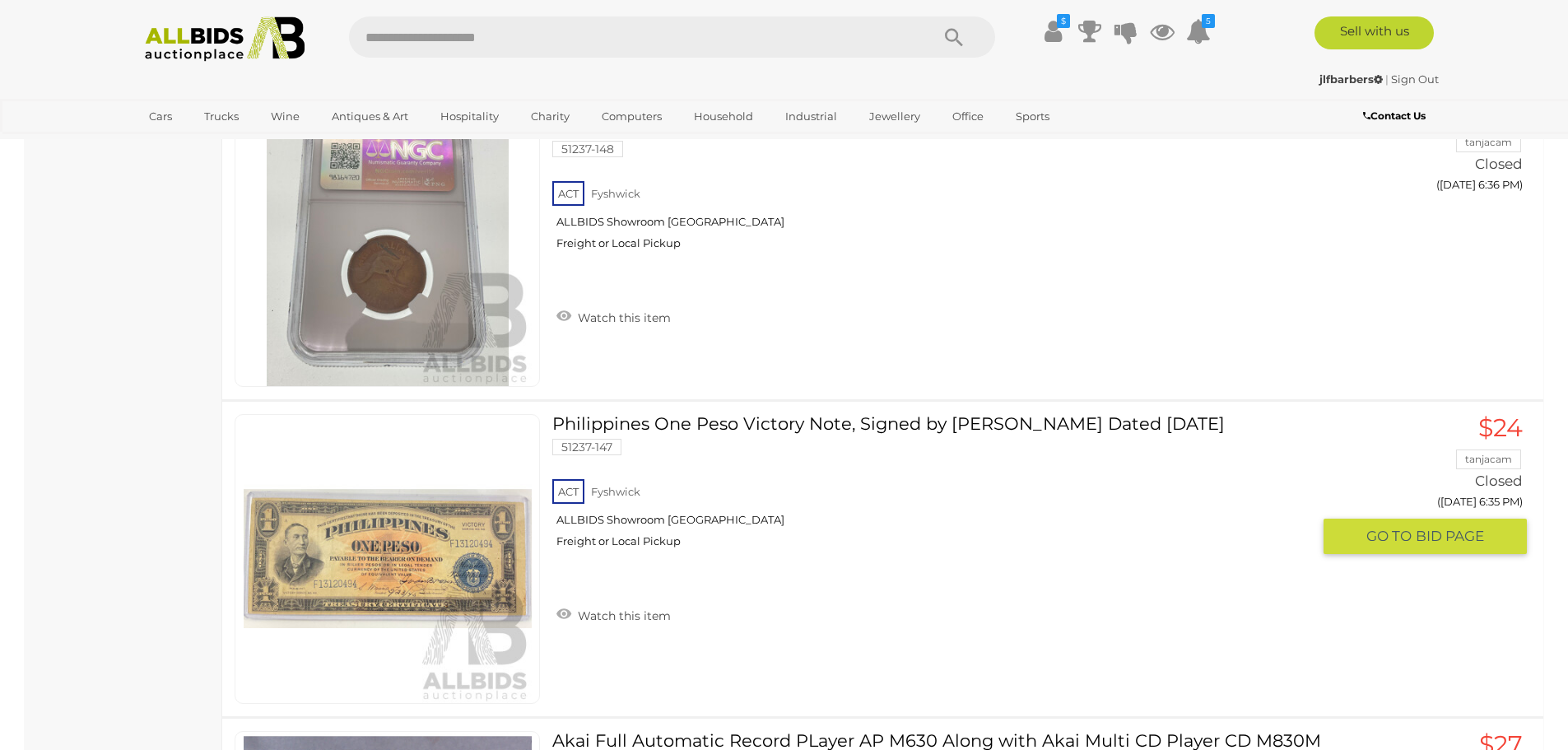
scroll to position [12780, 0]
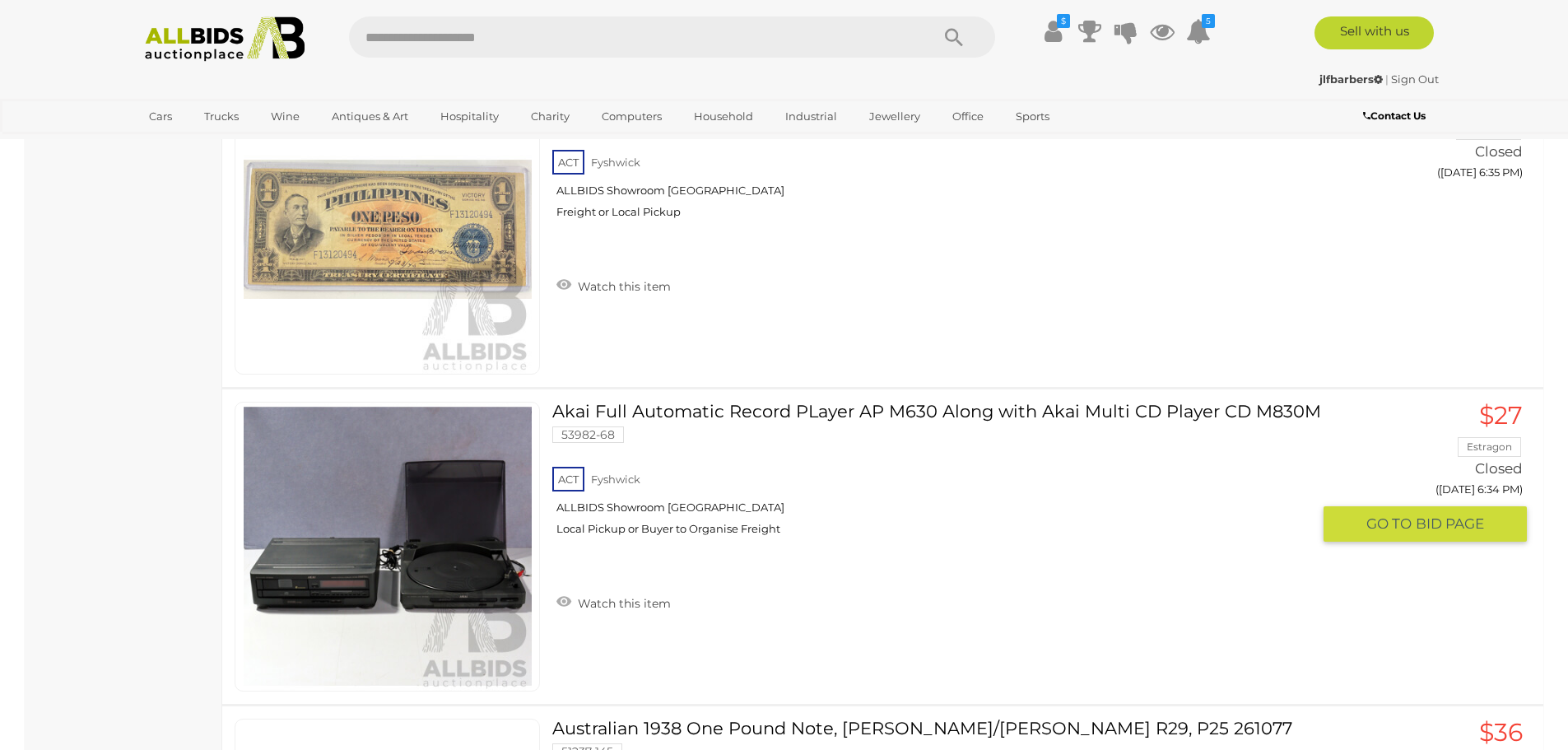
click at [375, 440] on link at bounding box center [387, 547] width 306 height 290
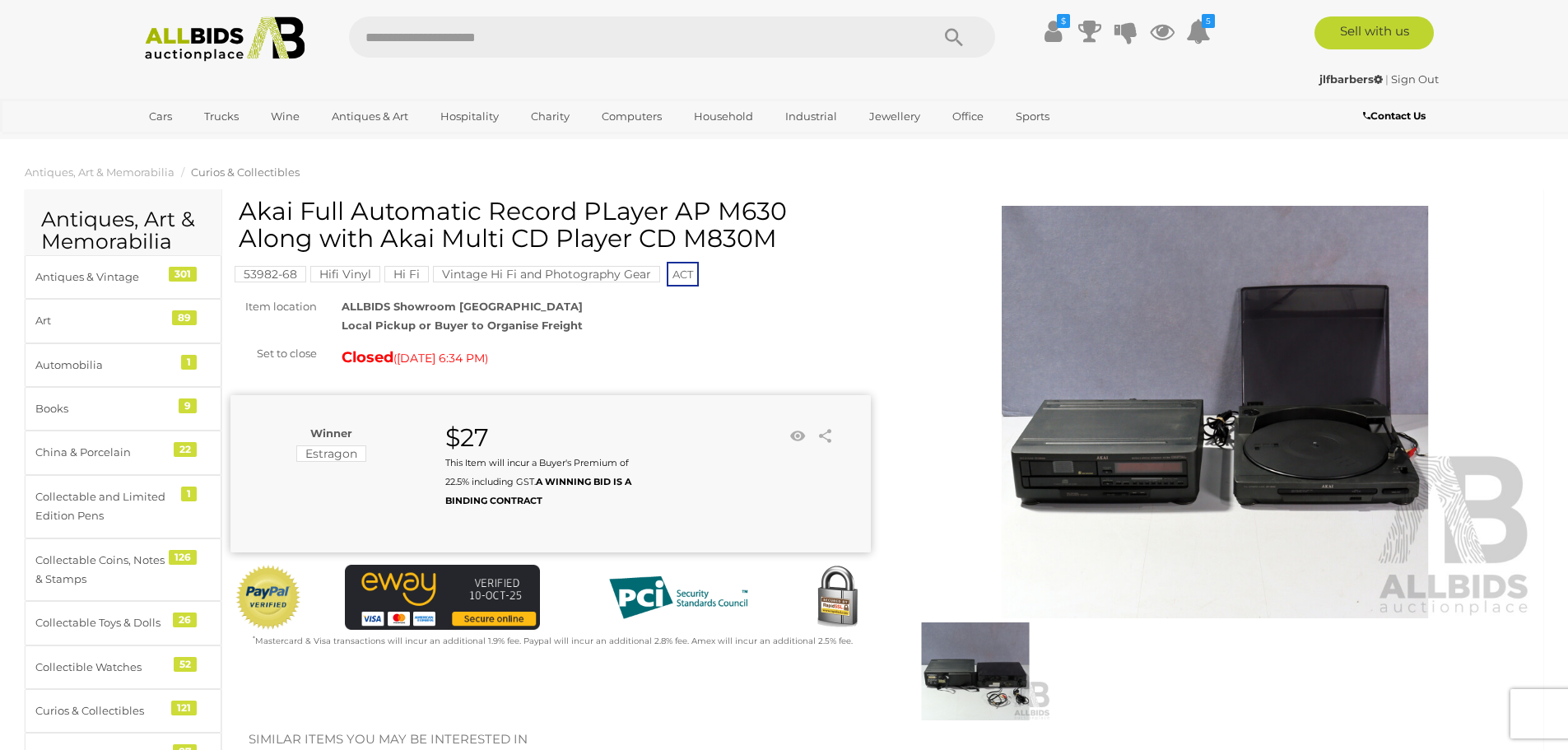
click at [1213, 337] on img at bounding box center [1215, 412] width 640 height 413
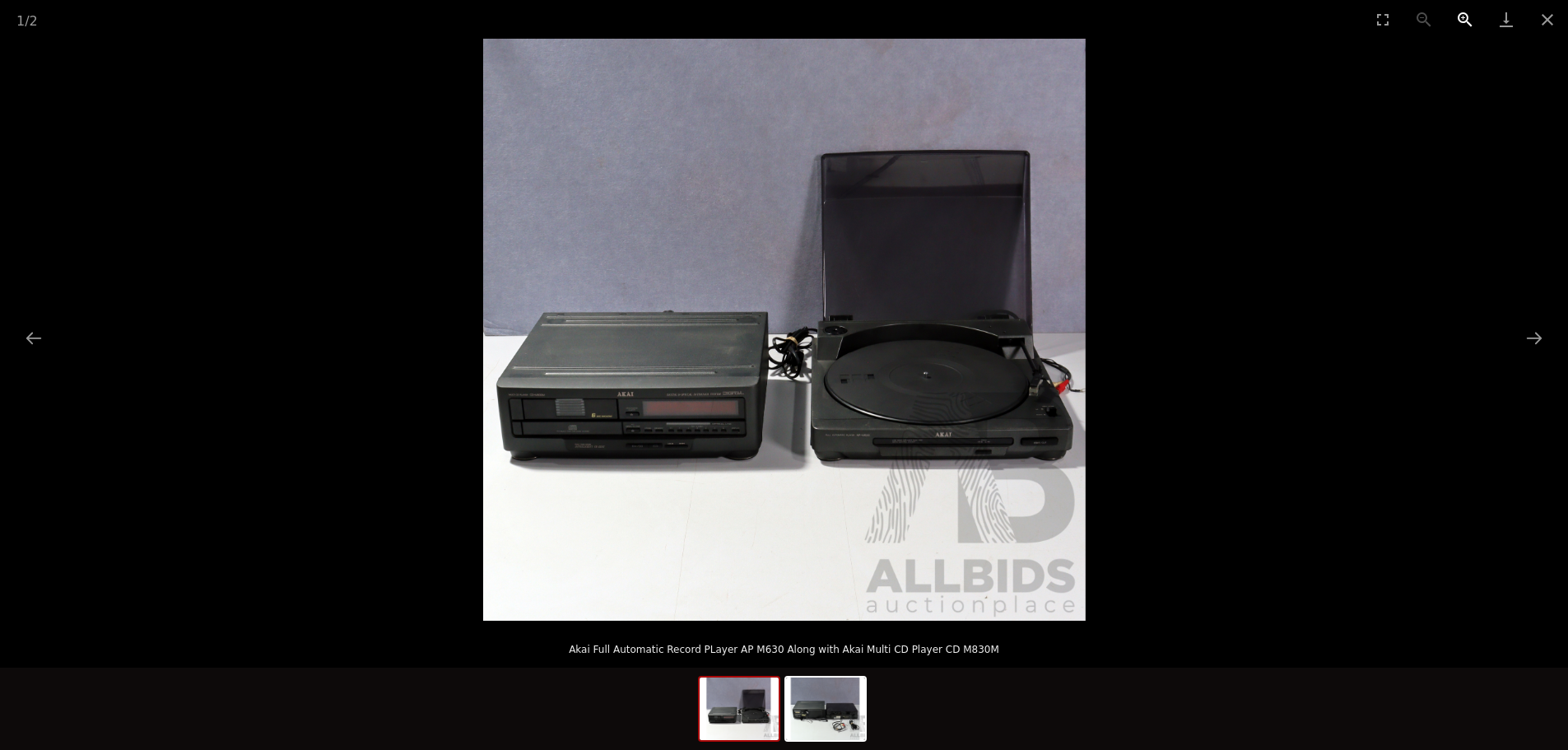
click at [1463, 17] on button "Zoom in" at bounding box center [1465, 19] width 41 height 38
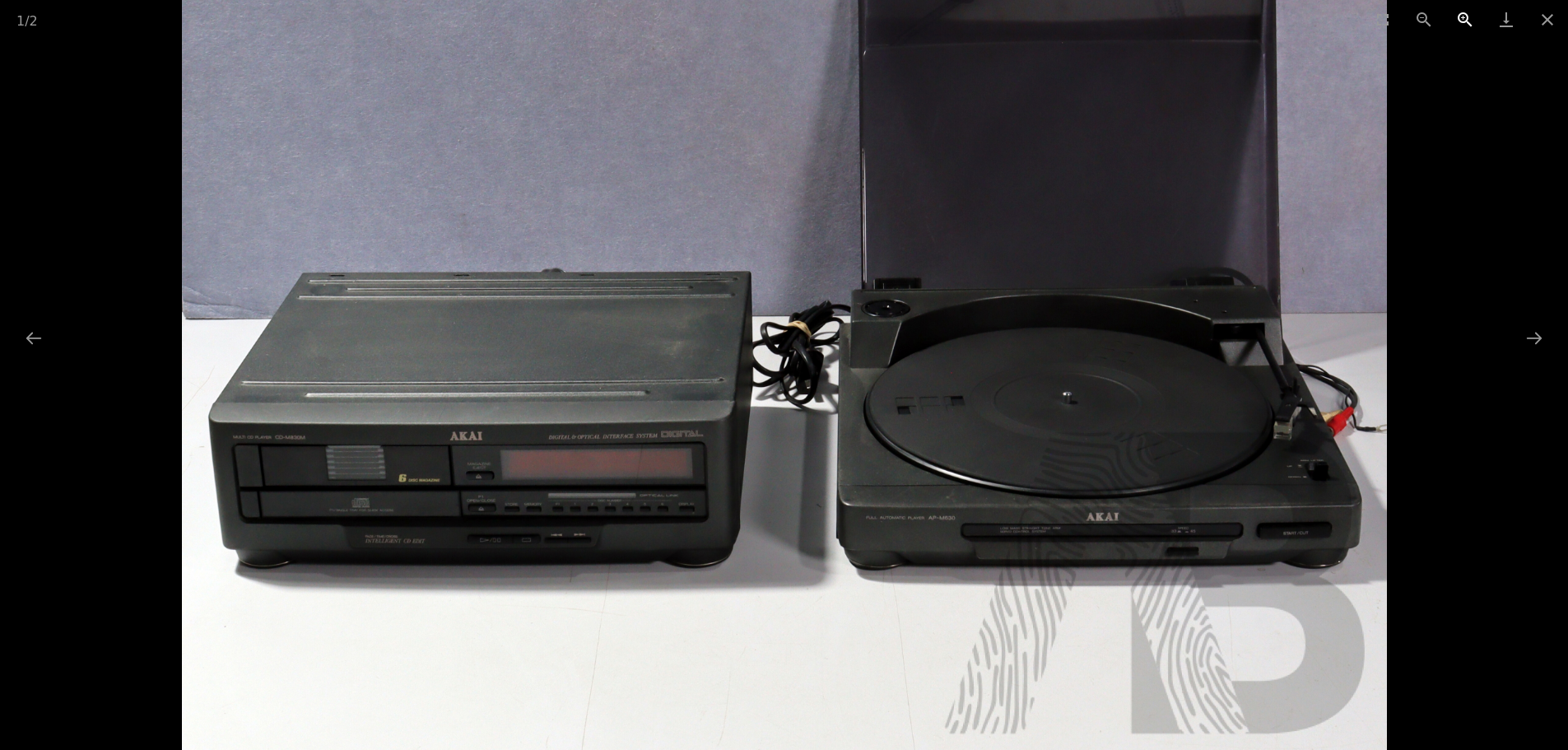
click at [1463, 17] on button "Zoom in" at bounding box center [1465, 19] width 41 height 38
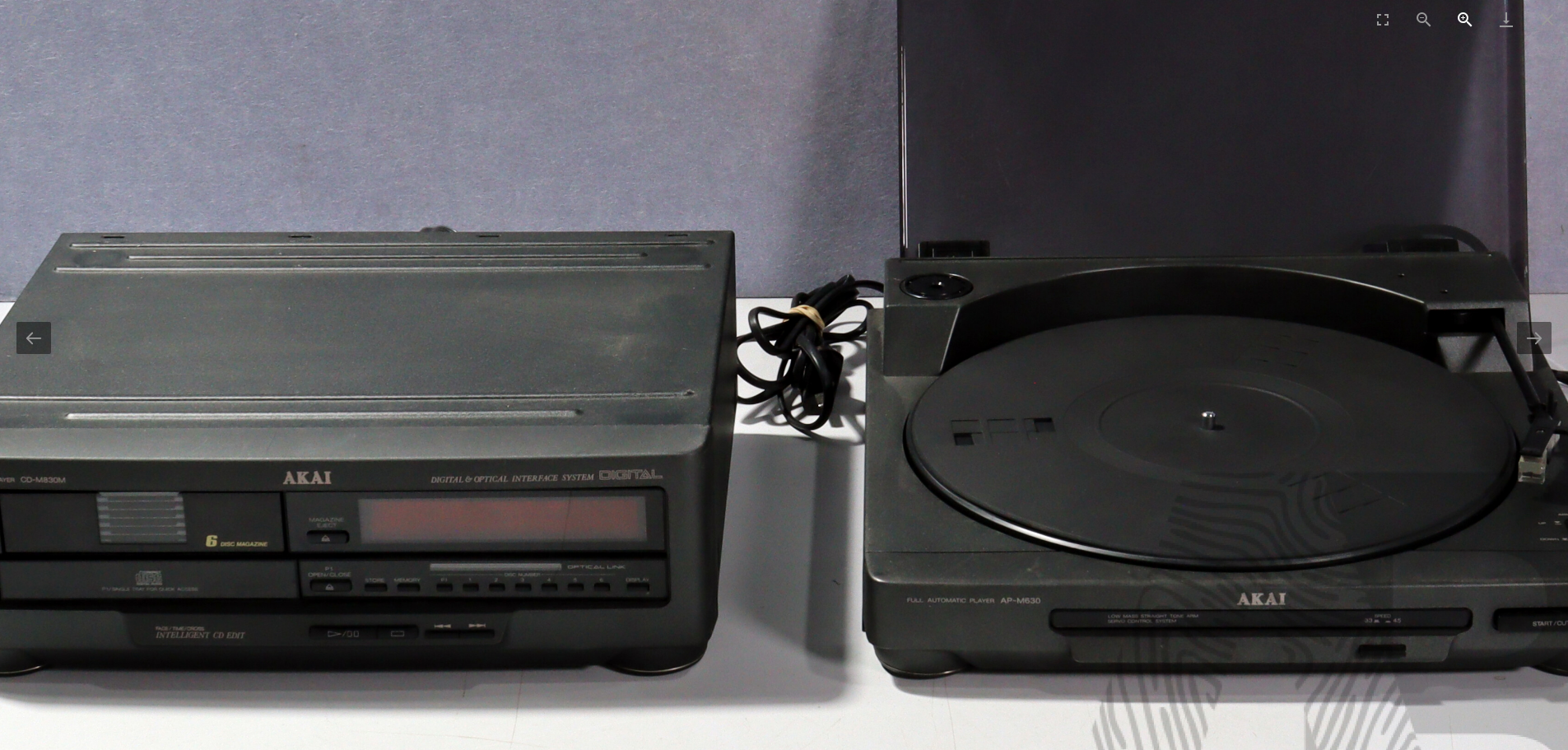
click at [1463, 17] on button "Zoom in" at bounding box center [1465, 19] width 41 height 38
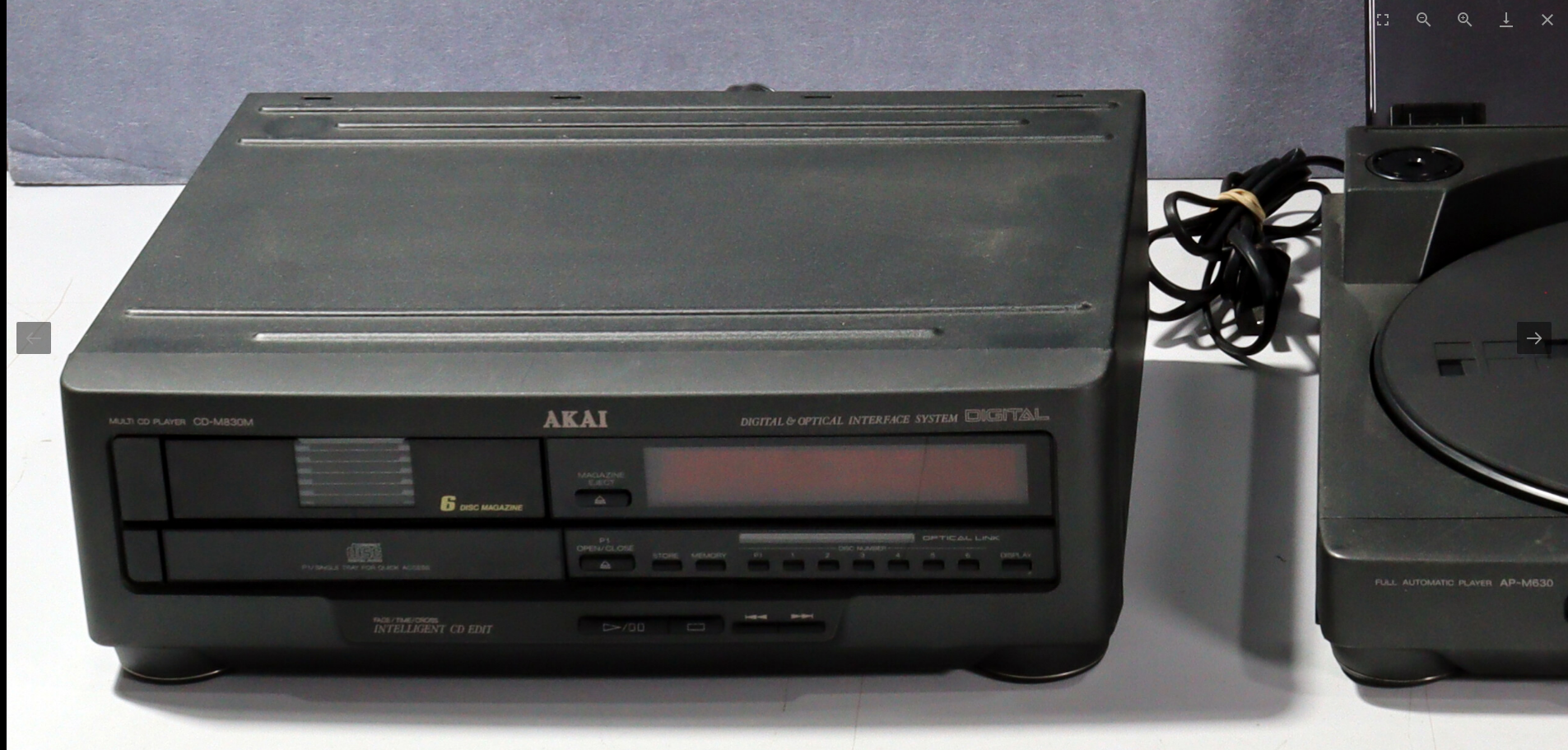
drag, startPoint x: 191, startPoint y: 375, endPoint x: 652, endPoint y: 260, distance: 475.1
click at [652, 260] on img at bounding box center [1211, 161] width 2409 height 2328
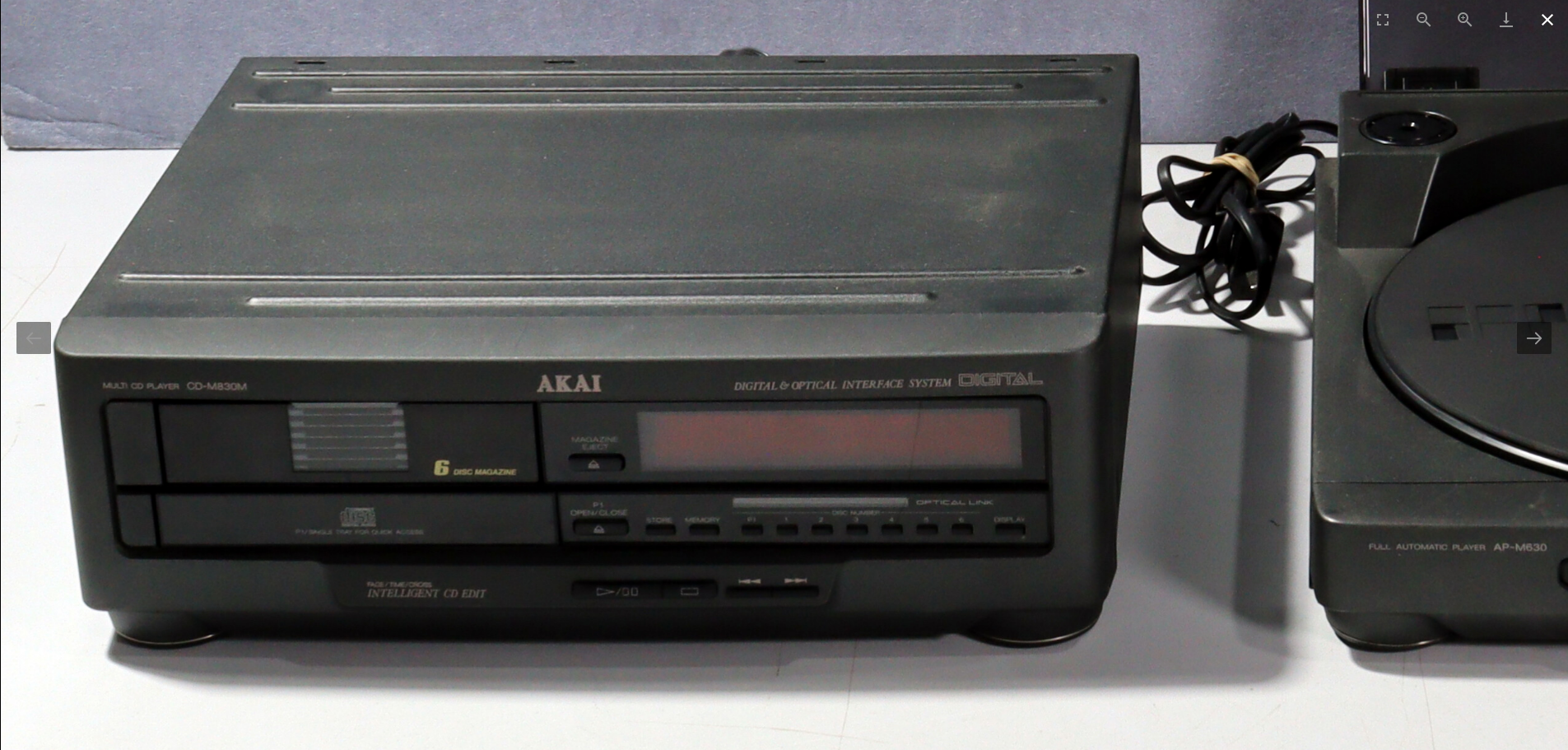
click at [1548, 19] on button "Close gallery" at bounding box center [1547, 19] width 41 height 38
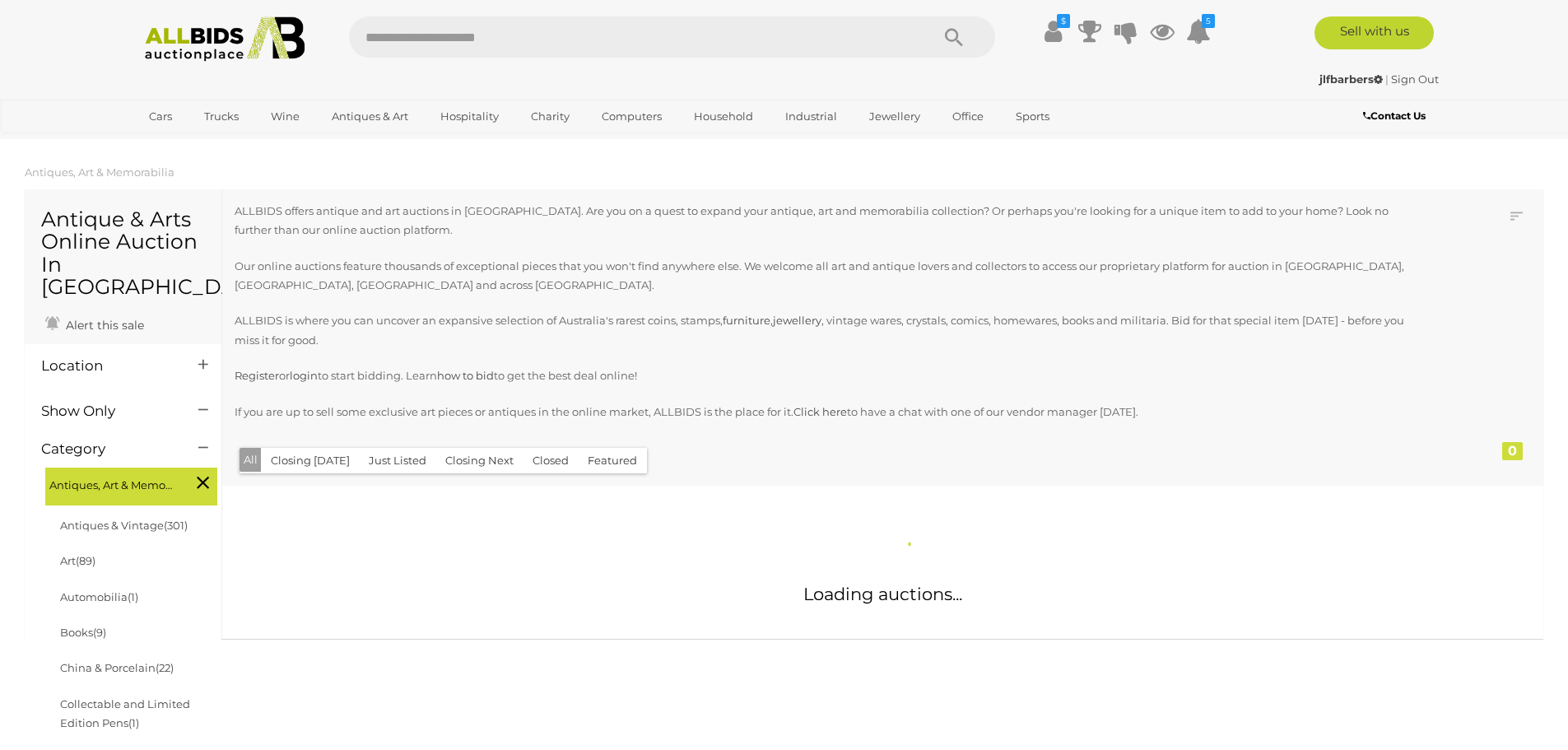
scroll to position [1722, 0]
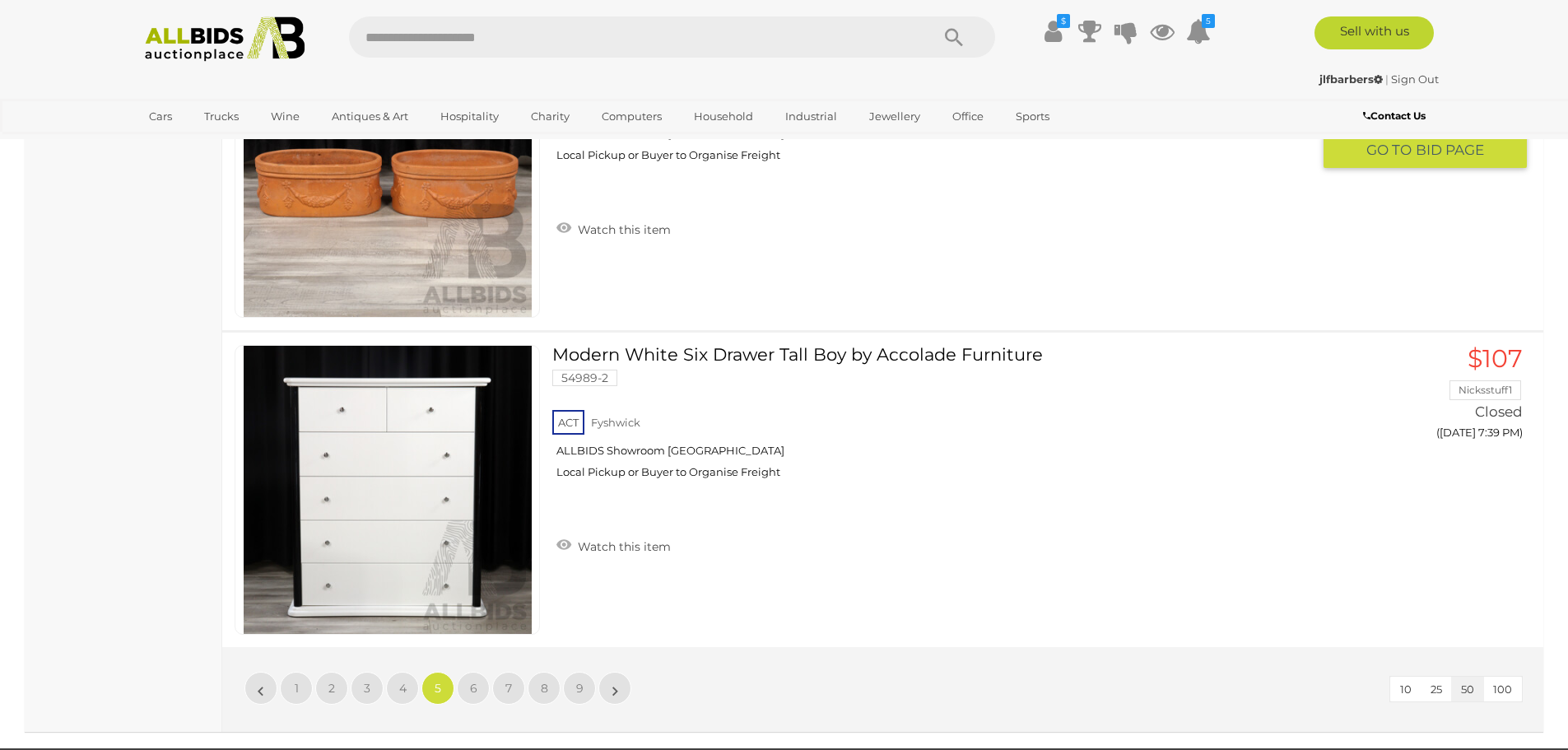
scroll to position [15721, 0]
